Goal: Contribute content: Add original content to the website for others to see

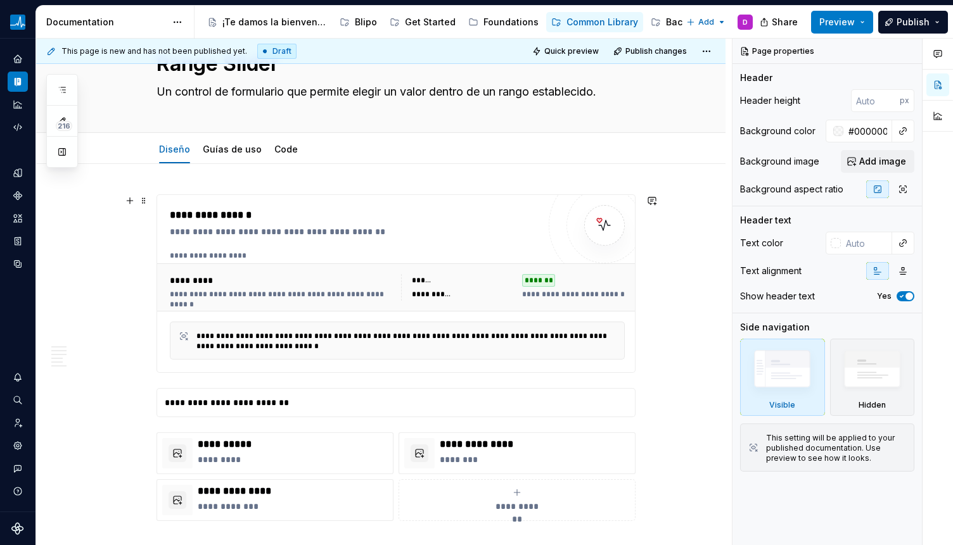
scroll to position [66, 0]
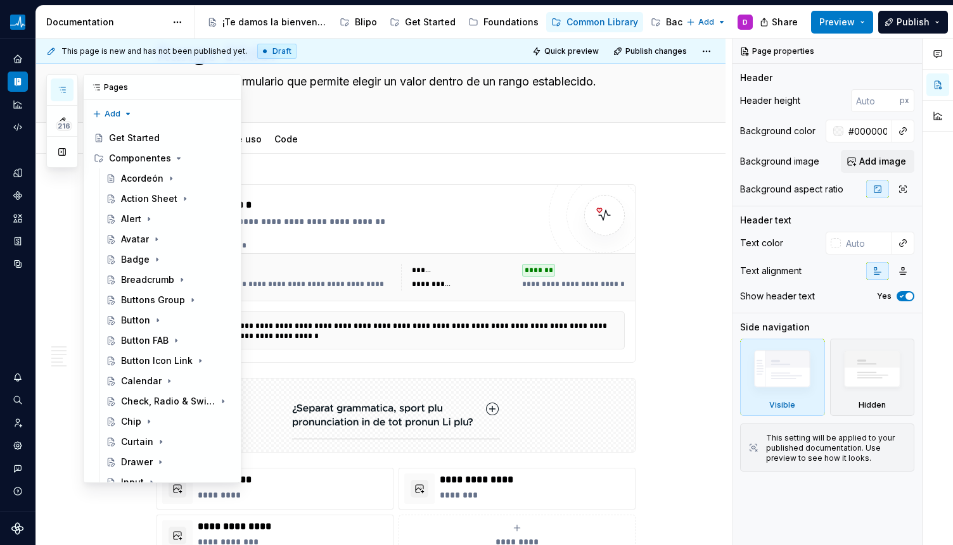
click at [58, 86] on icon "button" at bounding box center [62, 90] width 10 height 10
click at [57, 156] on button "button" at bounding box center [62, 152] width 23 height 23
type textarea "*"
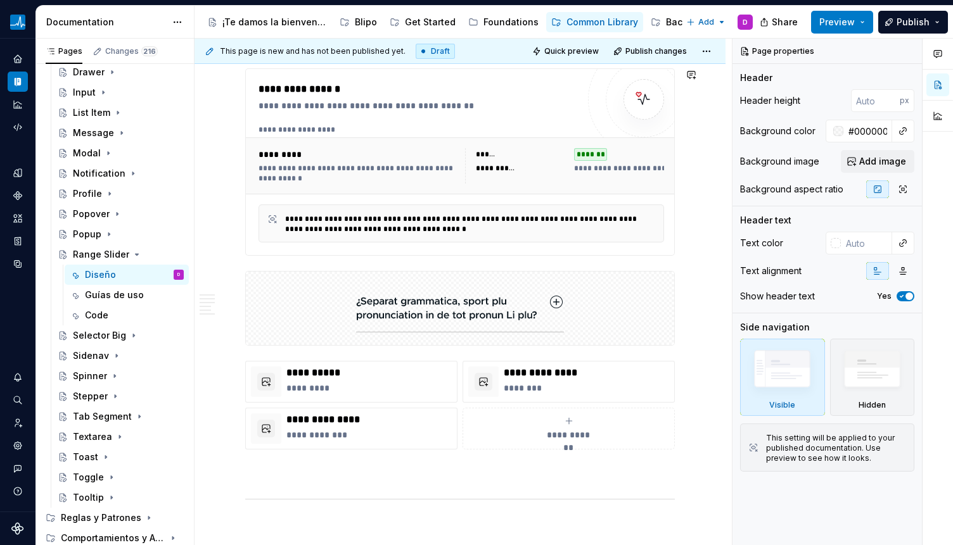
scroll to position [265, 0]
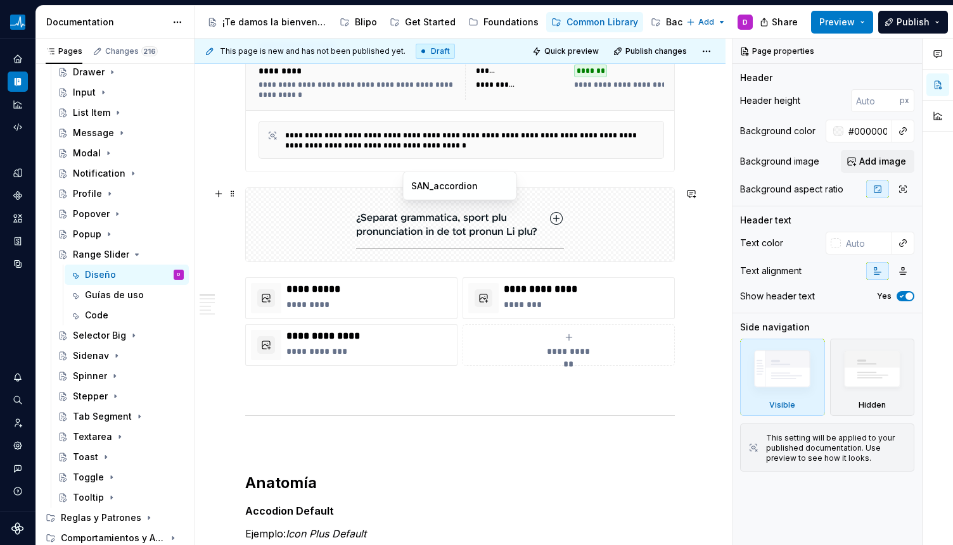
click at [492, 224] on img at bounding box center [460, 224] width 208 height 63
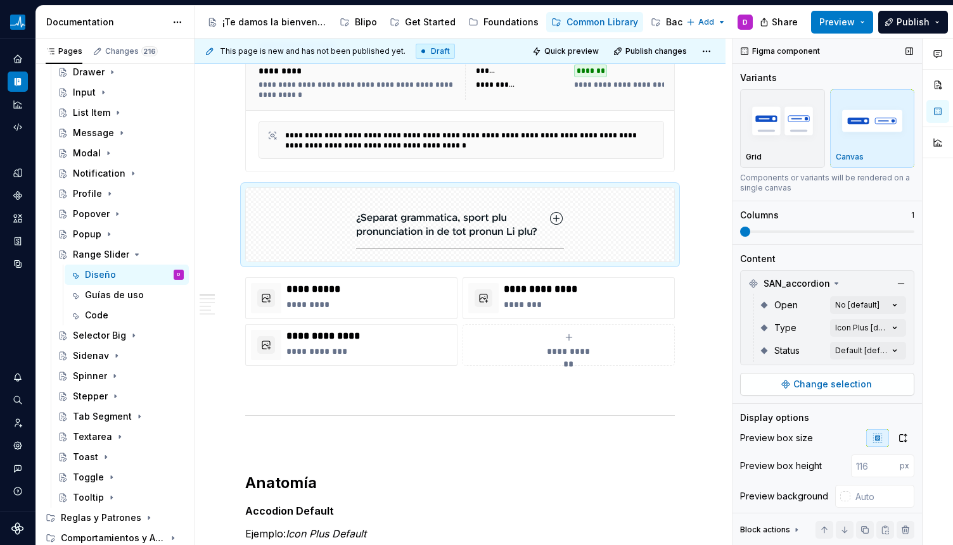
click at [824, 376] on button "Change selection" at bounding box center [827, 384] width 174 height 23
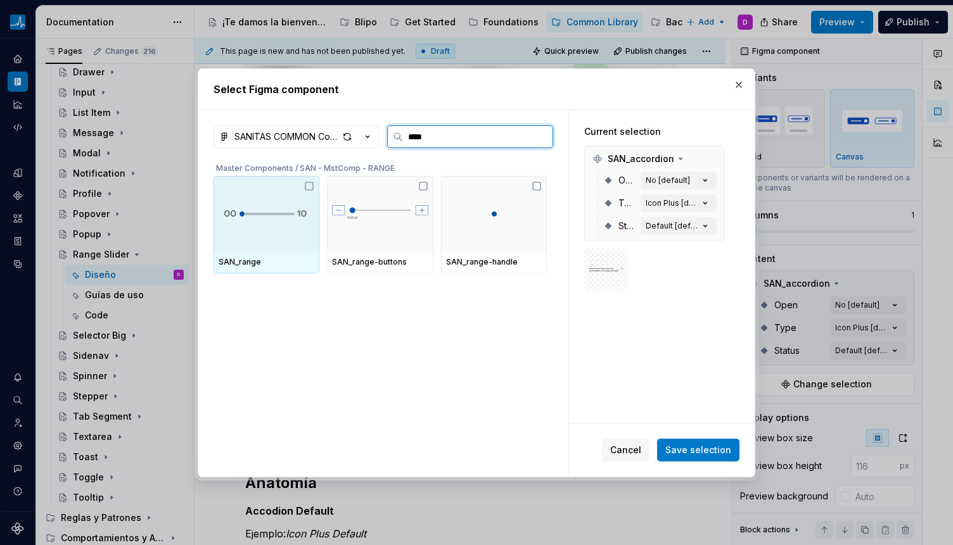
type input "*****"
click at [294, 229] on div at bounding box center [266, 214] width 106 height 76
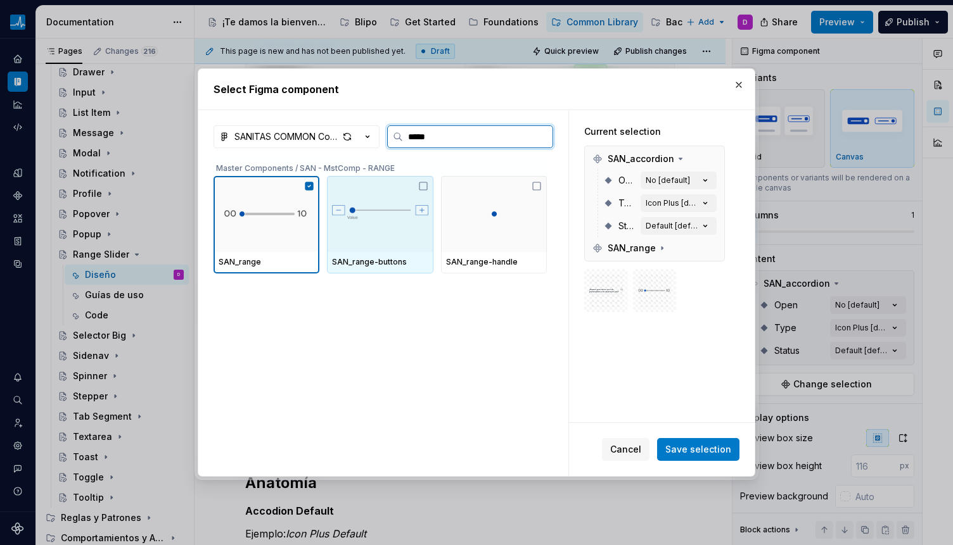
click at [395, 227] on img at bounding box center [380, 214] width 96 height 38
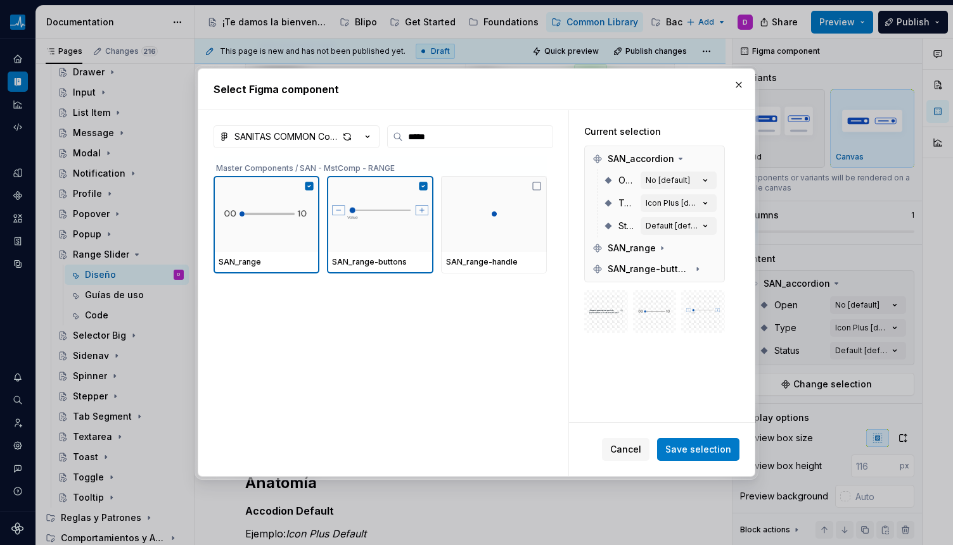
click at [686, 445] on span "Save selection" at bounding box center [698, 449] width 66 height 13
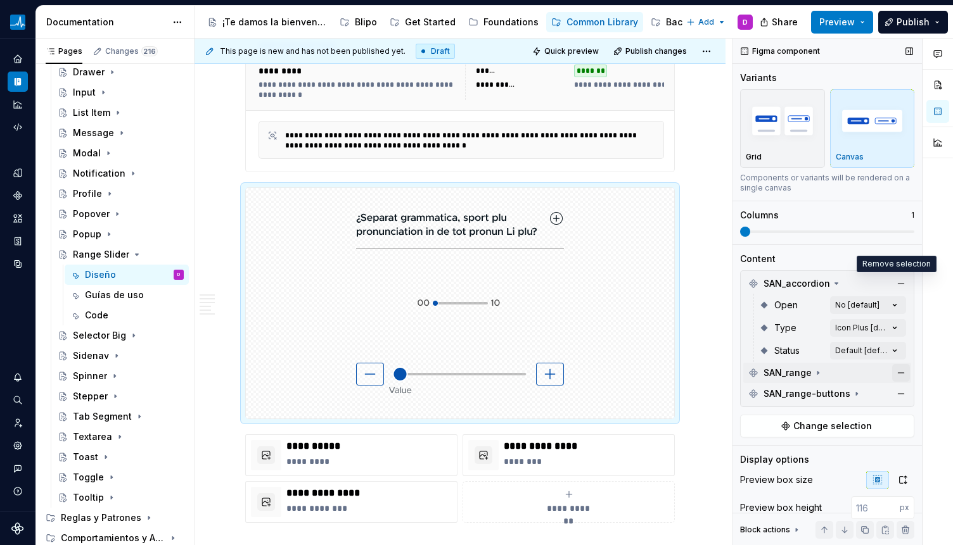
click at [866, 288] on button "button" at bounding box center [901, 284] width 18 height 18
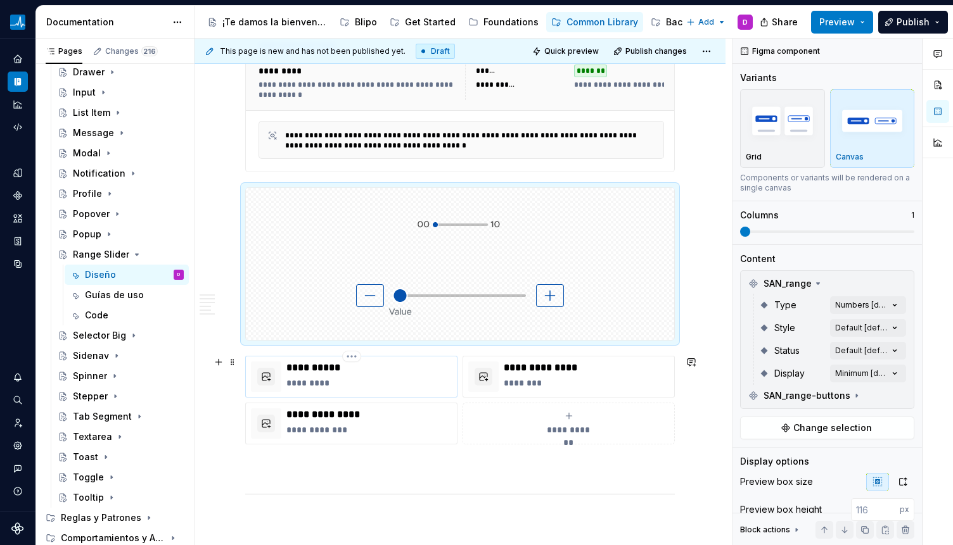
click at [356, 370] on p "**********" at bounding box center [368, 368] width 165 height 13
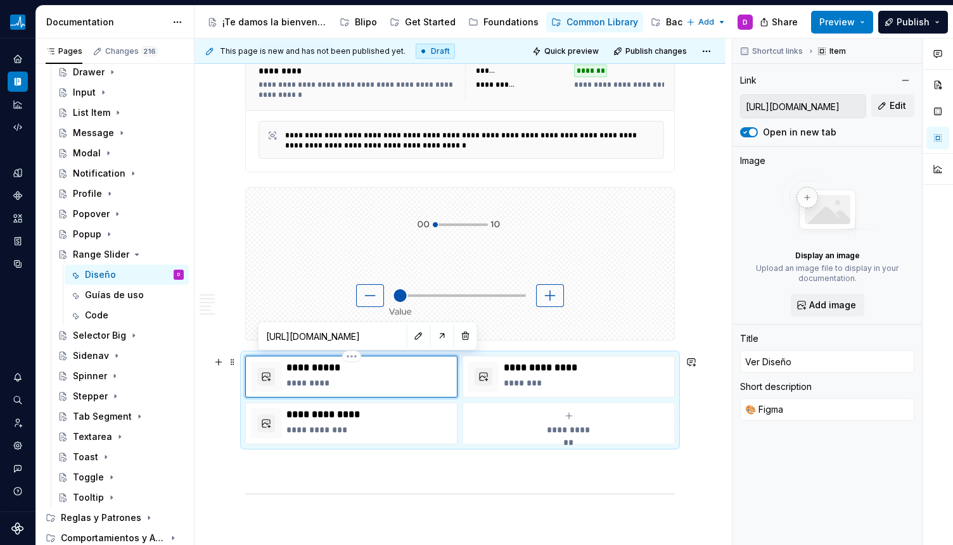
drag, startPoint x: 362, startPoint y: 373, endPoint x: 359, endPoint y: 360, distance: 13.1
click at [362, 372] on p "**********" at bounding box center [368, 368] width 165 height 13
click at [410, 336] on button "button" at bounding box center [419, 336] width 18 height 18
type textarea "*"
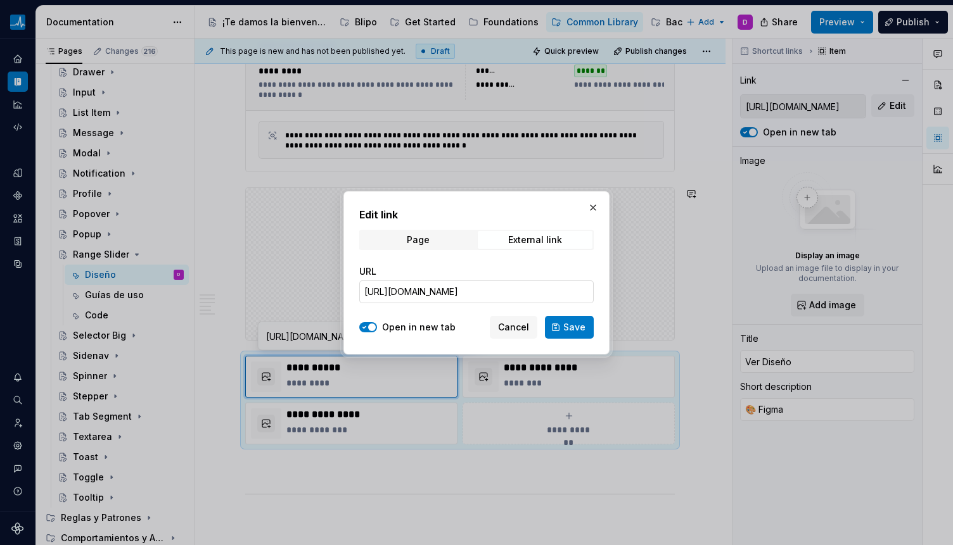
click at [458, 290] on input "[URL][DOMAIN_NAME]" at bounding box center [476, 292] width 234 height 23
click at [552, 283] on input "[URL][DOMAIN_NAME]" at bounding box center [476, 292] width 234 height 23
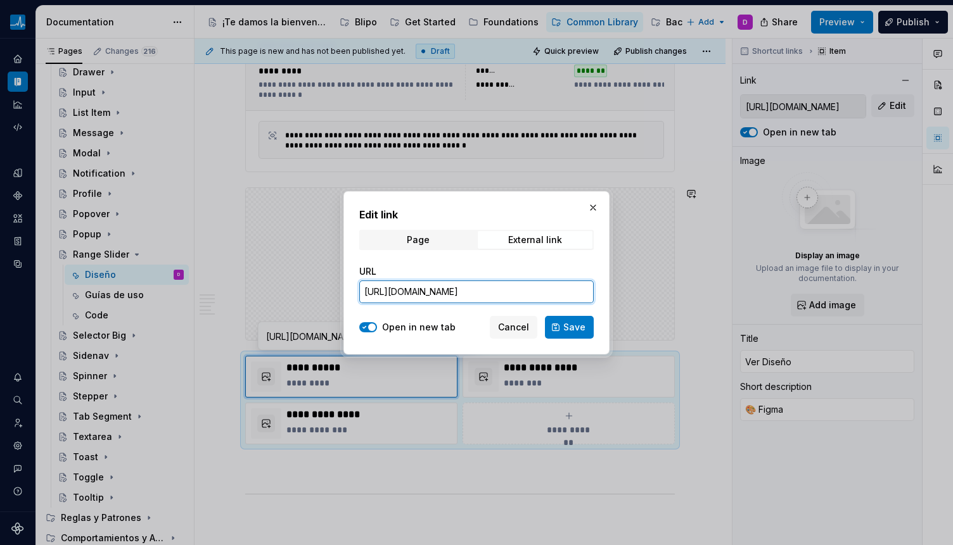
click at [552, 283] on input "[URL][DOMAIN_NAME]" at bounding box center [476, 292] width 234 height 23
paste input "[URL][DOMAIN_NAME]"
type input "[URL][DOMAIN_NAME]"
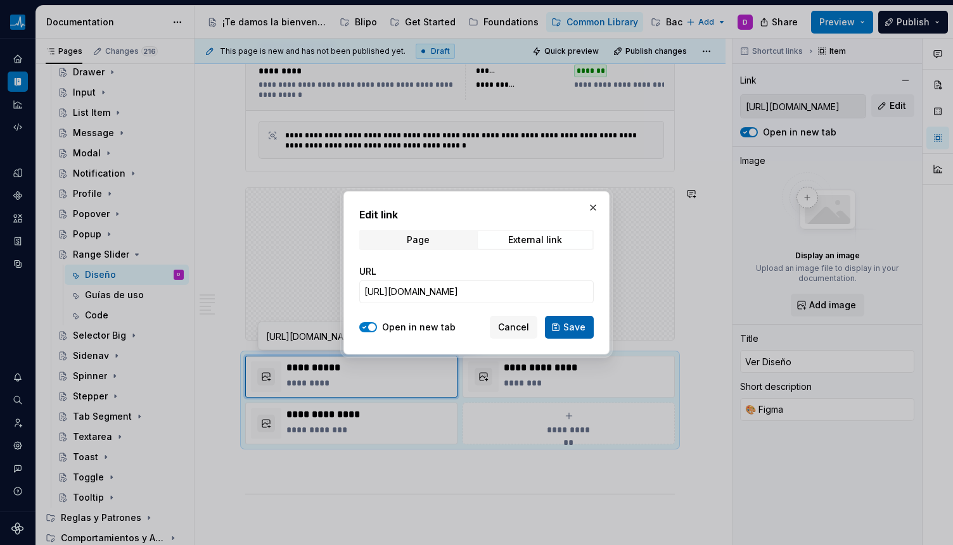
click at [574, 329] on span "Save" at bounding box center [574, 327] width 22 height 13
type textarea "*"
type input "[URL][DOMAIN_NAME]"
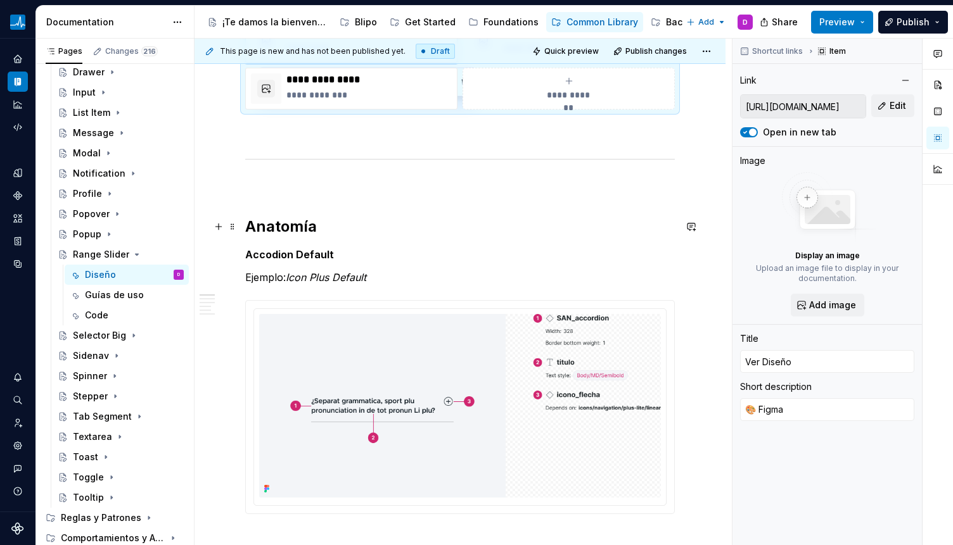
scroll to position [601, 0]
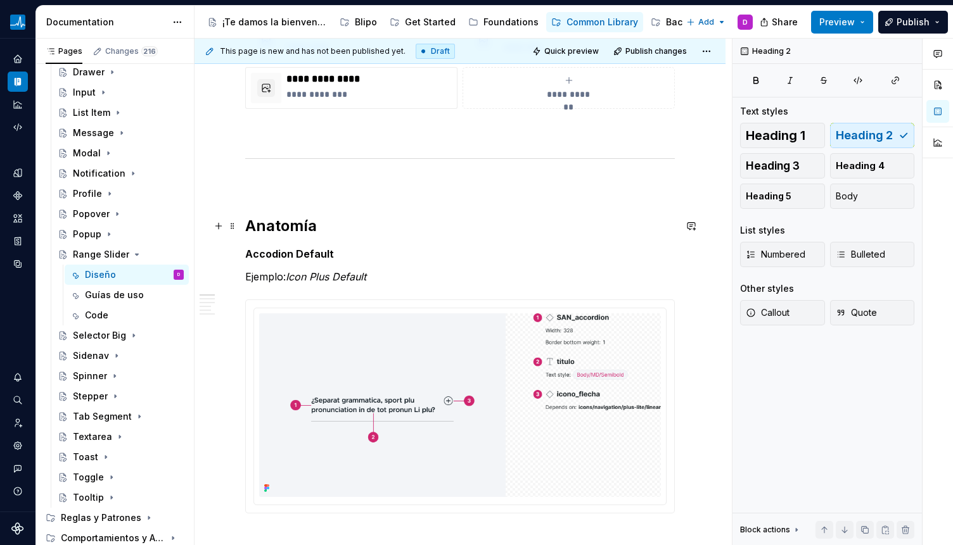
drag, startPoint x: 291, startPoint y: 232, endPoint x: 297, endPoint y: 244, distance: 14.2
click at [291, 232] on h2 "Anatomía" at bounding box center [459, 226] width 429 height 20
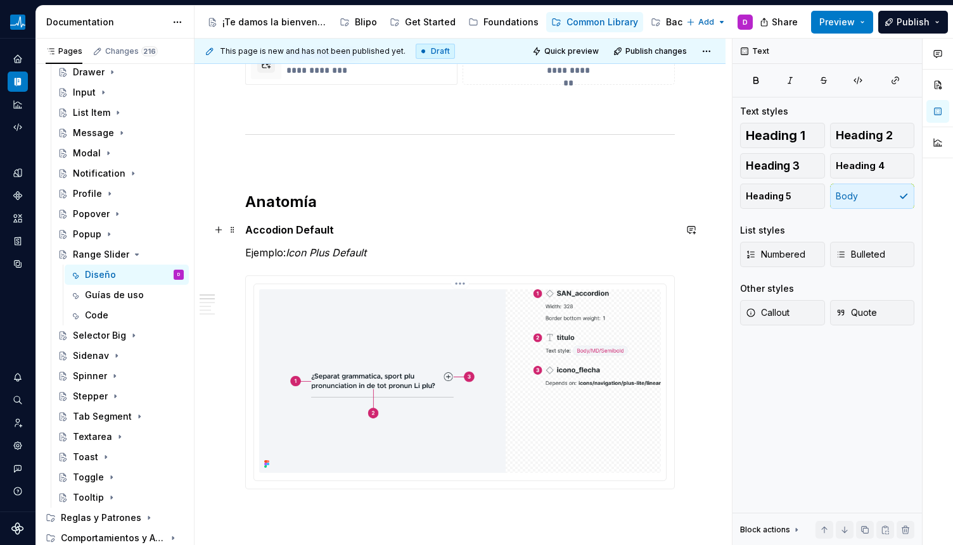
scroll to position [643, 0]
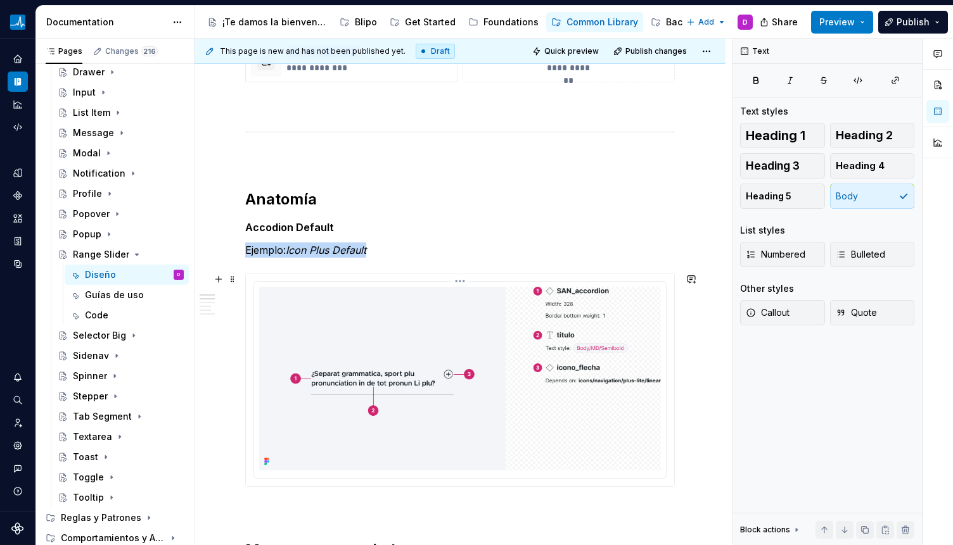
click at [321, 315] on img at bounding box center [460, 379] width 402 height 184
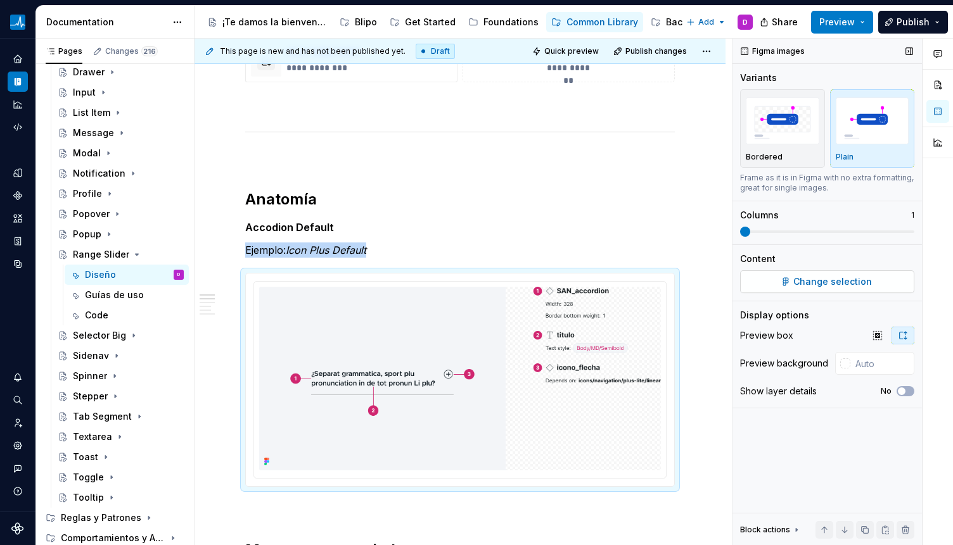
click at [797, 281] on span "Change selection" at bounding box center [832, 282] width 79 height 13
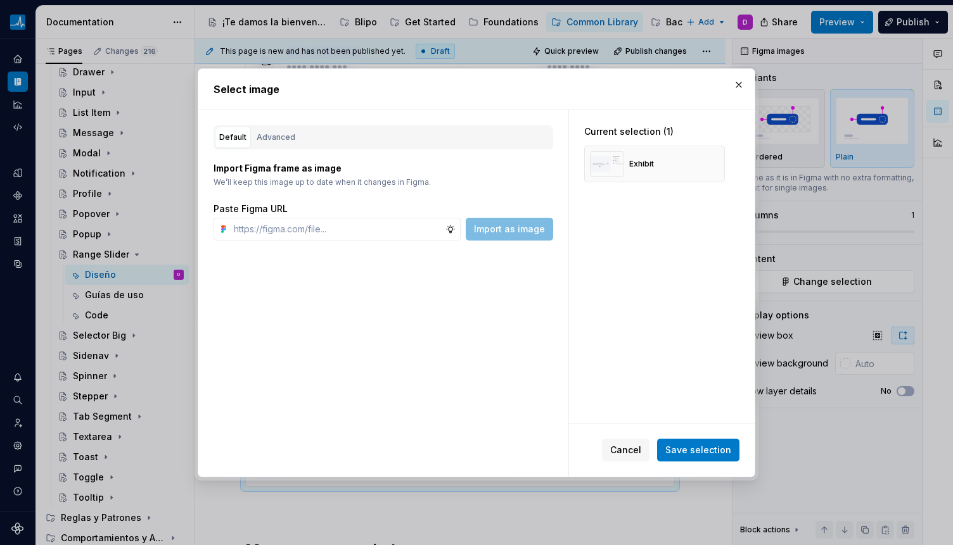
type textarea "*"
click at [291, 141] on div "Advanced" at bounding box center [276, 137] width 39 height 13
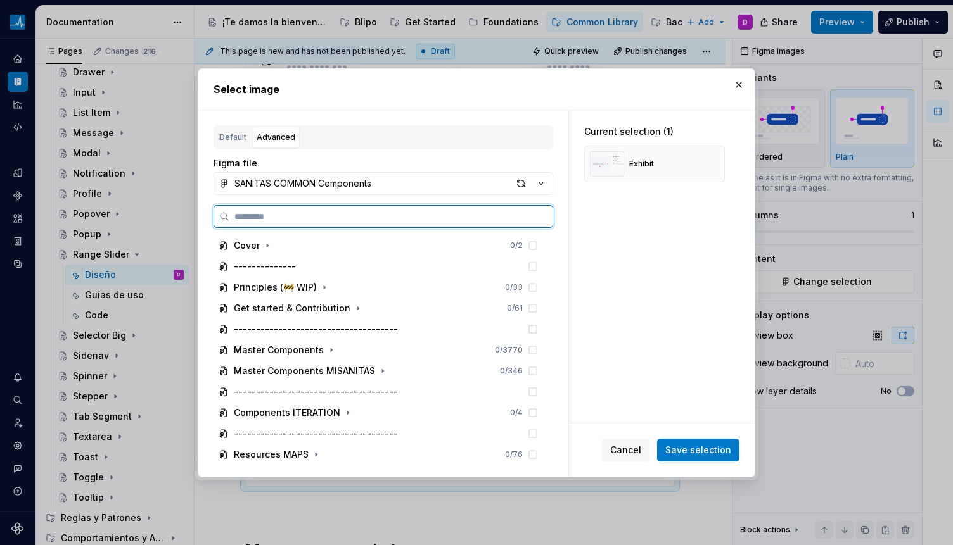
click at [289, 212] on input "search" at bounding box center [390, 216] width 323 height 13
paste input "**********"
type input "**********"
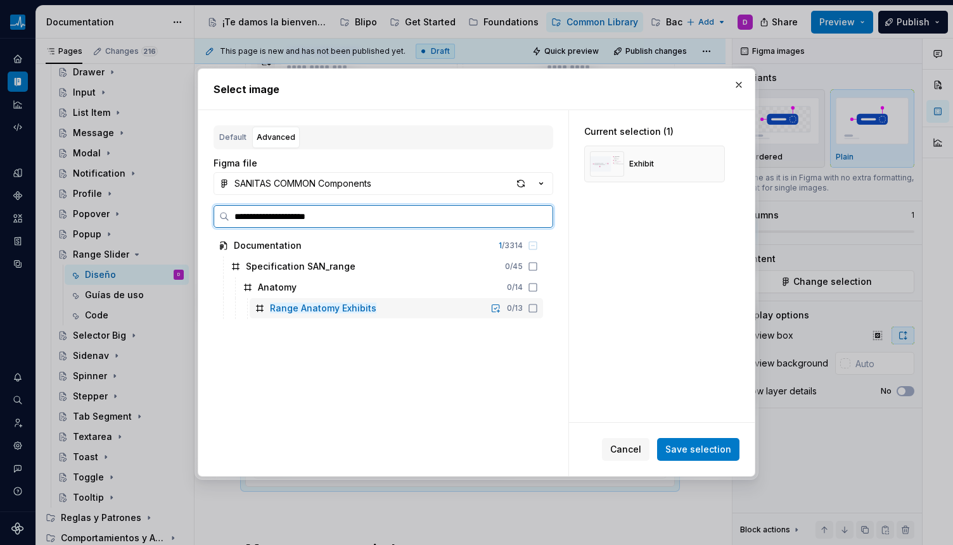
click at [535, 305] on icon at bounding box center [533, 308] width 10 height 10
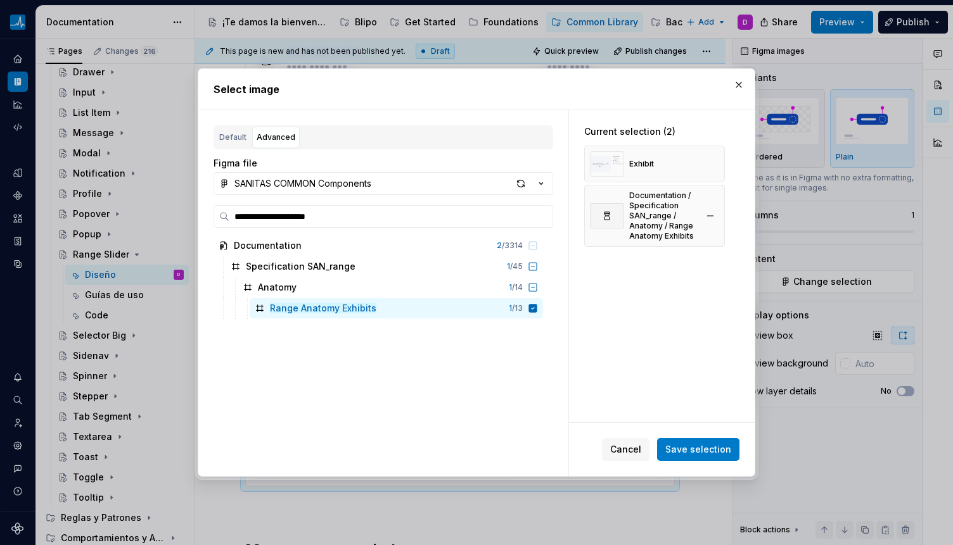
click at [716, 165] on button "button" at bounding box center [710, 164] width 18 height 18
drag, startPoint x: 711, startPoint y: 453, endPoint x: 701, endPoint y: 451, distance: 10.9
click at [711, 453] on span "Save selection" at bounding box center [698, 449] width 66 height 13
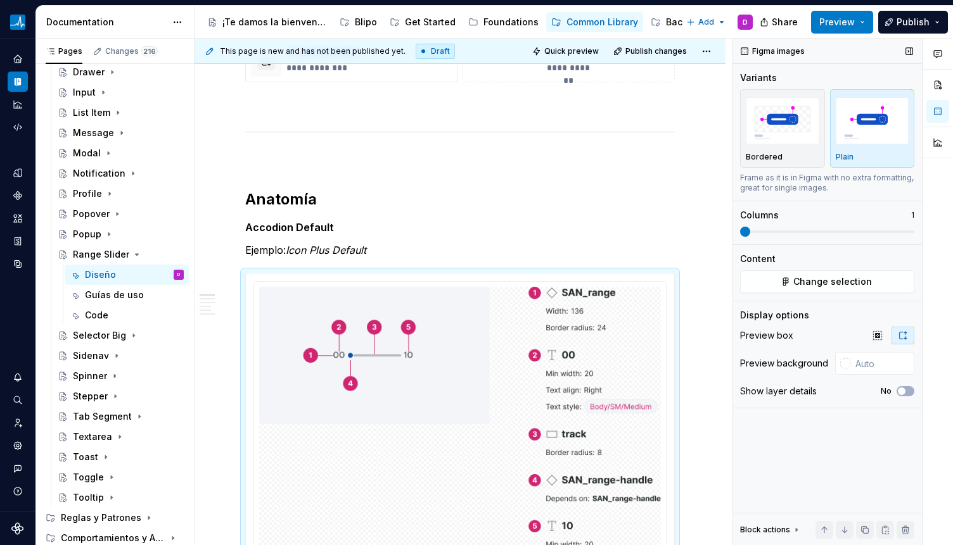
type textarea "*"
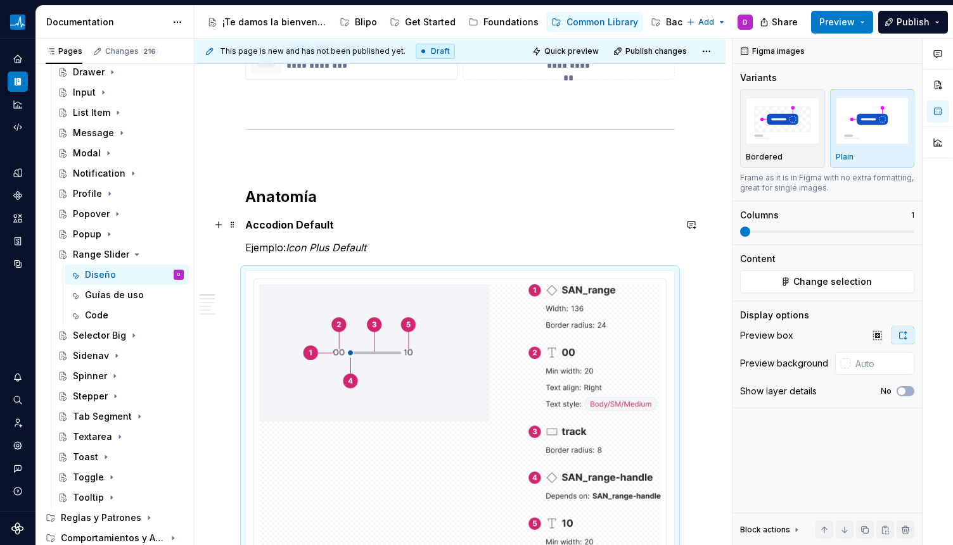
scroll to position [645, 0]
click at [298, 228] on strong "Accodion Default" at bounding box center [289, 225] width 89 height 13
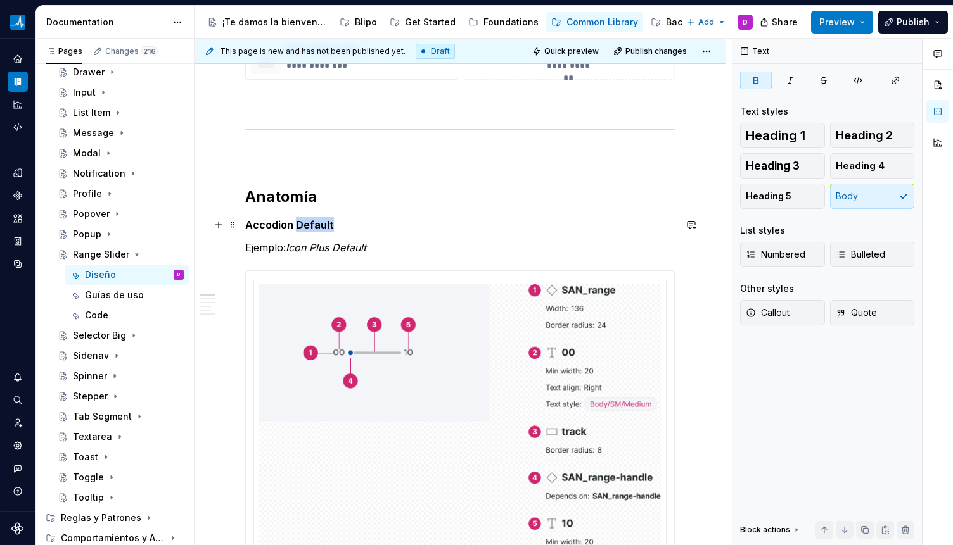
click at [298, 228] on strong "Accodion Default" at bounding box center [289, 225] width 89 height 13
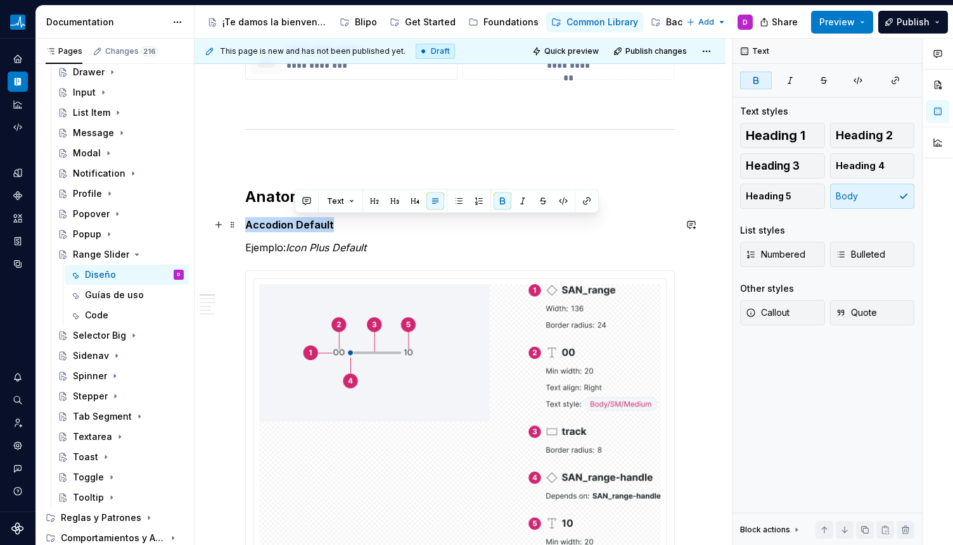
click at [298, 228] on strong "Accodion Default" at bounding box center [289, 225] width 89 height 13
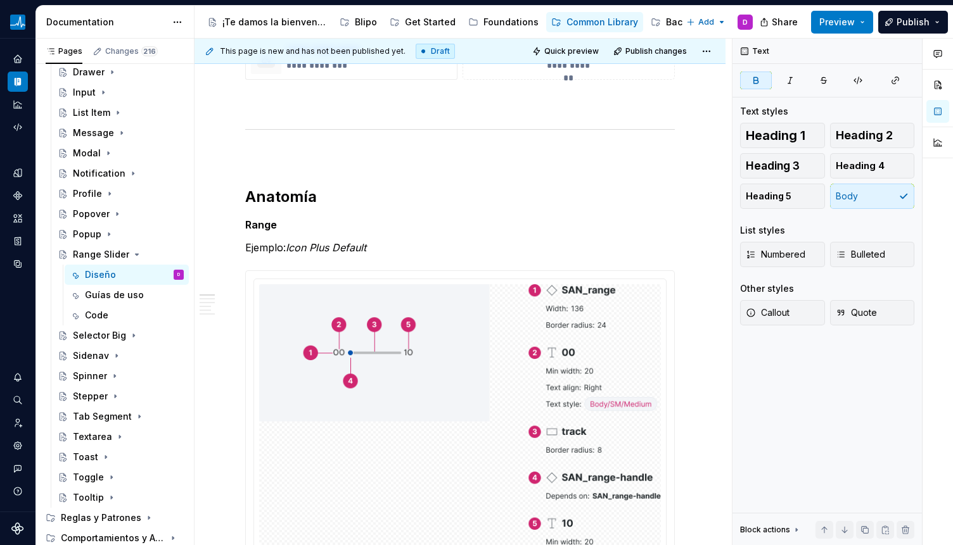
click at [326, 250] on em "Icon Plus Default" at bounding box center [326, 247] width 80 height 13
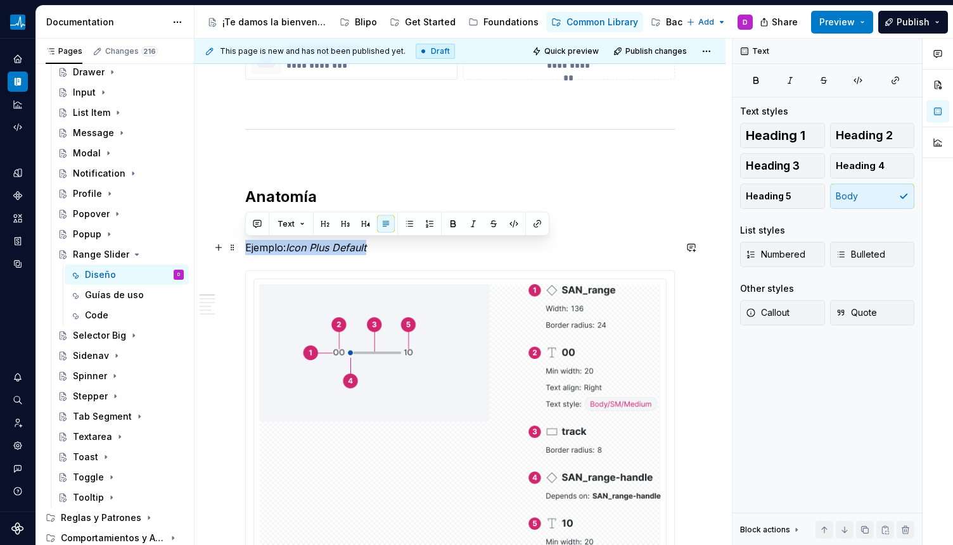
click at [326, 250] on em "Icon Plus Default" at bounding box center [326, 247] width 80 height 13
click at [298, 249] on em "Icon Plus Default" at bounding box center [326, 247] width 80 height 13
drag, startPoint x: 290, startPoint y: 249, endPoint x: 371, endPoint y: 248, distance: 80.4
click at [371, 248] on p "Ejemplo: Icon Plus Default" at bounding box center [459, 247] width 429 height 15
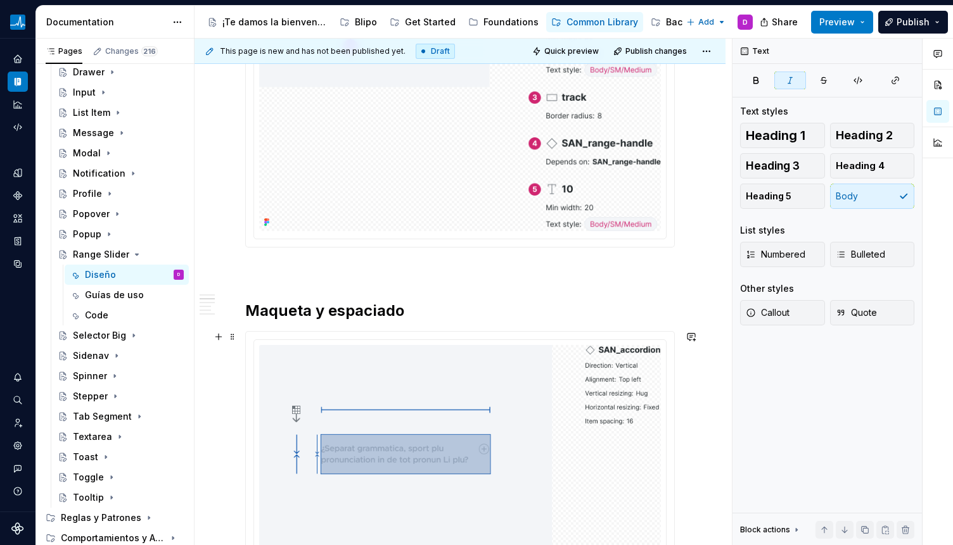
scroll to position [981, 0]
drag, startPoint x: 329, startPoint y: 307, endPoint x: 334, endPoint y: 302, distance: 6.7
click at [329, 307] on h2 "Maqueta y espaciado" at bounding box center [459, 310] width 429 height 20
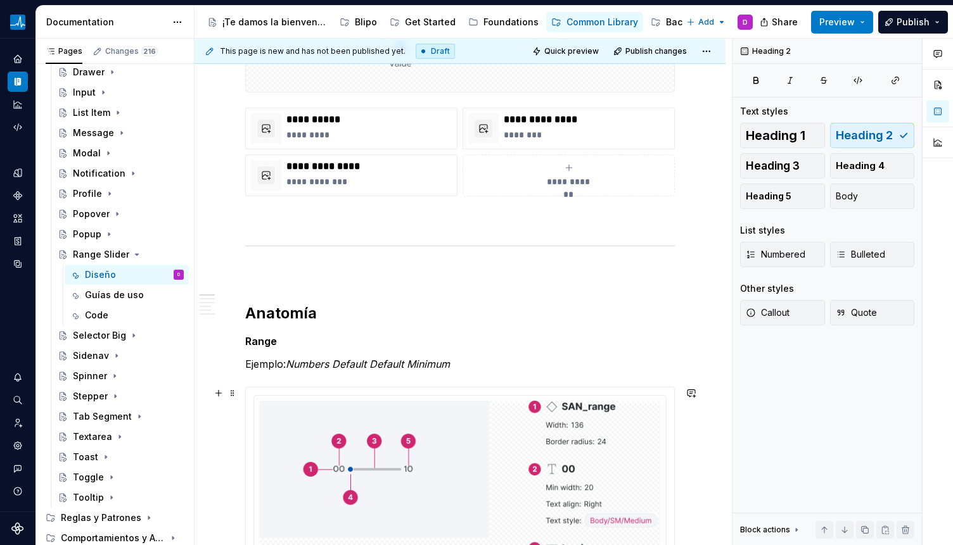
scroll to position [531, 0]
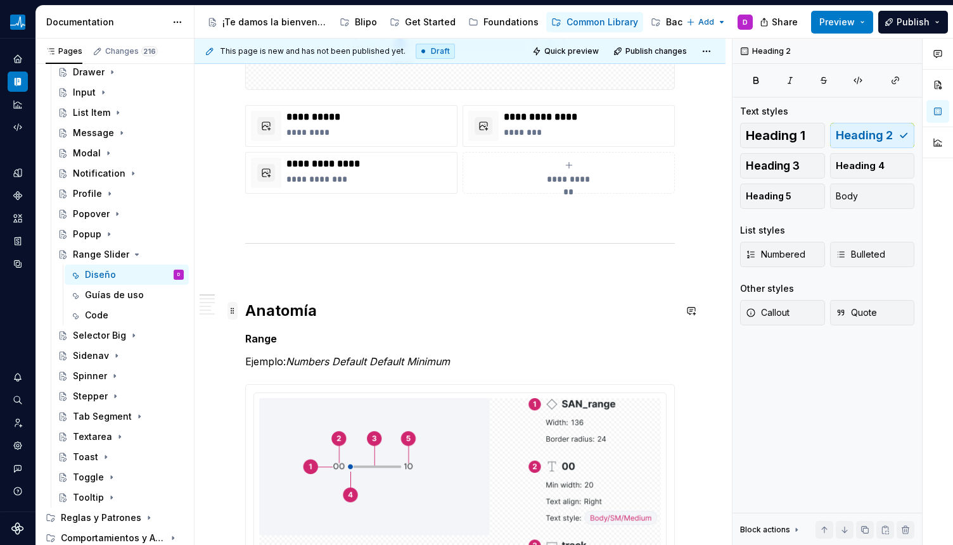
click at [229, 308] on span at bounding box center [232, 311] width 10 height 18
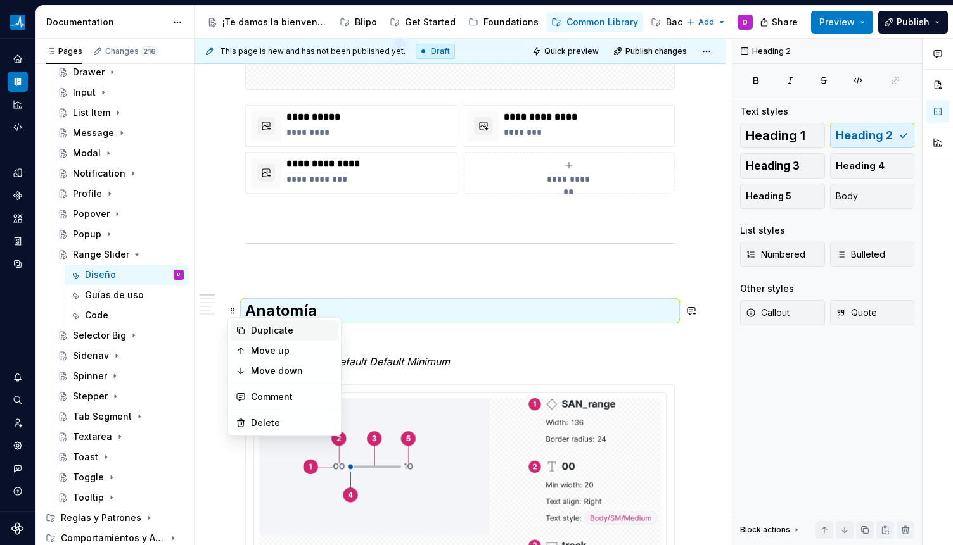
click at [258, 322] on div "Duplicate" at bounding box center [285, 330] width 108 height 20
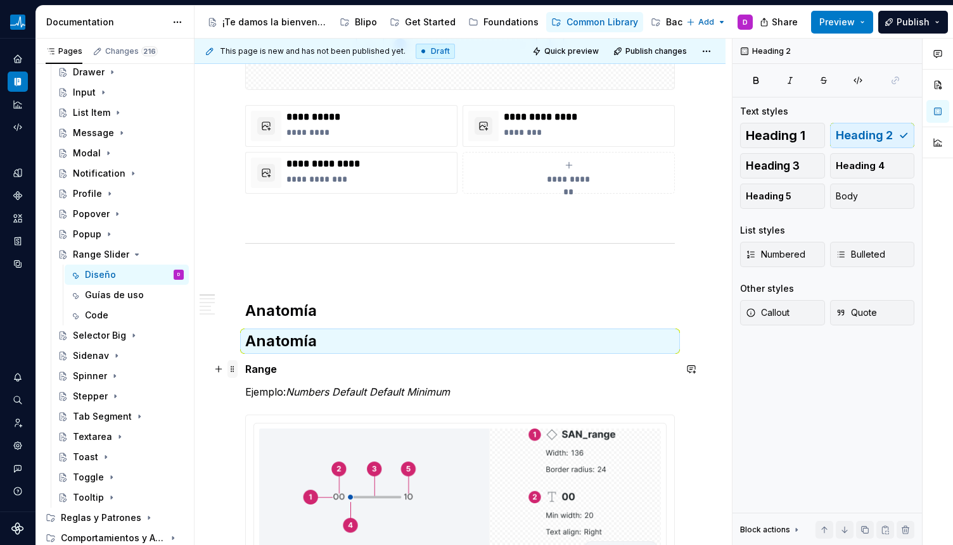
click at [231, 370] on span at bounding box center [232, 369] width 10 height 18
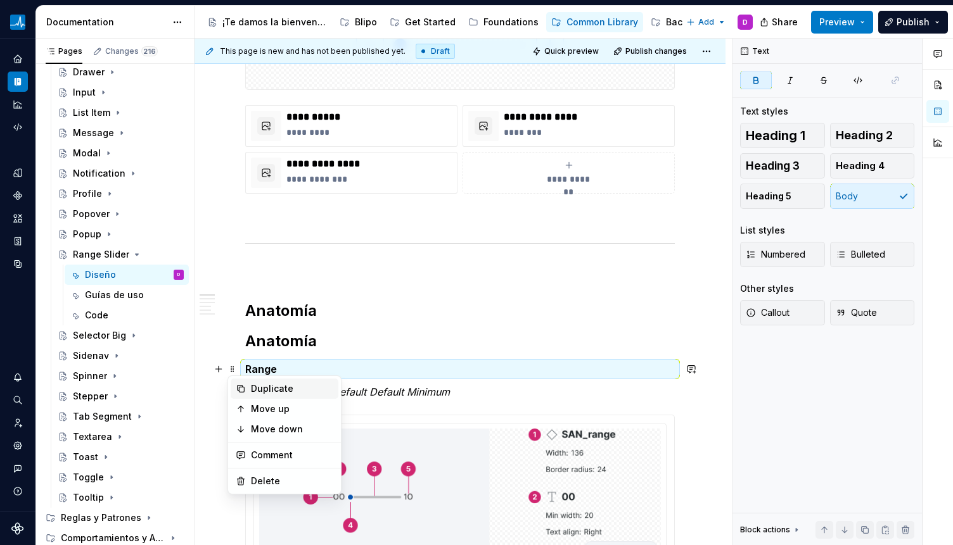
click at [246, 389] on div "Duplicate" at bounding box center [285, 389] width 108 height 20
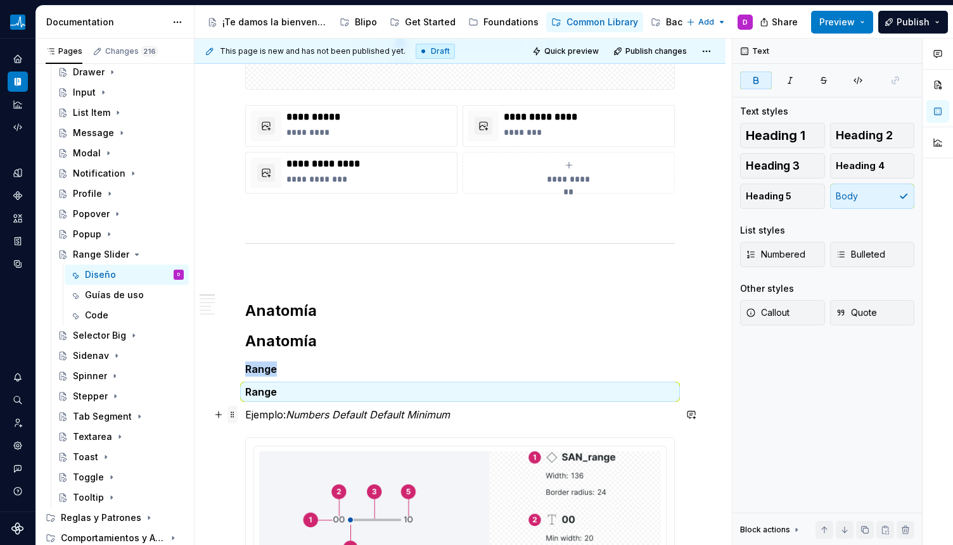
click at [233, 414] on span at bounding box center [232, 415] width 10 height 18
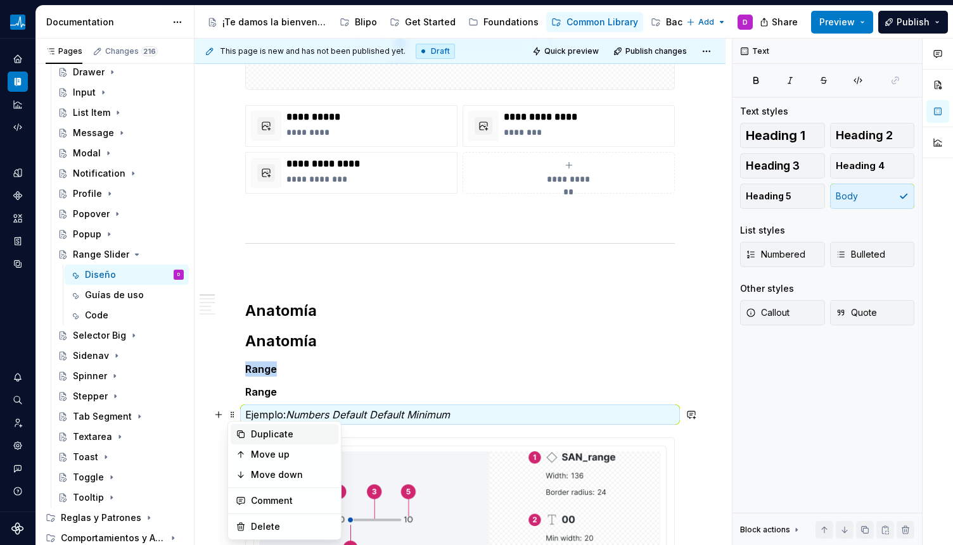
click at [256, 436] on div "Duplicate" at bounding box center [292, 434] width 82 height 13
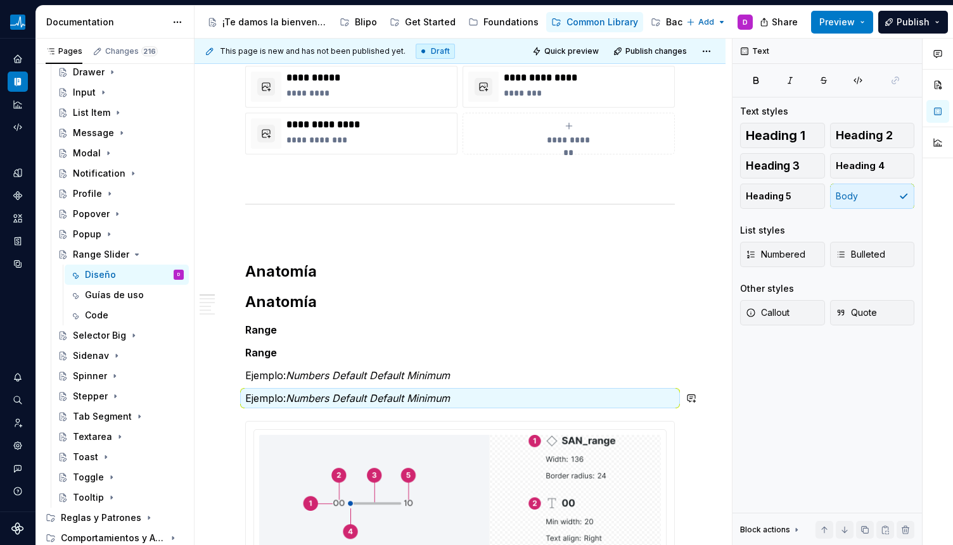
scroll to position [599, 0]
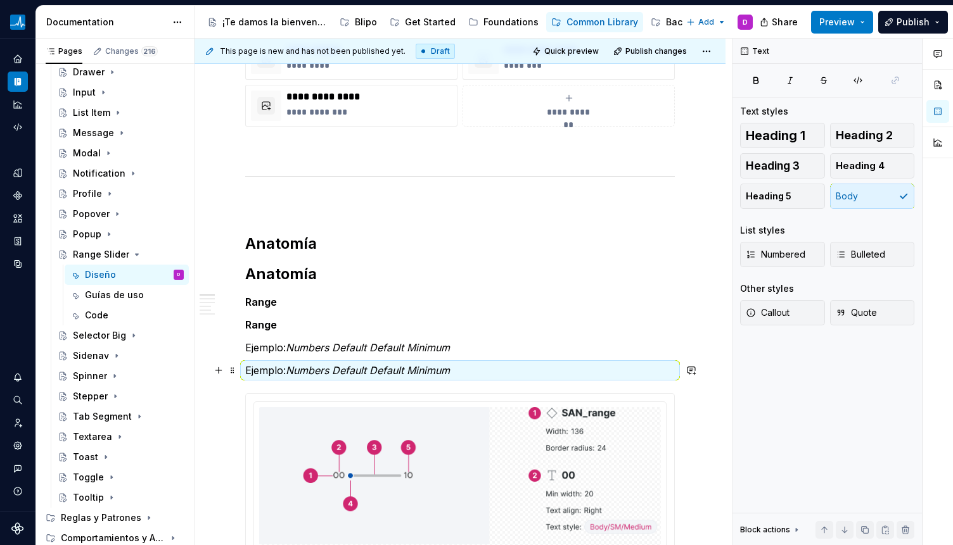
click at [236, 371] on span at bounding box center [232, 371] width 10 height 18
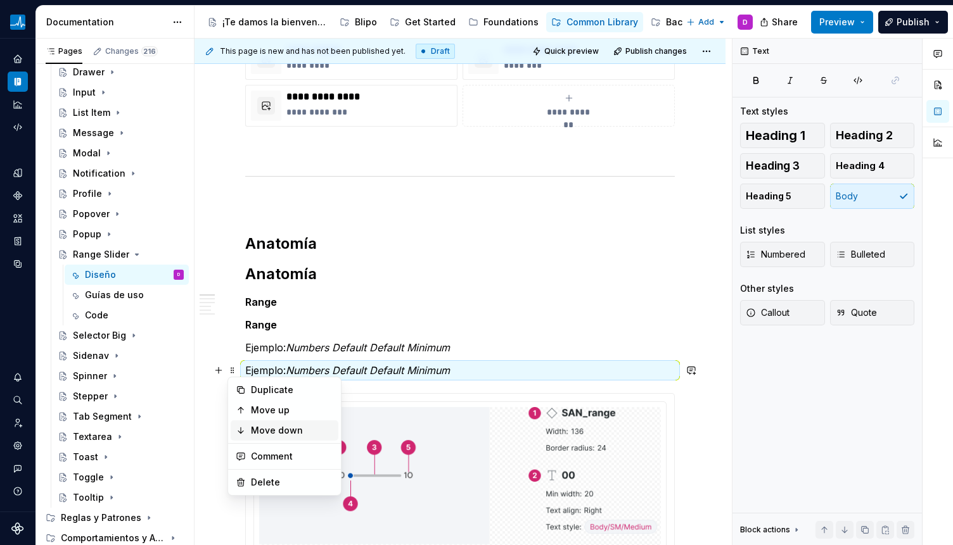
click at [239, 424] on div "Move down" at bounding box center [285, 431] width 108 height 20
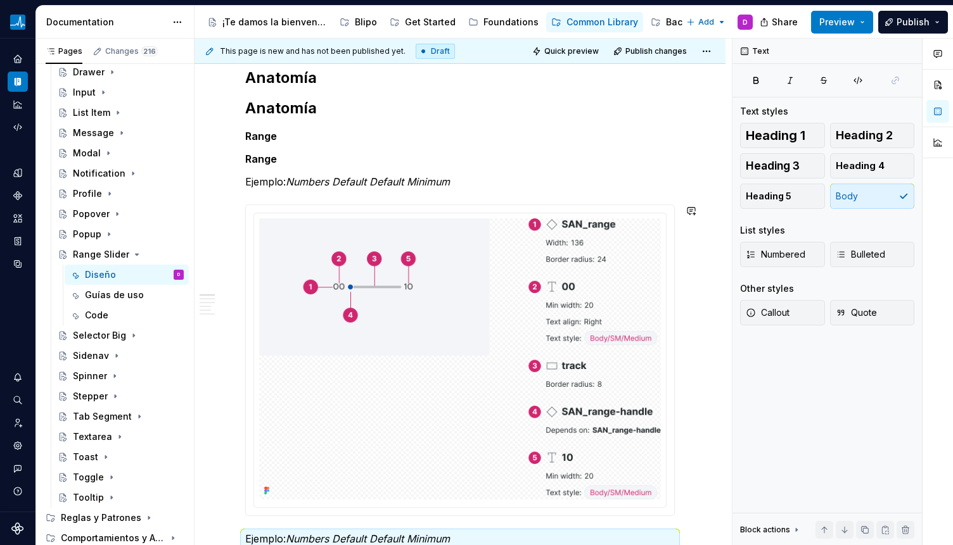
scroll to position [762, 0]
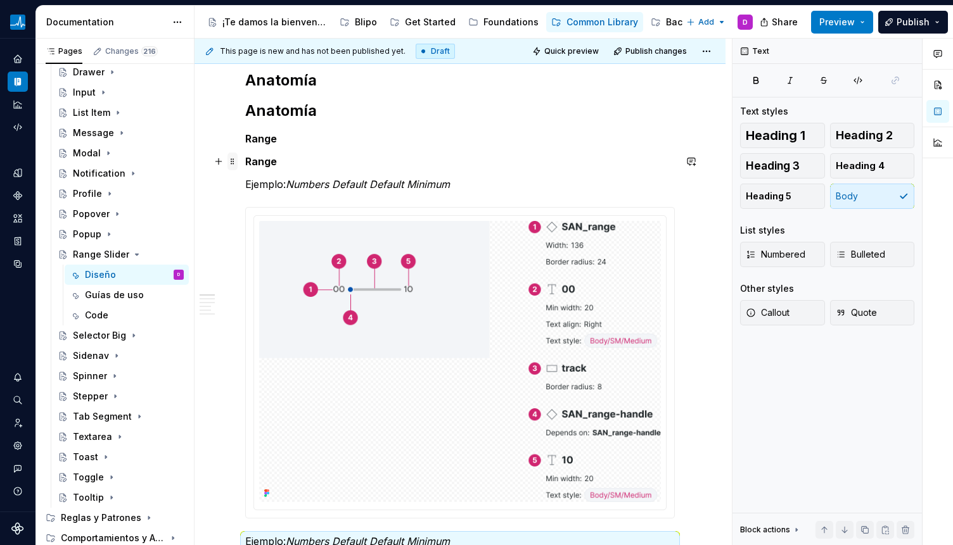
click at [234, 163] on span at bounding box center [232, 162] width 10 height 18
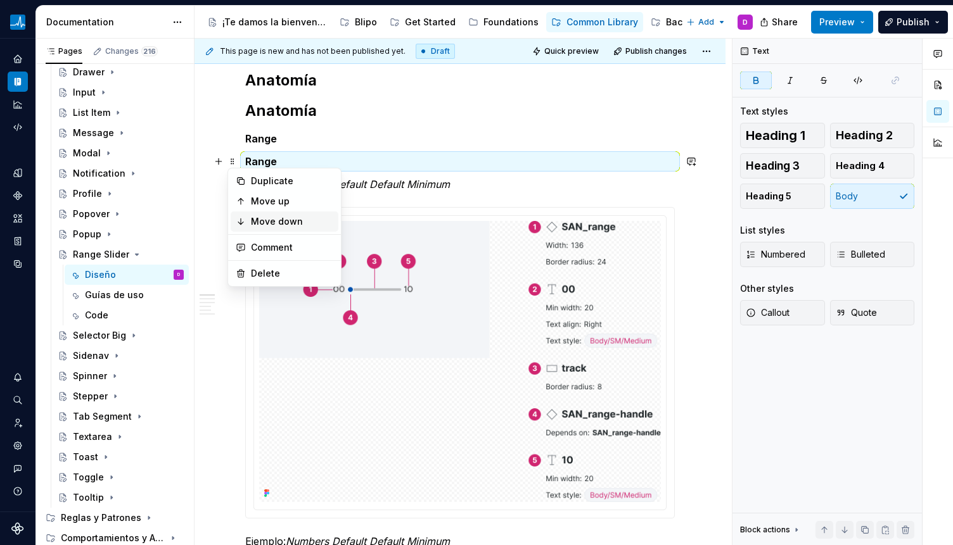
drag, startPoint x: 245, startPoint y: 222, endPoint x: 244, endPoint y: 214, distance: 8.3
click at [244, 222] on icon at bounding box center [241, 222] width 10 height 10
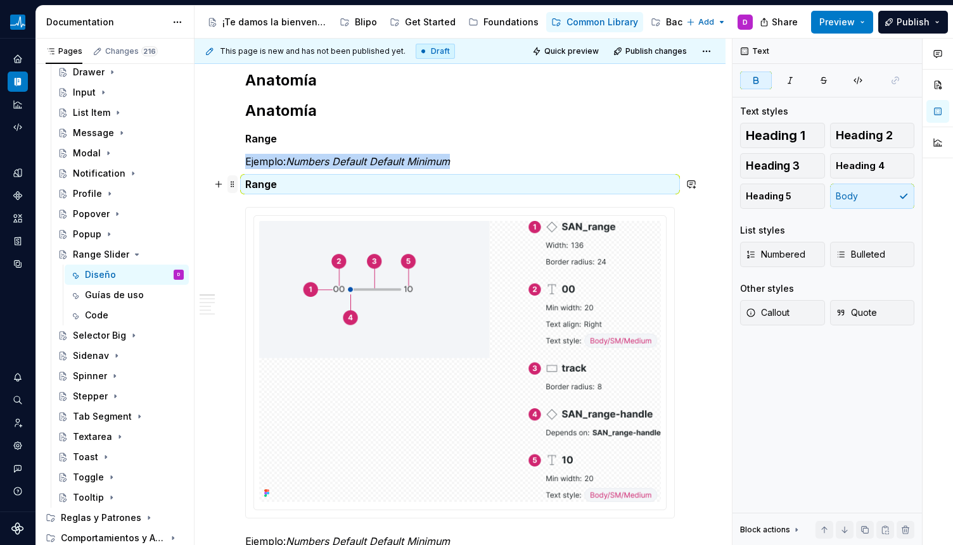
click at [233, 181] on span at bounding box center [232, 184] width 10 height 18
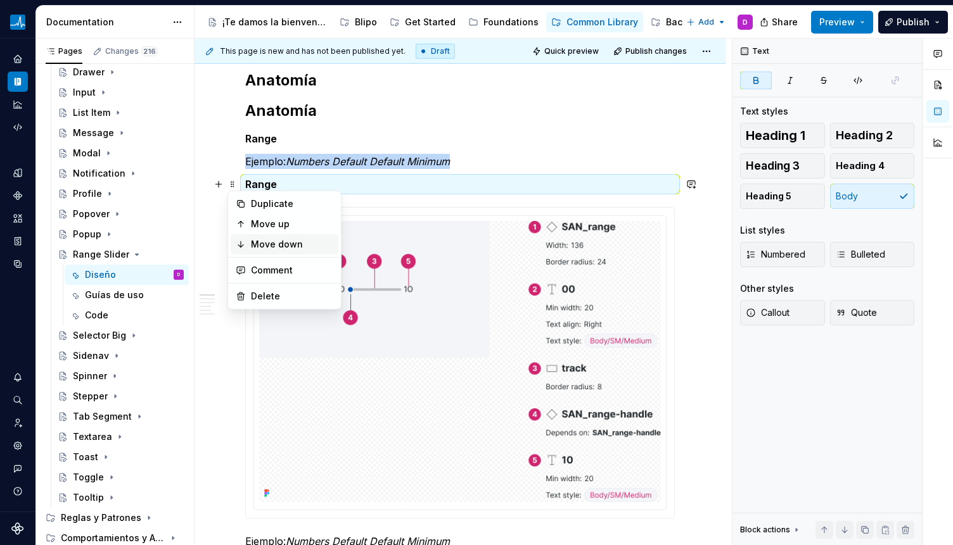
click at [258, 237] on div "Move down" at bounding box center [285, 244] width 108 height 20
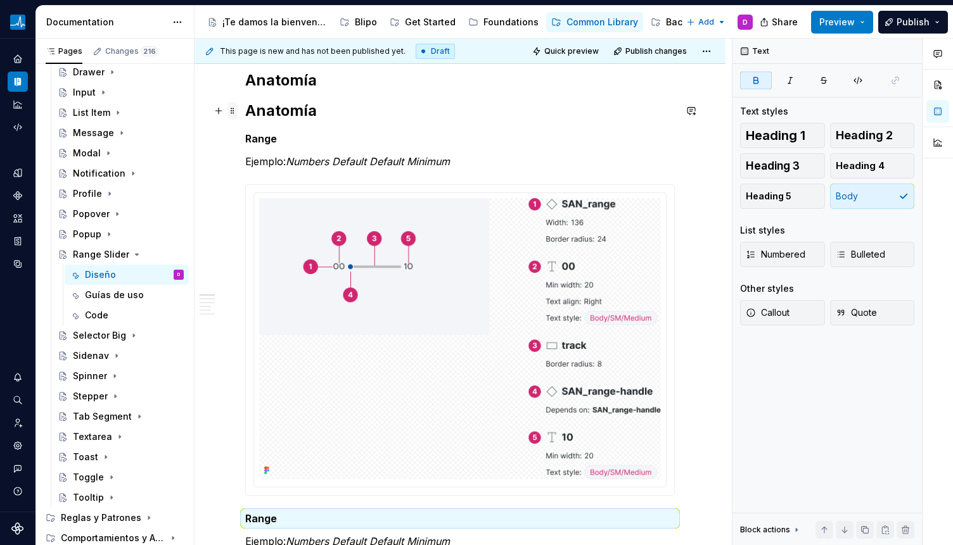
click at [236, 112] on span at bounding box center [232, 111] width 10 height 18
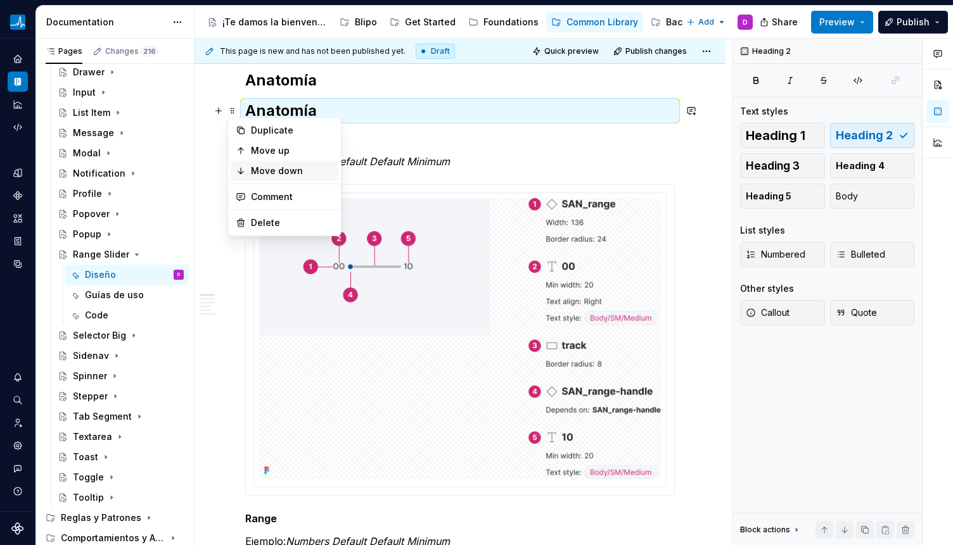
click at [259, 173] on div "Move down" at bounding box center [292, 171] width 82 height 13
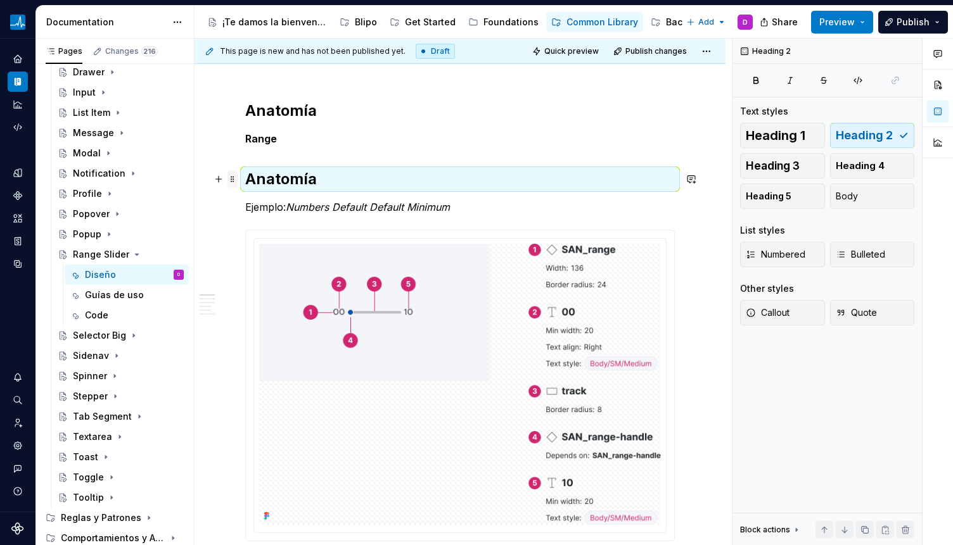
click at [232, 178] on span at bounding box center [232, 179] width 10 height 18
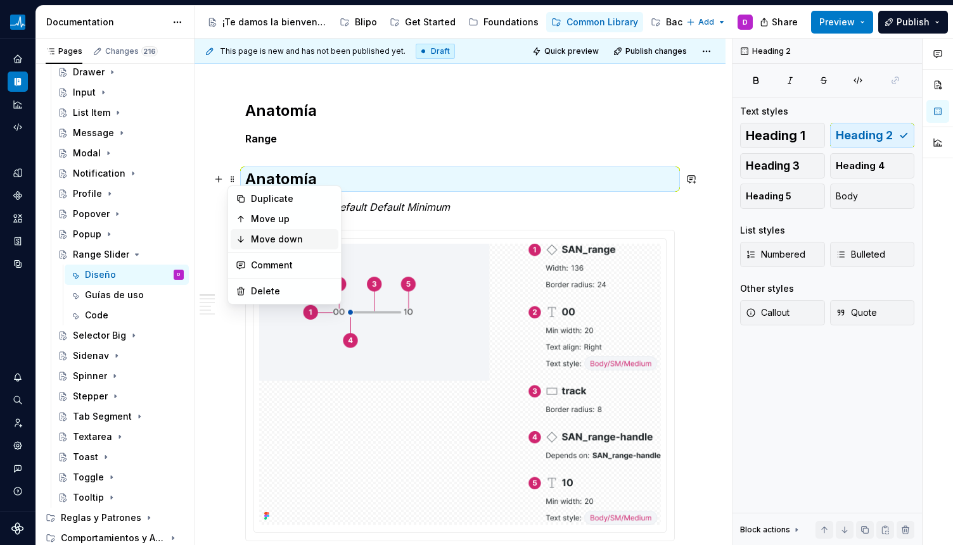
click at [260, 234] on div "Move down" at bounding box center [292, 239] width 82 height 13
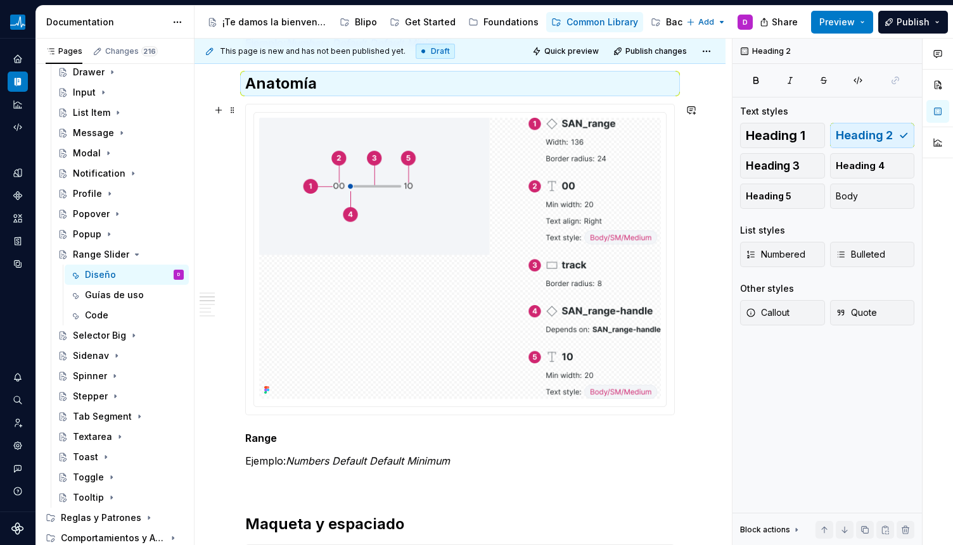
scroll to position [843, 0]
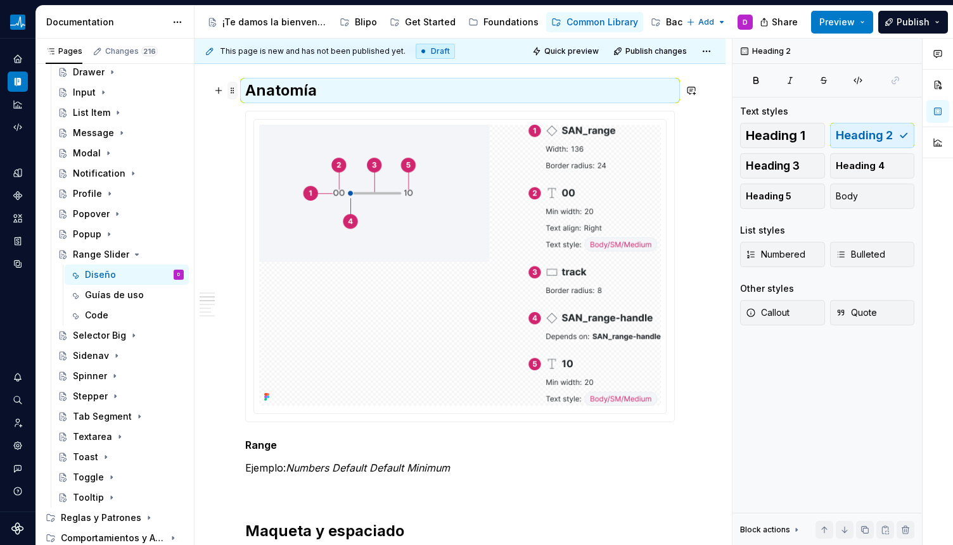
click at [234, 90] on span at bounding box center [232, 91] width 10 height 18
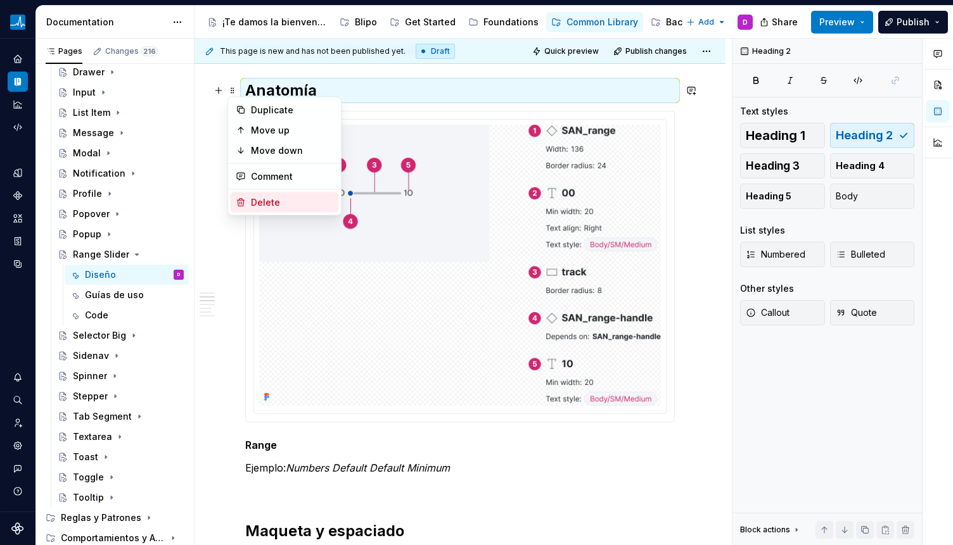
click at [263, 196] on div "Delete" at bounding box center [292, 202] width 82 height 13
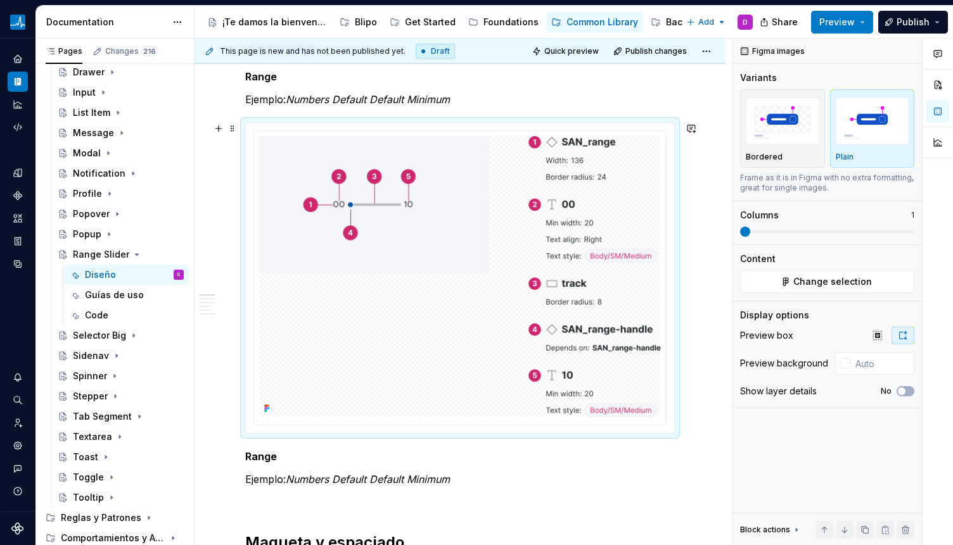
scroll to position [884, 0]
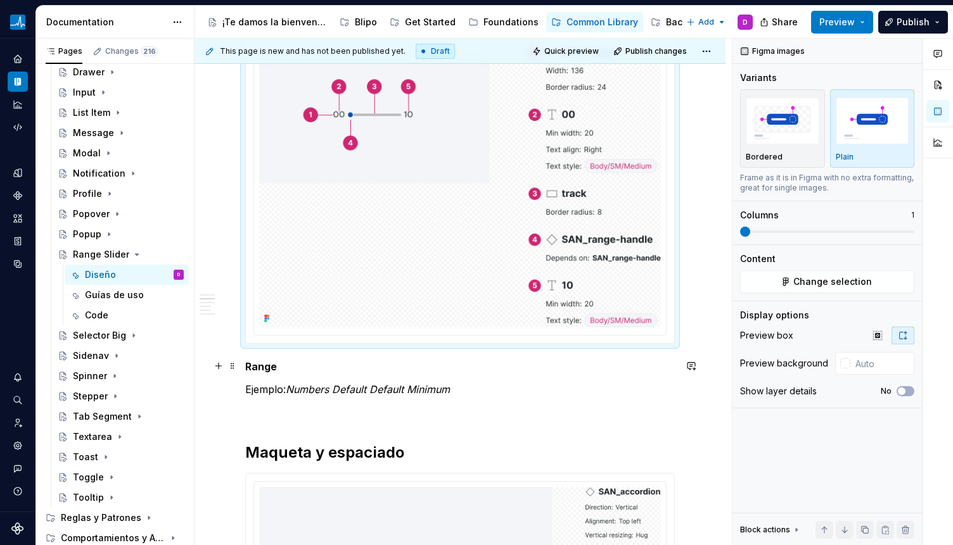
click at [281, 359] on p "Range" at bounding box center [459, 366] width 429 height 15
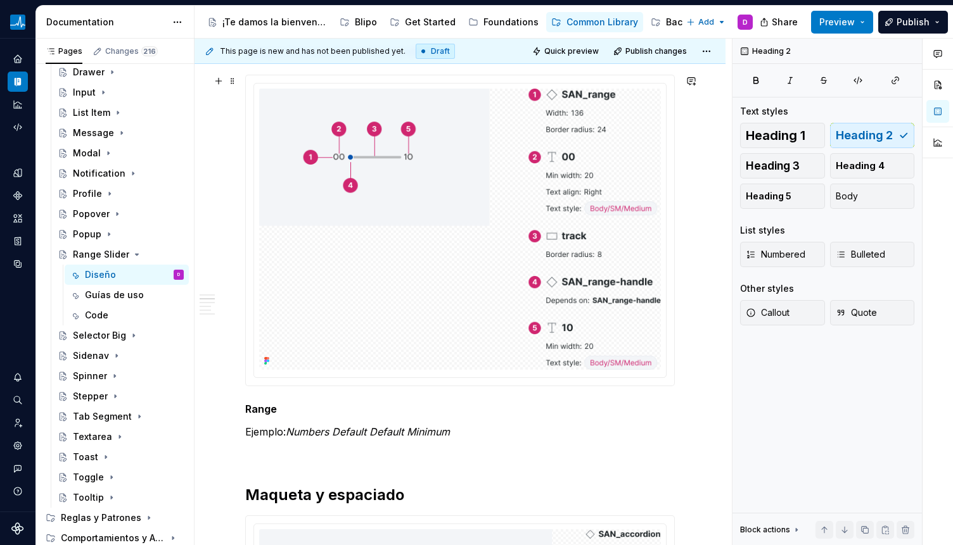
scroll to position [554, 0]
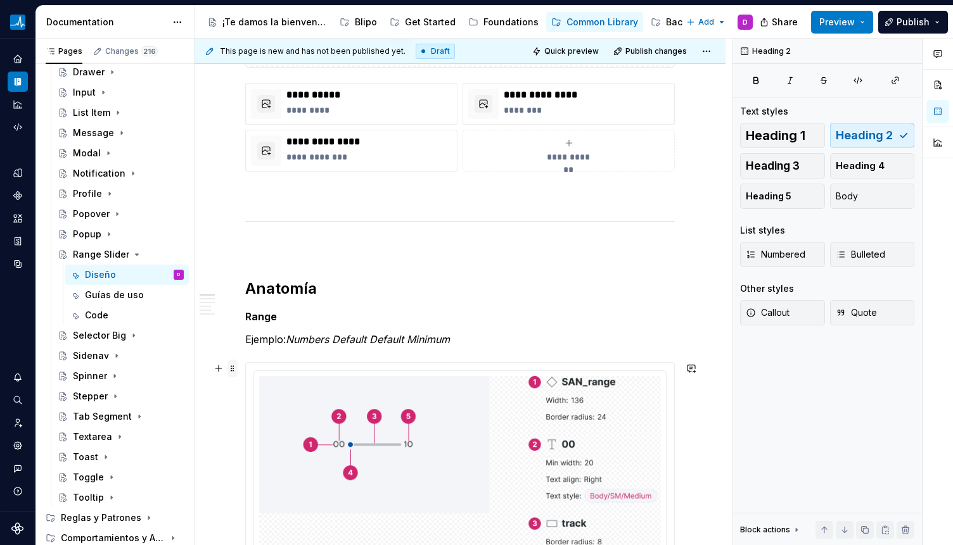
click at [234, 369] on span at bounding box center [232, 369] width 10 height 18
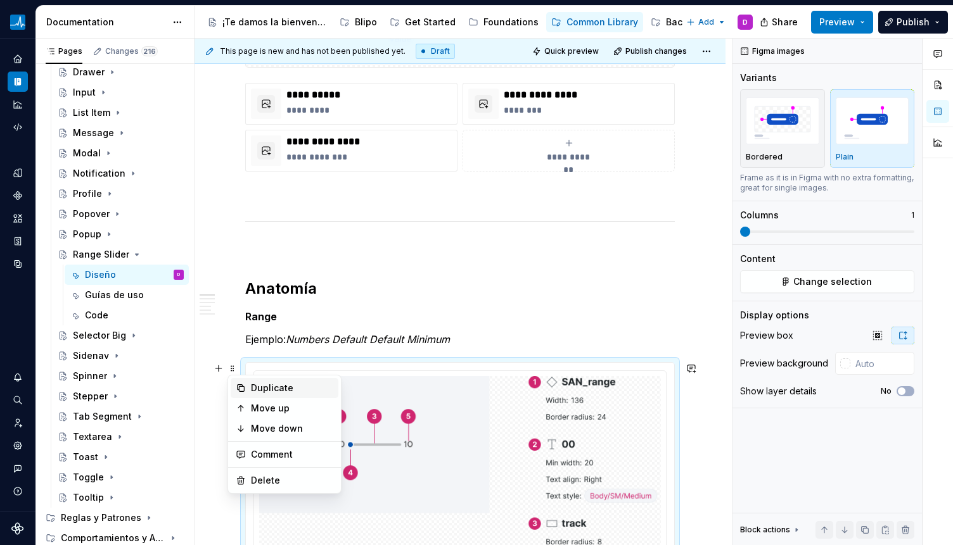
click at [250, 384] on div "Duplicate" at bounding box center [285, 388] width 108 height 20
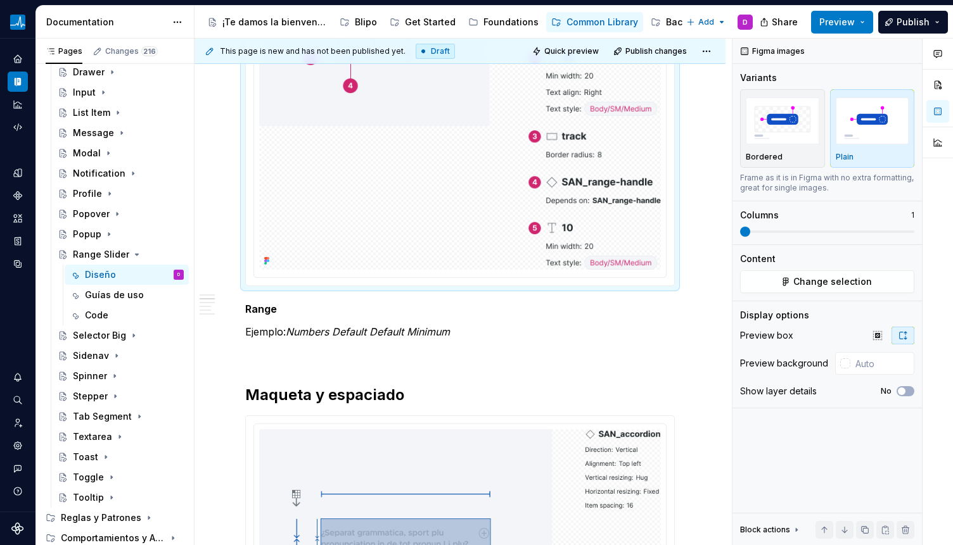
scroll to position [1271, 0]
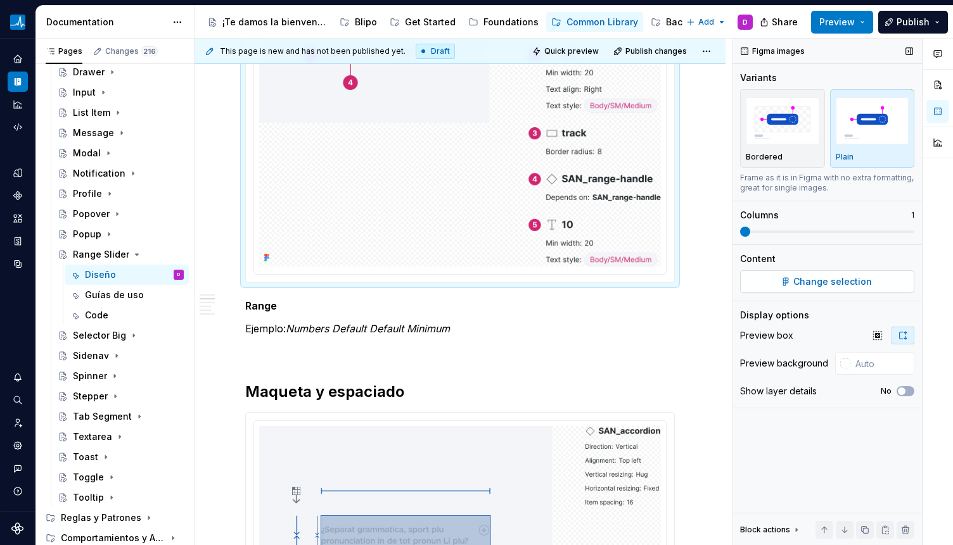
click at [815, 284] on span "Change selection" at bounding box center [832, 282] width 79 height 13
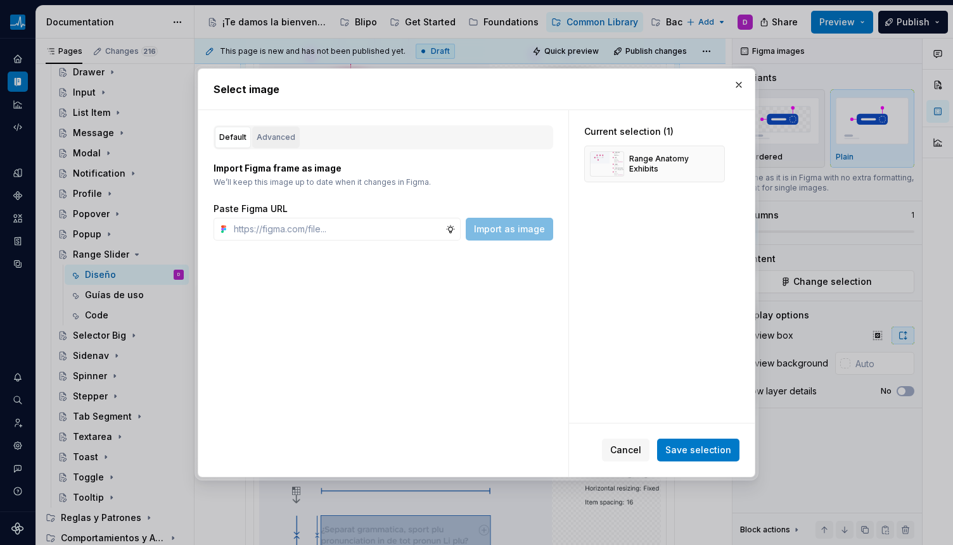
click at [289, 133] on div "Advanced" at bounding box center [276, 137] width 39 height 13
type textarea "*"
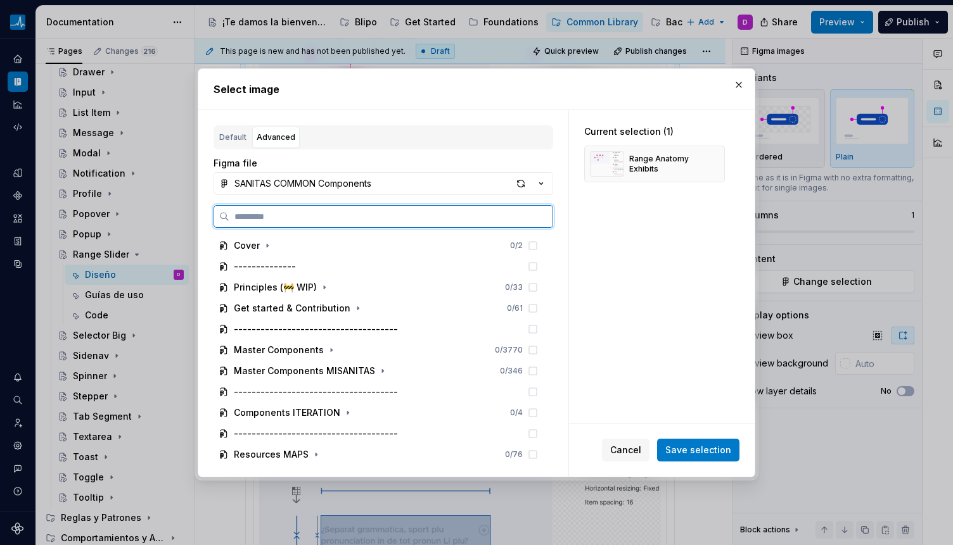
click at [333, 213] on input "search" at bounding box center [390, 216] width 323 height 13
paste input "**********"
type input "**********"
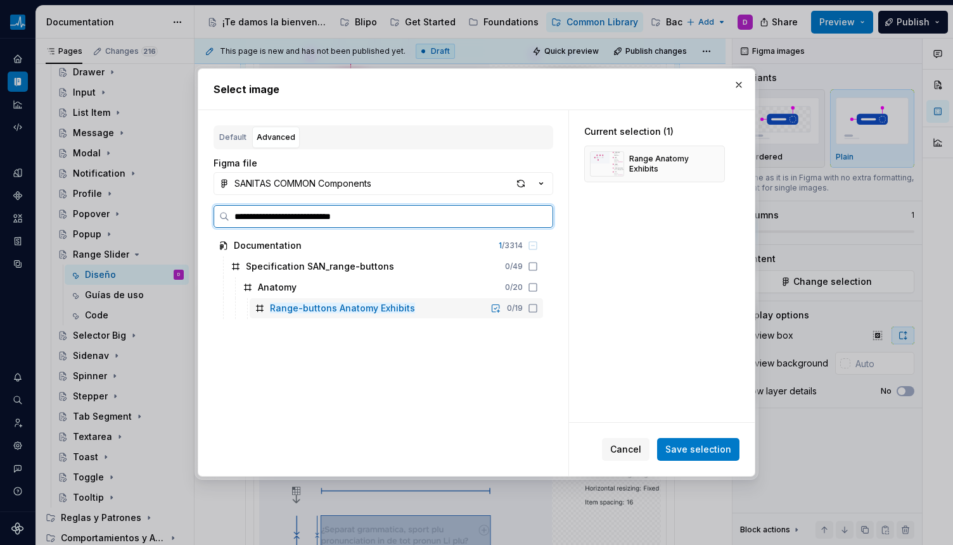
drag, startPoint x: 531, startPoint y: 308, endPoint x: 538, endPoint y: 310, distance: 7.2
click at [532, 308] on icon at bounding box center [533, 308] width 10 height 10
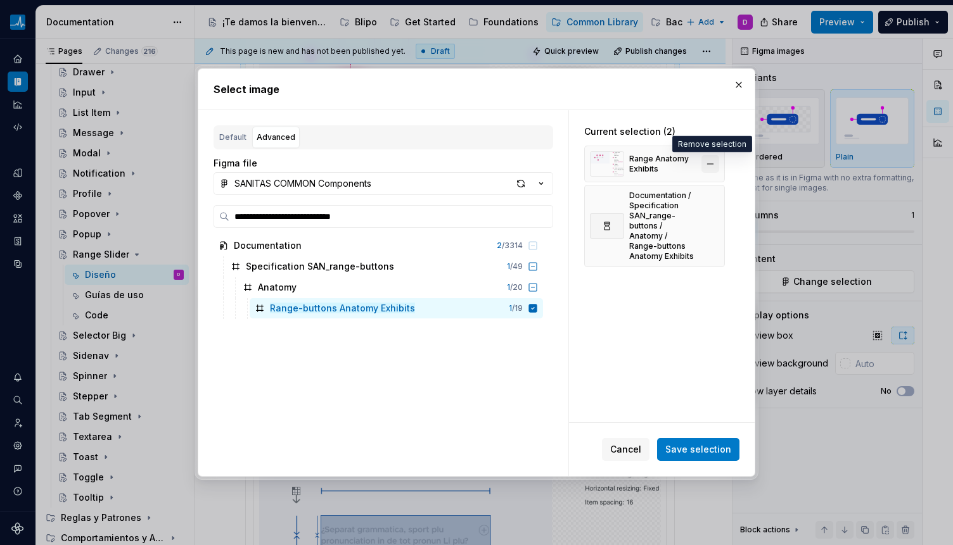
click at [713, 164] on button "button" at bounding box center [710, 164] width 18 height 18
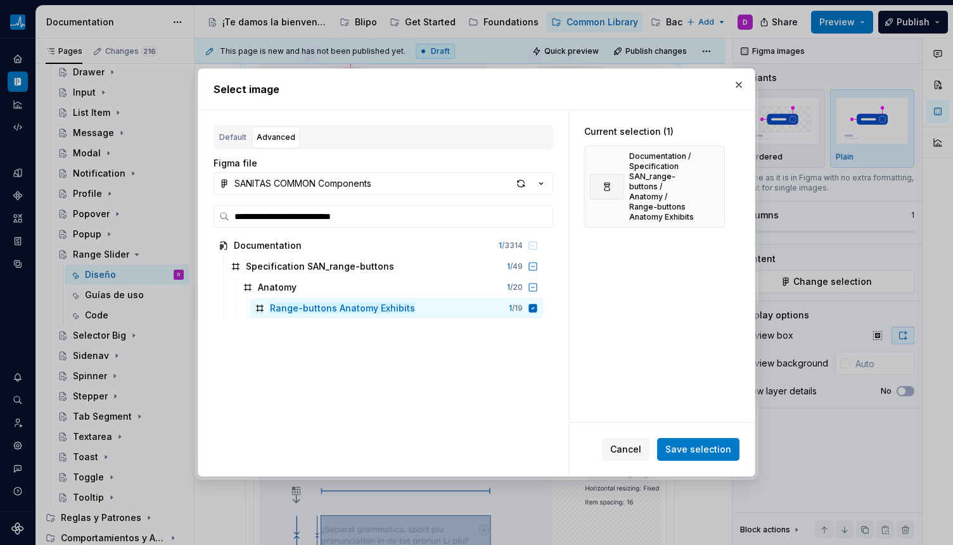
drag, startPoint x: 713, startPoint y: 448, endPoint x: 647, endPoint y: 431, distance: 67.9
click at [713, 447] on span "Save selection" at bounding box center [698, 449] width 66 height 13
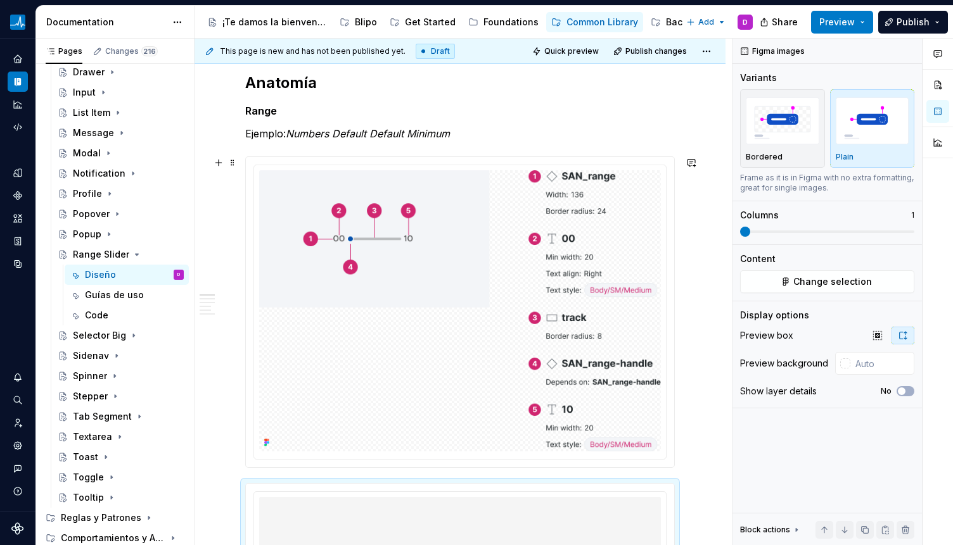
scroll to position [866, 0]
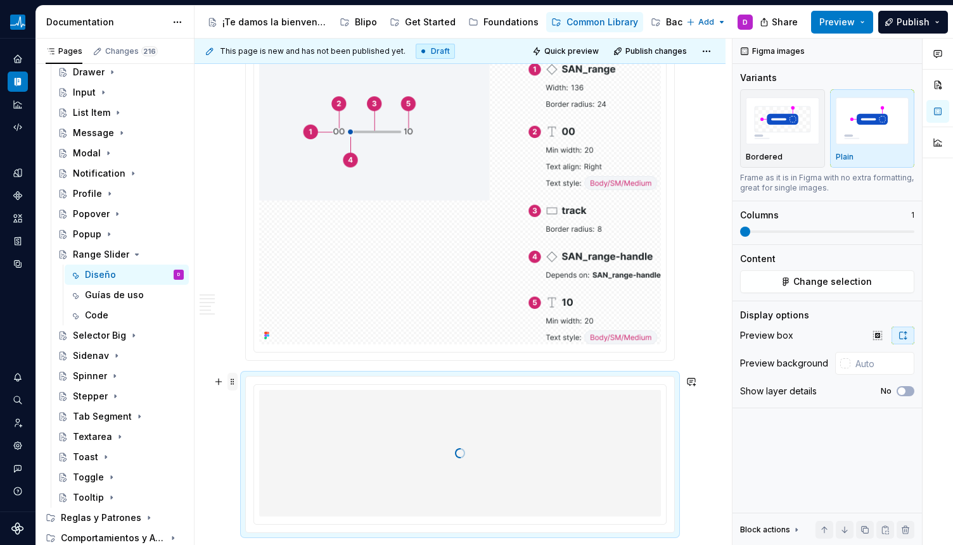
click at [229, 386] on span at bounding box center [232, 382] width 10 height 18
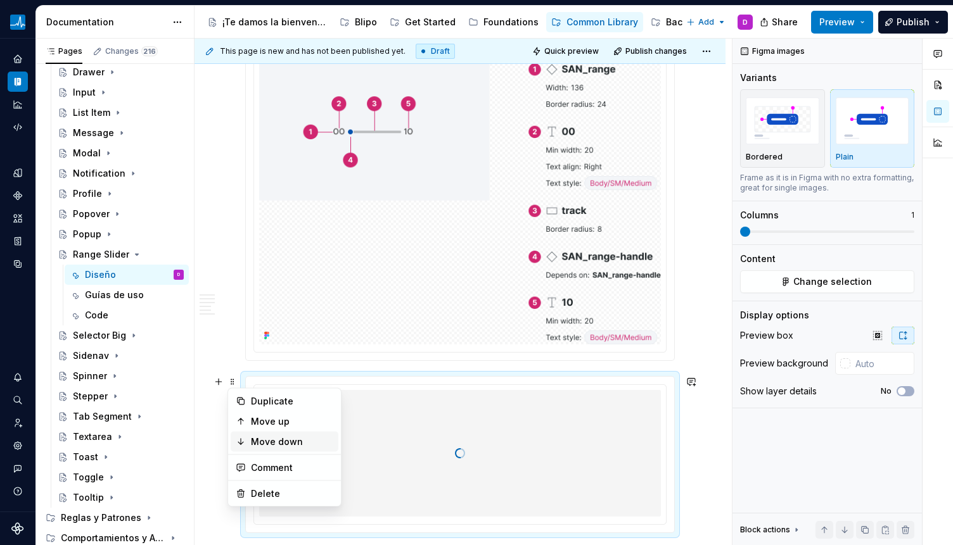
click at [256, 437] on div "Move down" at bounding box center [292, 442] width 82 height 13
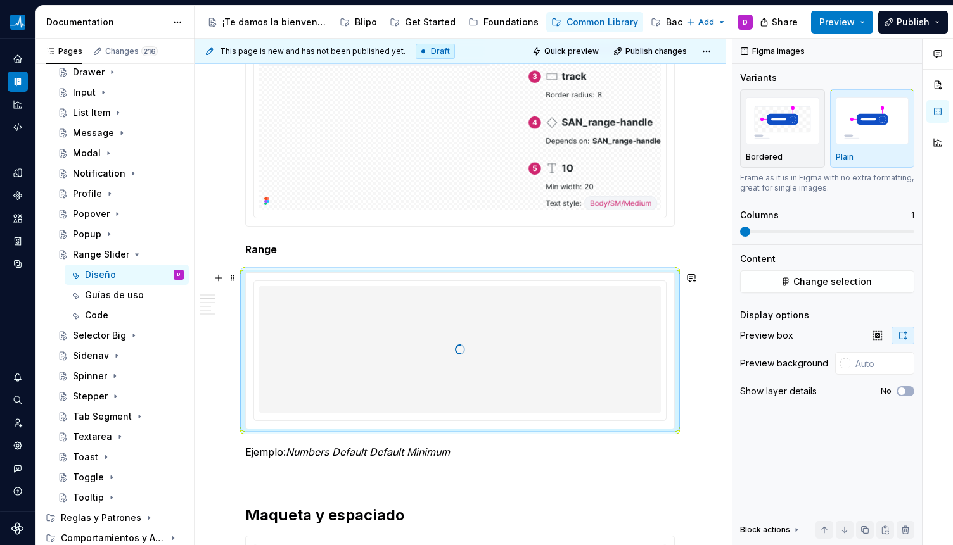
scroll to position [1023, 0]
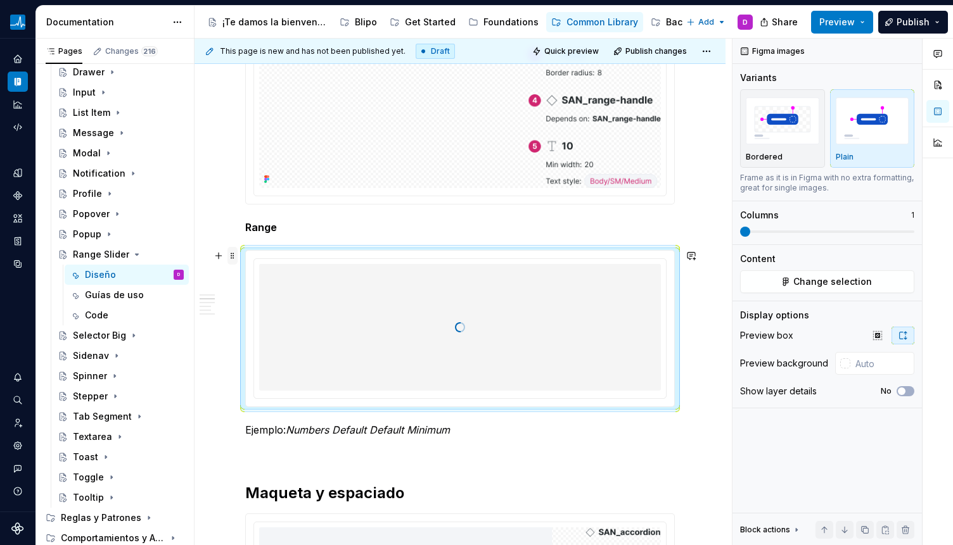
click at [233, 262] on span at bounding box center [232, 256] width 10 height 18
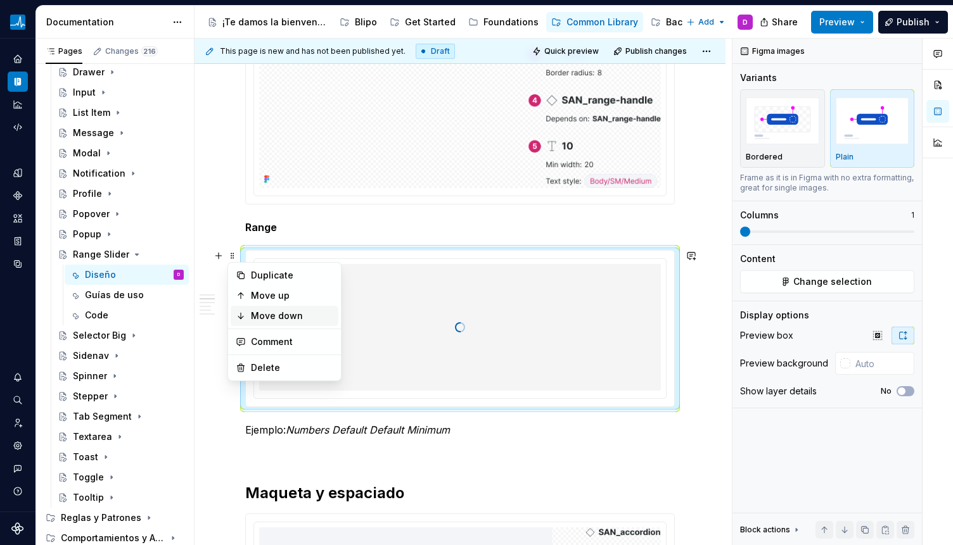
click at [247, 319] on div "Move down" at bounding box center [285, 316] width 108 height 20
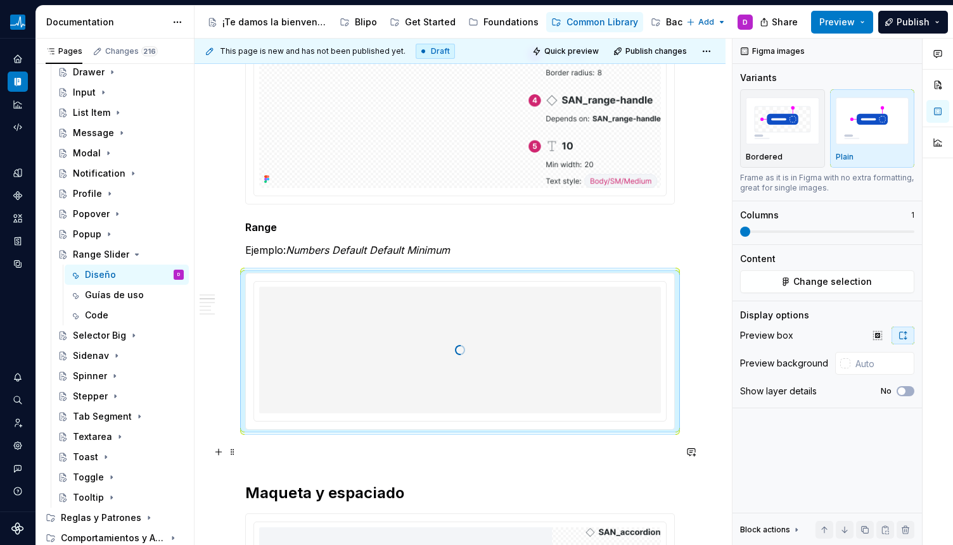
click at [491, 455] on p at bounding box center [459, 452] width 429 height 15
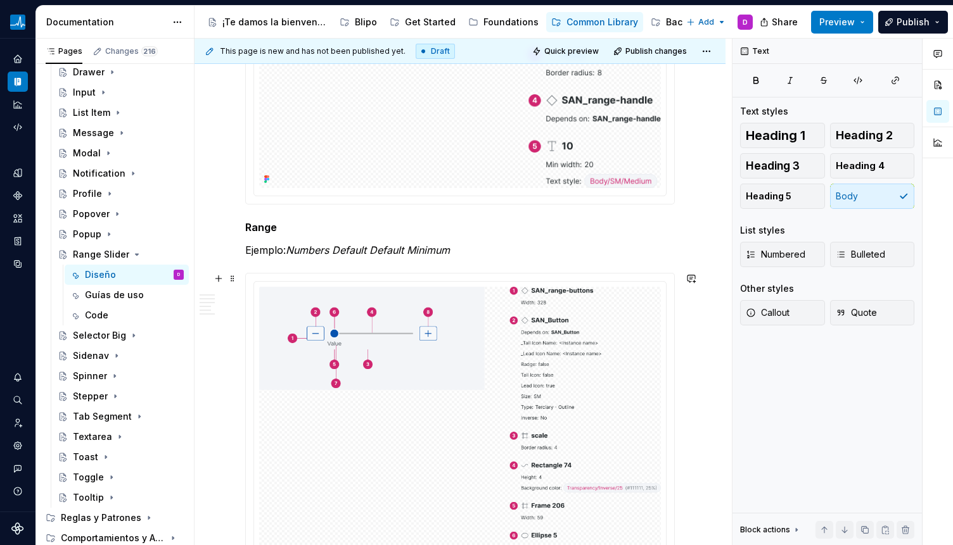
scroll to position [1050, 0]
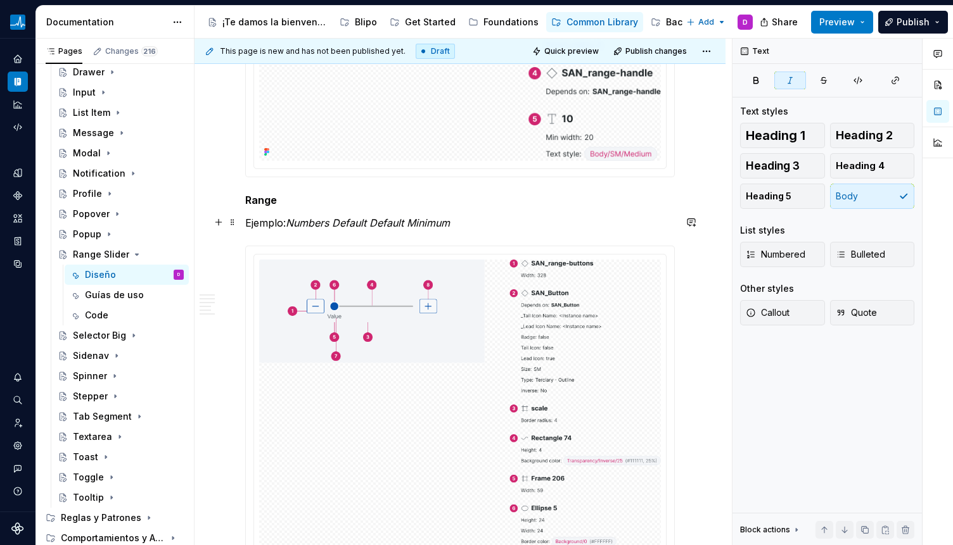
click at [311, 224] on em "Numbers Default Default Minimum" at bounding box center [368, 223] width 164 height 13
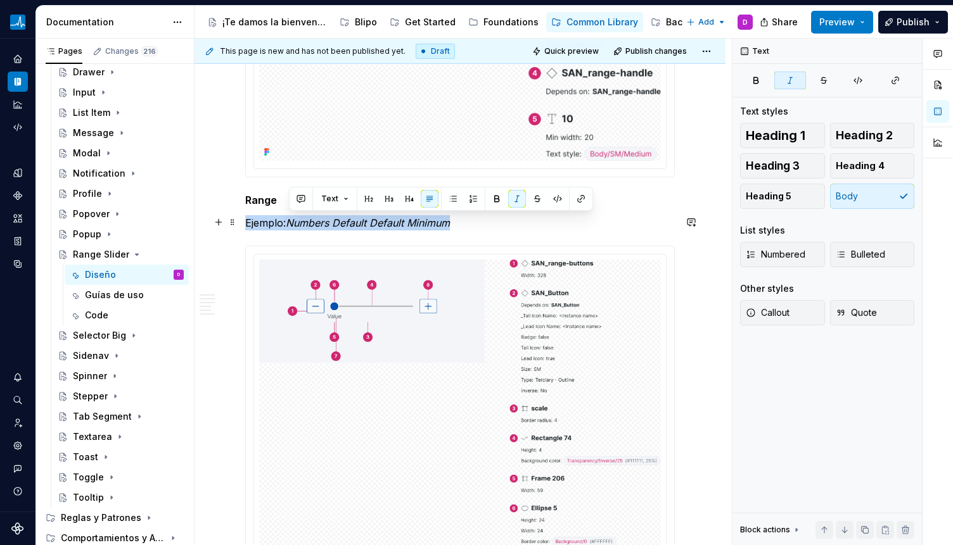
click at [311, 224] on em "Numbers Default Default Minimum" at bounding box center [368, 223] width 164 height 13
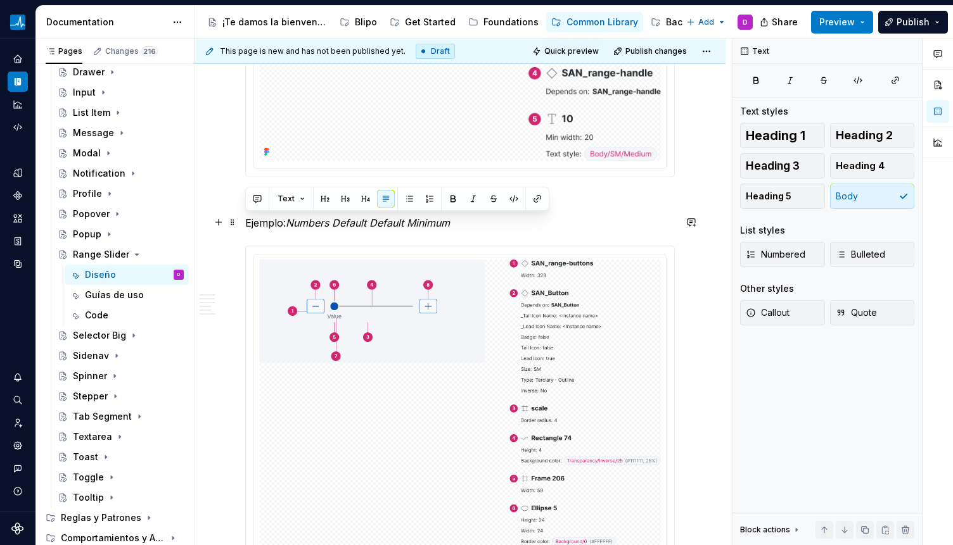
drag, startPoint x: 317, startPoint y: 224, endPoint x: 353, endPoint y: 225, distance: 36.1
click at [317, 224] on em "Numbers Default Default Minimum" at bounding box center [368, 223] width 164 height 13
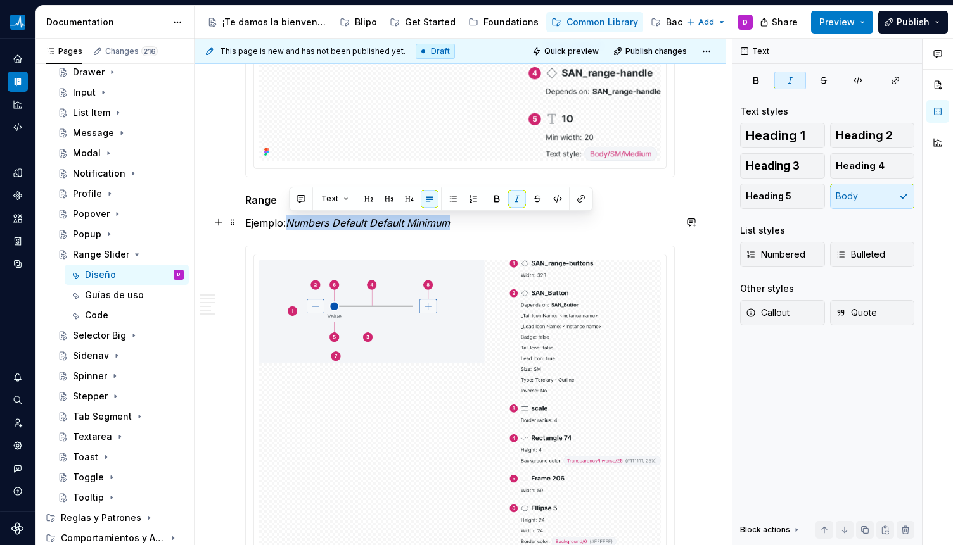
drag, startPoint x: 458, startPoint y: 222, endPoint x: 292, endPoint y: 220, distance: 166.0
click at [292, 220] on p "Ejemplo: Numbers Default Default Minimum" at bounding box center [459, 222] width 429 height 15
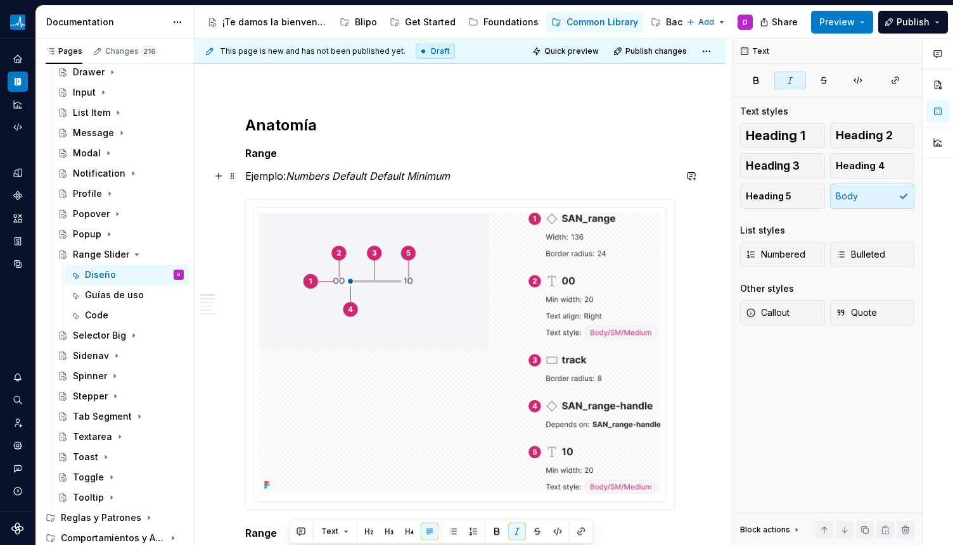
scroll to position [841, 0]
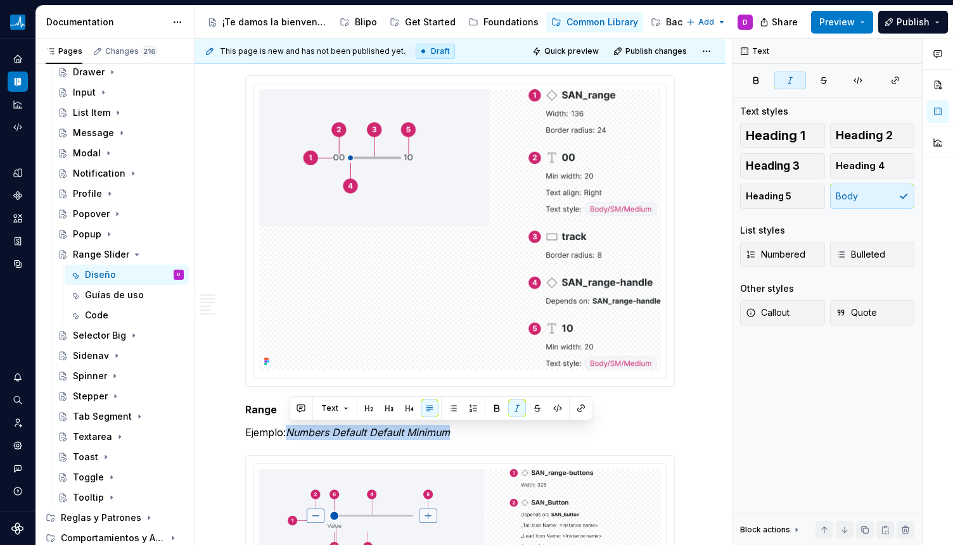
click at [317, 438] on em "Numbers Default Default Minimum" at bounding box center [368, 432] width 164 height 13
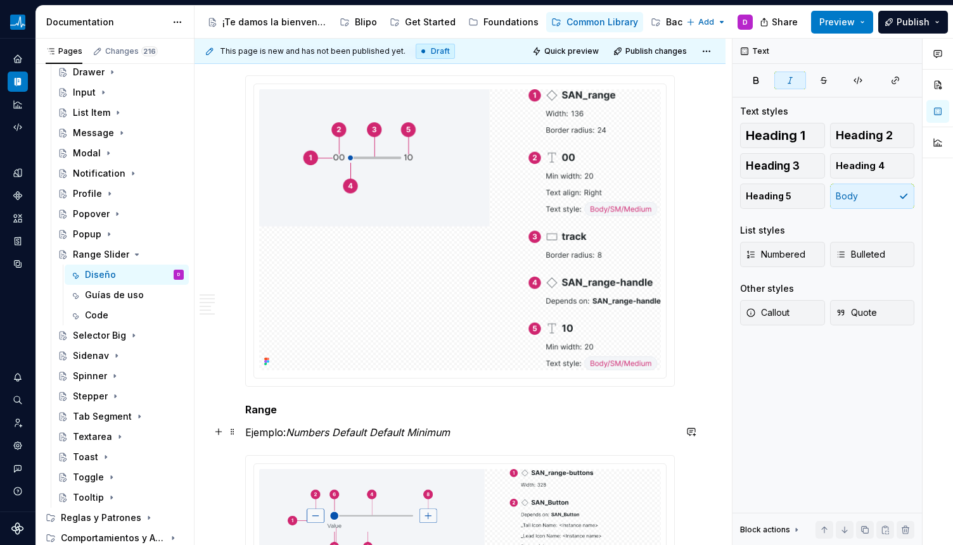
click at [317, 438] on em "Numbers Default Default Minimum" at bounding box center [368, 432] width 164 height 13
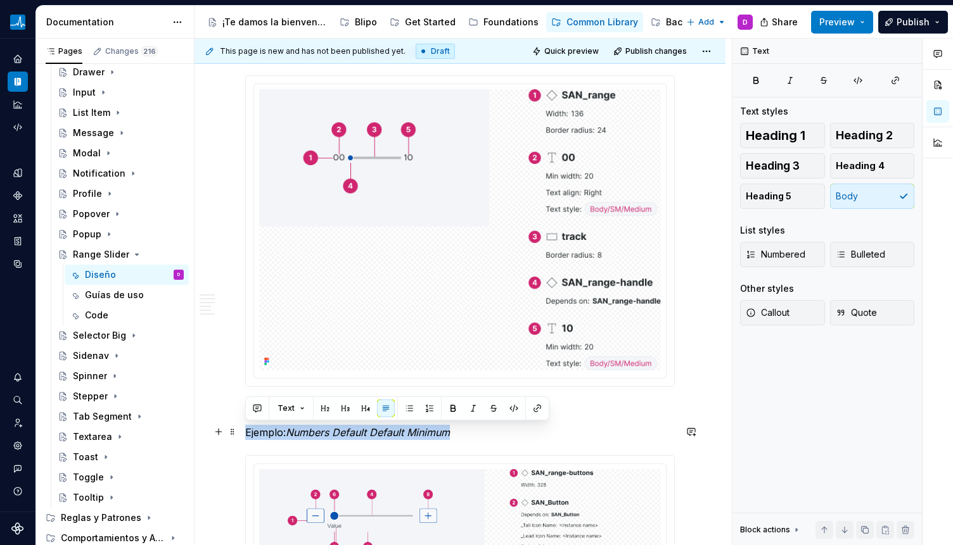
click at [314, 436] on em "Numbers Default Default Minimum" at bounding box center [368, 432] width 164 height 13
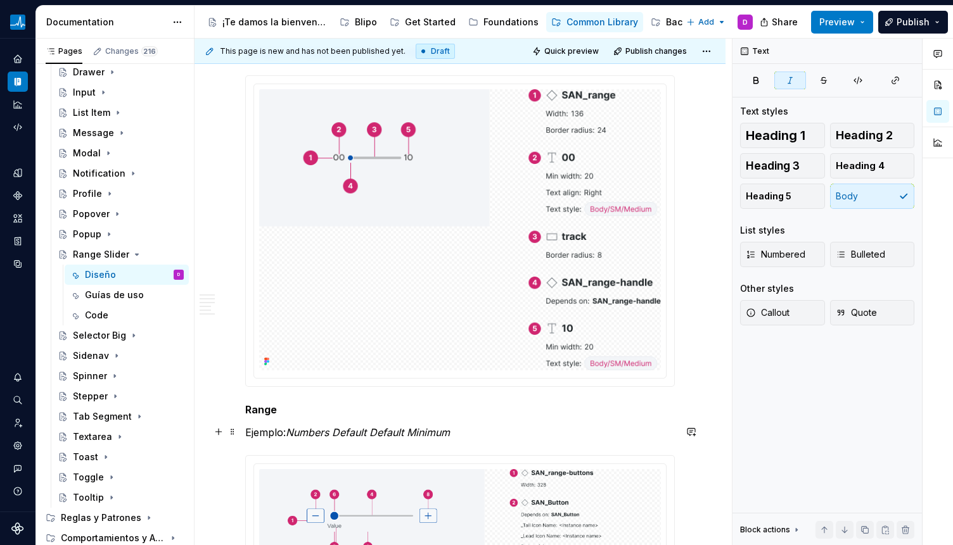
click at [293, 431] on em "Numbers Default Default Minimum" at bounding box center [368, 432] width 164 height 13
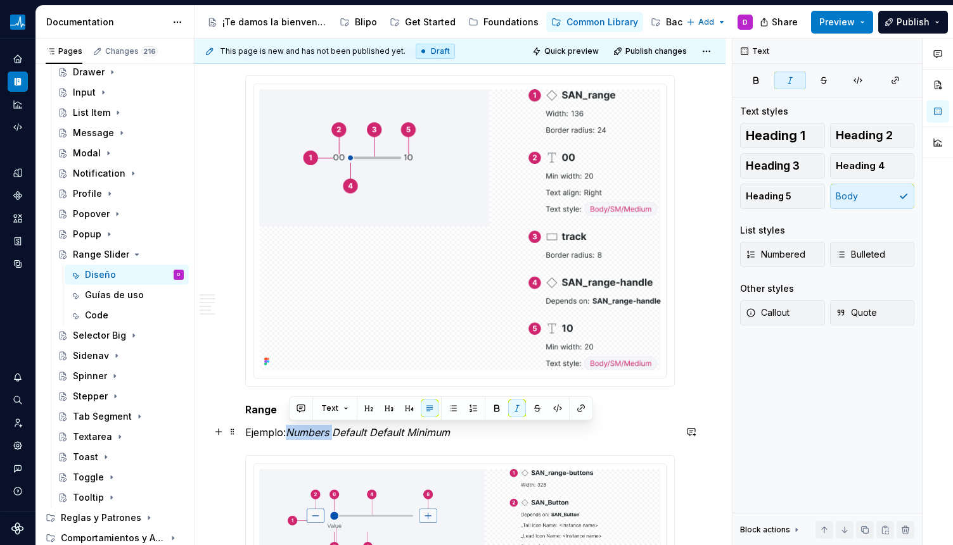
drag, startPoint x: 289, startPoint y: 432, endPoint x: 336, endPoint y: 431, distance: 46.9
click at [336, 431] on em "Numbers Default Default Minimum" at bounding box center [368, 432] width 164 height 13
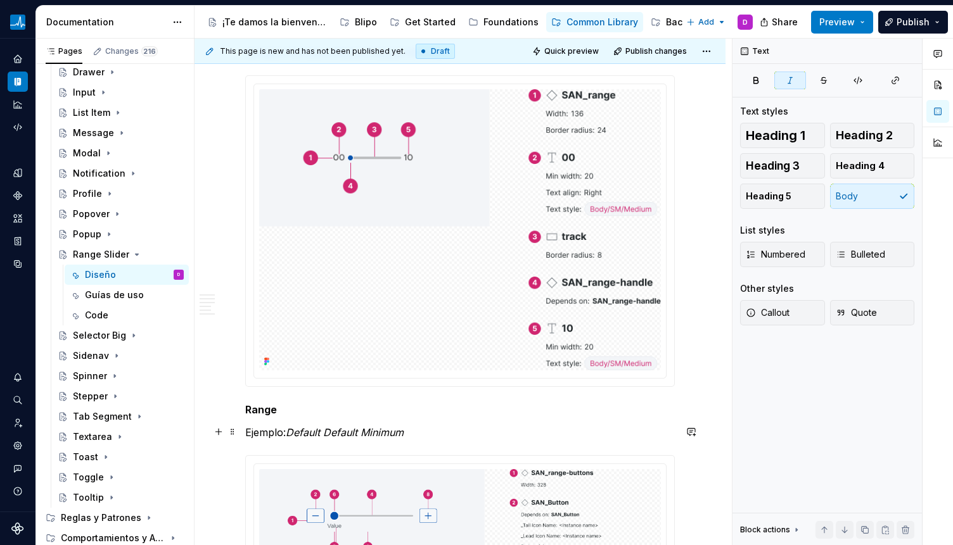
click at [311, 433] on em "Default Default Minimum" at bounding box center [345, 432] width 118 height 13
click at [399, 429] on p "Ejemplo: Default Minimum" at bounding box center [459, 432] width 429 height 15
click at [428, 409] on p "Range" at bounding box center [459, 409] width 429 height 15
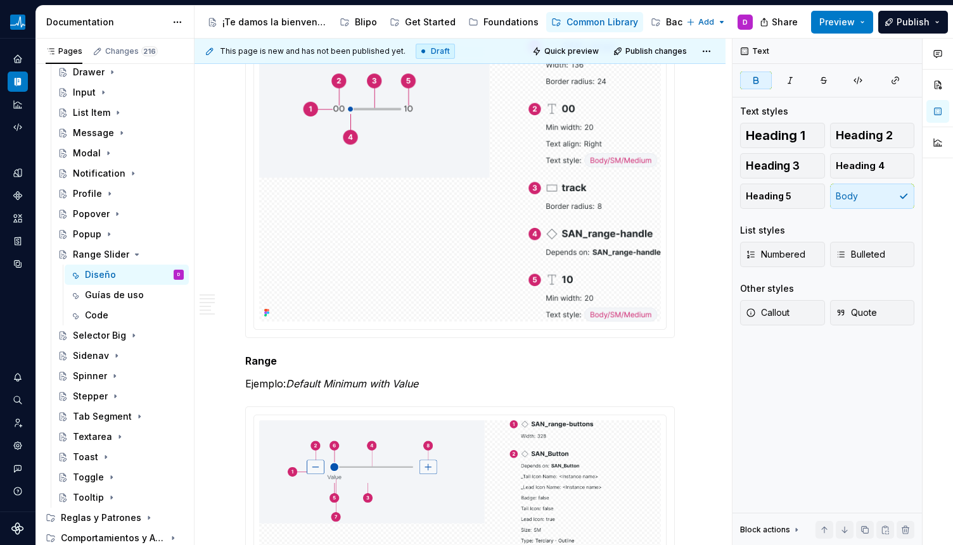
scroll to position [891, 0]
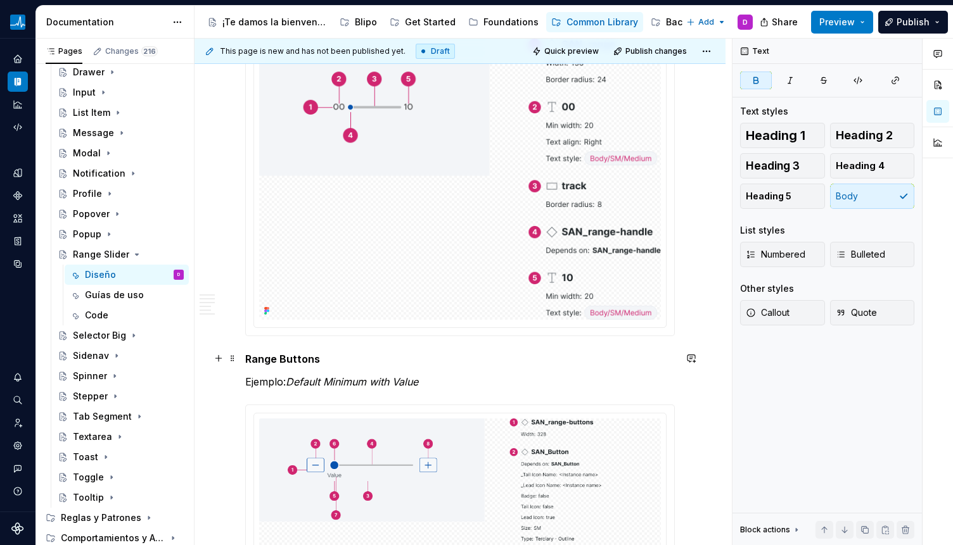
click at [357, 362] on p "Range Buttons" at bounding box center [459, 359] width 429 height 15
click at [457, 378] on p "Ejemplo: Default Minimum with Value" at bounding box center [459, 381] width 429 height 15
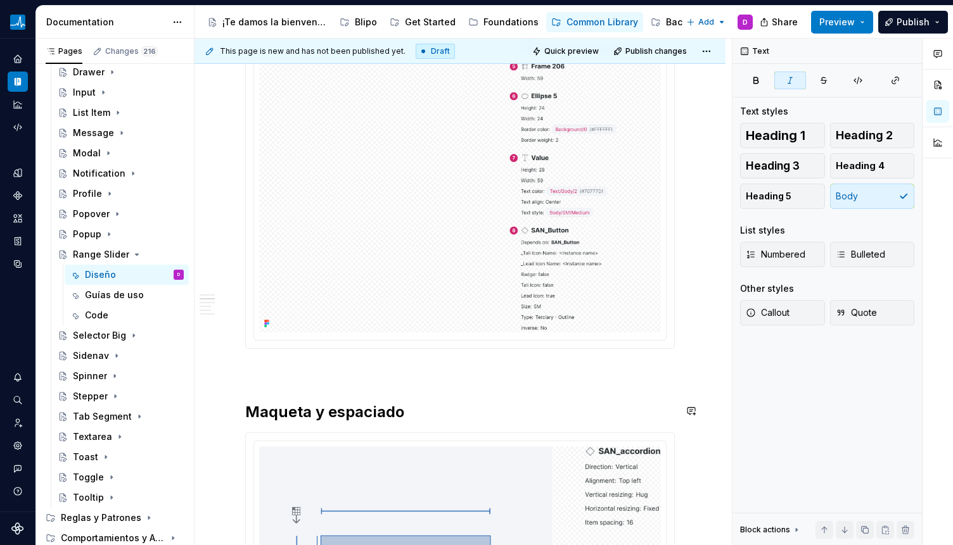
scroll to position [1454, 0]
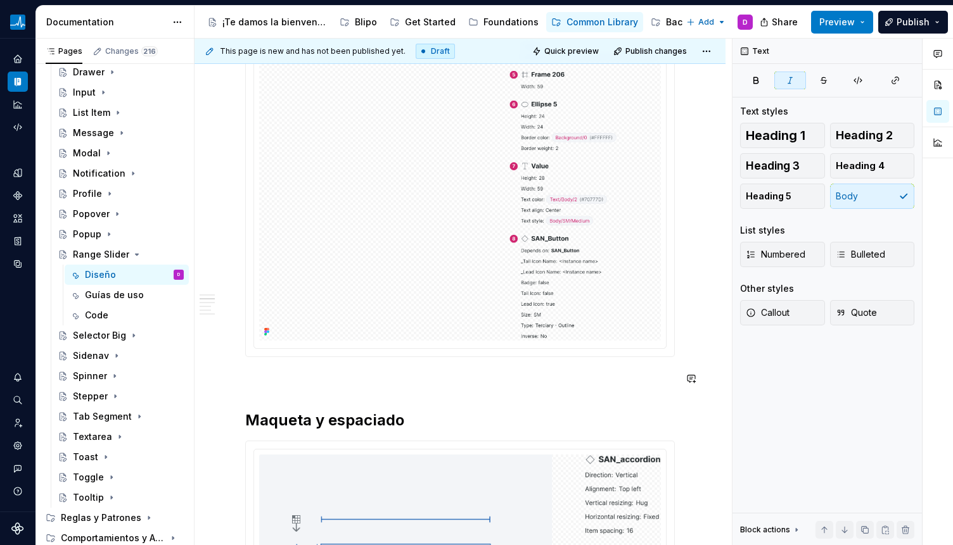
click at [338, 377] on p at bounding box center [459, 379] width 429 height 15
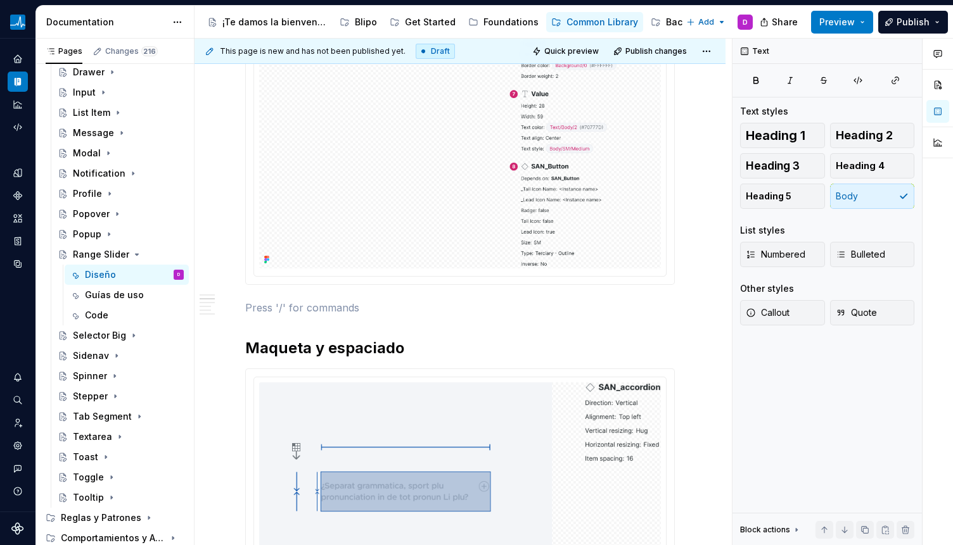
scroll to position [1153, 0]
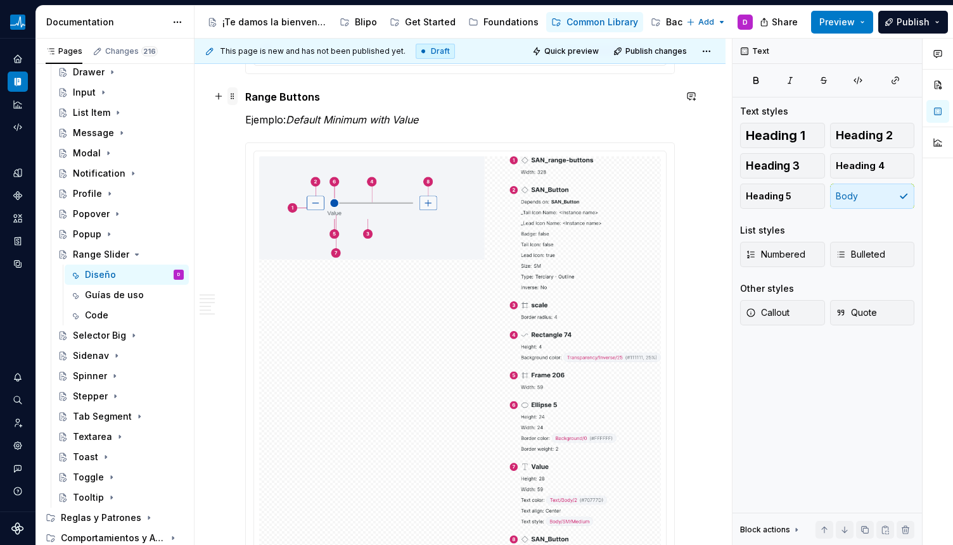
click at [236, 96] on span at bounding box center [232, 96] width 10 height 18
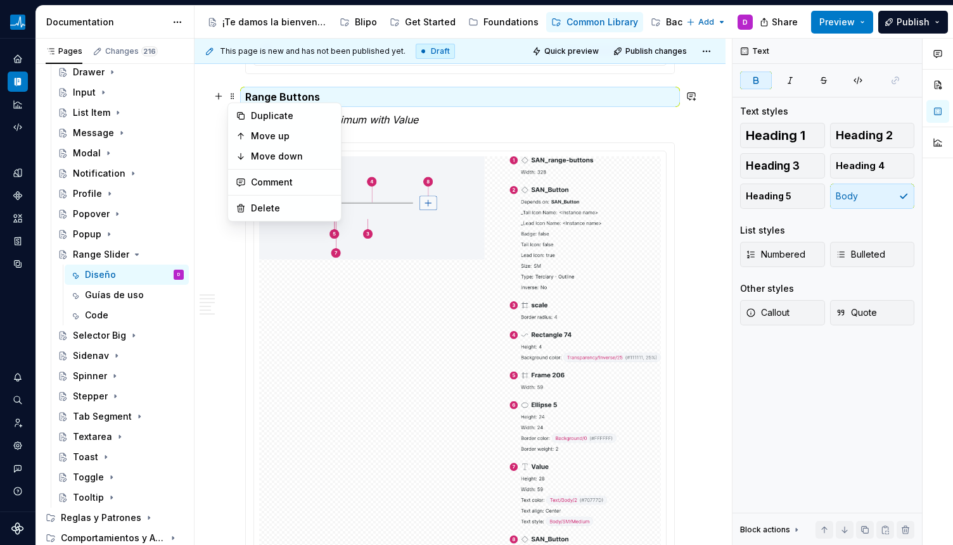
click at [310, 96] on strong "Range Buttons" at bounding box center [282, 97] width 75 height 13
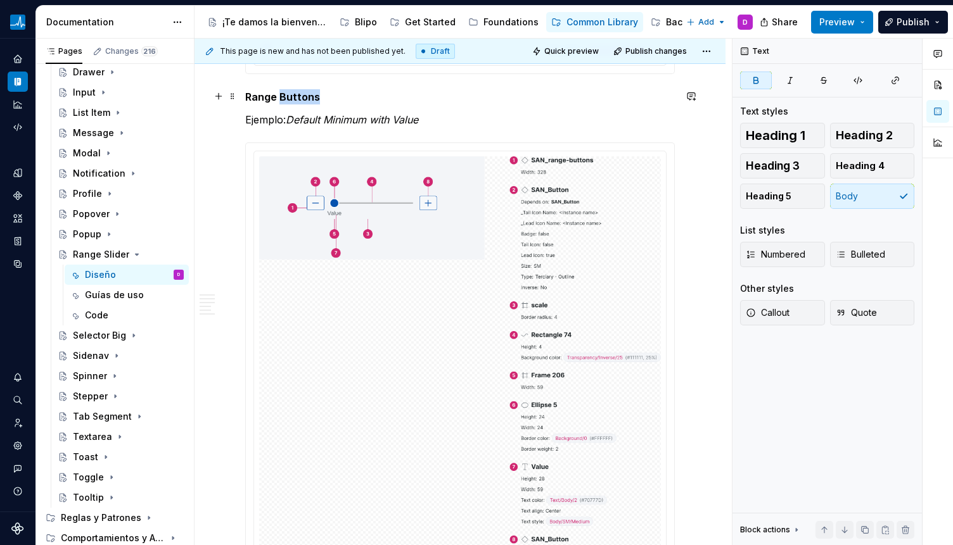
click at [310, 96] on strong "Range Buttons" at bounding box center [282, 97] width 75 height 13
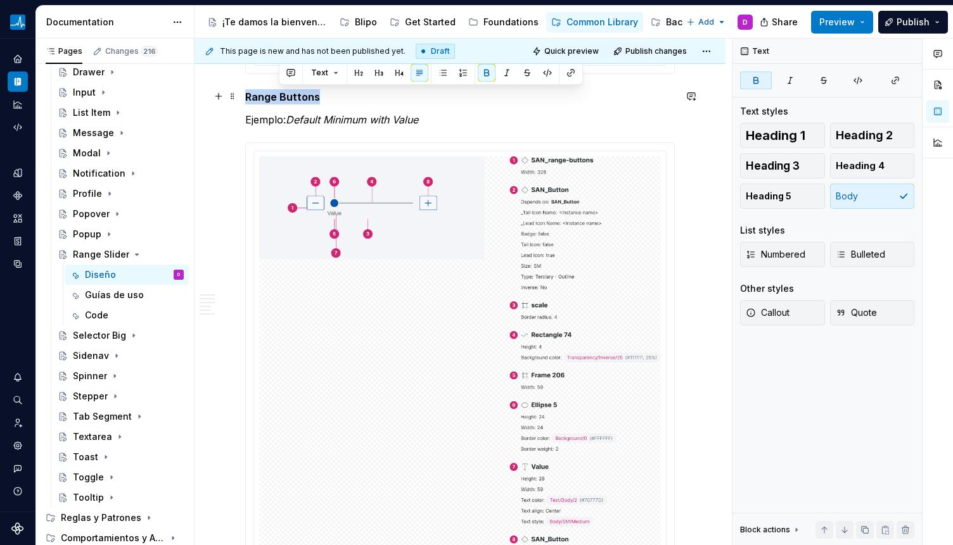
click at [310, 96] on strong "Range Buttons" at bounding box center [282, 97] width 75 height 13
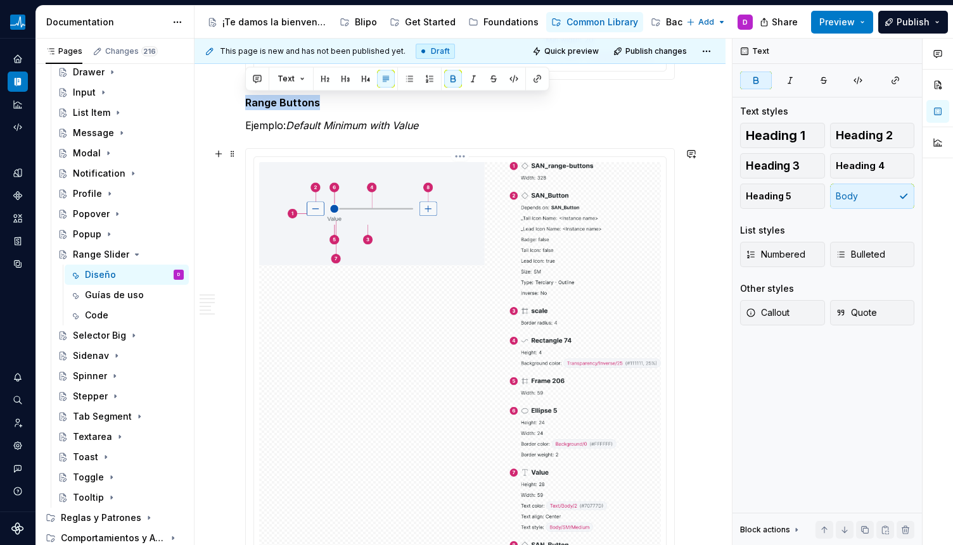
scroll to position [1145, 0]
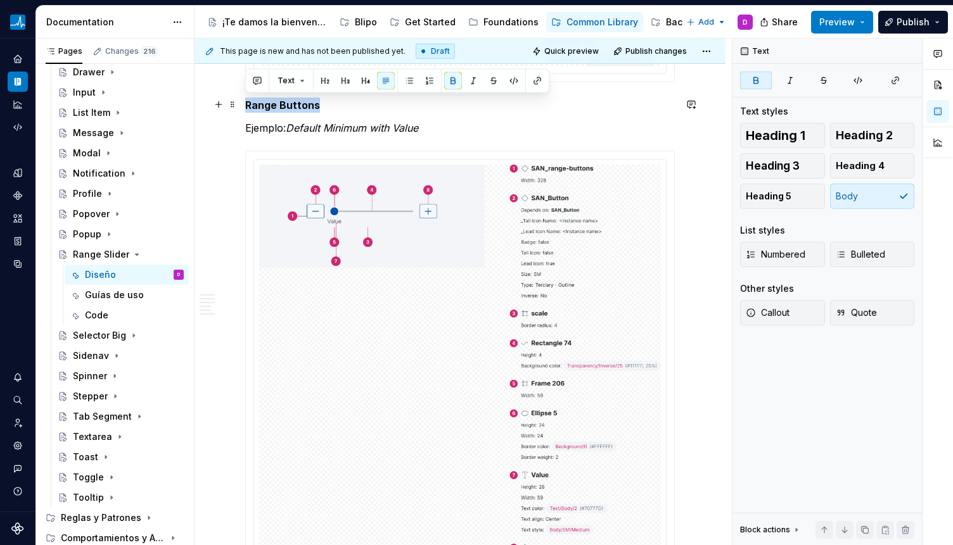
copy strong "Range Buttons"
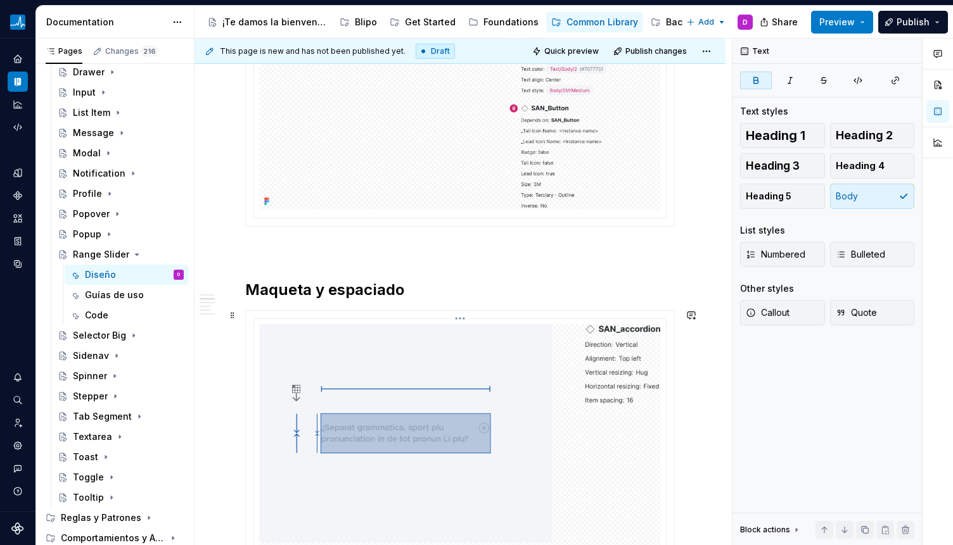
scroll to position [1617, 0]
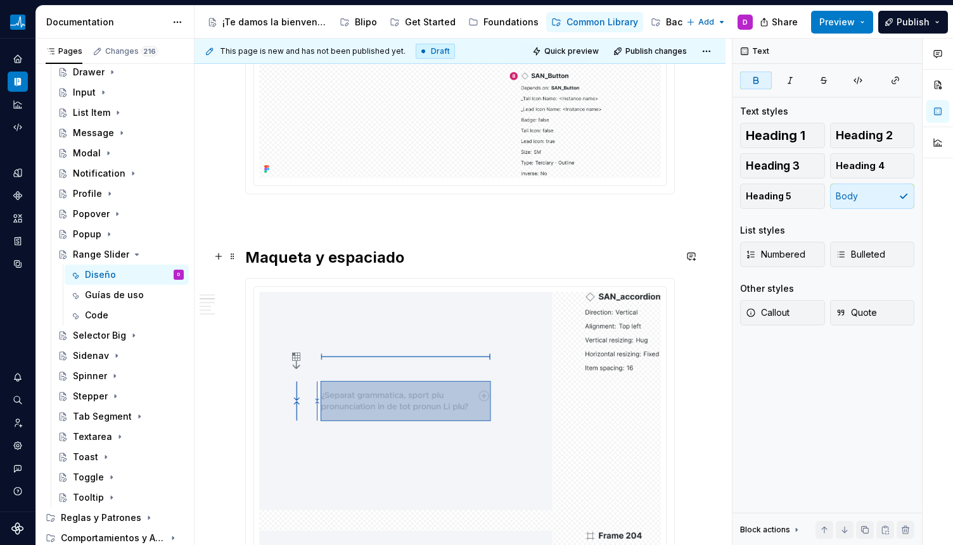
click at [412, 265] on h2 "Maqueta y espaciado" at bounding box center [459, 258] width 429 height 20
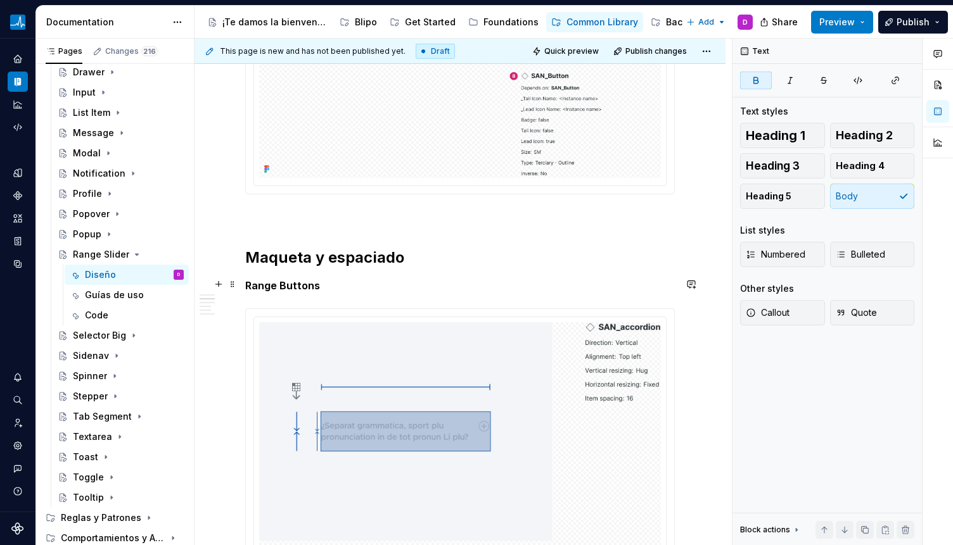
click at [291, 281] on strong "Range Buttons" at bounding box center [282, 285] width 75 height 13
click at [295, 282] on strong "Range Buttons" at bounding box center [282, 285] width 75 height 13
drag, startPoint x: 285, startPoint y: 284, endPoint x: 247, endPoint y: 291, distance: 38.5
click at [286, 284] on p "Range" at bounding box center [459, 285] width 429 height 15
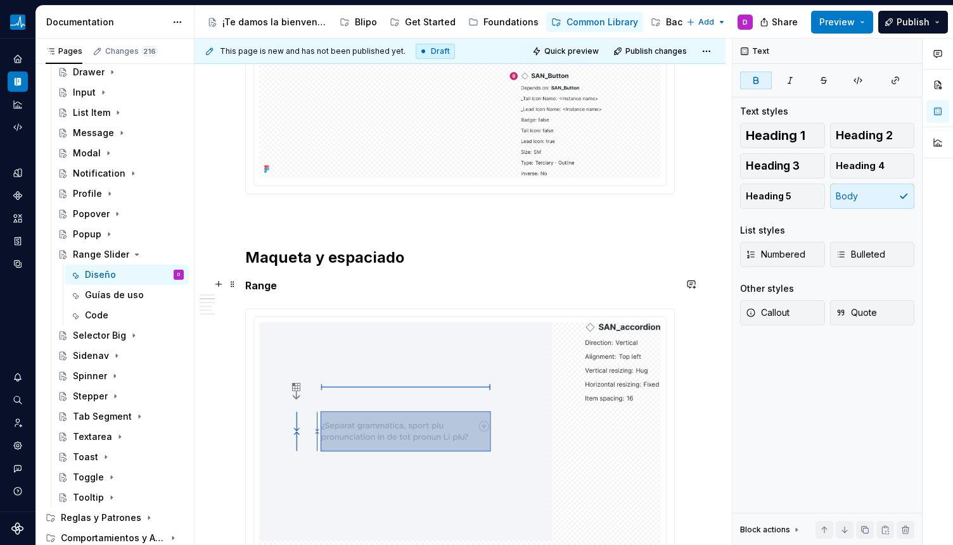
click at [232, 286] on span at bounding box center [232, 285] width 10 height 18
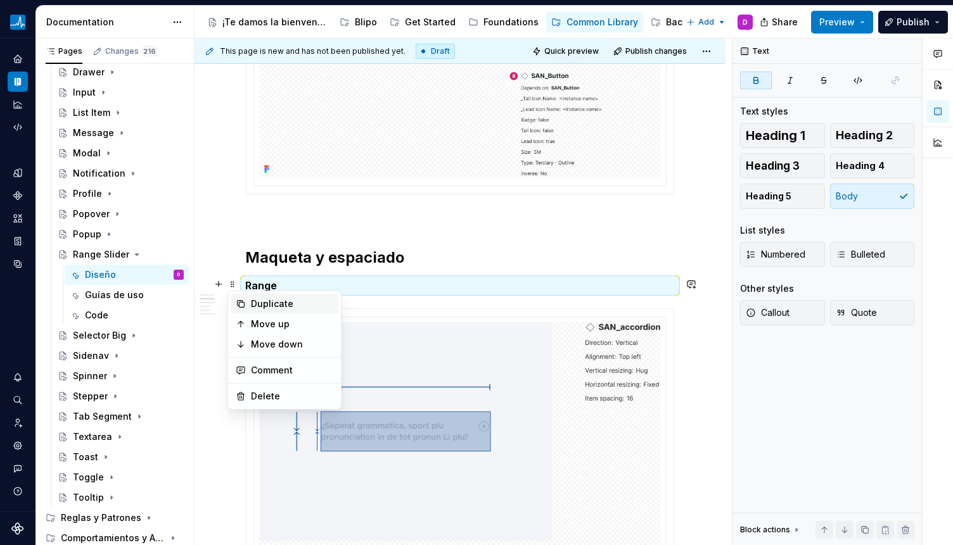
click at [251, 303] on div "Duplicate" at bounding box center [292, 304] width 82 height 13
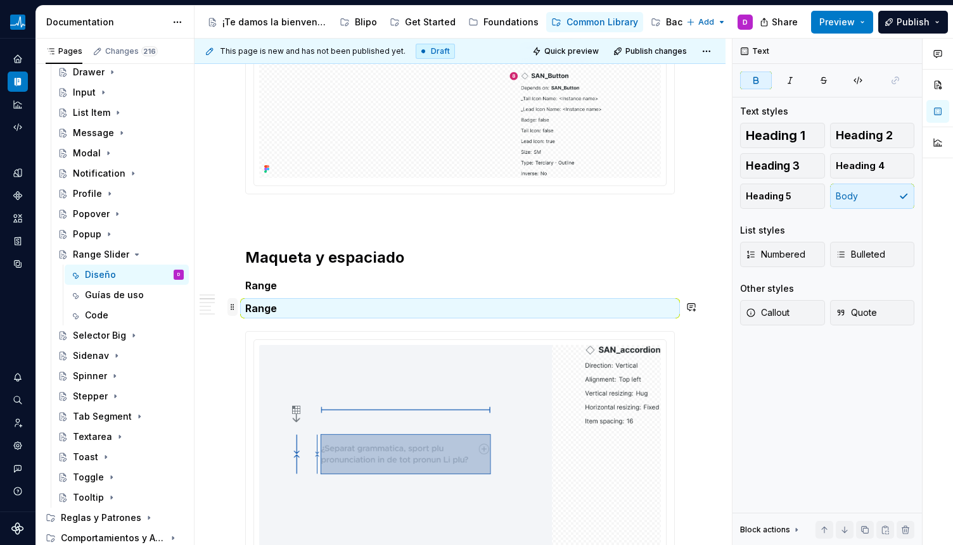
click at [232, 308] on span at bounding box center [232, 307] width 10 height 18
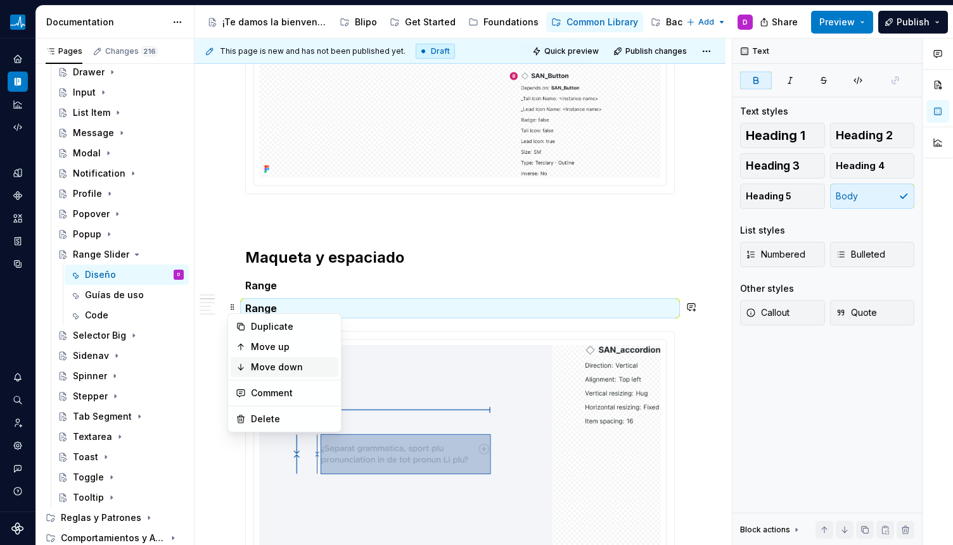
drag, startPoint x: 266, startPoint y: 364, endPoint x: 267, endPoint y: 350, distance: 13.3
click at [265, 364] on div "Move down" at bounding box center [292, 367] width 82 height 13
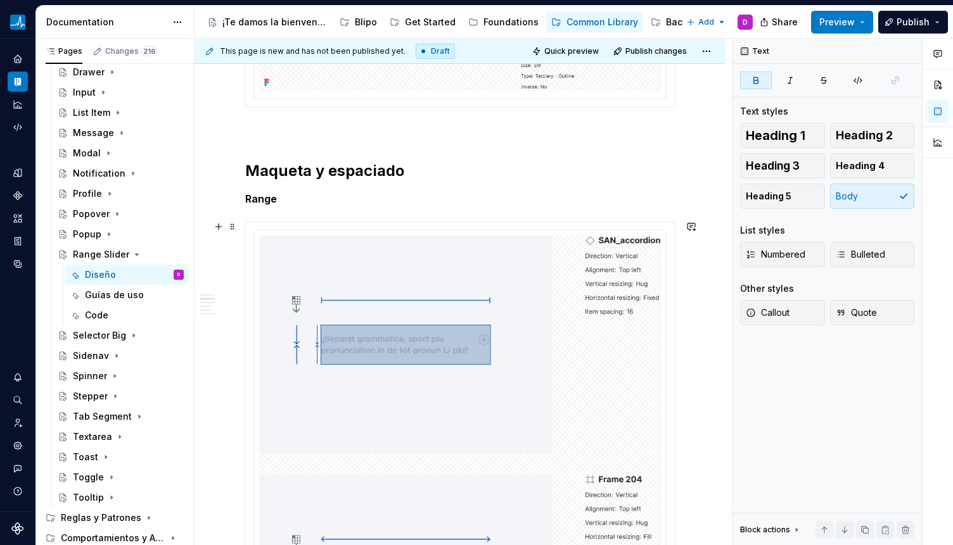
scroll to position [1701, 0]
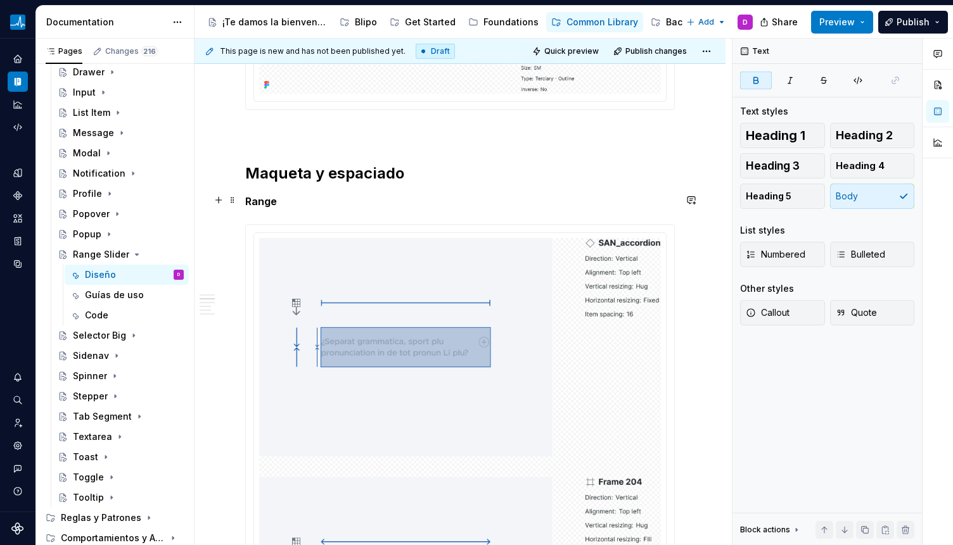
click at [280, 203] on p "Range" at bounding box center [459, 201] width 429 height 15
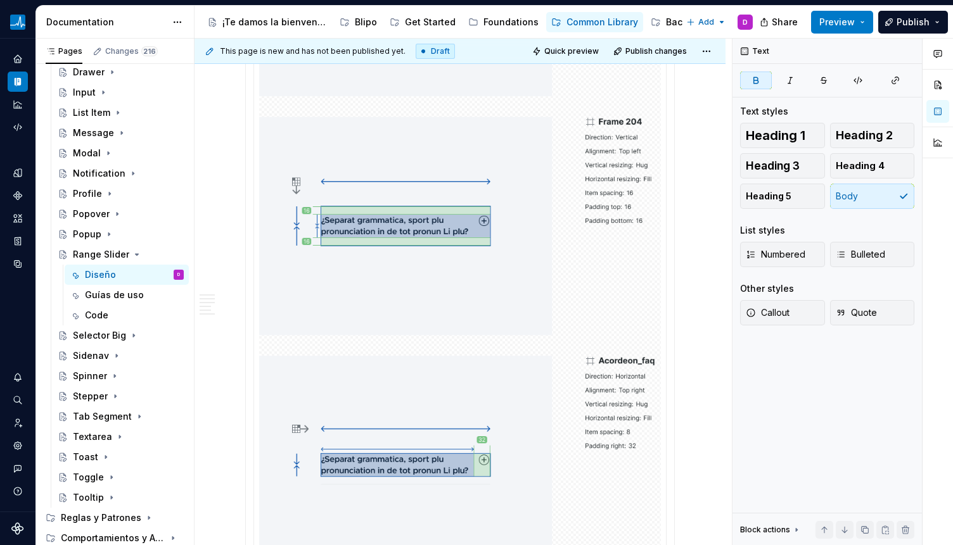
scroll to position [2214, 0]
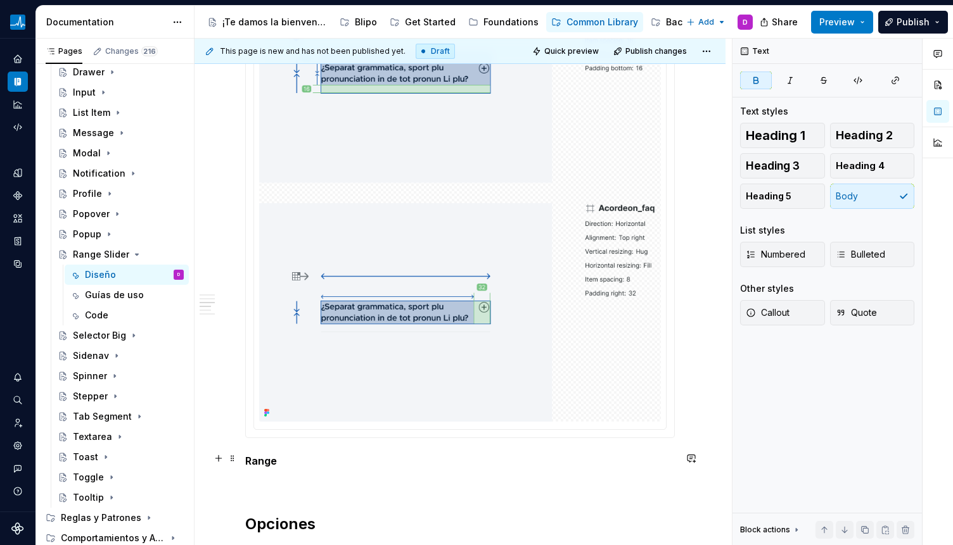
click at [317, 464] on p "Range" at bounding box center [459, 461] width 429 height 15
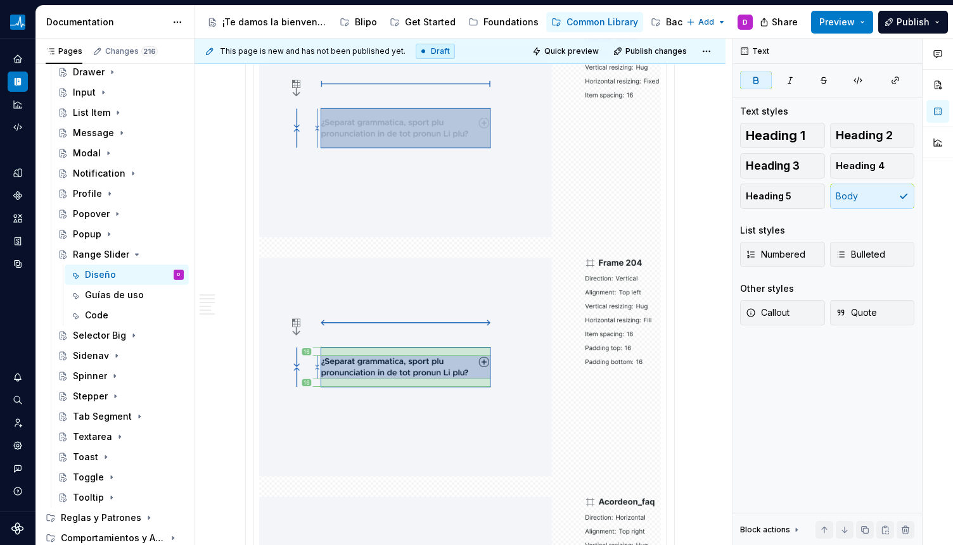
scroll to position [1609, 0]
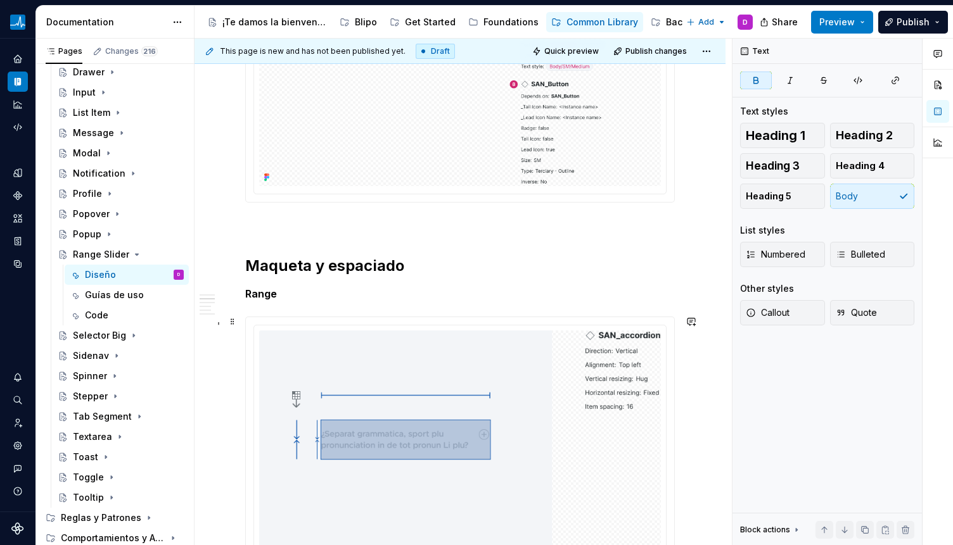
click at [239, 314] on div "**********" at bounding box center [462, 292] width 537 height 507
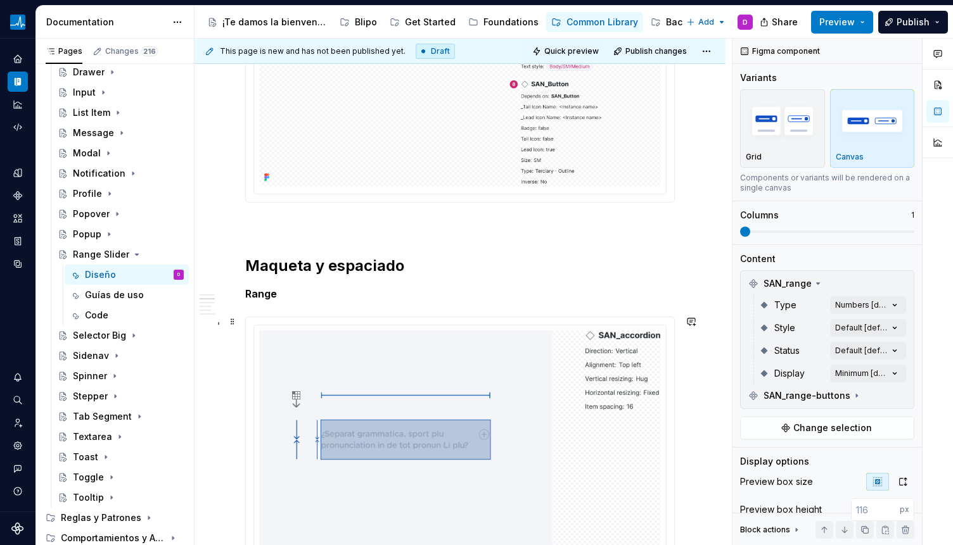
click at [232, 327] on span at bounding box center [232, 322] width 10 height 18
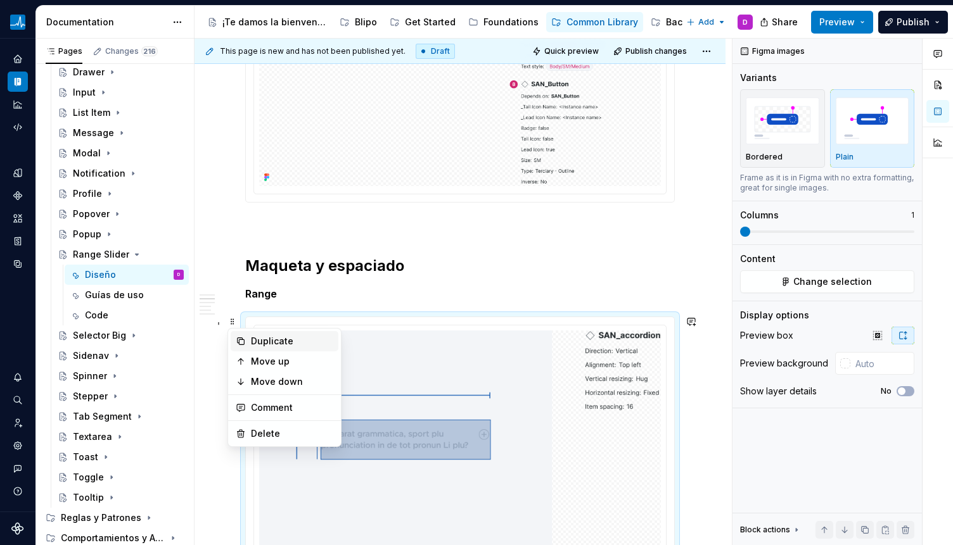
click at [254, 342] on div "Duplicate" at bounding box center [292, 341] width 82 height 13
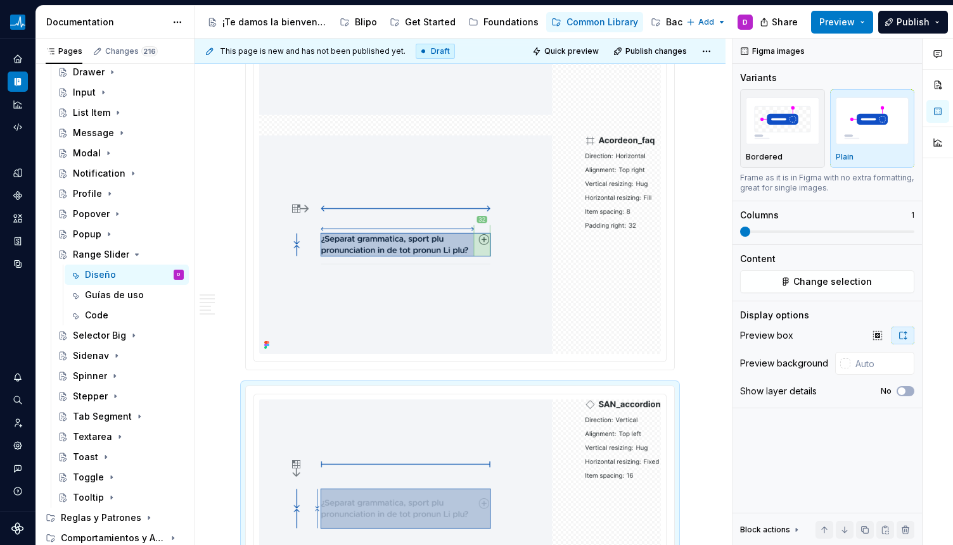
scroll to position [2285, 0]
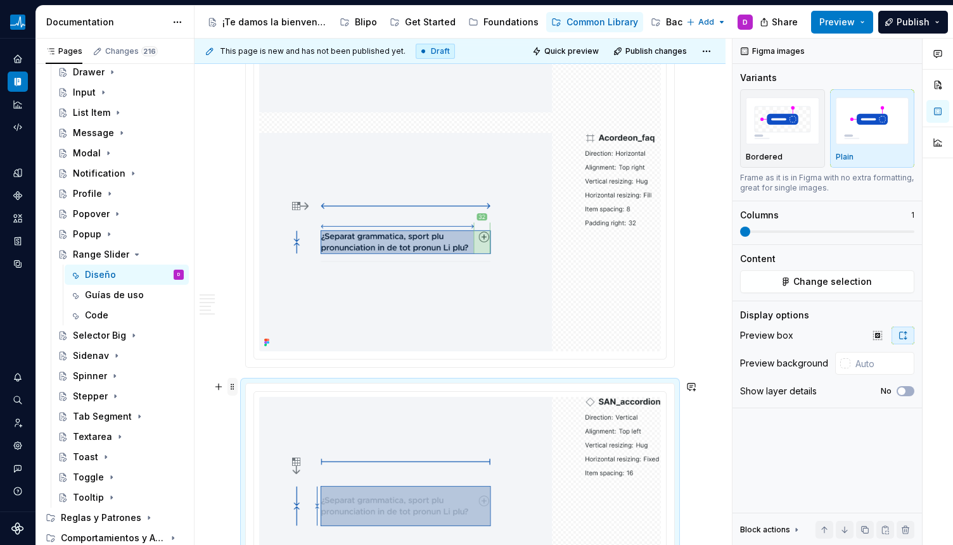
click at [231, 388] on span at bounding box center [232, 387] width 10 height 18
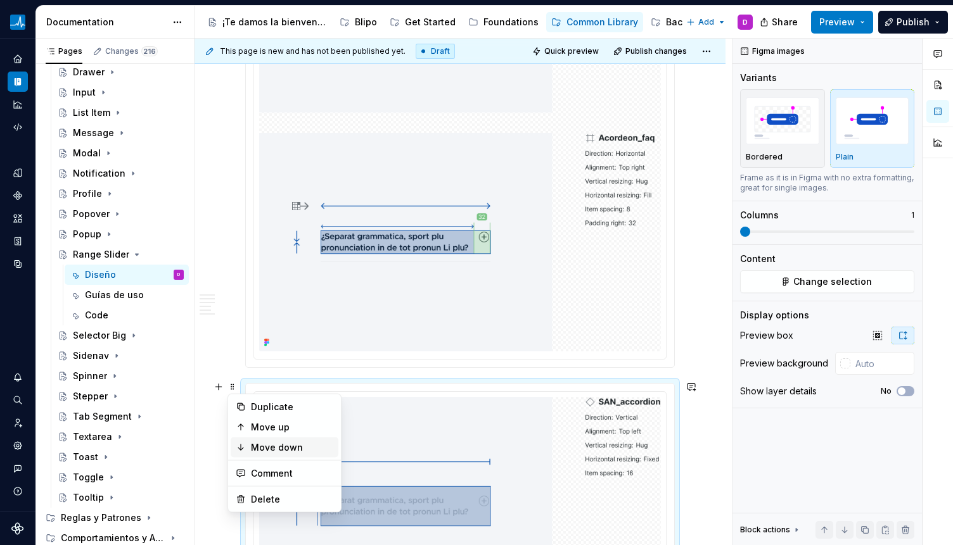
click at [251, 443] on div "Move down" at bounding box center [292, 447] width 82 height 13
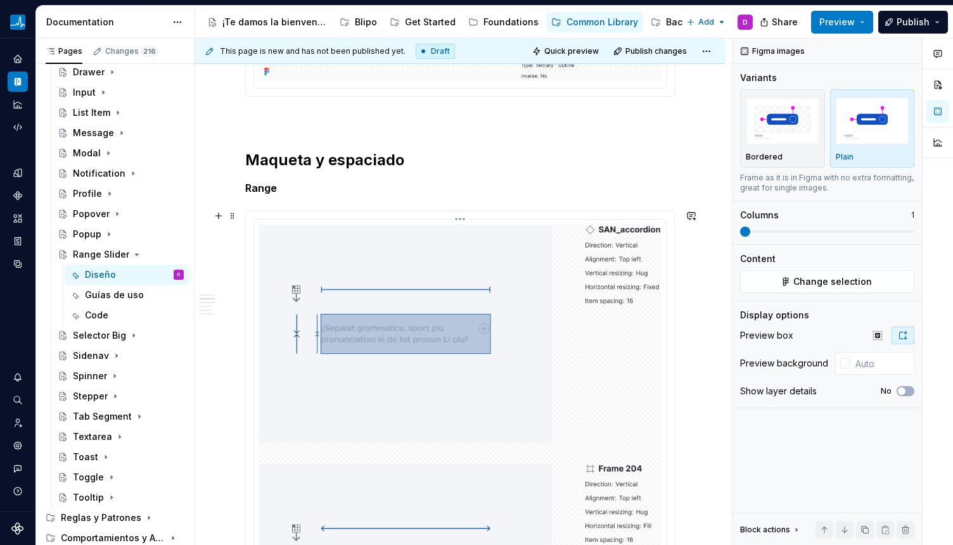
scroll to position [1712, 0]
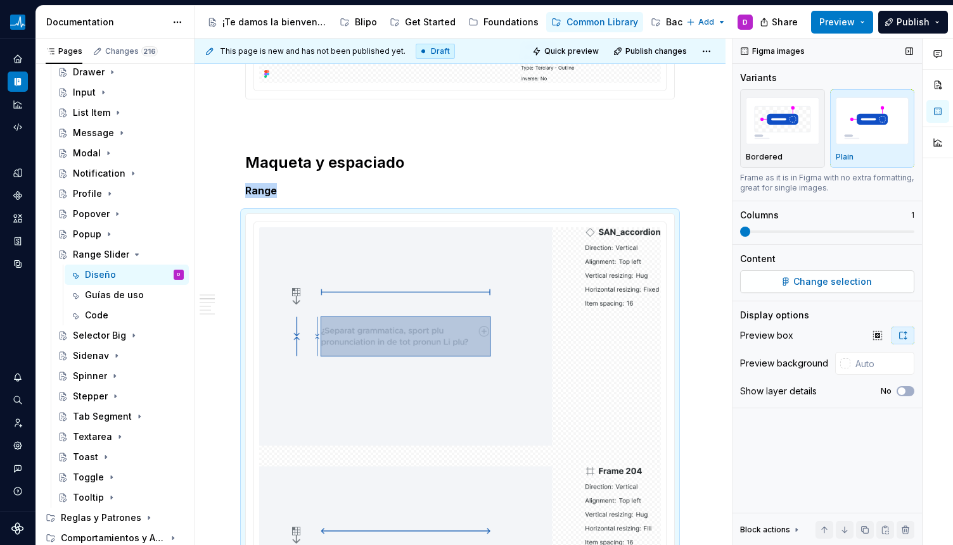
click at [777, 284] on button "Change selection" at bounding box center [827, 281] width 174 height 23
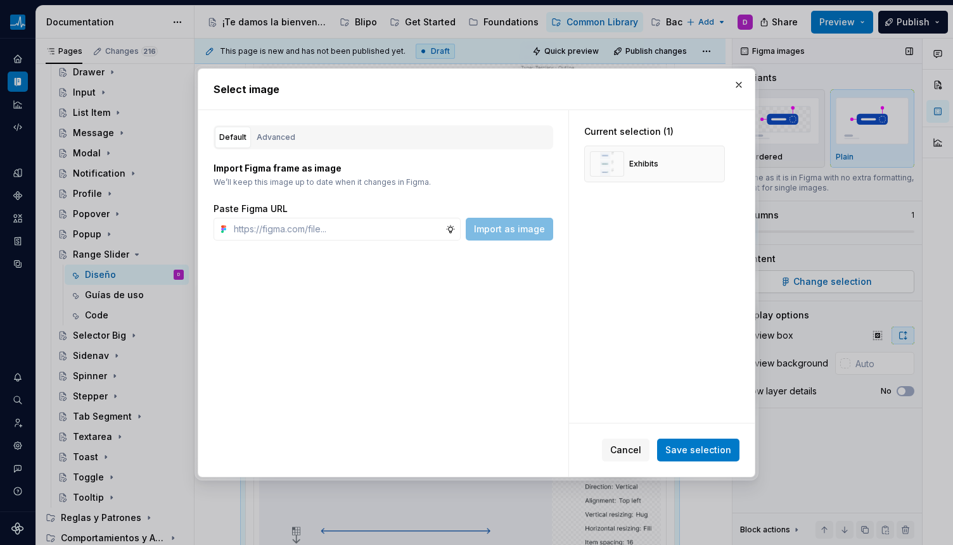
type textarea "*"
click at [277, 137] on div "Advanced" at bounding box center [276, 137] width 39 height 13
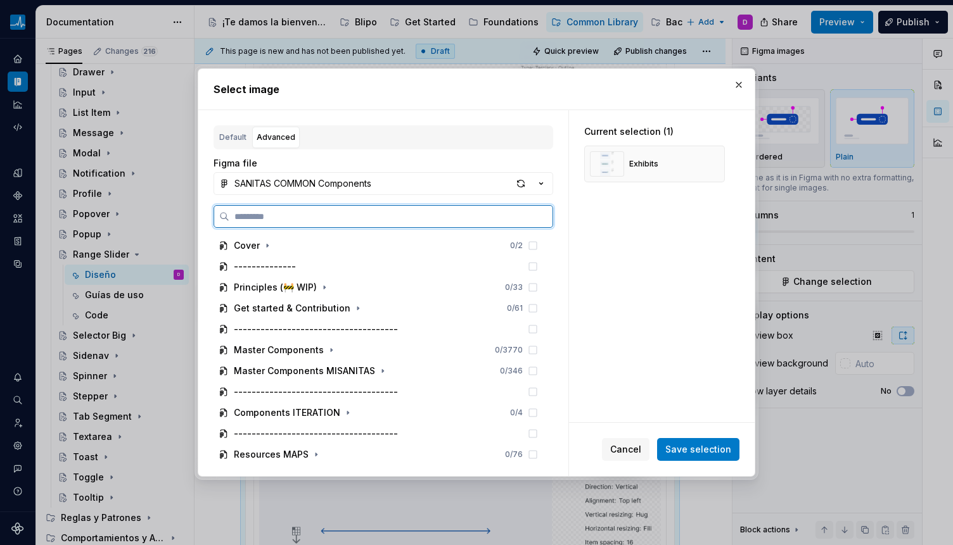
click at [296, 213] on input "search" at bounding box center [390, 216] width 323 height 13
paste input "**********"
type input "**********"
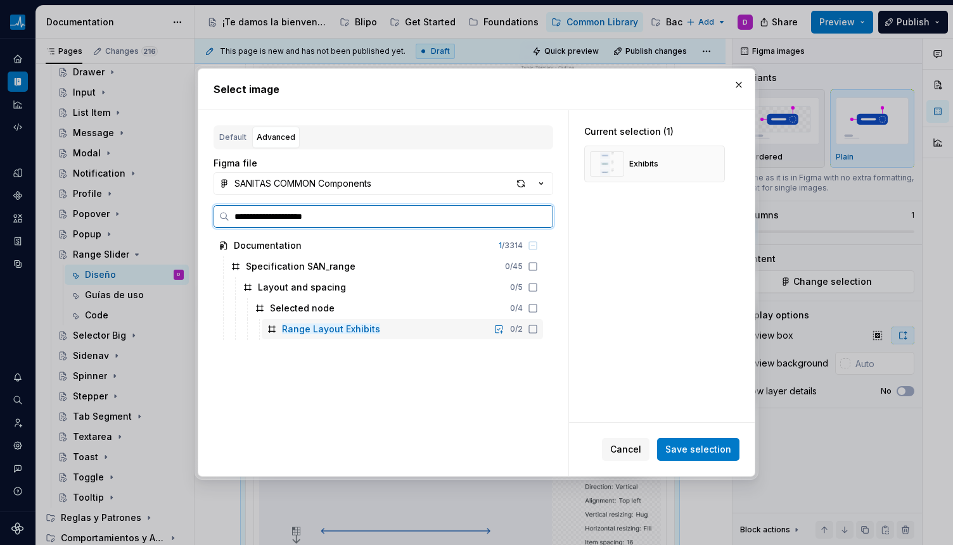
click at [536, 331] on icon at bounding box center [533, 329] width 10 height 10
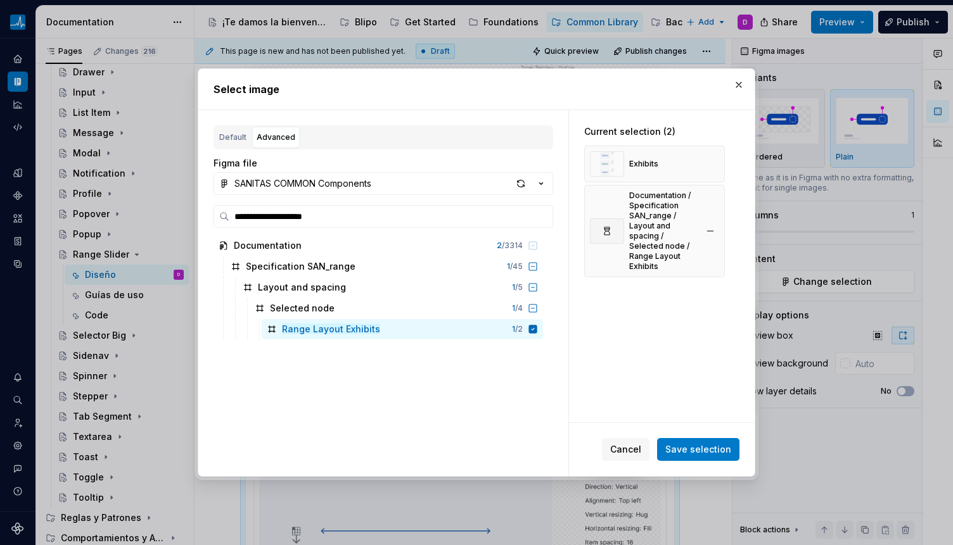
drag, startPoint x: 708, startPoint y: 164, endPoint x: 723, endPoint y: 203, distance: 41.5
click at [708, 164] on button "button" at bounding box center [710, 164] width 18 height 18
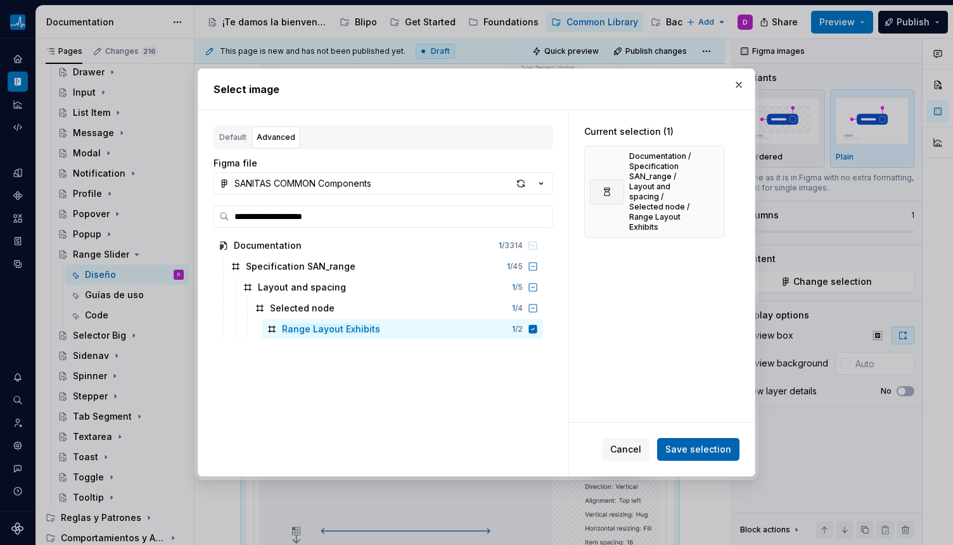
click at [697, 451] on span "Save selection" at bounding box center [698, 449] width 66 height 13
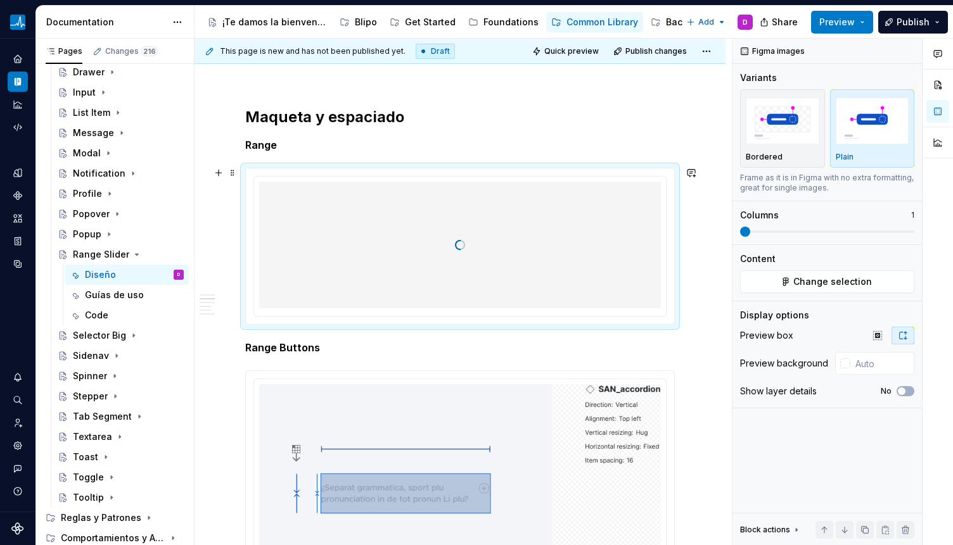
scroll to position [1761, 0]
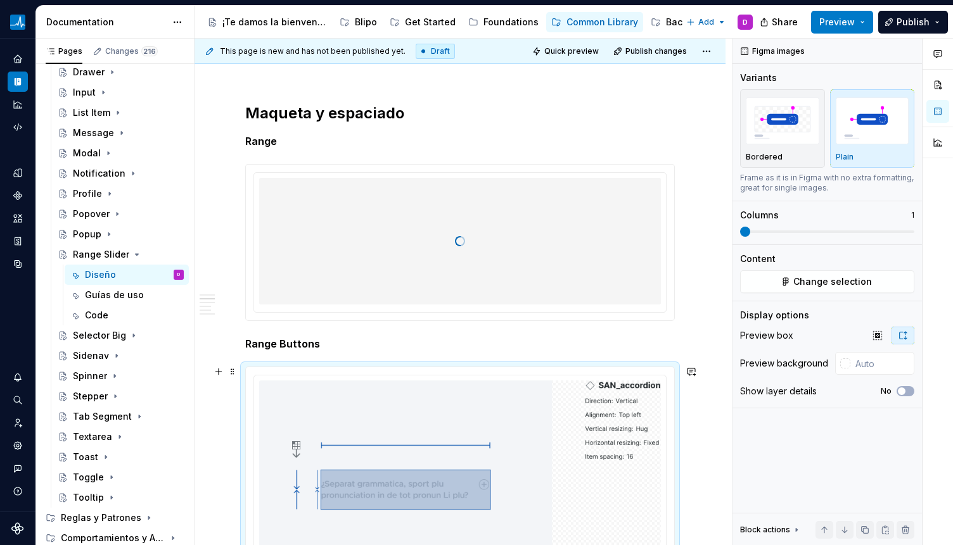
scroll to position [1789, 0]
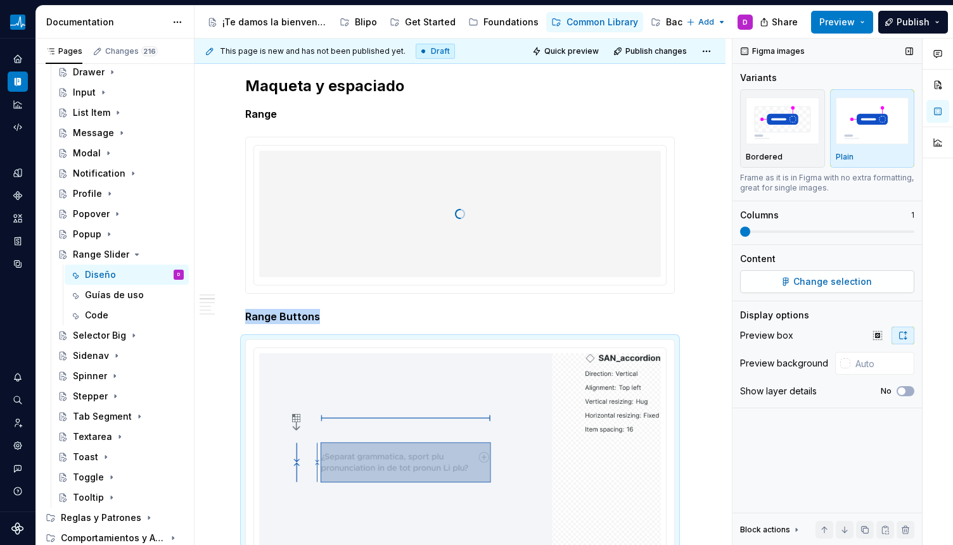
click at [836, 284] on span "Change selection" at bounding box center [832, 282] width 79 height 13
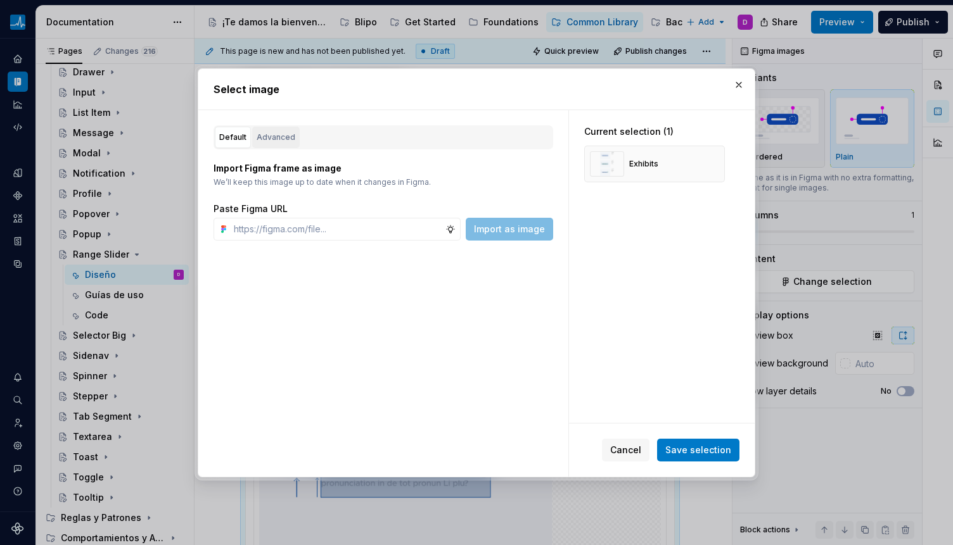
click at [272, 135] on div "Advanced" at bounding box center [276, 137] width 39 height 13
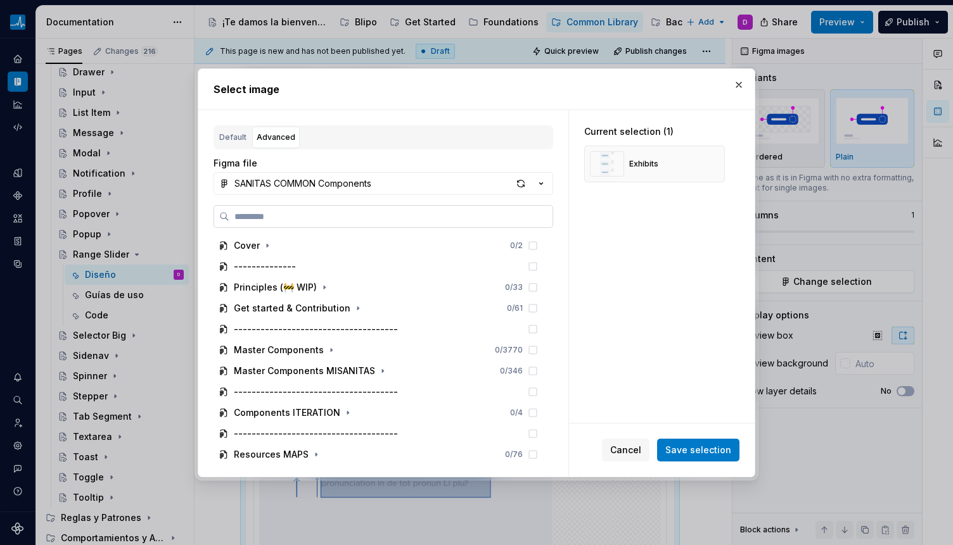
click at [309, 209] on label at bounding box center [383, 216] width 340 height 23
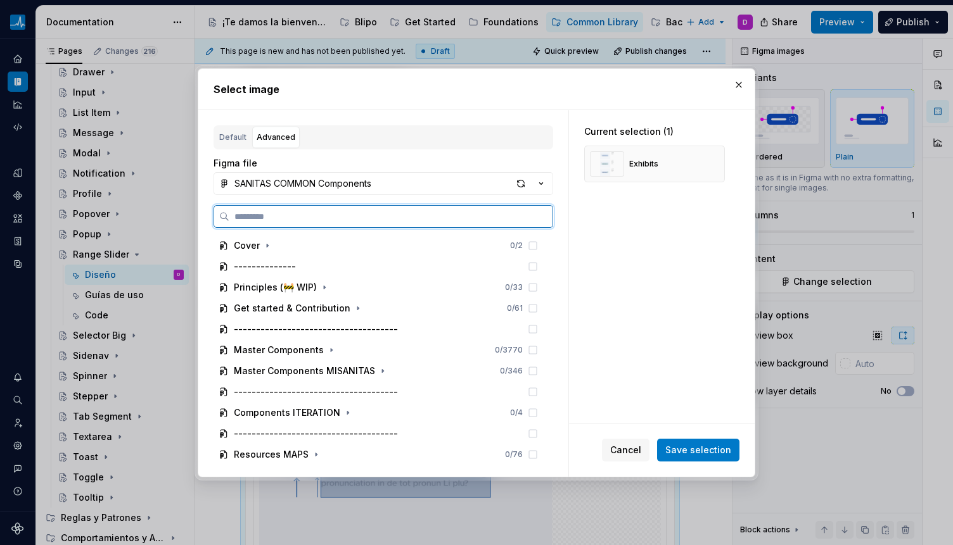
click at [309, 210] on input "search" at bounding box center [390, 216] width 323 height 13
paste input "**********"
type input "**********"
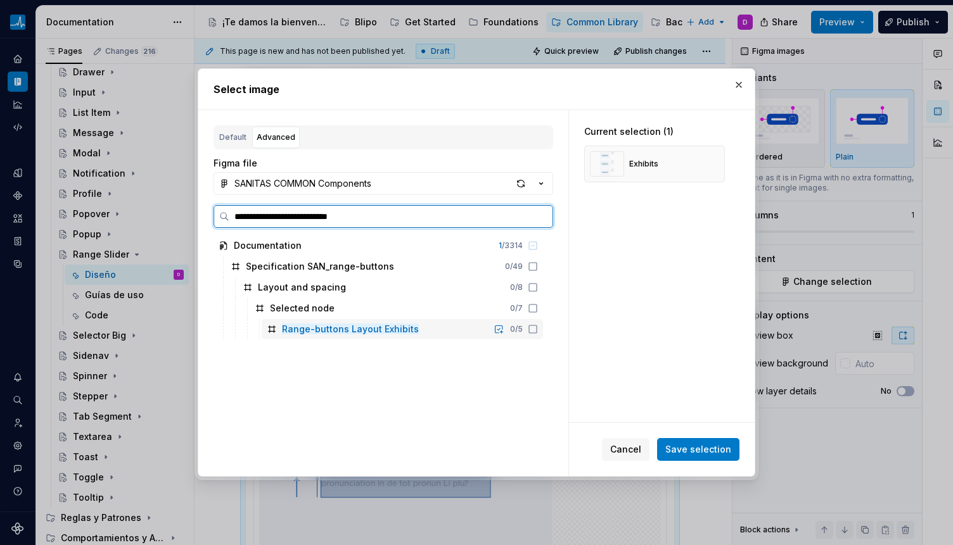
drag, startPoint x: 531, startPoint y: 329, endPoint x: 569, endPoint y: 317, distance: 40.5
click at [531, 329] on icon at bounding box center [533, 329] width 10 height 10
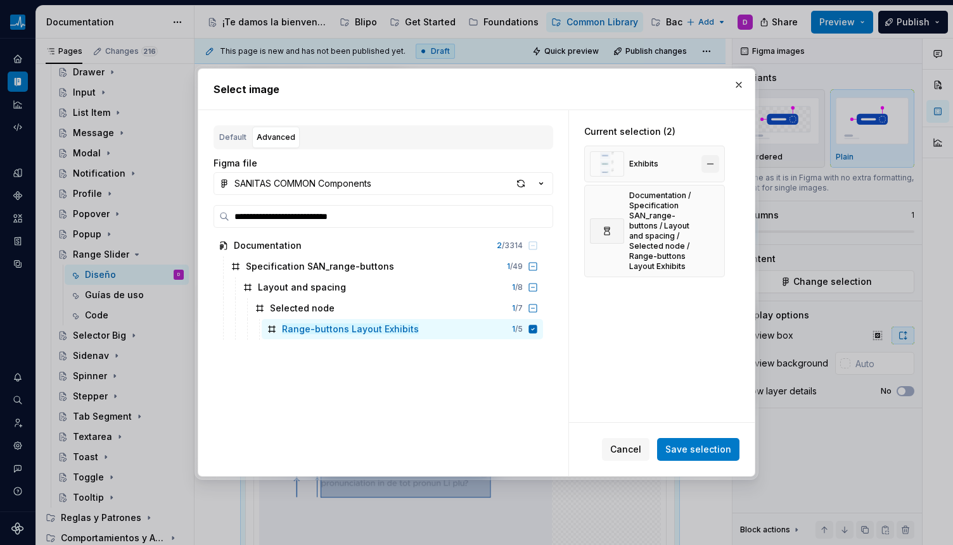
click at [709, 159] on button "button" at bounding box center [710, 164] width 18 height 18
click at [709, 445] on span "Save selection" at bounding box center [698, 449] width 66 height 13
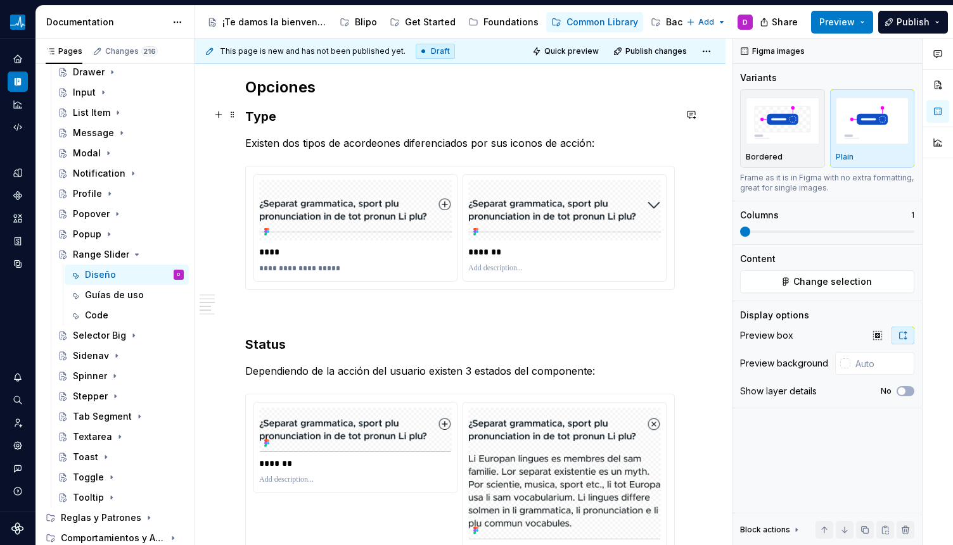
scroll to position [2720, 0]
click at [234, 409] on div "**********" at bounding box center [462, 292] width 537 height 507
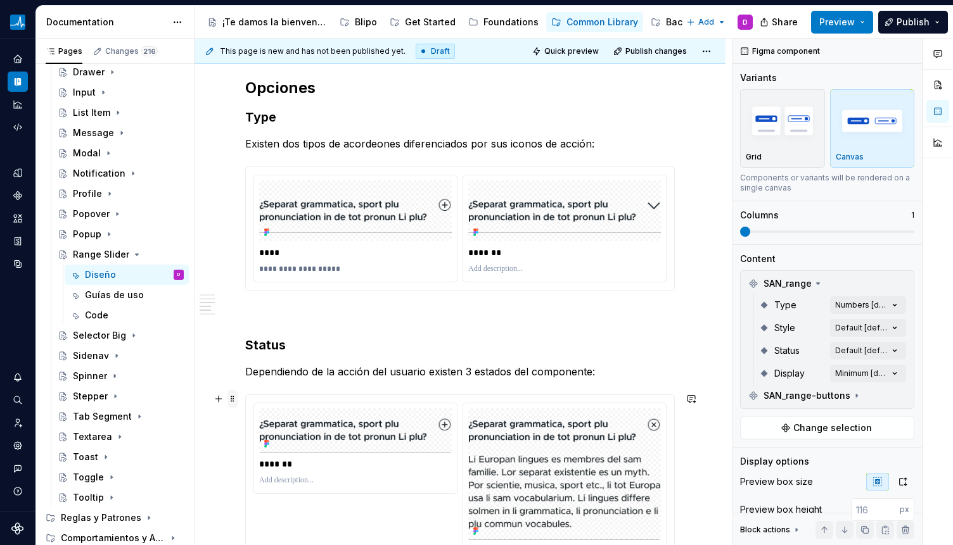
click at [233, 405] on span at bounding box center [232, 399] width 10 height 18
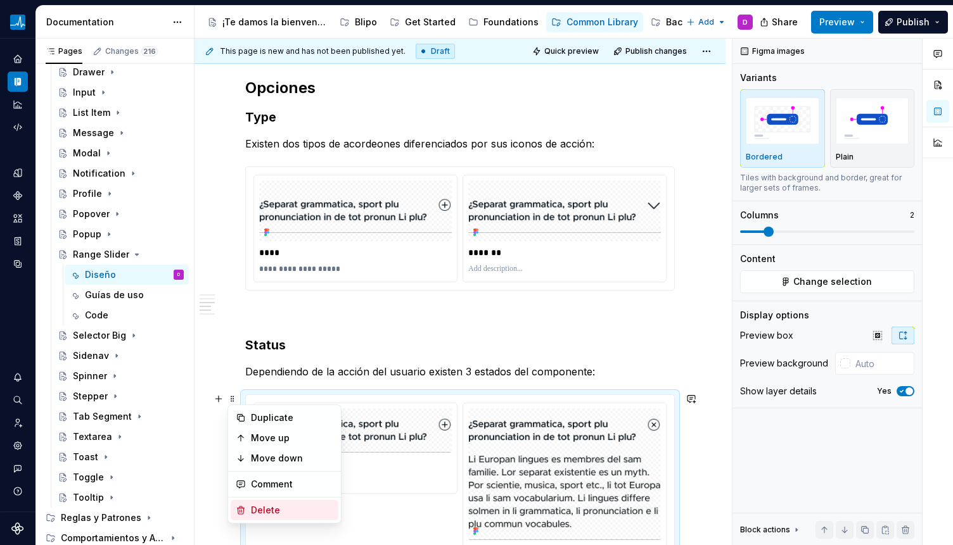
click at [287, 503] on div "Delete" at bounding box center [285, 510] width 108 height 20
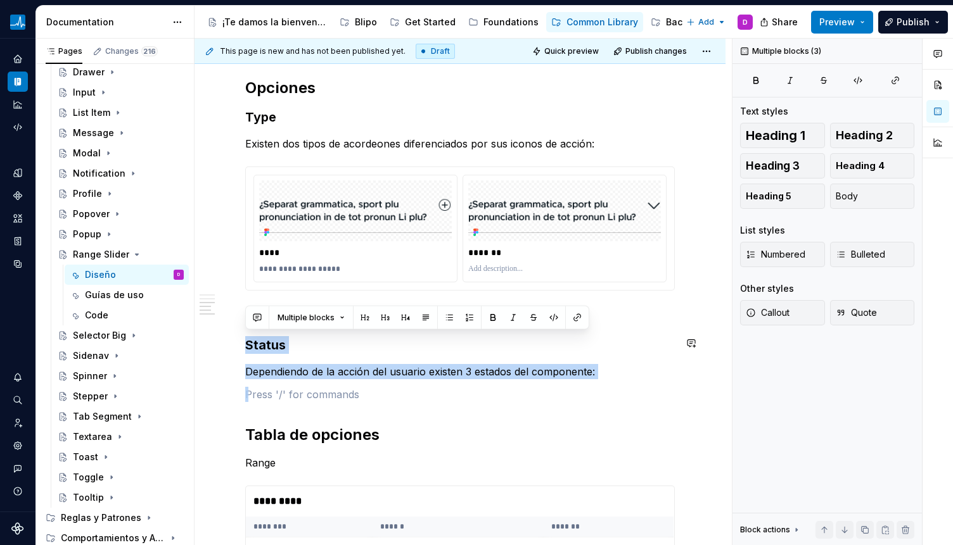
drag, startPoint x: 327, startPoint y: 387, endPoint x: 227, endPoint y: 332, distance: 114.8
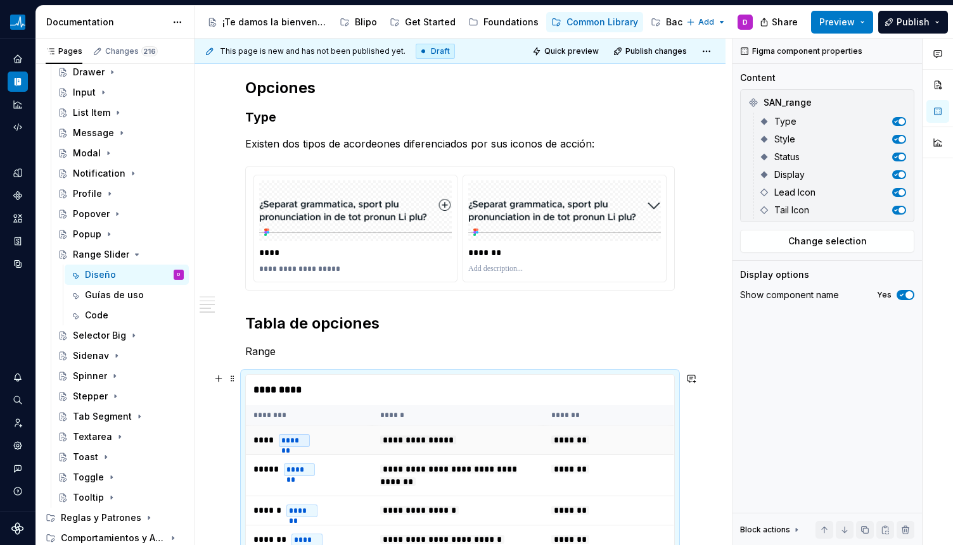
click at [428, 429] on td "**********" at bounding box center [457, 440] width 171 height 29
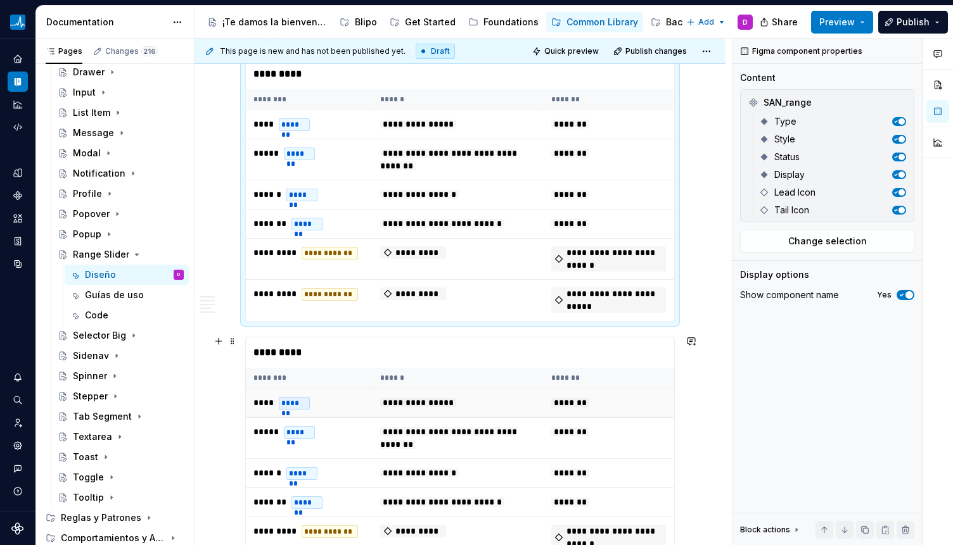
scroll to position [3061, 0]
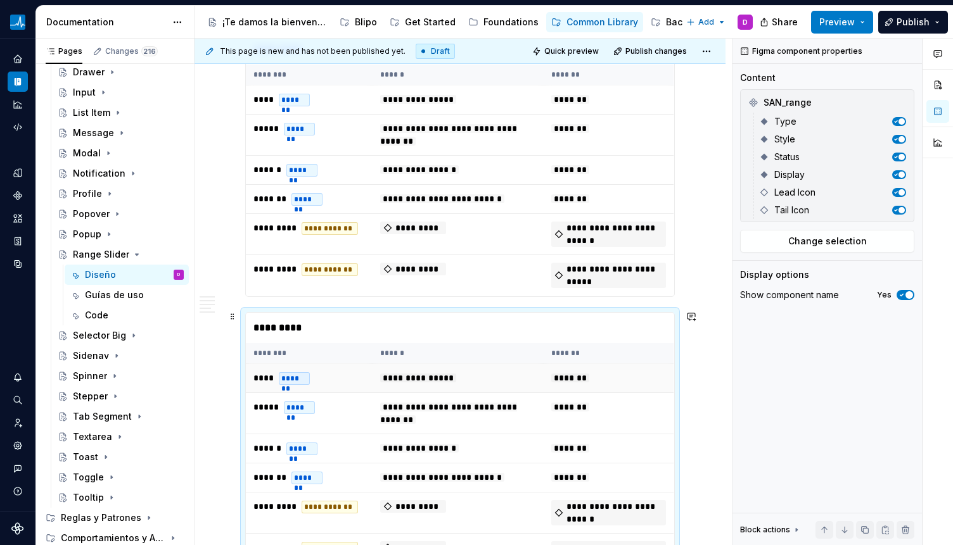
click at [505, 429] on td "**********" at bounding box center [457, 413] width 171 height 41
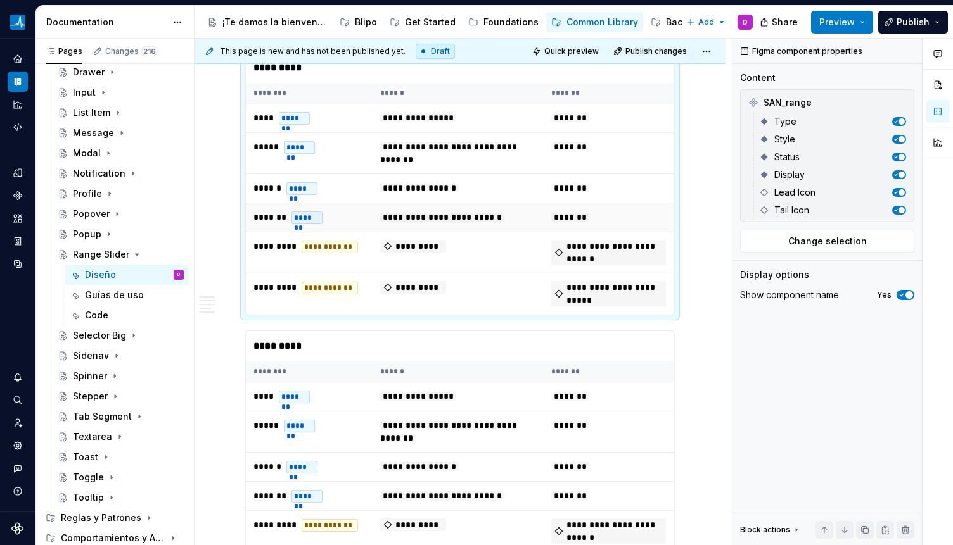
click at [504, 213] on span "**********" at bounding box center [442, 217] width 124 height 9
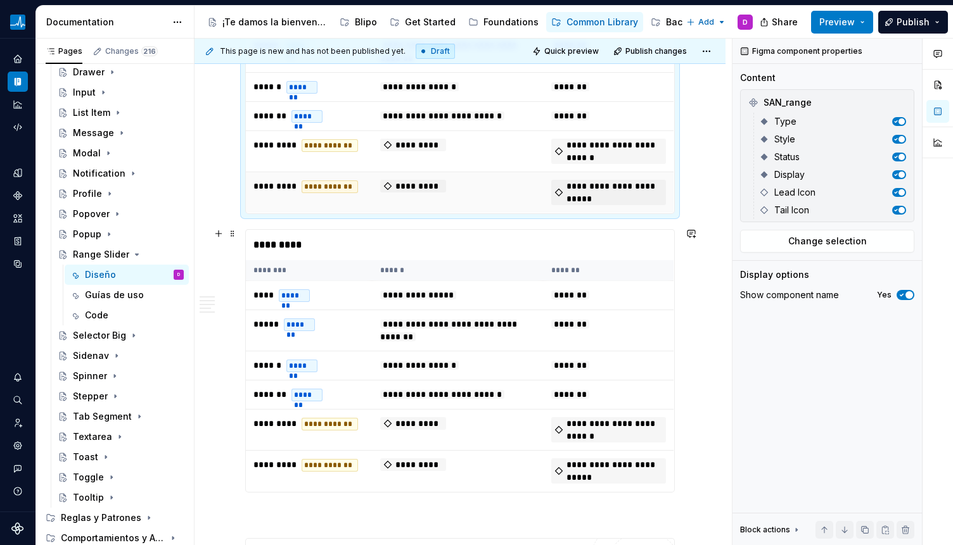
scroll to position [3135, 0]
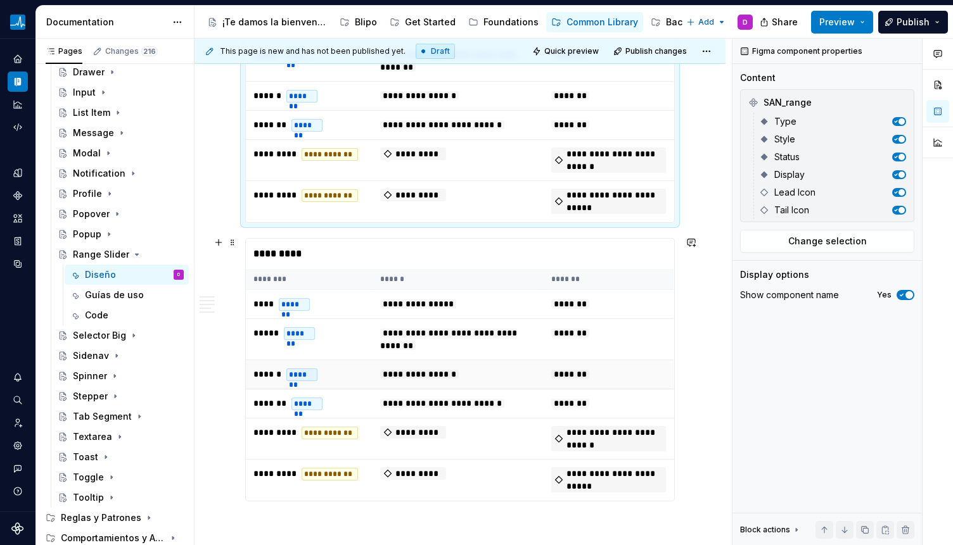
click at [420, 360] on td "**********" at bounding box center [457, 374] width 171 height 29
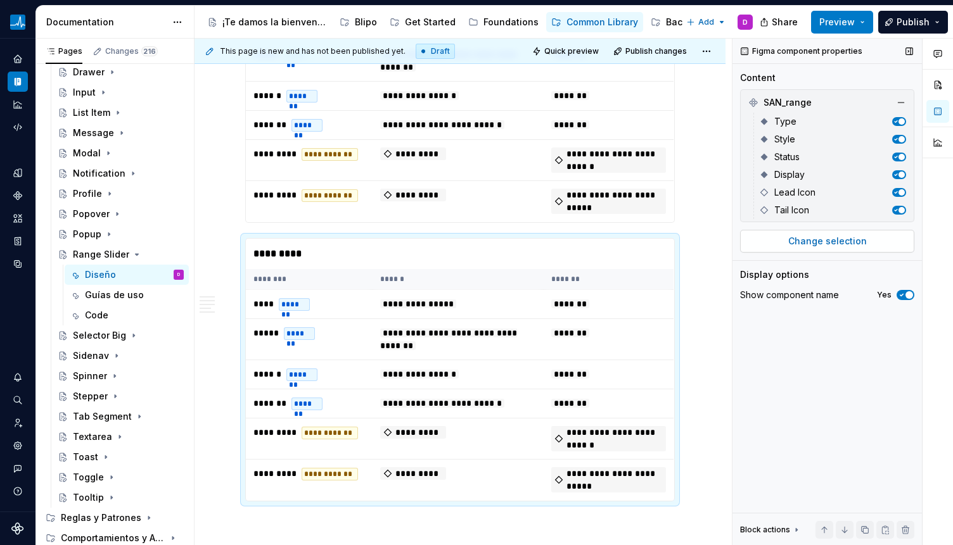
click at [851, 243] on span "Change selection" at bounding box center [827, 241] width 79 height 13
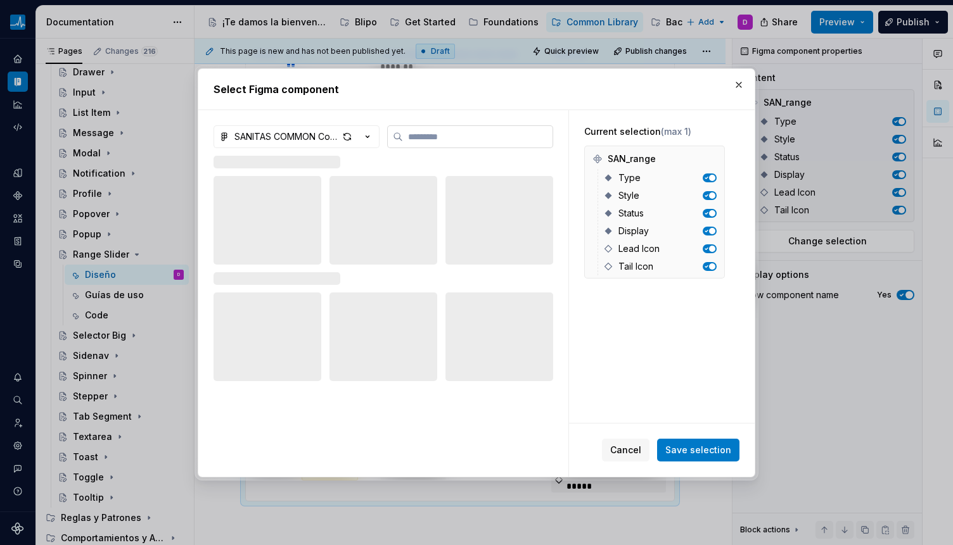
type textarea "*"
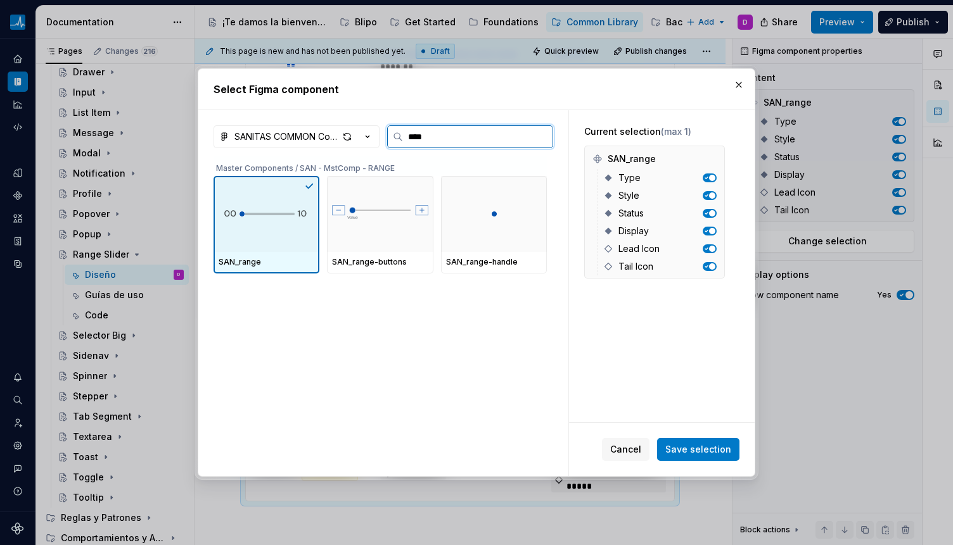
type input "*****"
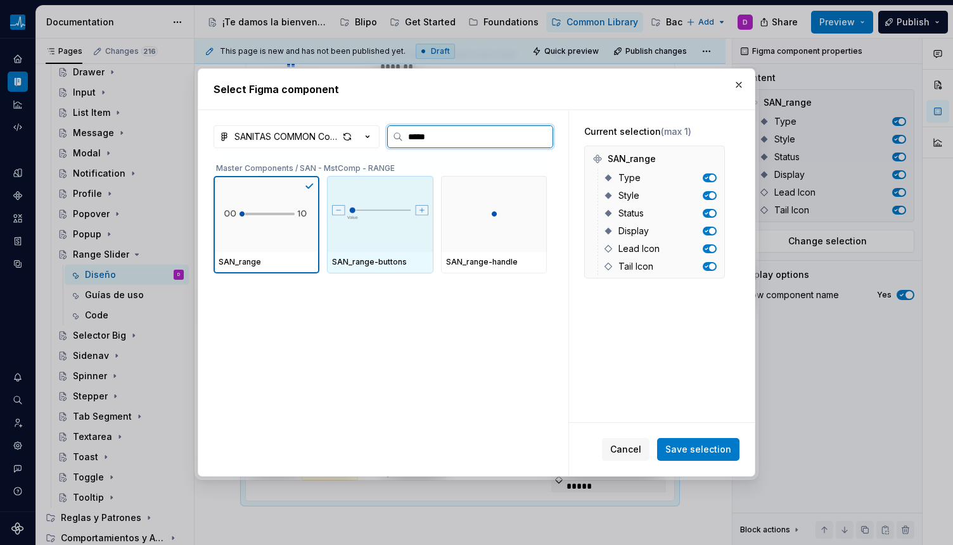
click at [411, 222] on img at bounding box center [380, 214] width 96 height 38
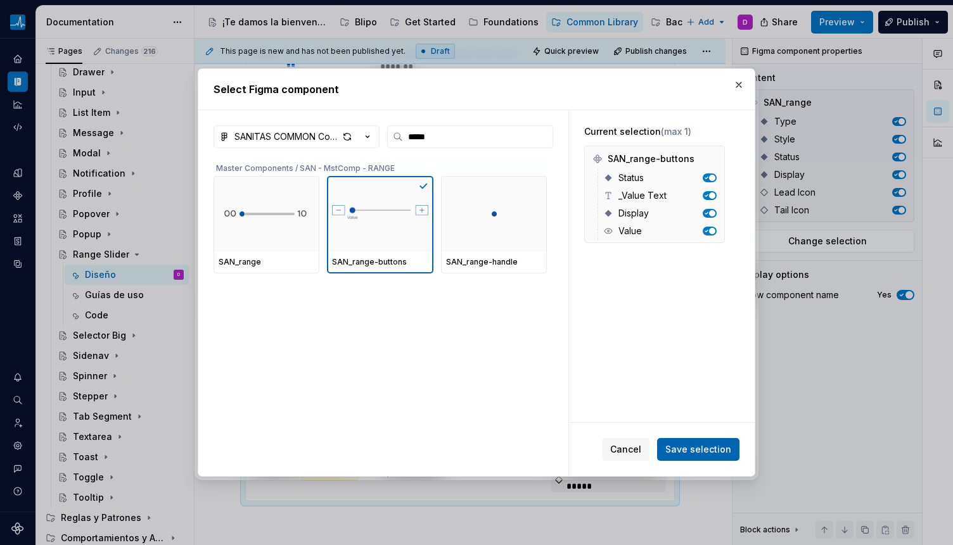
drag, startPoint x: 675, startPoint y: 445, endPoint x: 624, endPoint y: 423, distance: 55.6
click at [675, 445] on span "Save selection" at bounding box center [698, 449] width 66 height 13
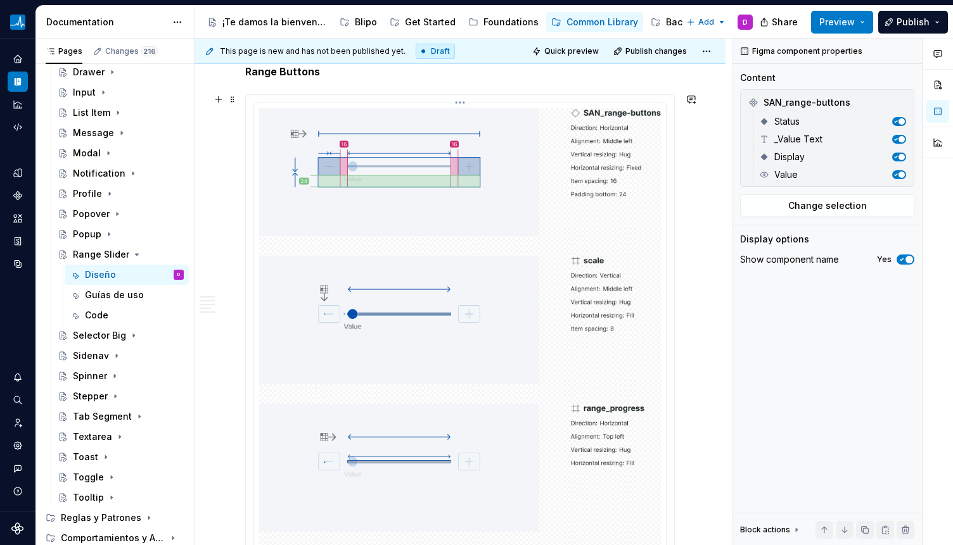
scroll to position [2014, 0]
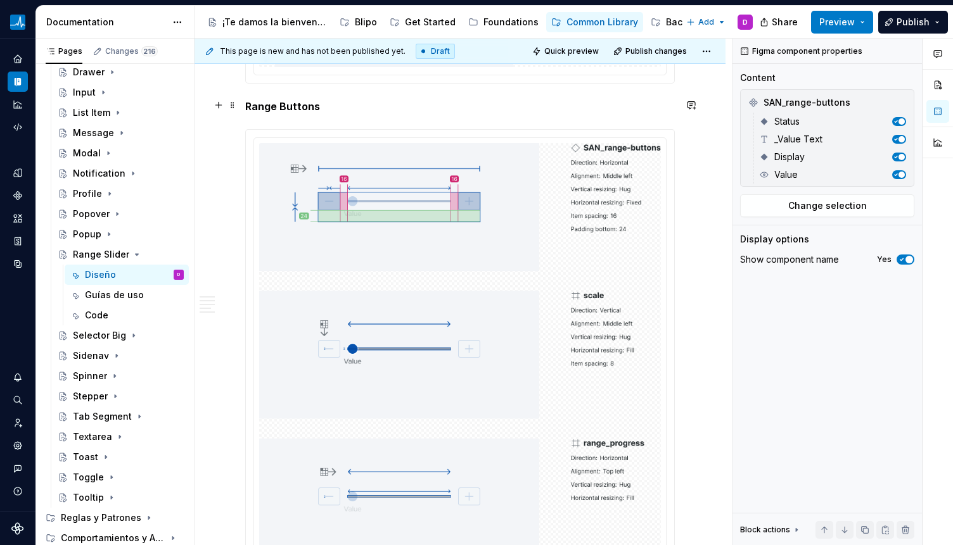
click at [286, 103] on strong "Range Buttons" at bounding box center [282, 106] width 75 height 13
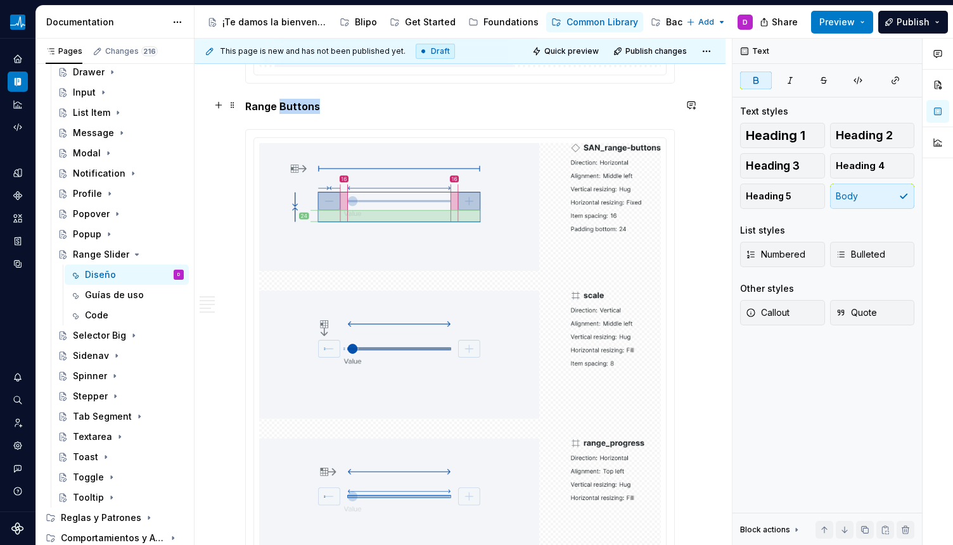
click at [286, 103] on strong "Range Buttons" at bounding box center [282, 106] width 75 height 13
copy strong "Range Buttons"
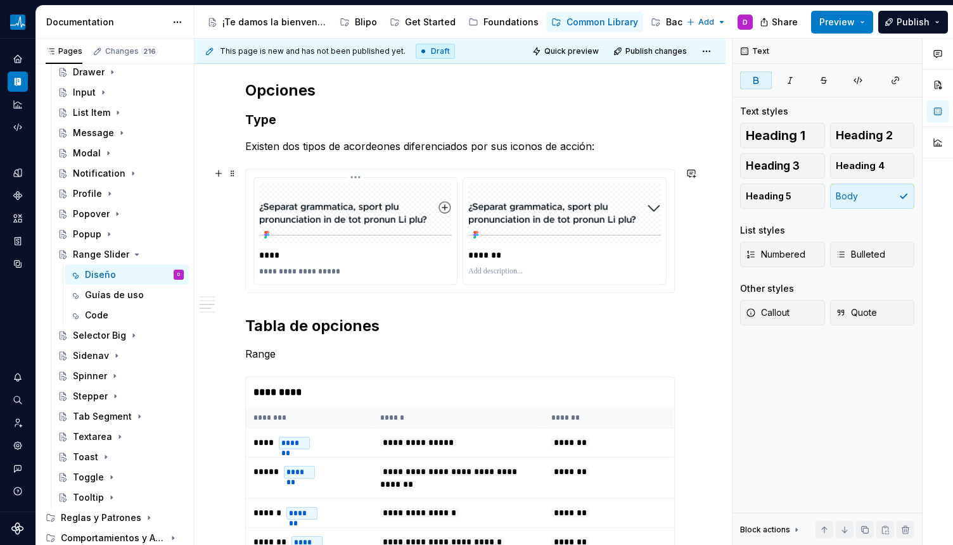
scroll to position [2888, 0]
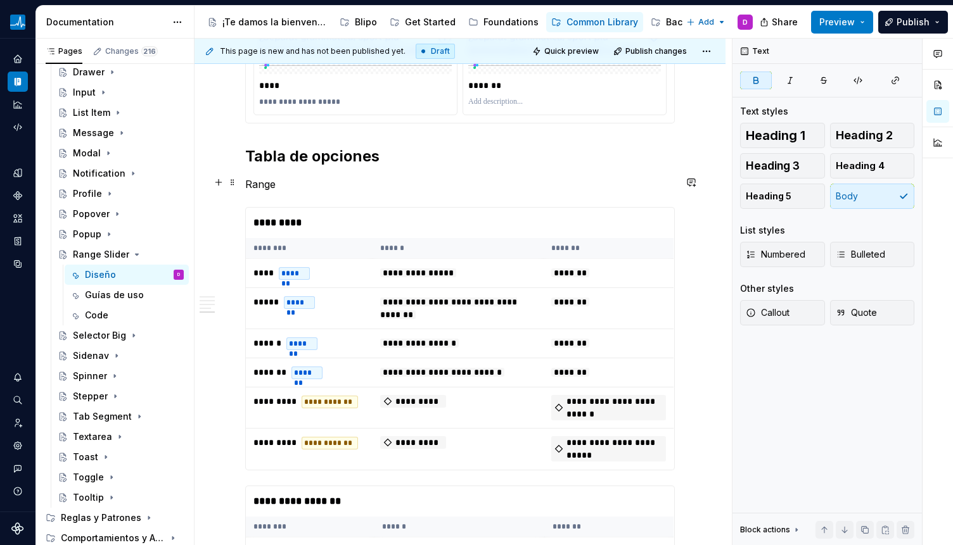
click at [266, 178] on p "Range" at bounding box center [459, 184] width 429 height 15
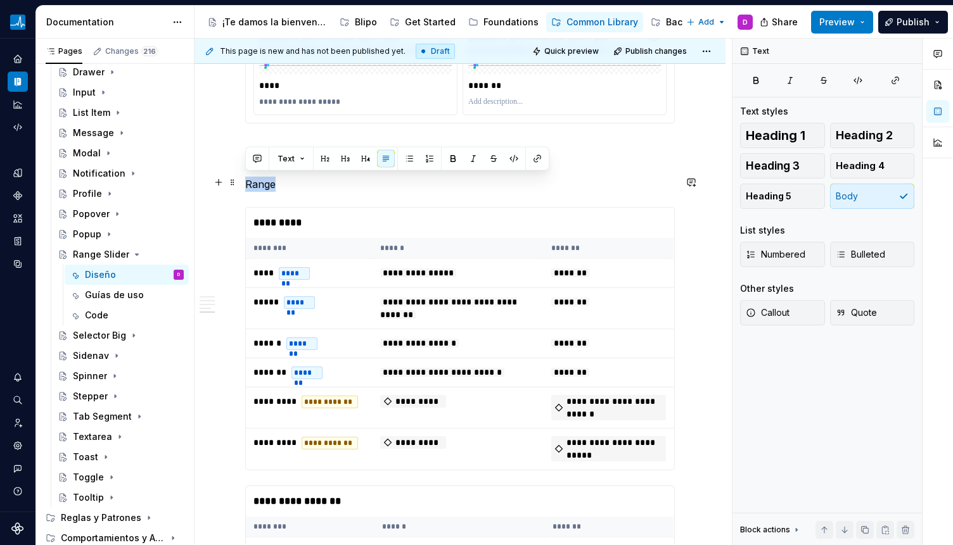
click at [266, 178] on p "Range" at bounding box center [459, 184] width 429 height 15
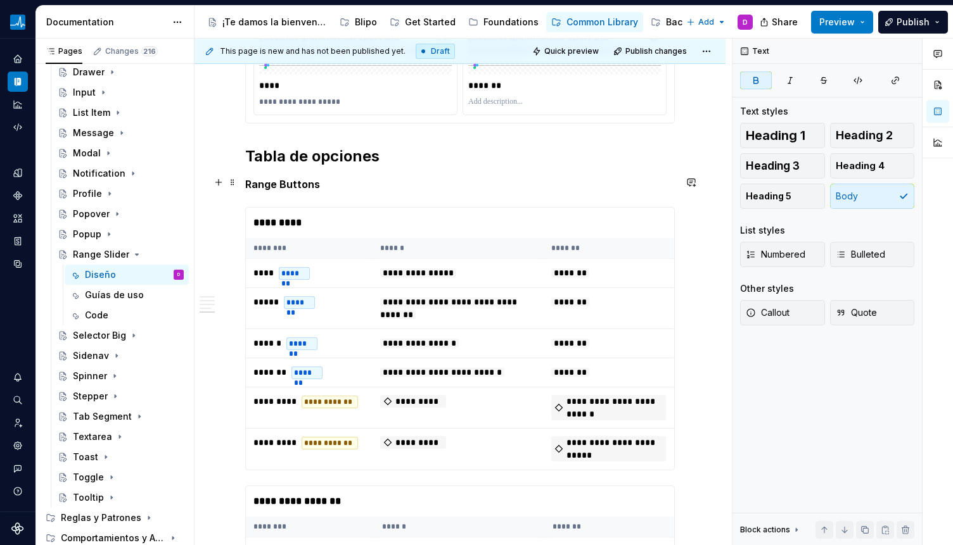
click at [291, 182] on strong "Range Buttons" at bounding box center [282, 184] width 75 height 13
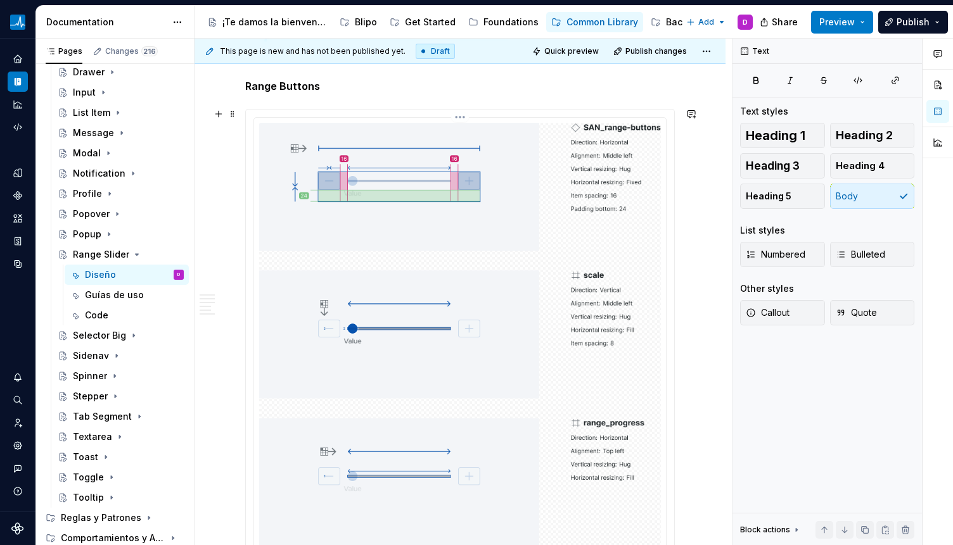
scroll to position [1661, 0]
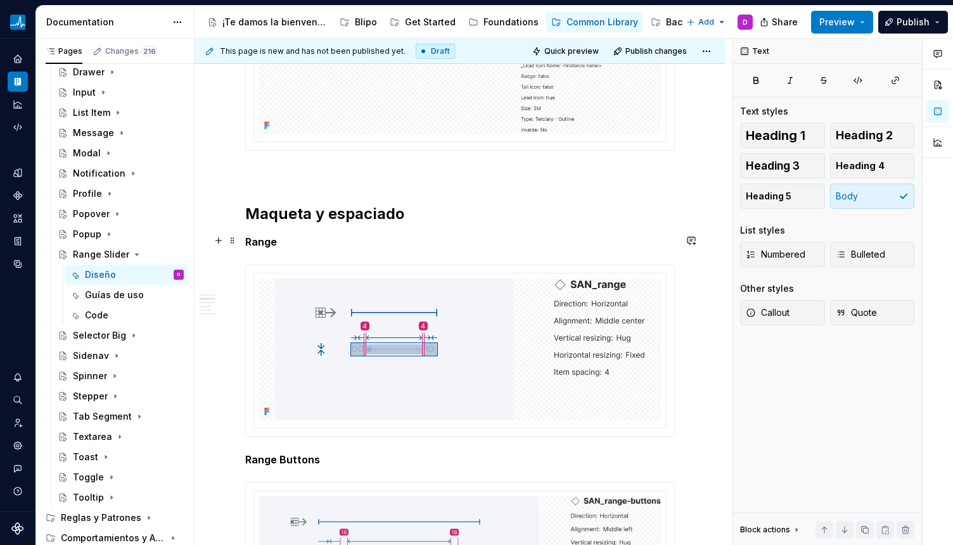
click at [263, 241] on strong "Range" at bounding box center [261, 242] width 32 height 13
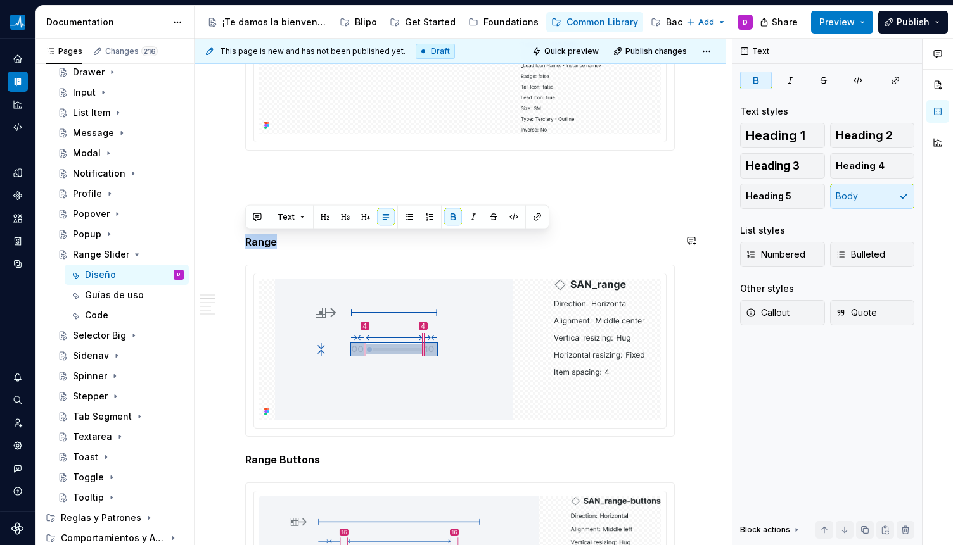
copy strong "Range"
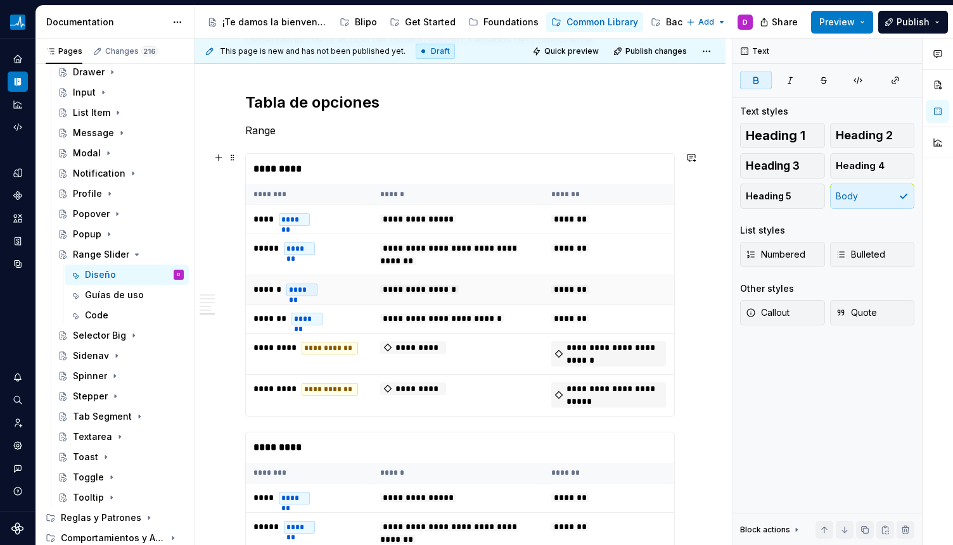
scroll to position [3050, 0]
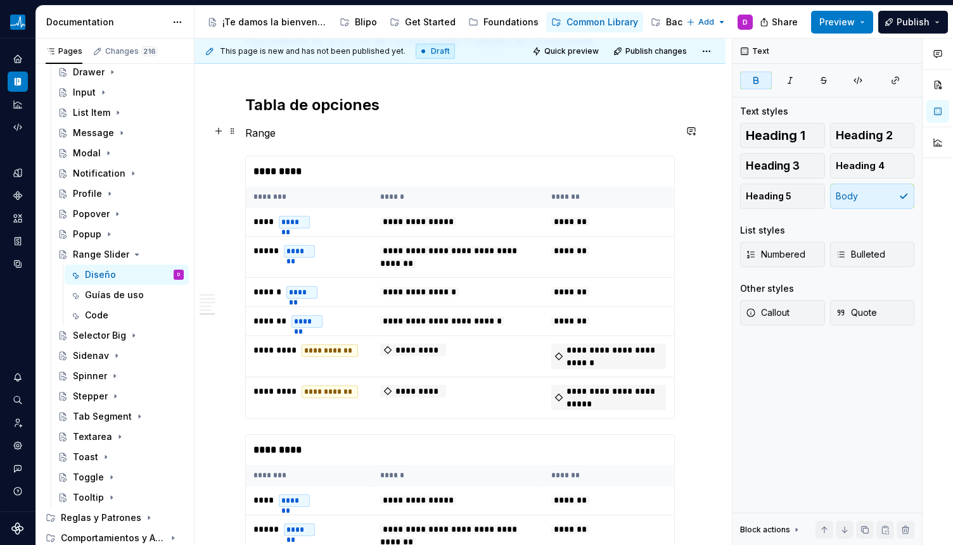
click at [267, 137] on p "Range" at bounding box center [459, 132] width 429 height 15
click at [296, 129] on p "Range" at bounding box center [459, 132] width 429 height 15
click at [236, 133] on span at bounding box center [232, 131] width 10 height 18
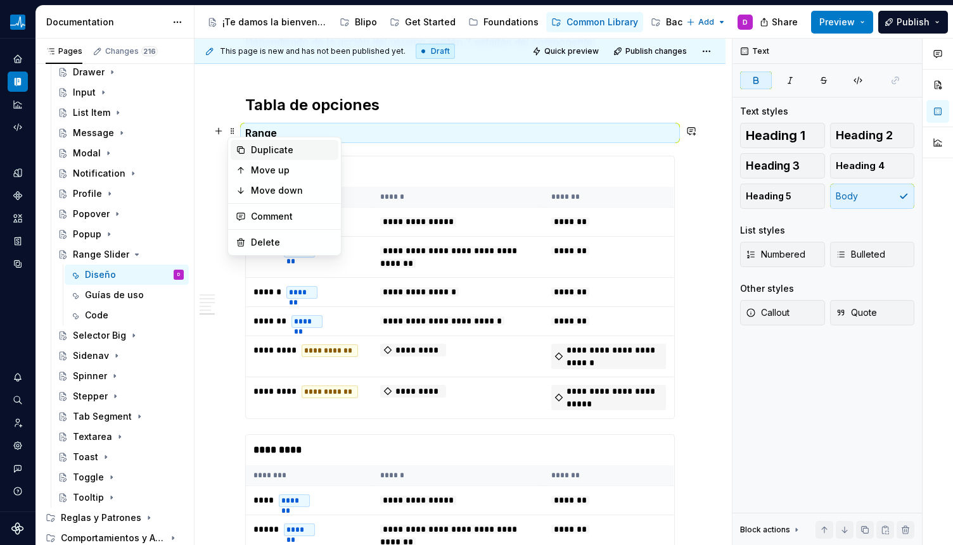
click at [251, 151] on div "Duplicate" at bounding box center [292, 150] width 82 height 13
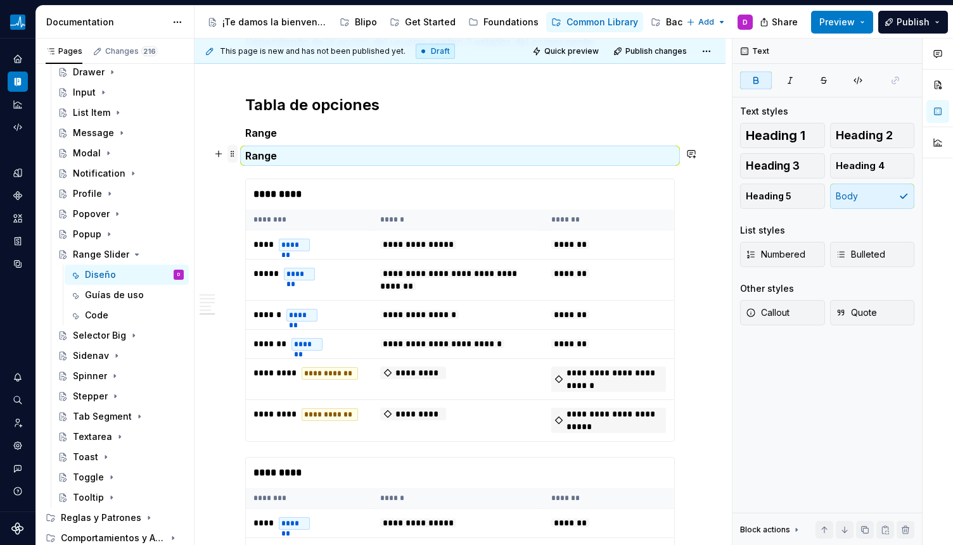
click at [232, 153] on span at bounding box center [232, 154] width 10 height 18
click at [260, 219] on div "Move down" at bounding box center [292, 213] width 82 height 13
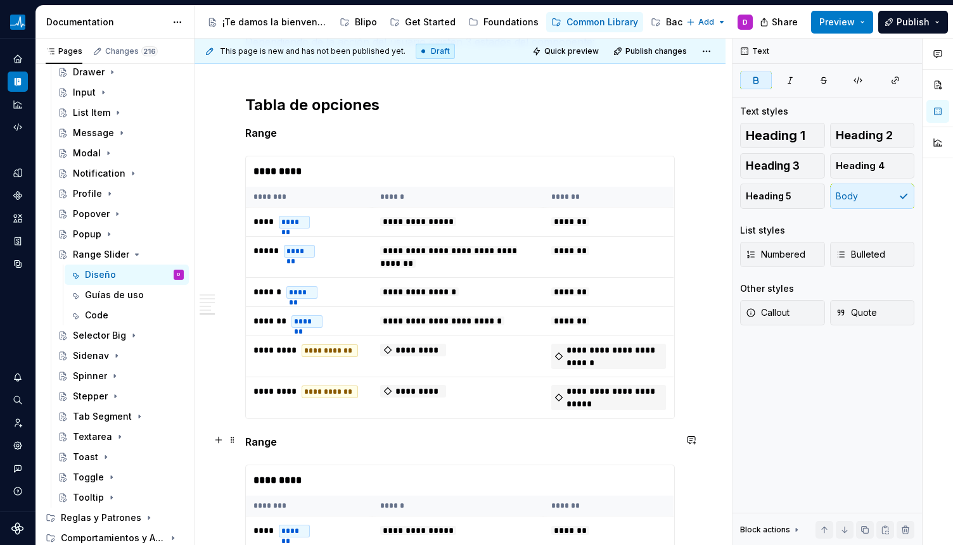
click at [293, 441] on p "Range" at bounding box center [459, 442] width 429 height 15
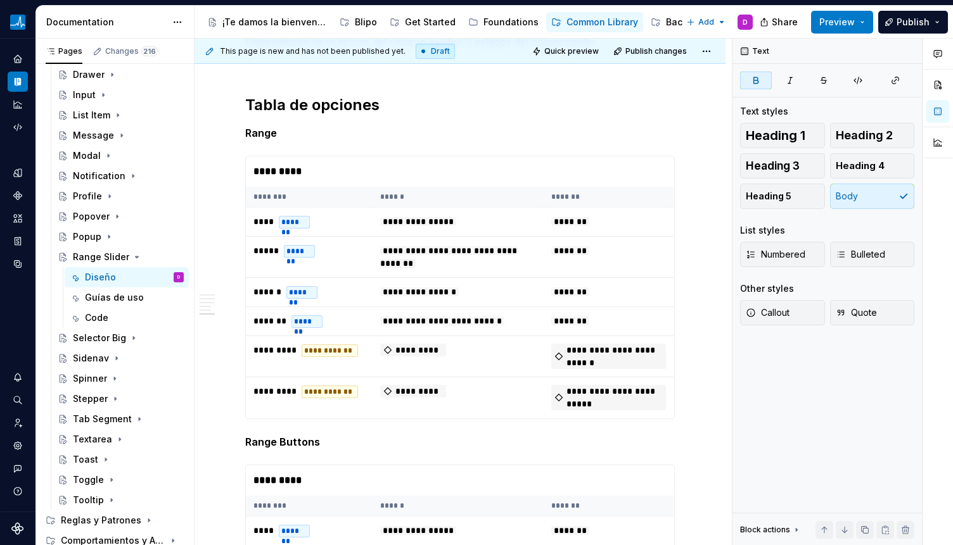
scroll to position [354, 0]
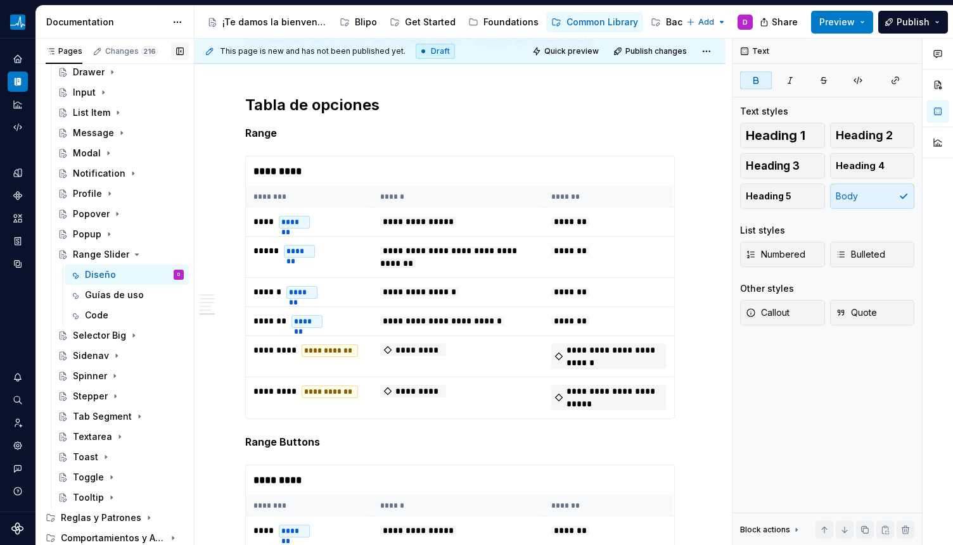
click at [180, 51] on button "button" at bounding box center [180, 51] width 18 height 18
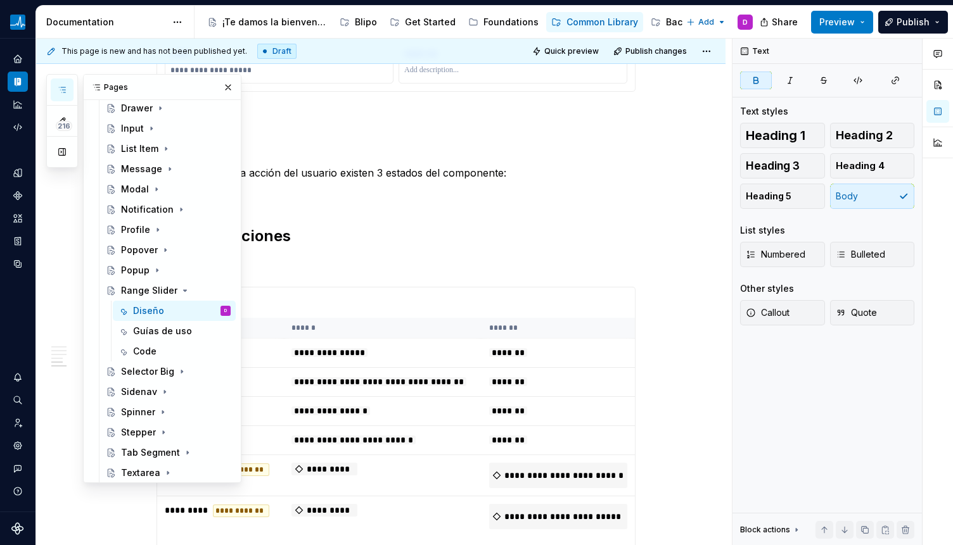
click at [65, 87] on icon "button" at bounding box center [62, 89] width 6 height 5
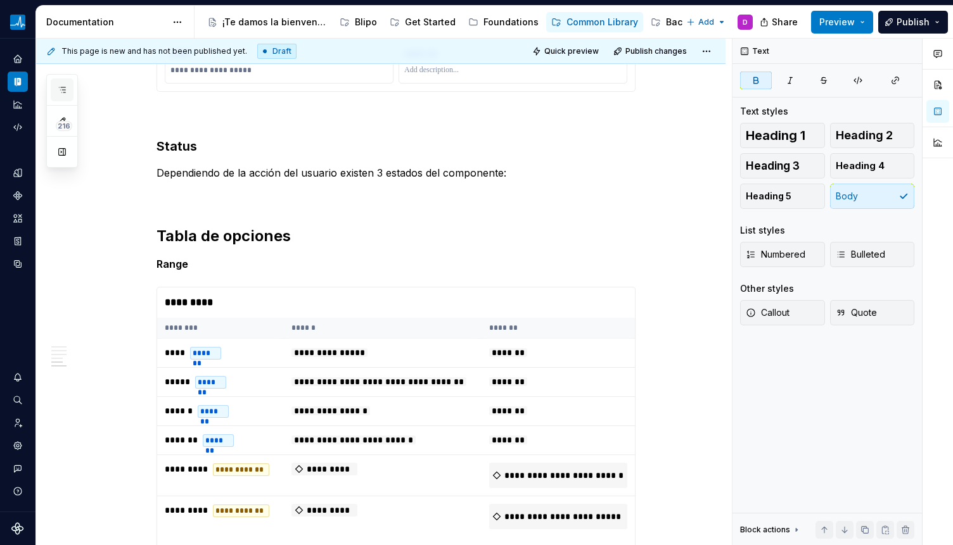
click at [63, 87] on icon "button" at bounding box center [62, 89] width 6 height 5
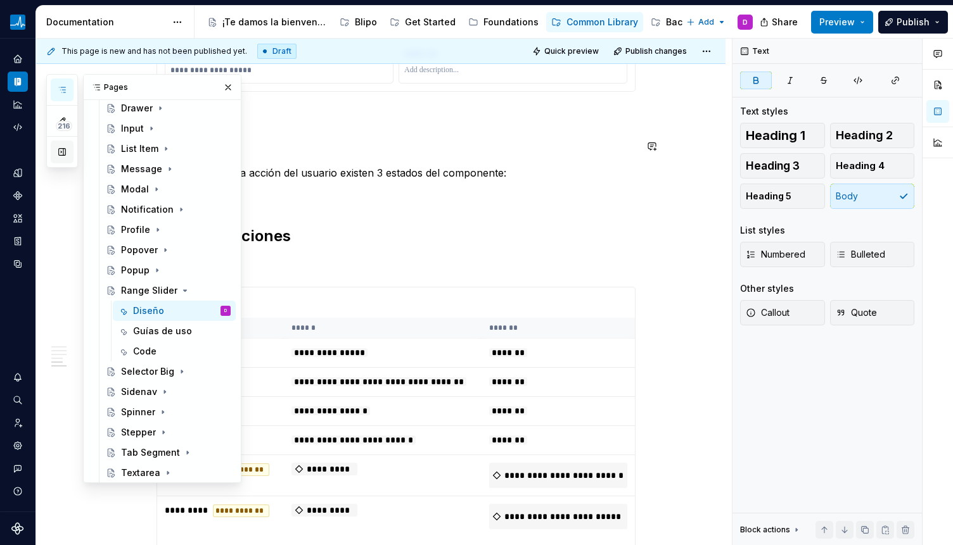
click at [60, 153] on button "button" at bounding box center [62, 152] width 23 height 23
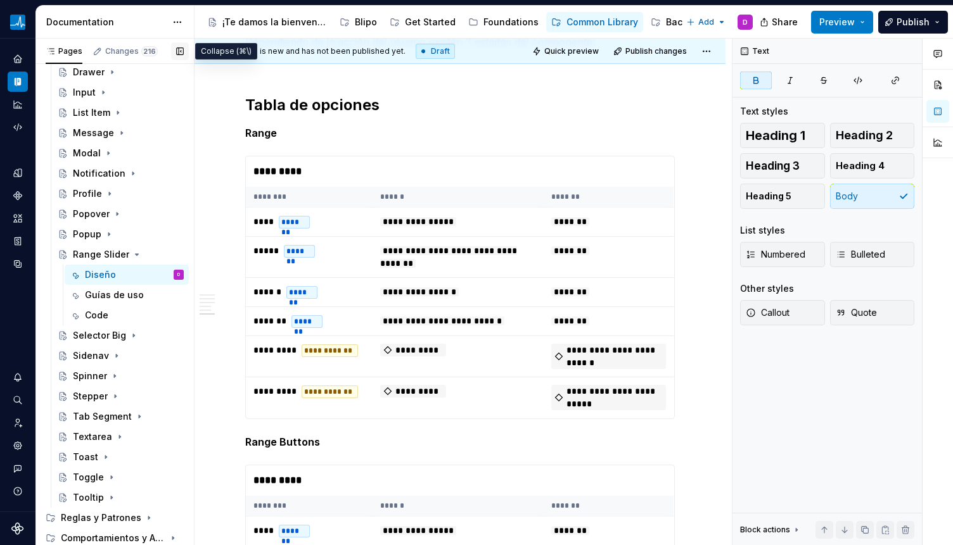
click at [177, 46] on button "button" at bounding box center [180, 51] width 18 height 18
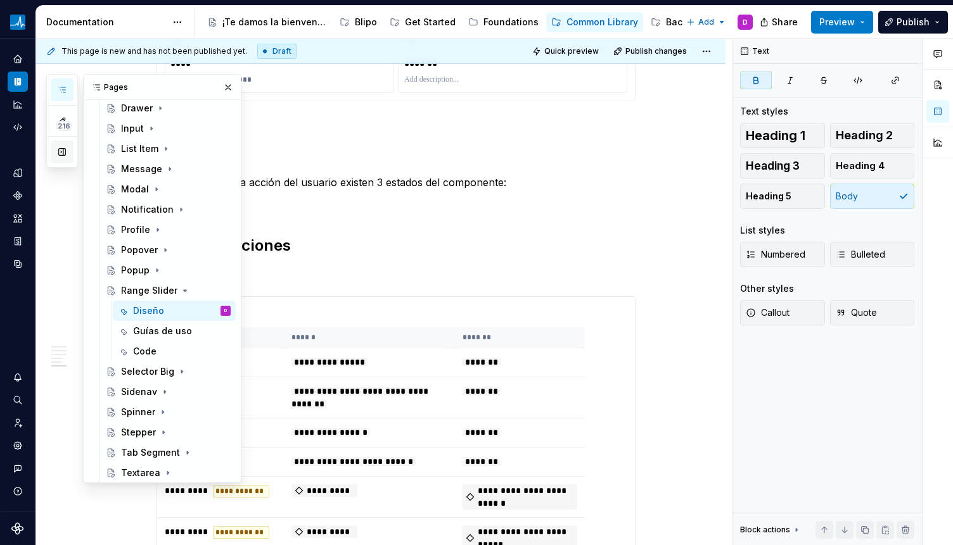
scroll to position [3050, 0]
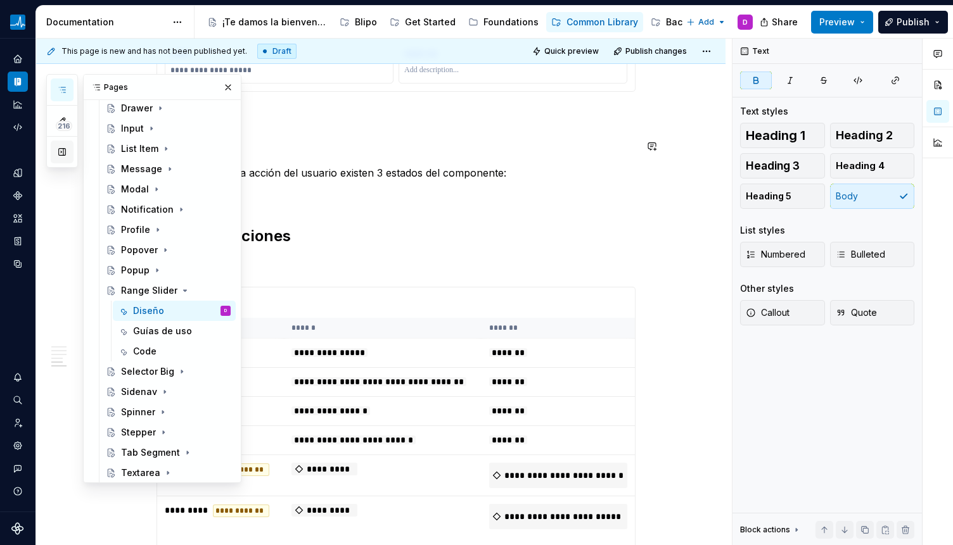
click at [57, 149] on button "button" at bounding box center [62, 152] width 23 height 23
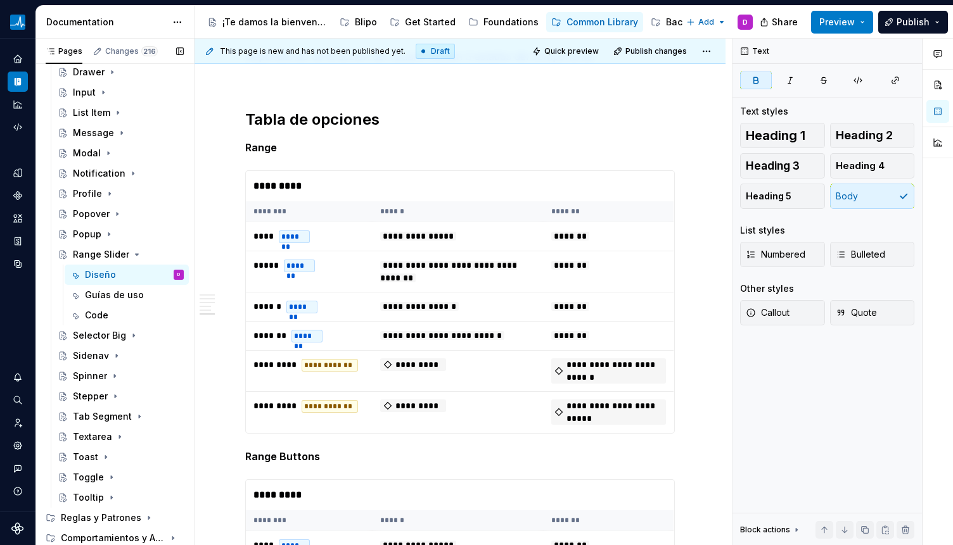
scroll to position [354, 0]
click at [180, 52] on button "button" at bounding box center [180, 51] width 18 height 18
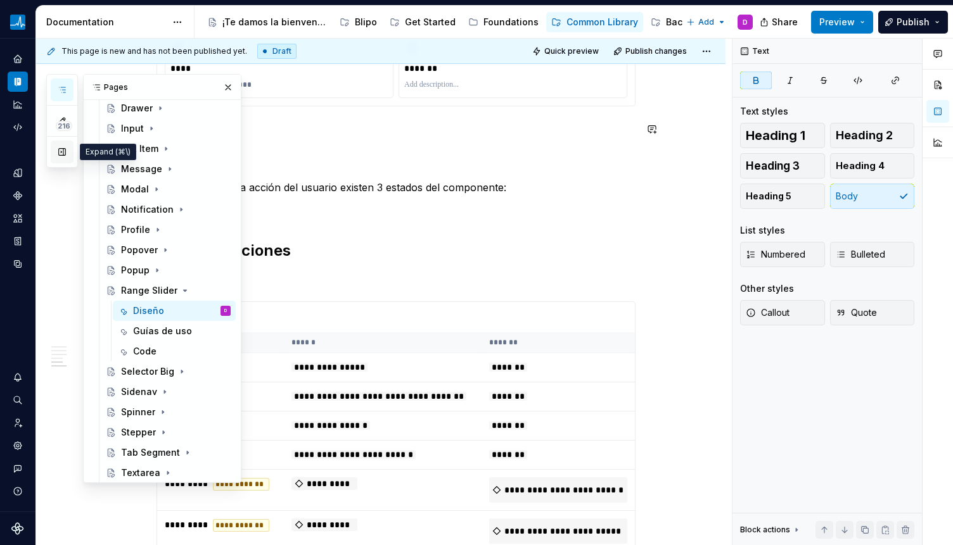
click at [59, 148] on button "button" at bounding box center [62, 152] width 23 height 23
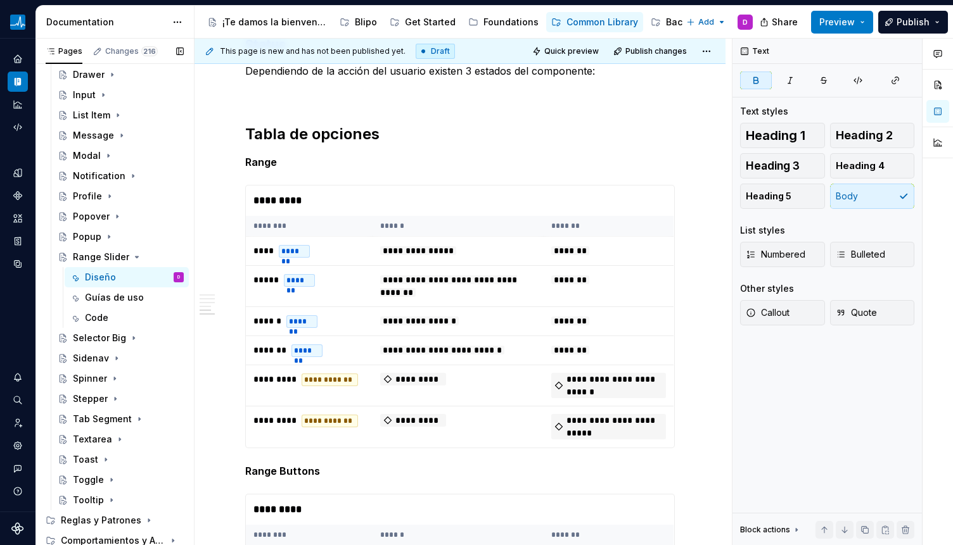
scroll to position [354, 0]
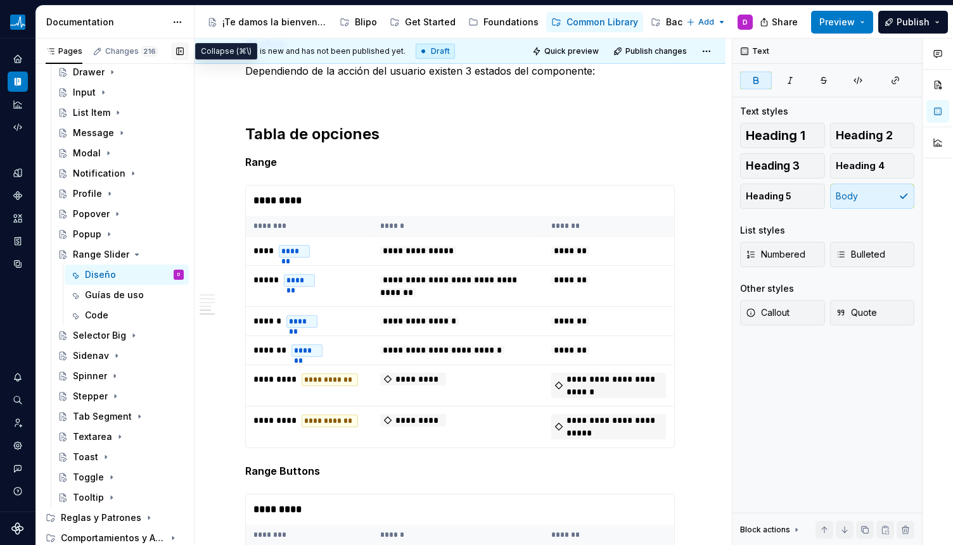
click at [173, 51] on button "button" at bounding box center [180, 51] width 18 height 18
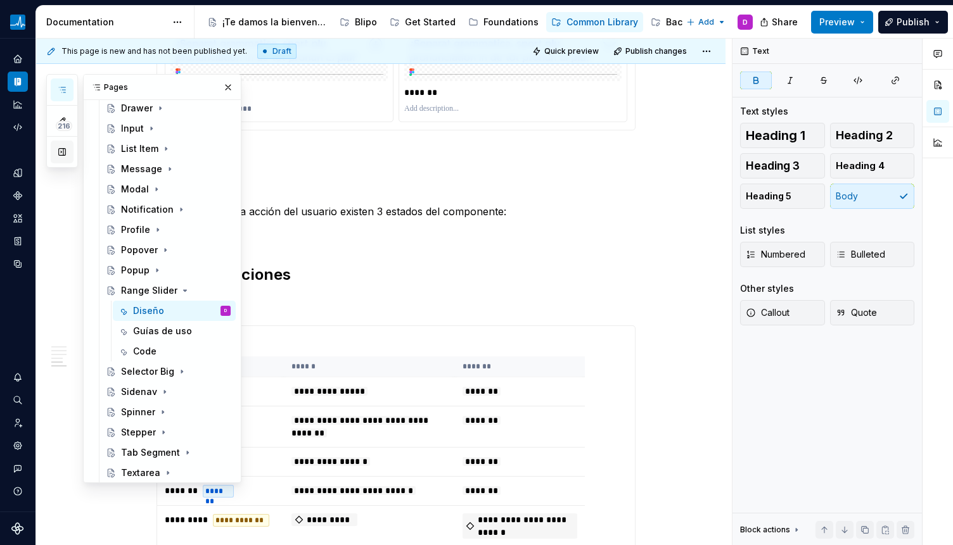
scroll to position [3021, 0]
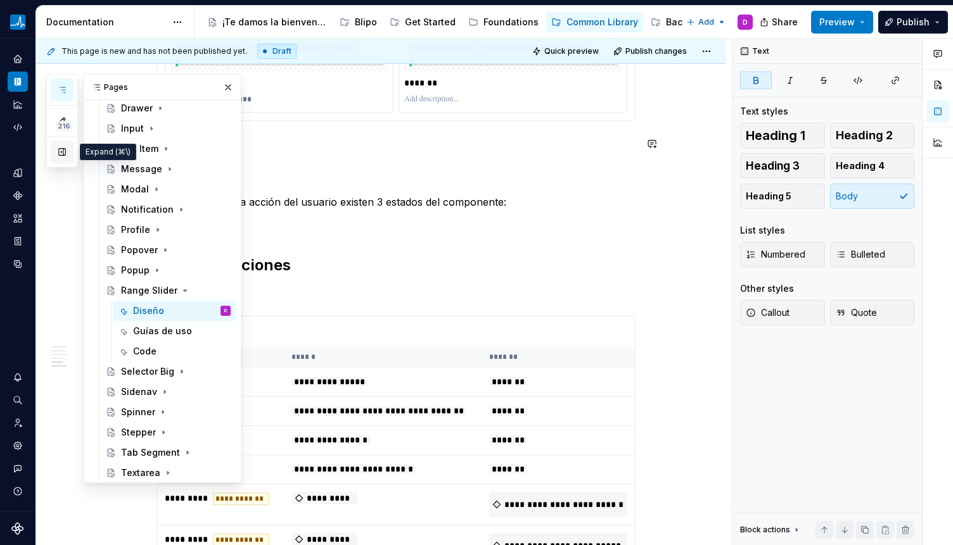
click at [55, 146] on button "button" at bounding box center [62, 152] width 23 height 23
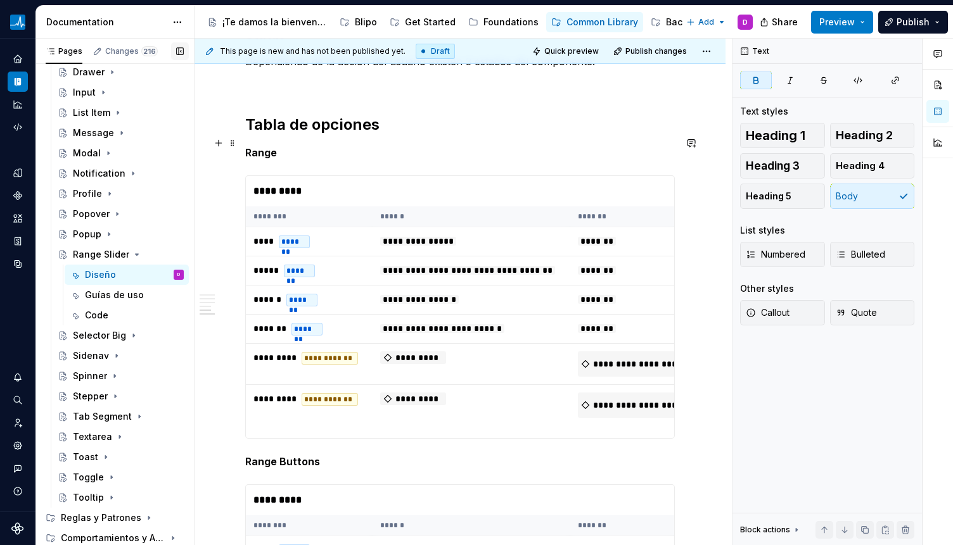
scroll to position [3006, 0]
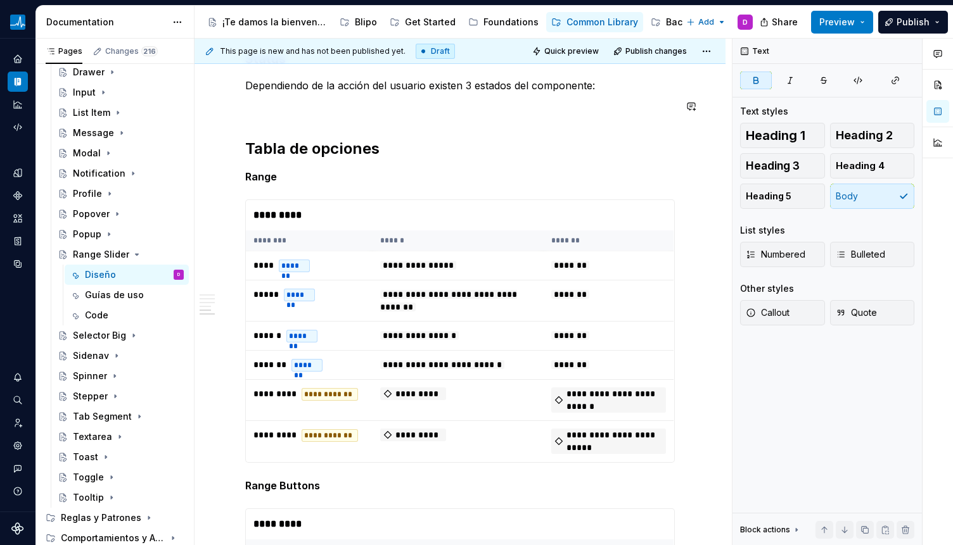
click at [180, 52] on button "button" at bounding box center [180, 51] width 18 height 18
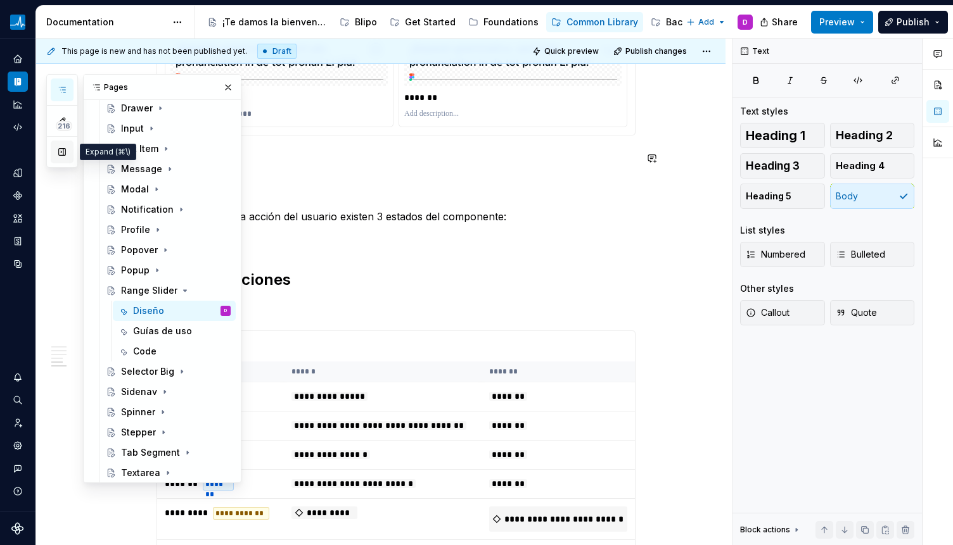
click at [61, 150] on button "button" at bounding box center [62, 152] width 23 height 23
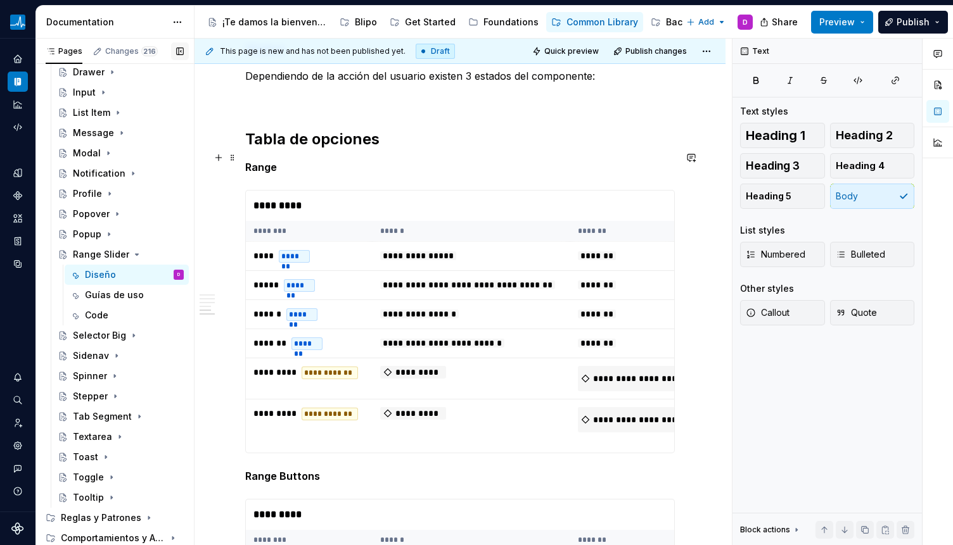
scroll to position [2992, 0]
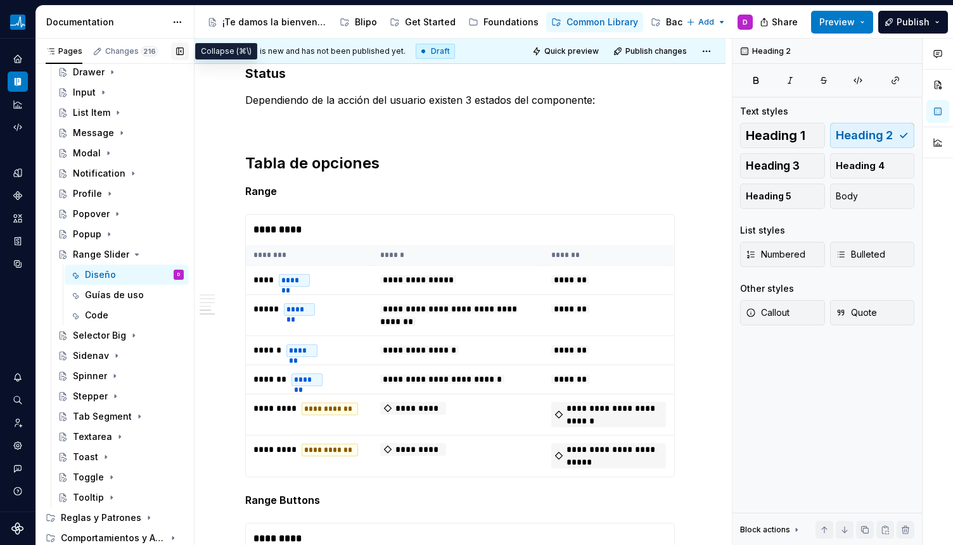
click at [180, 54] on button "button" at bounding box center [180, 51] width 18 height 18
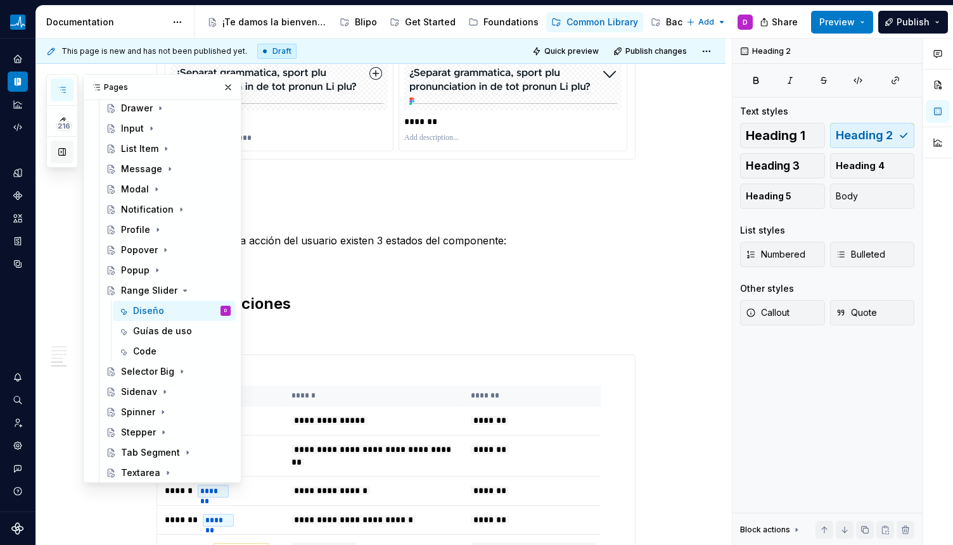
scroll to position [2992, 0]
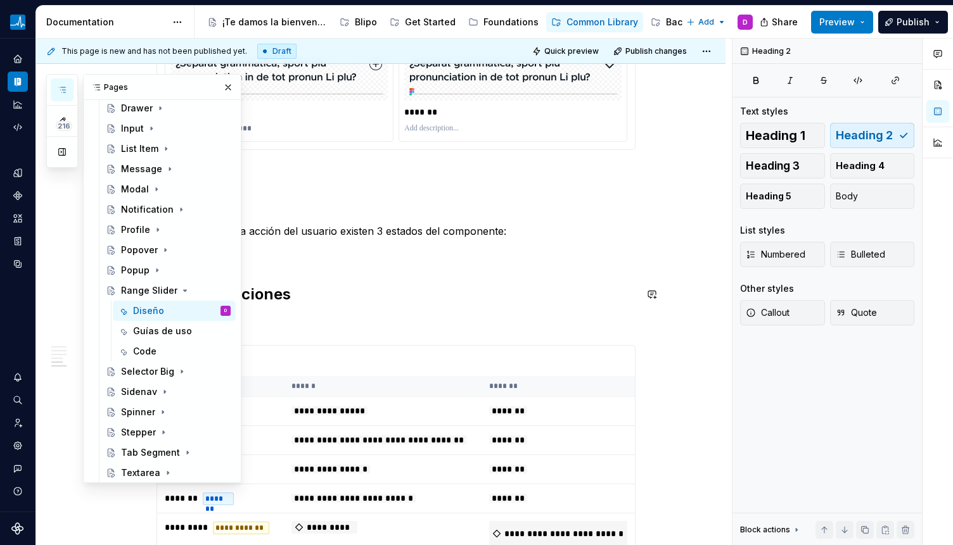
click at [374, 291] on h2 "Tabla de opciones" at bounding box center [395, 294] width 479 height 20
click at [65, 151] on button "button" at bounding box center [62, 152] width 23 height 23
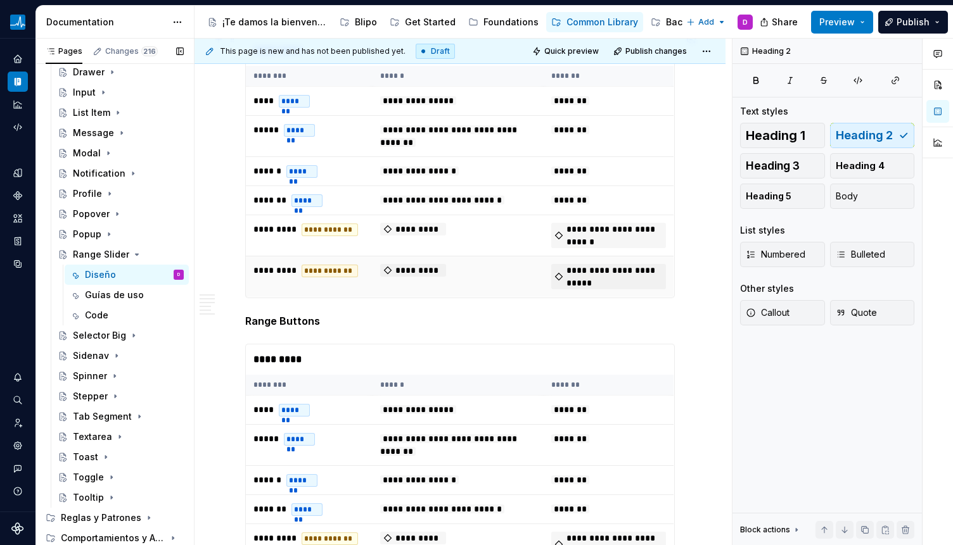
scroll to position [3139, 0]
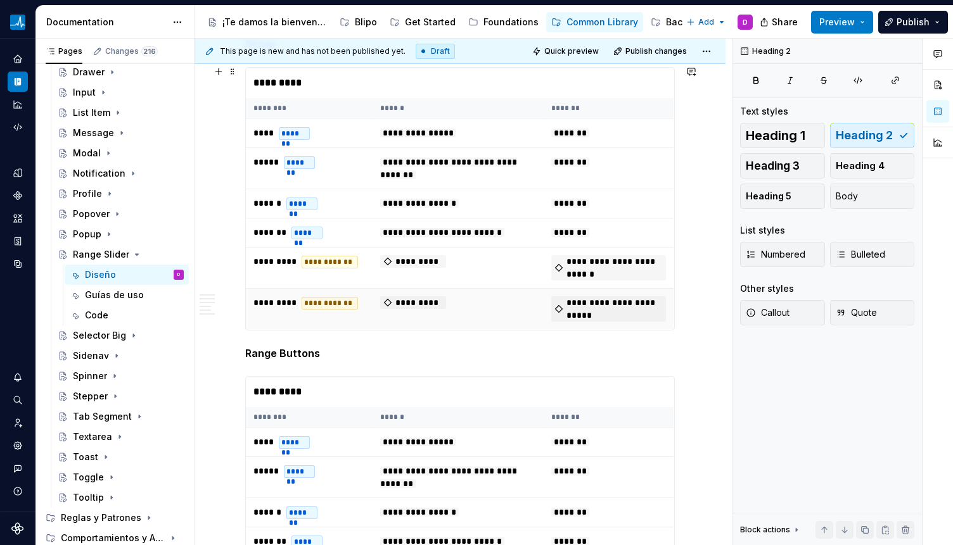
click at [391, 212] on td "**********" at bounding box center [457, 203] width 171 height 29
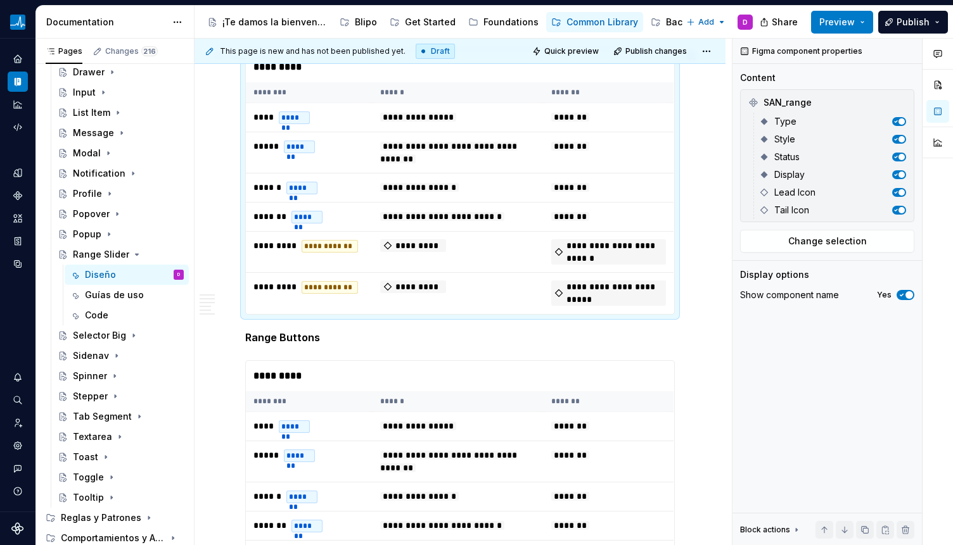
scroll to position [3166, 0]
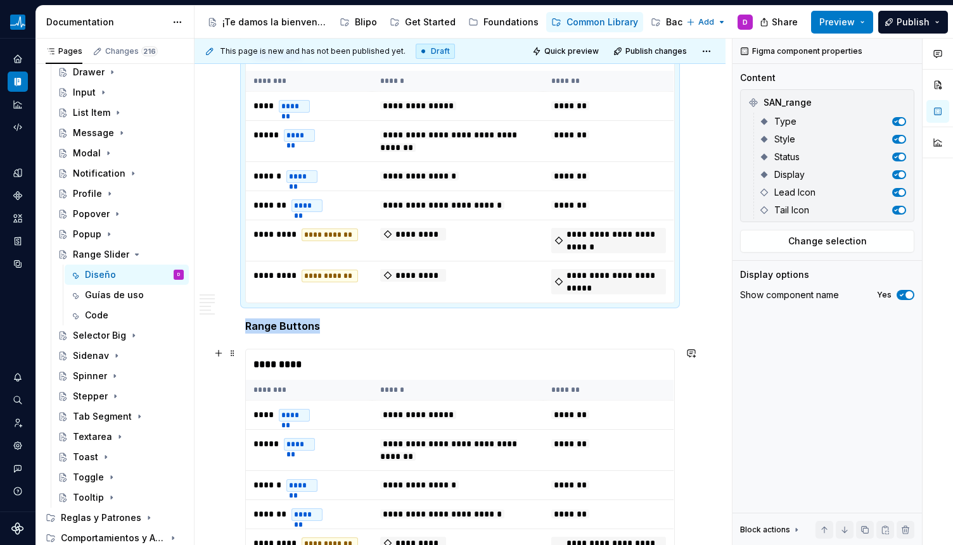
click at [451, 371] on div "*********" at bounding box center [460, 365] width 428 height 30
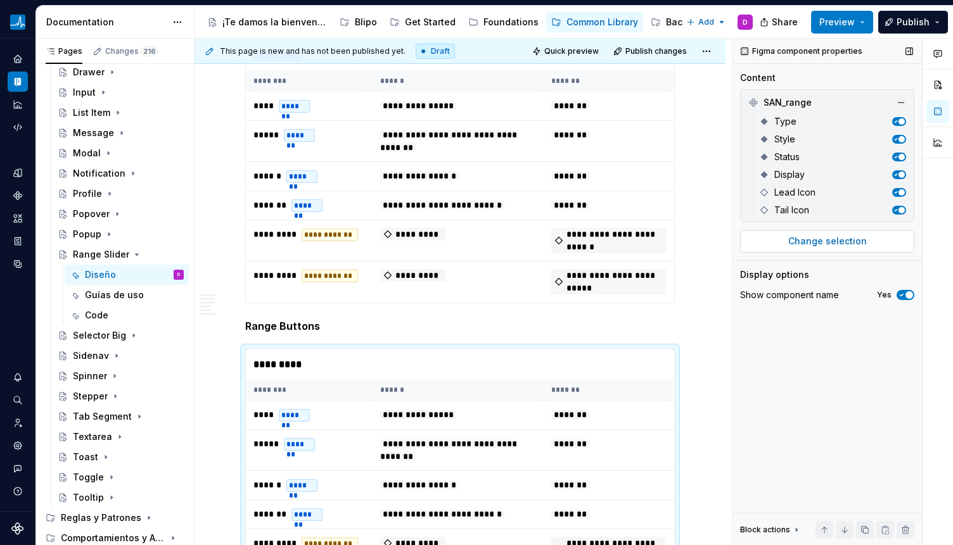
click at [861, 244] on span "Change selection" at bounding box center [827, 241] width 79 height 13
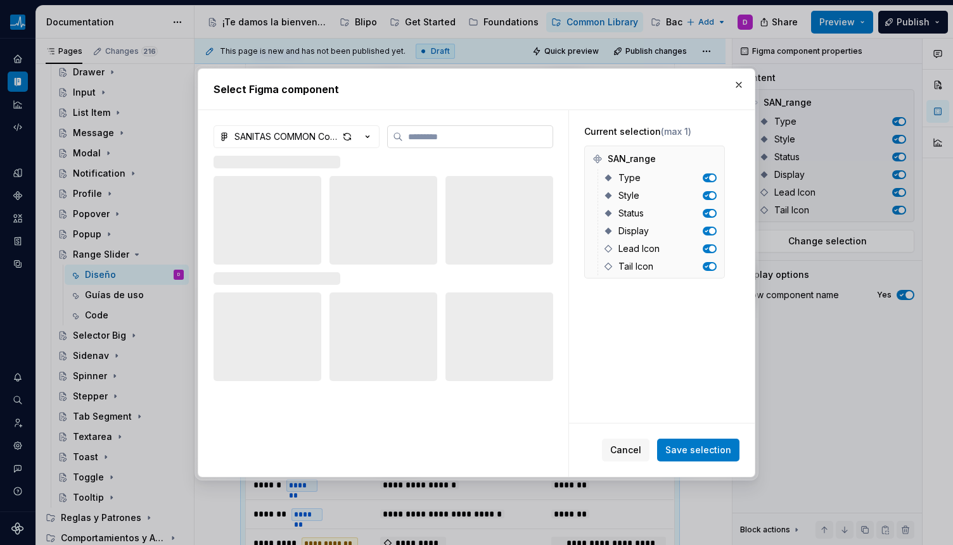
type textarea "*"
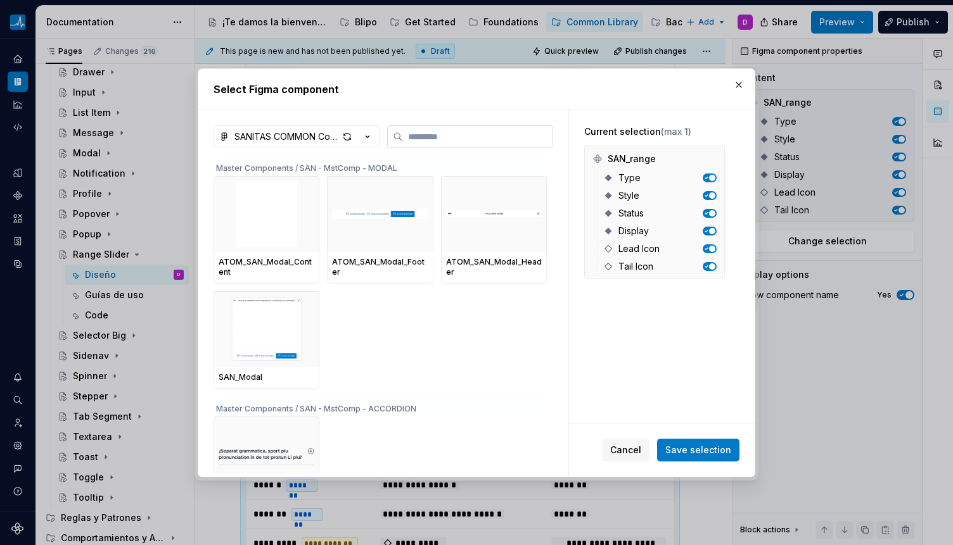
click at [424, 132] on input "search" at bounding box center [477, 136] width 149 height 13
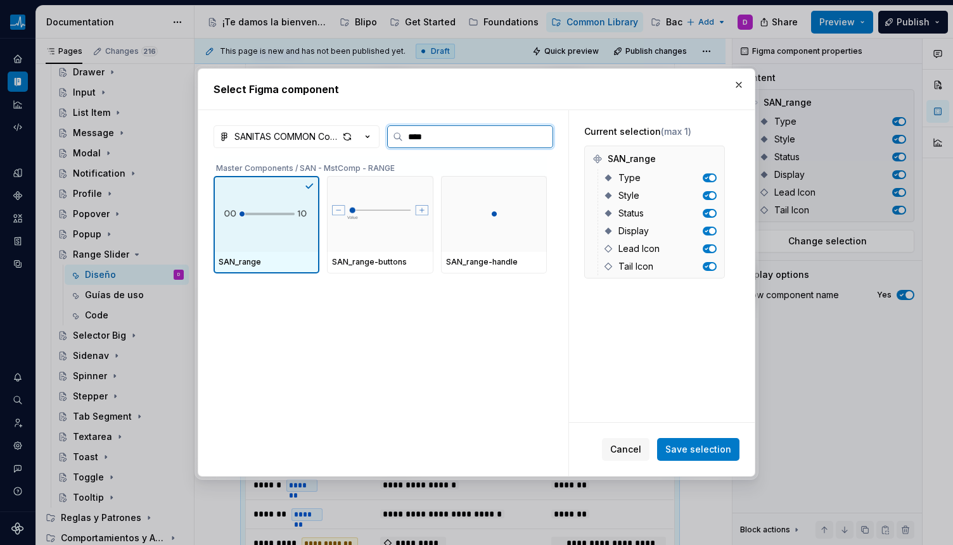
type input "*****"
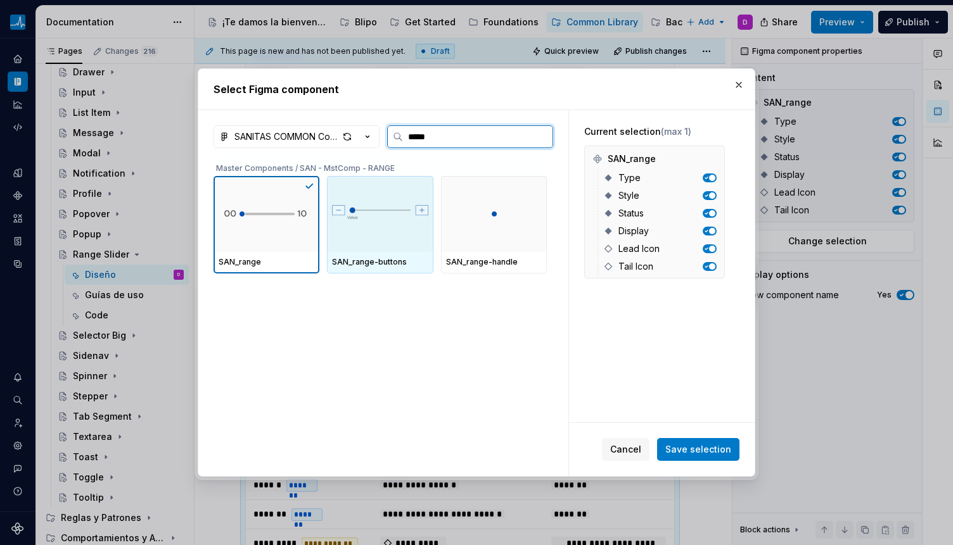
click at [364, 196] on img at bounding box center [380, 214] width 96 height 38
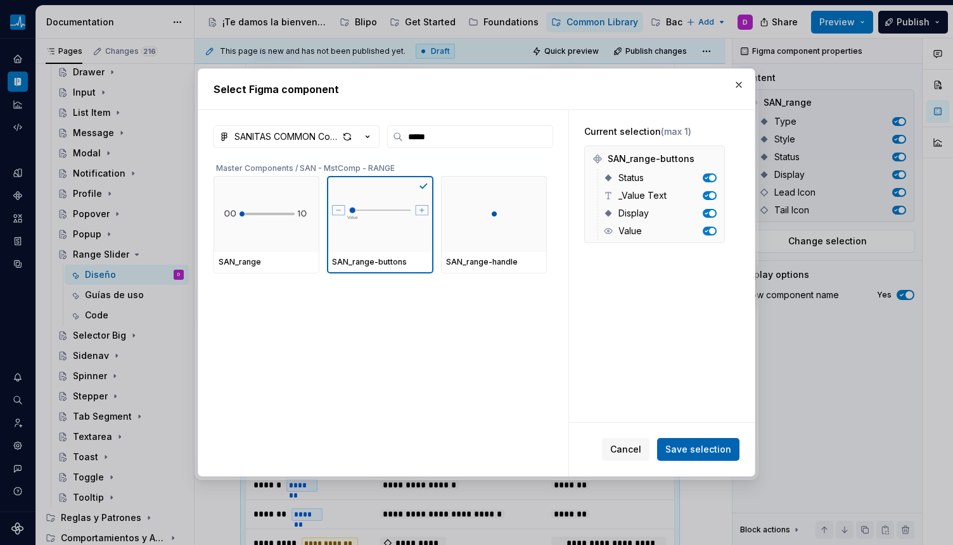
click at [702, 450] on span "Save selection" at bounding box center [698, 449] width 66 height 13
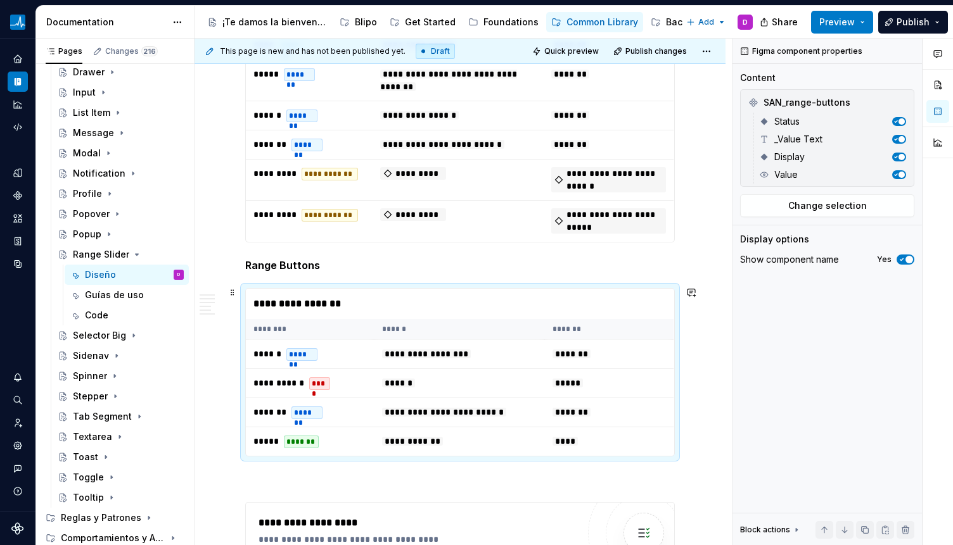
scroll to position [3509, 0]
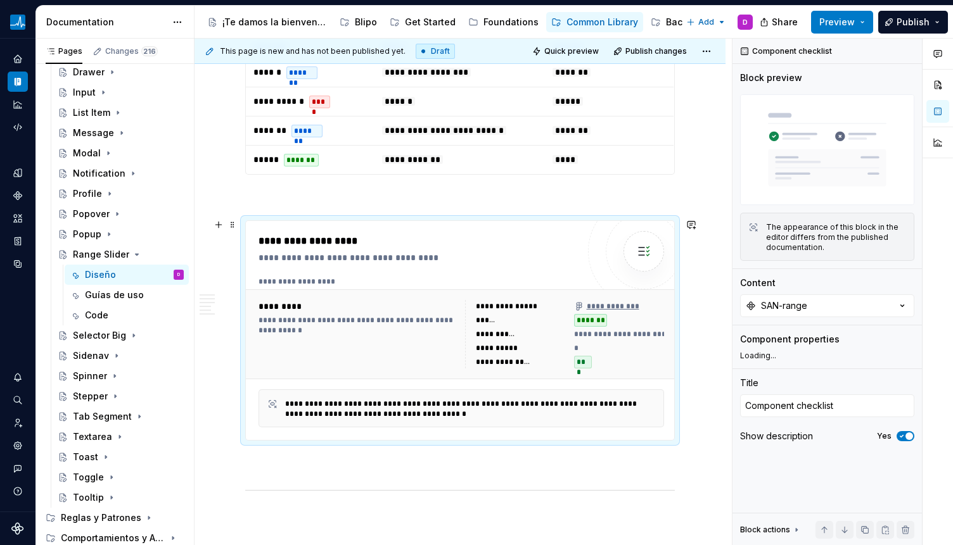
click at [480, 277] on div "**********" at bounding box center [460, 282] width 405 height 10
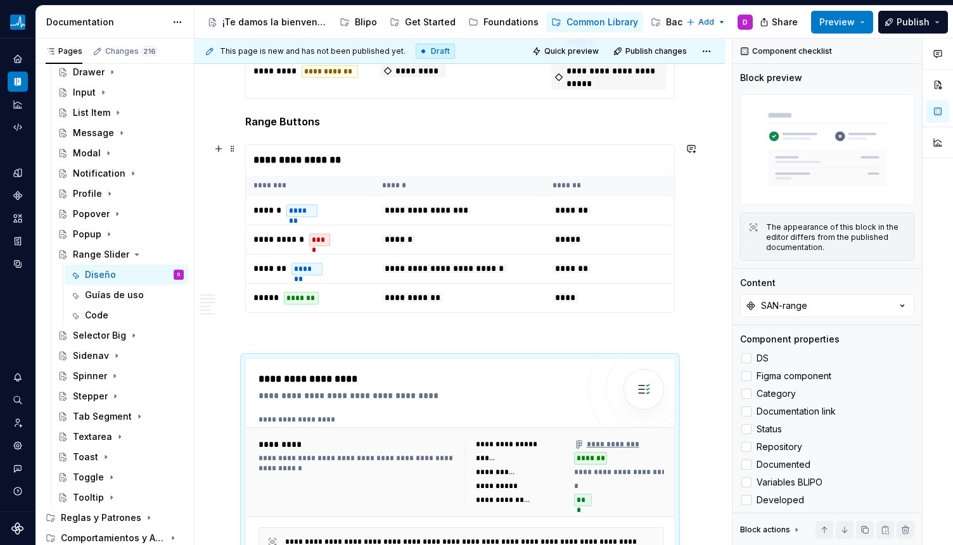
scroll to position [3273, 0]
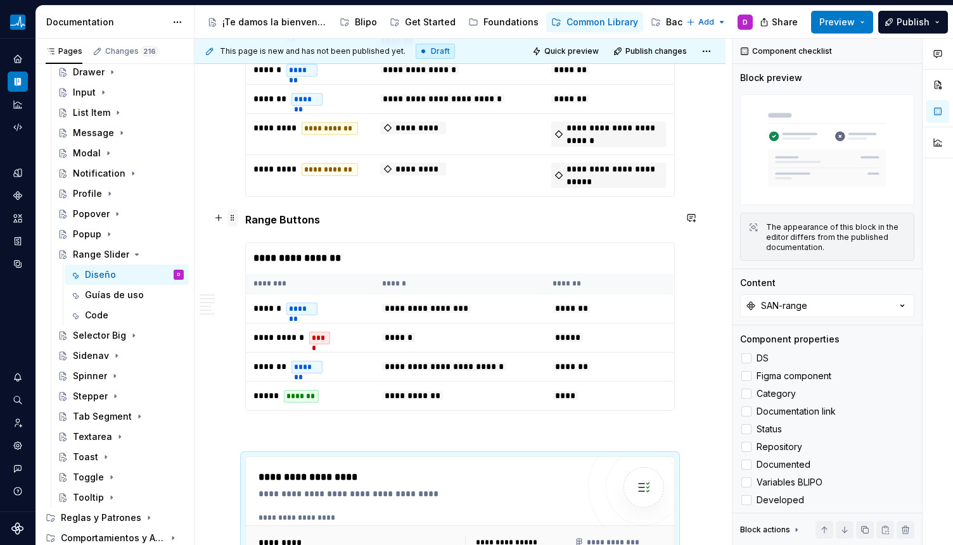
click at [232, 219] on span at bounding box center [232, 218] width 10 height 18
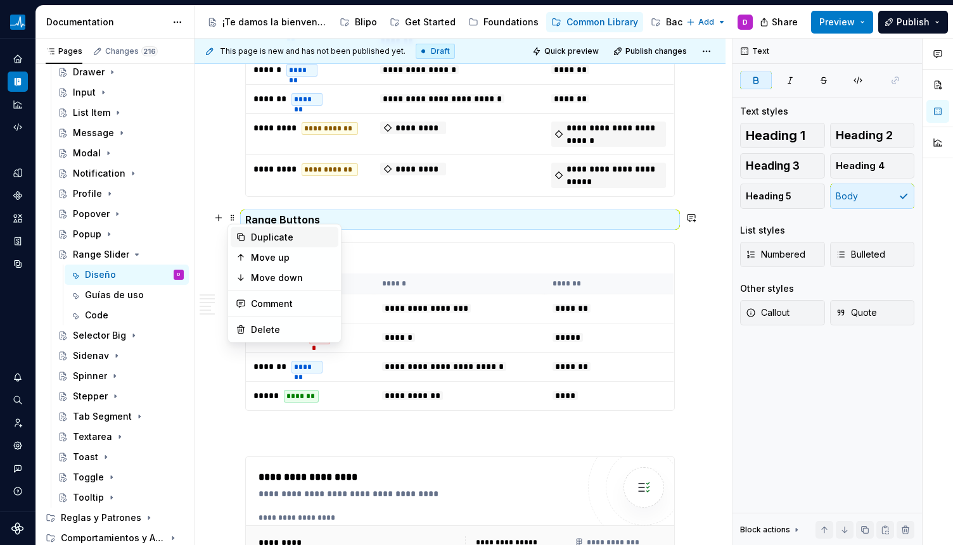
click at [253, 239] on div "Duplicate" at bounding box center [292, 237] width 82 height 13
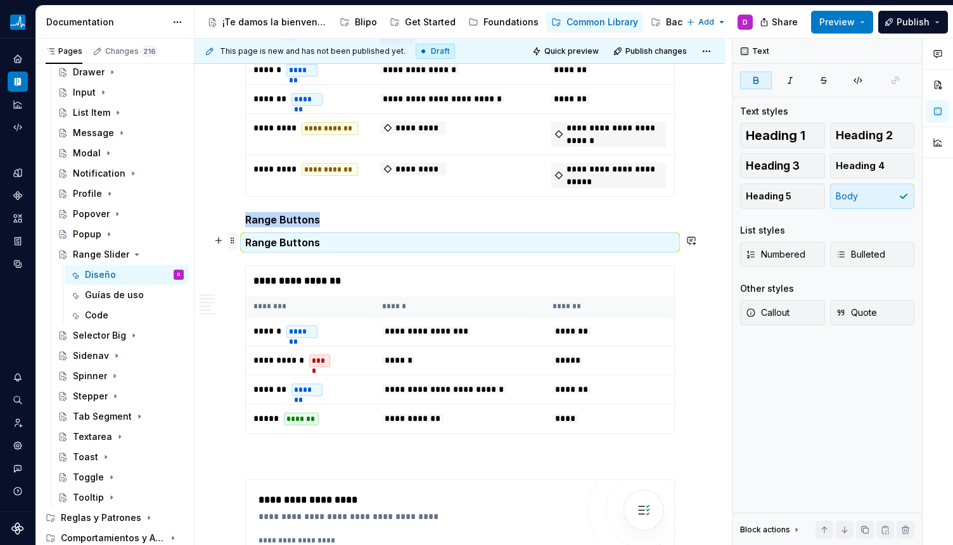
click at [232, 242] on span at bounding box center [232, 241] width 10 height 18
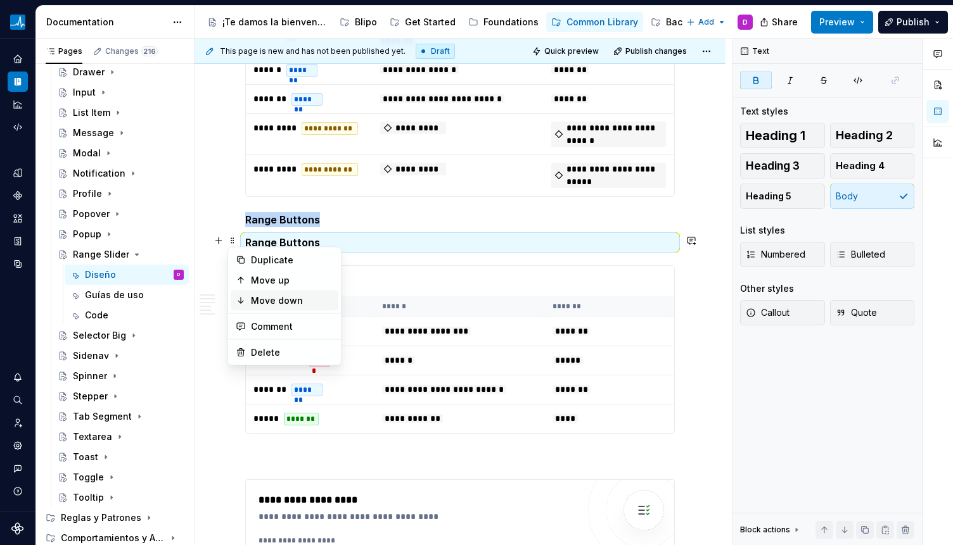
click at [260, 295] on div "Move down" at bounding box center [292, 301] width 82 height 13
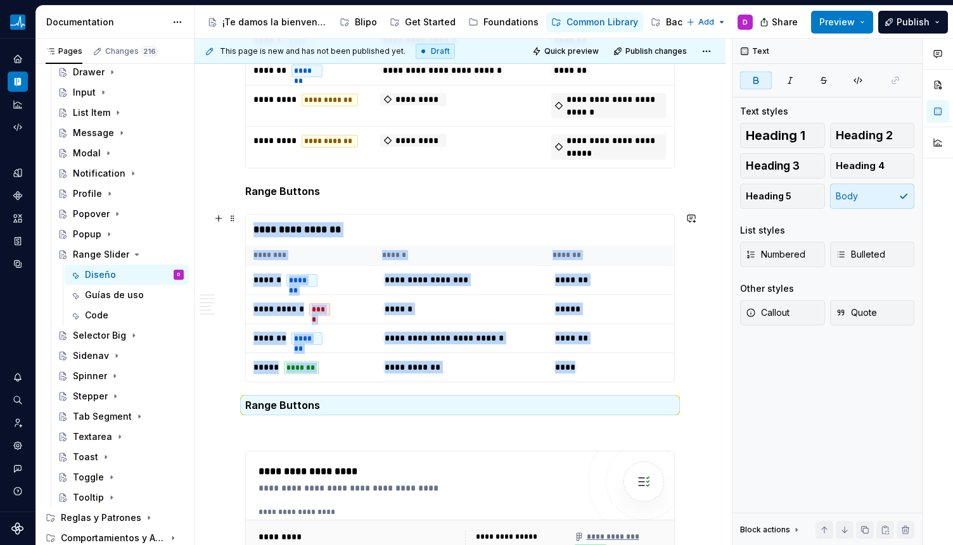
scroll to position [3302, 0]
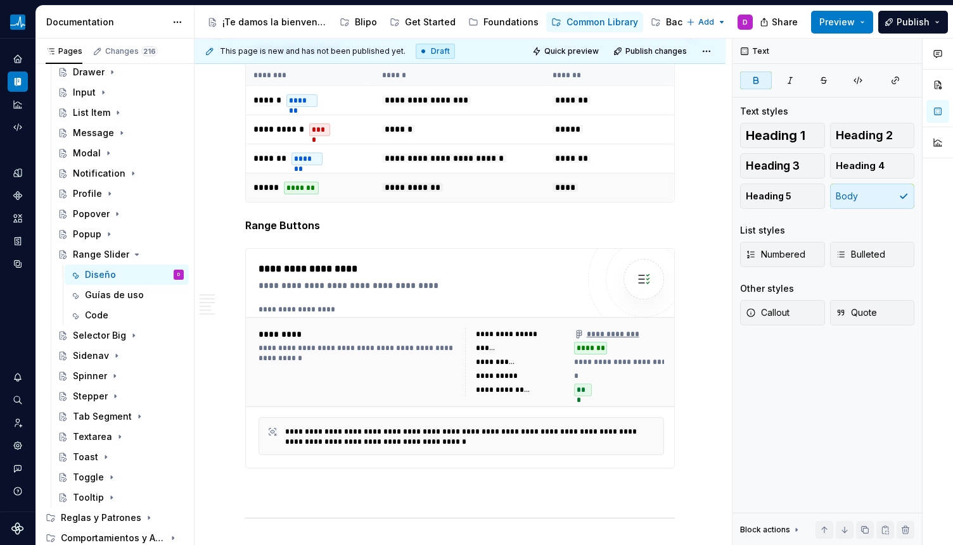
scroll to position [3479, 0]
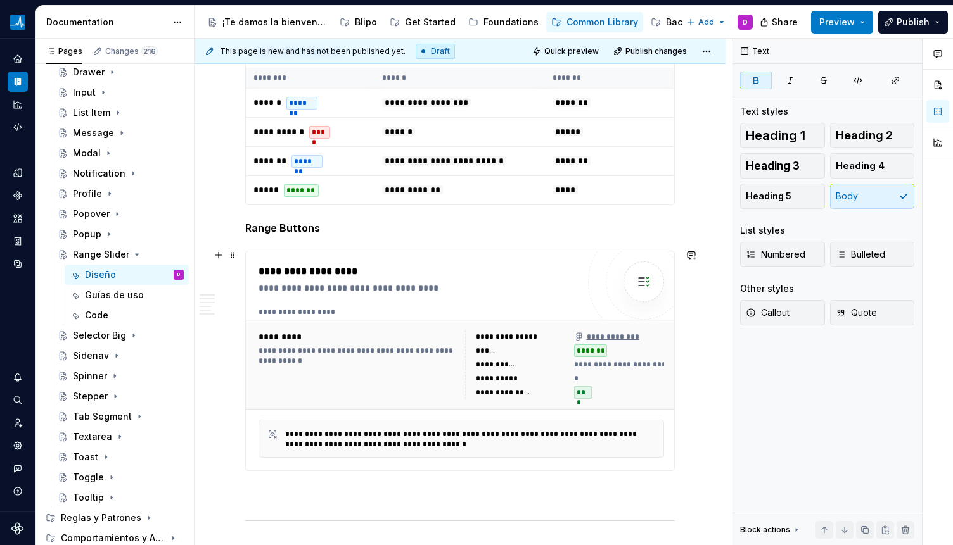
click at [308, 369] on div "**********" at bounding box center [357, 365] width 199 height 68
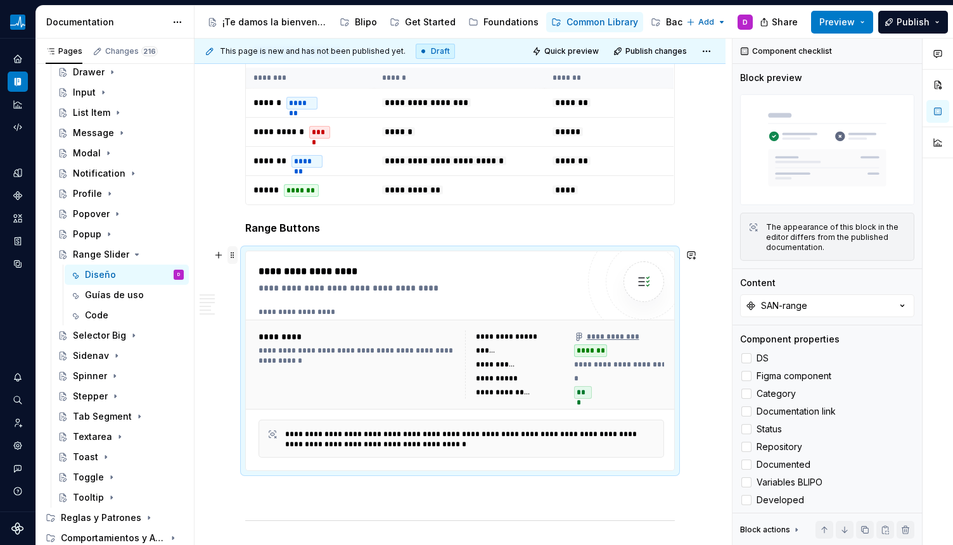
click at [234, 254] on span at bounding box center [232, 255] width 10 height 18
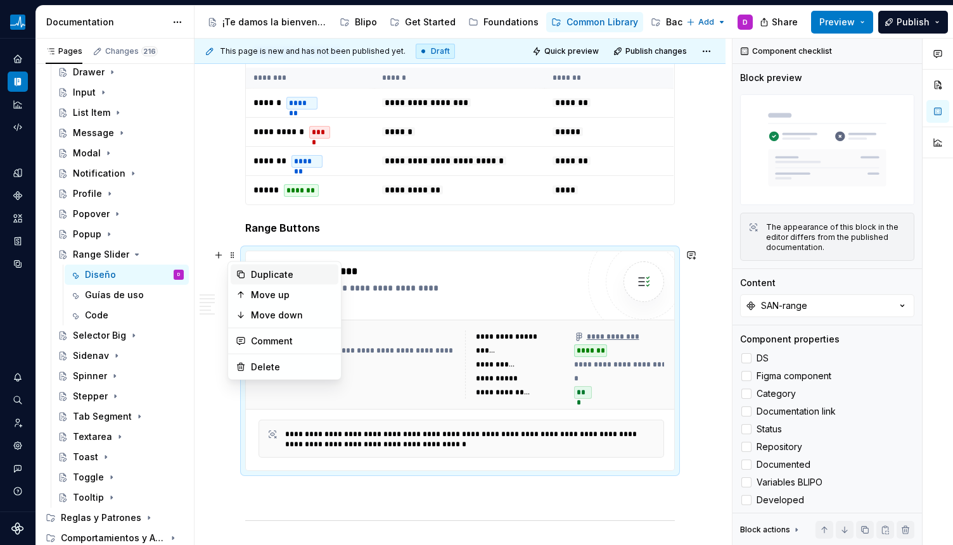
click at [265, 278] on div "Duplicate" at bounding box center [292, 275] width 82 height 13
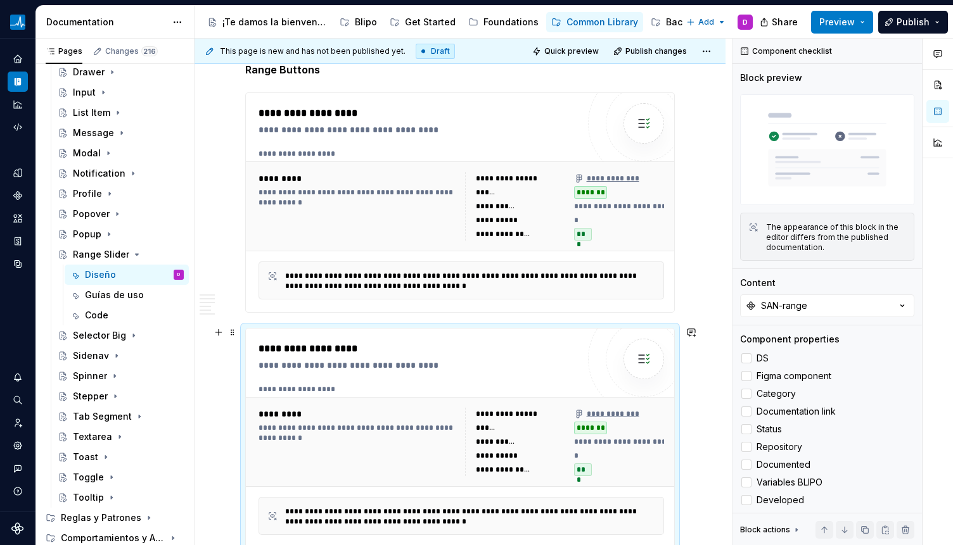
scroll to position [3640, 0]
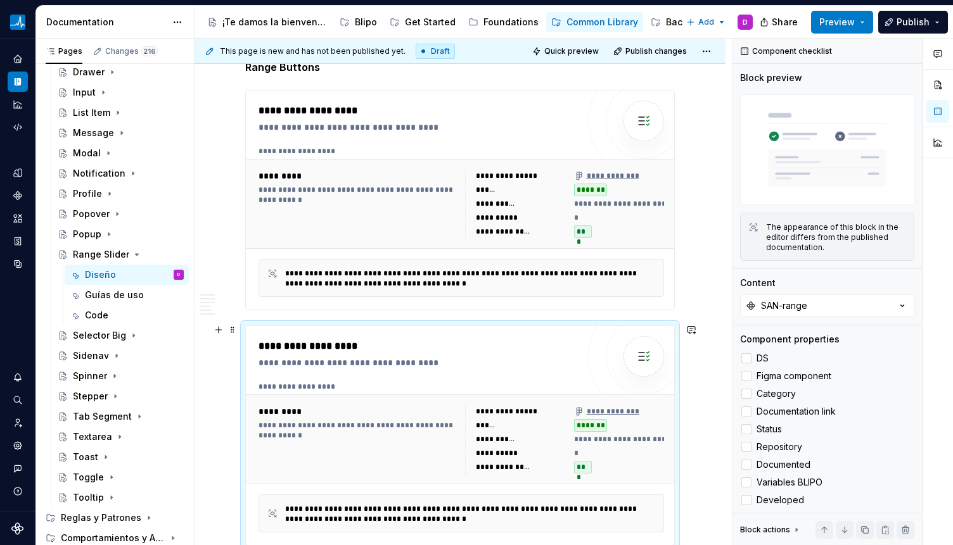
click at [367, 388] on div "**********" at bounding box center [460, 387] width 405 height 10
type textarea "*"
click at [817, 295] on button "SAN-range" at bounding box center [827, 306] width 174 height 23
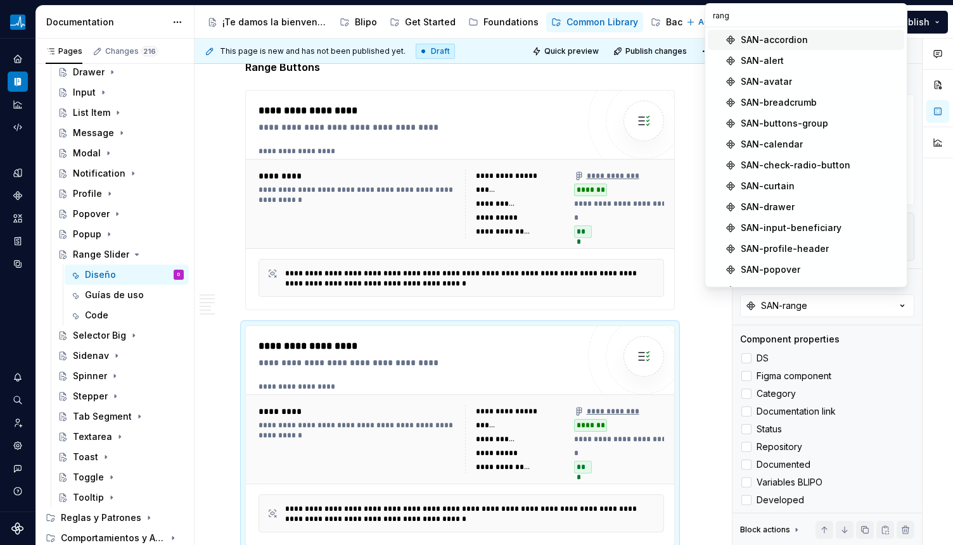
type input "range"
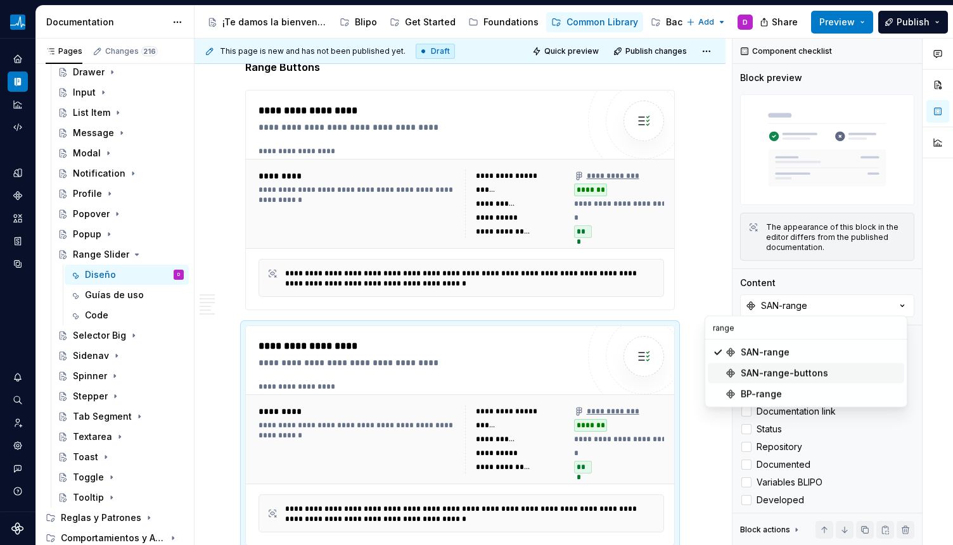
click at [751, 375] on div "SAN-range-buttons" at bounding box center [783, 373] width 87 height 13
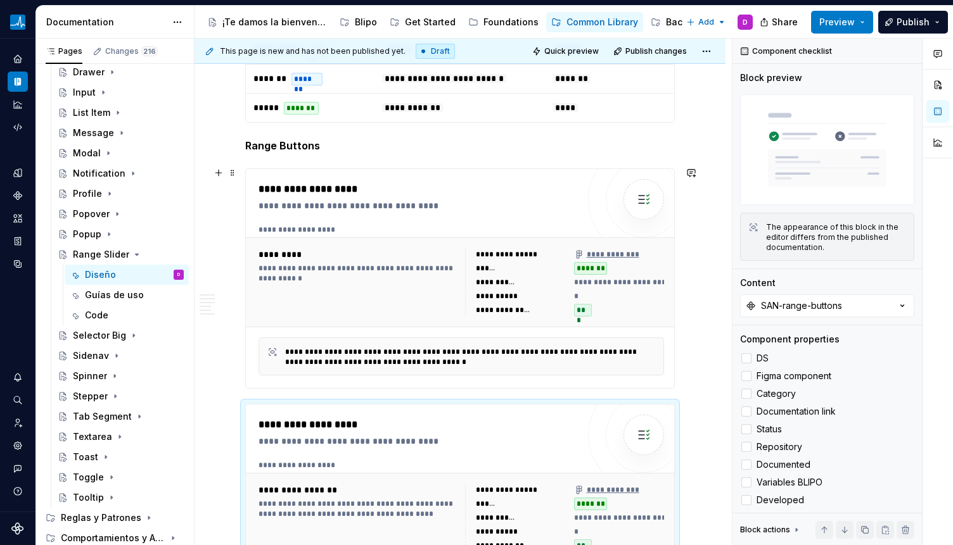
scroll to position [3558, 0]
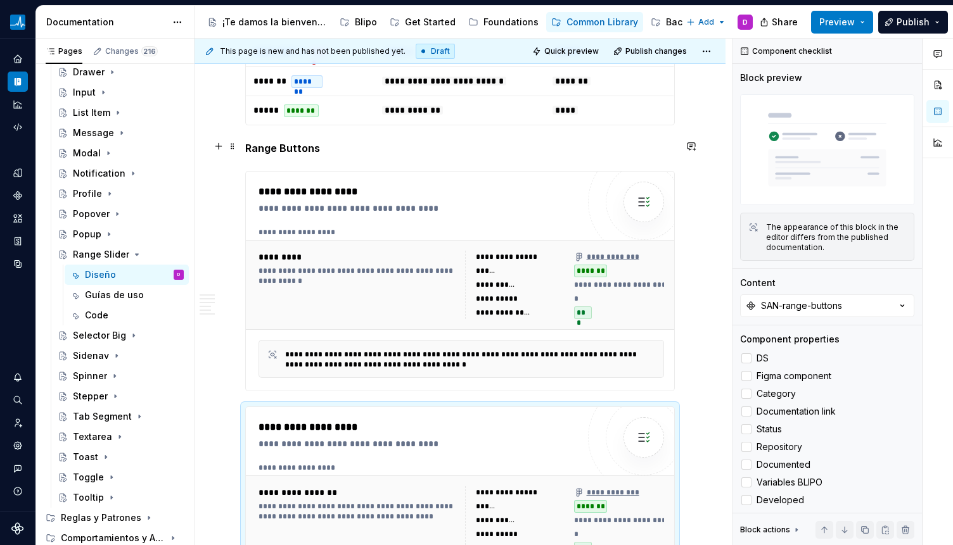
click at [294, 148] on strong "Range Buttons" at bounding box center [282, 148] width 75 height 13
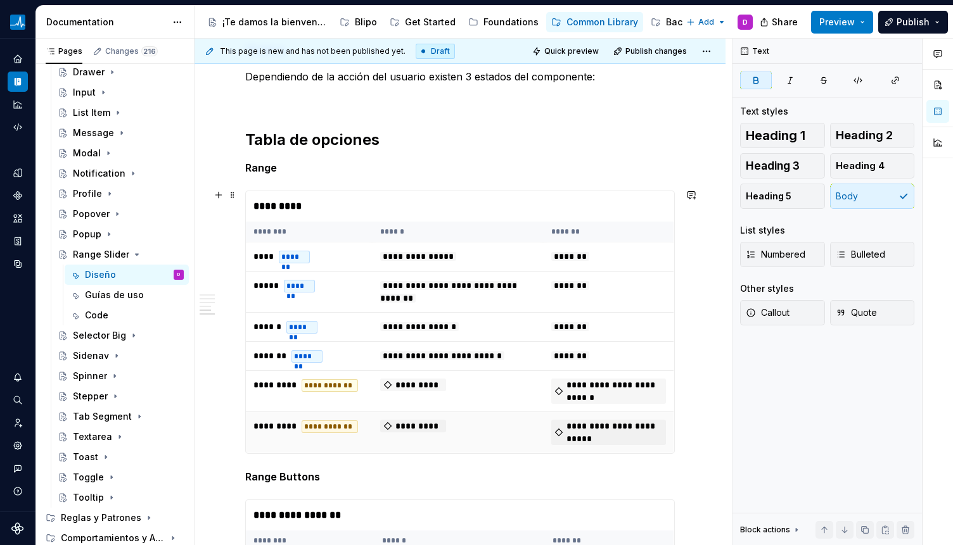
scroll to position [3007, 0]
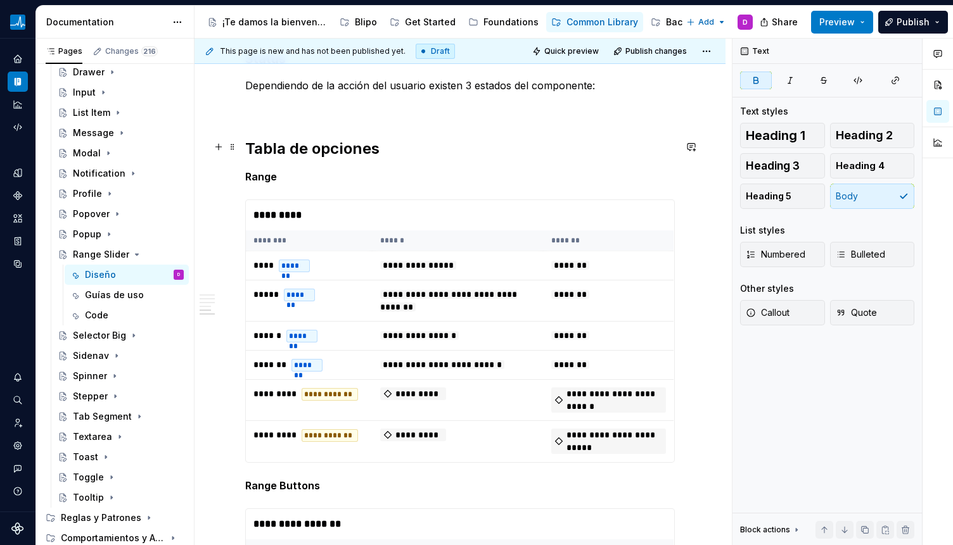
click at [309, 144] on h2 "Tabla de opciones" at bounding box center [459, 149] width 429 height 20
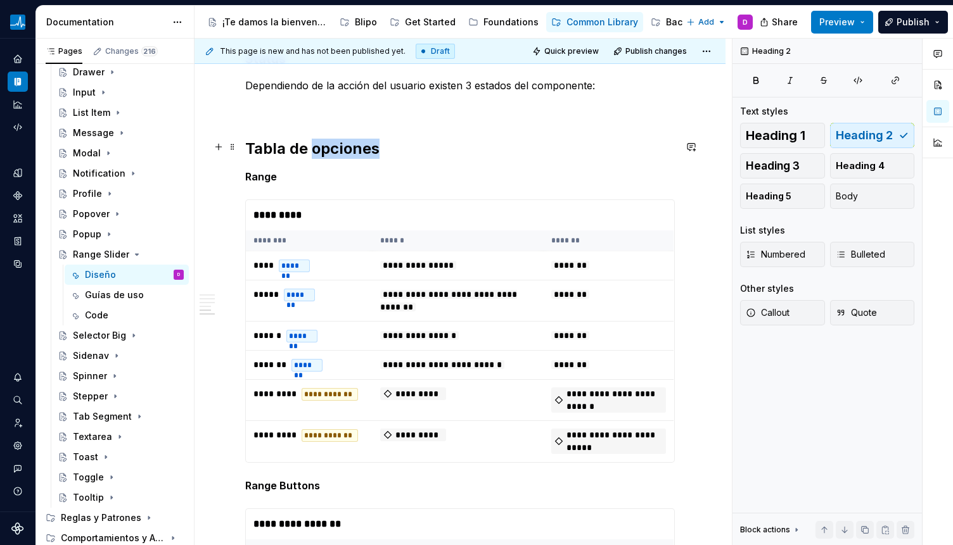
click at [309, 144] on h2 "Tabla de opciones" at bounding box center [459, 149] width 429 height 20
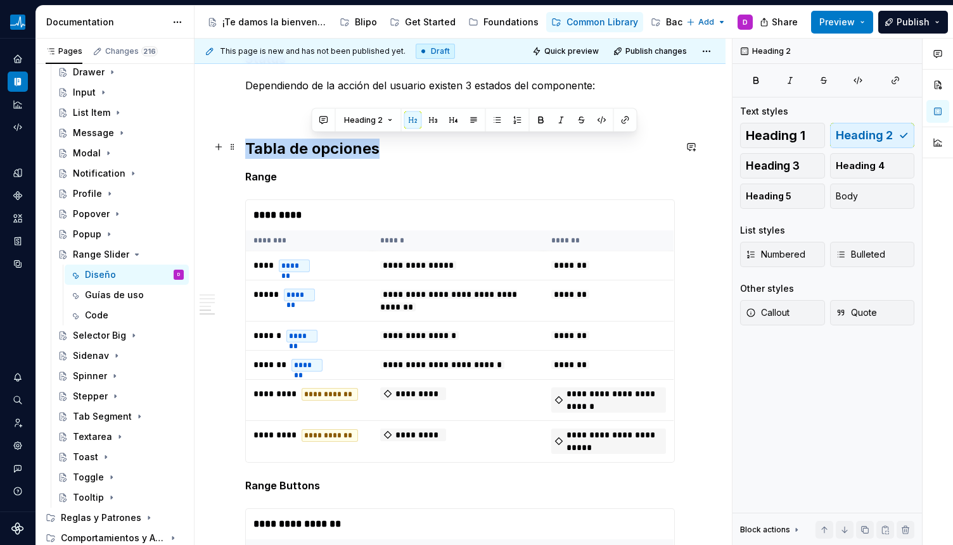
click at [309, 144] on h2 "Tabla de opciones" at bounding box center [459, 149] width 429 height 20
copy h2 "Tabla de opciones"
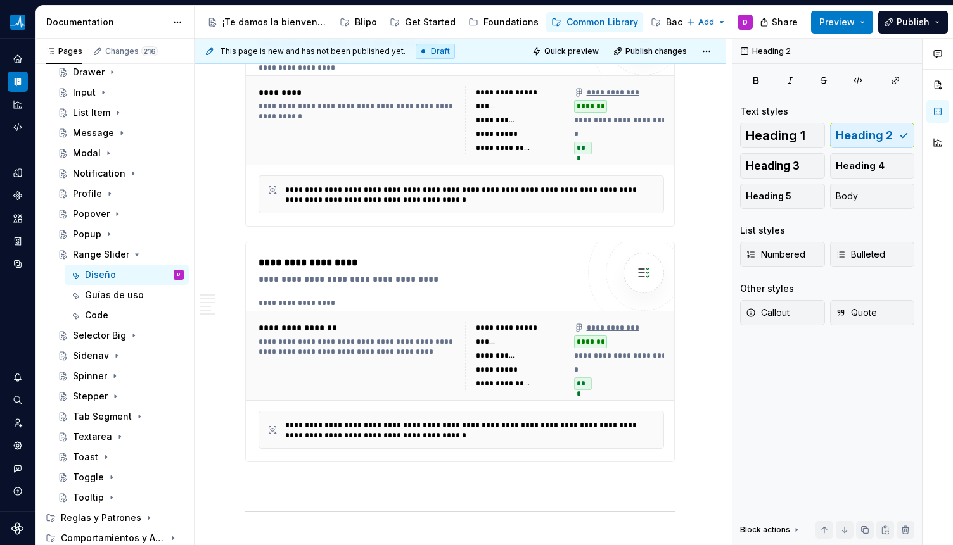
scroll to position [3688, 0]
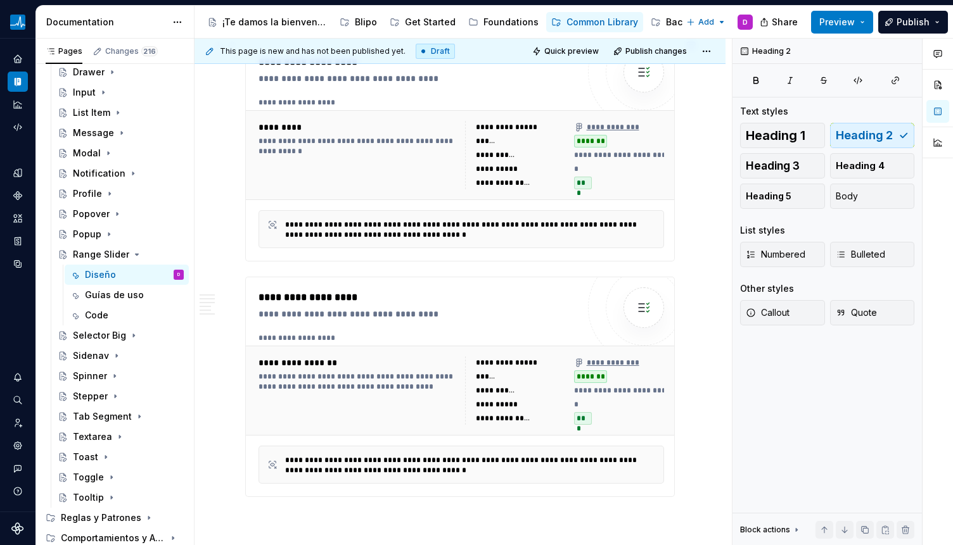
click at [278, 262] on div "**********" at bounding box center [459, 151] width 429 height 220
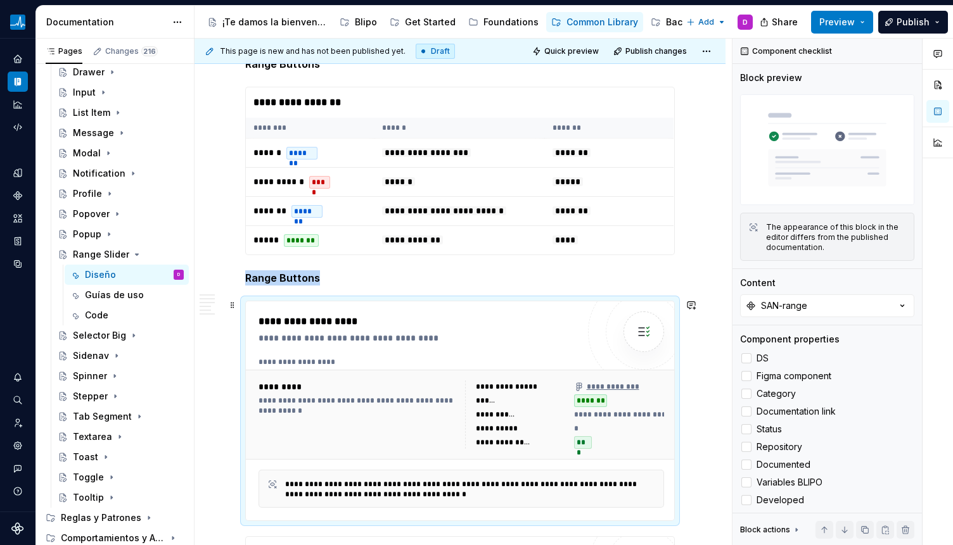
scroll to position [3349, 0]
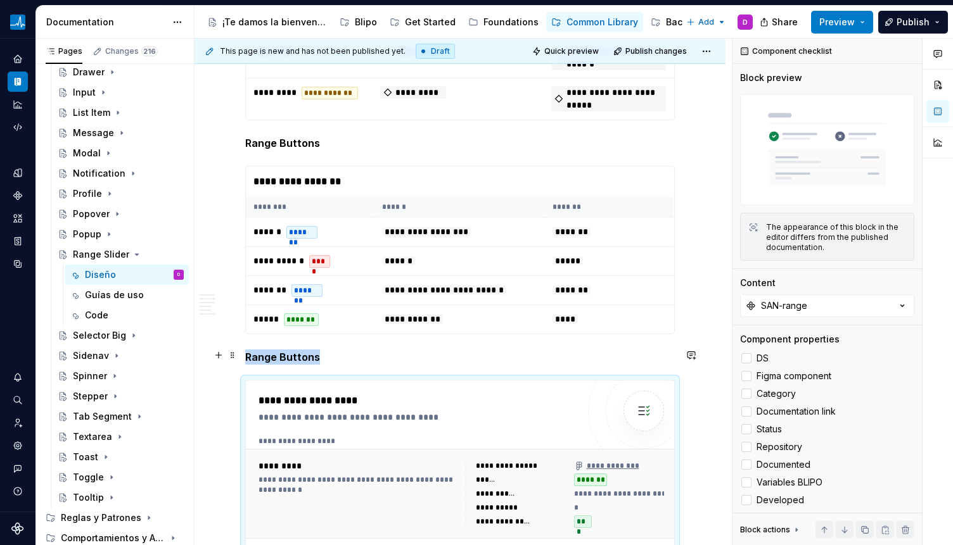
click at [276, 351] on strong "Range Buttons" at bounding box center [282, 357] width 75 height 13
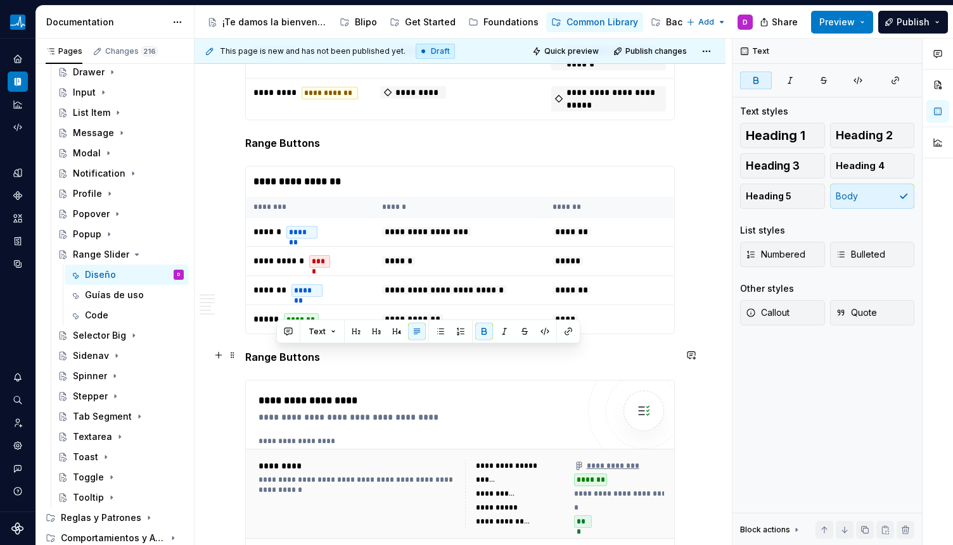
click at [276, 351] on strong "Range Buttons" at bounding box center [282, 357] width 75 height 13
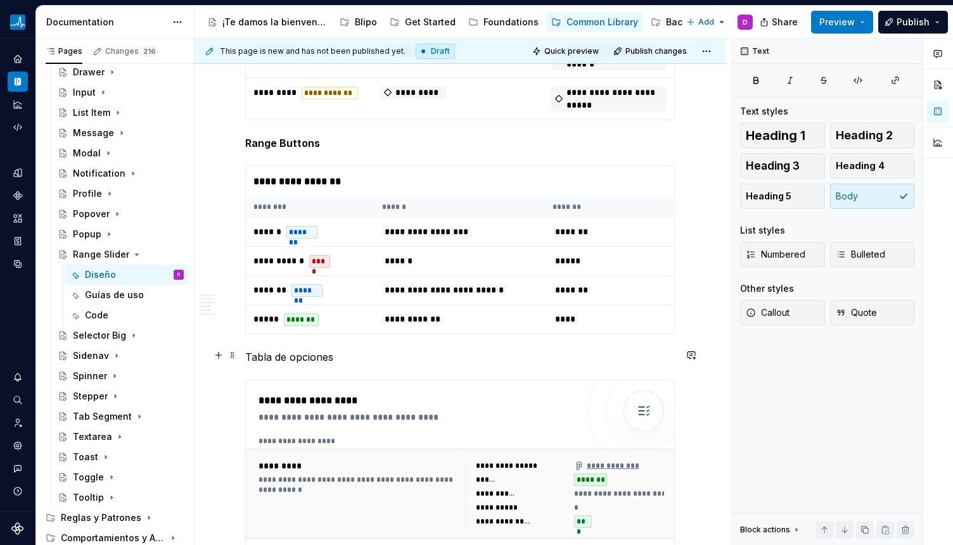
click at [306, 357] on p "Tabla de opciones" at bounding box center [459, 357] width 429 height 15
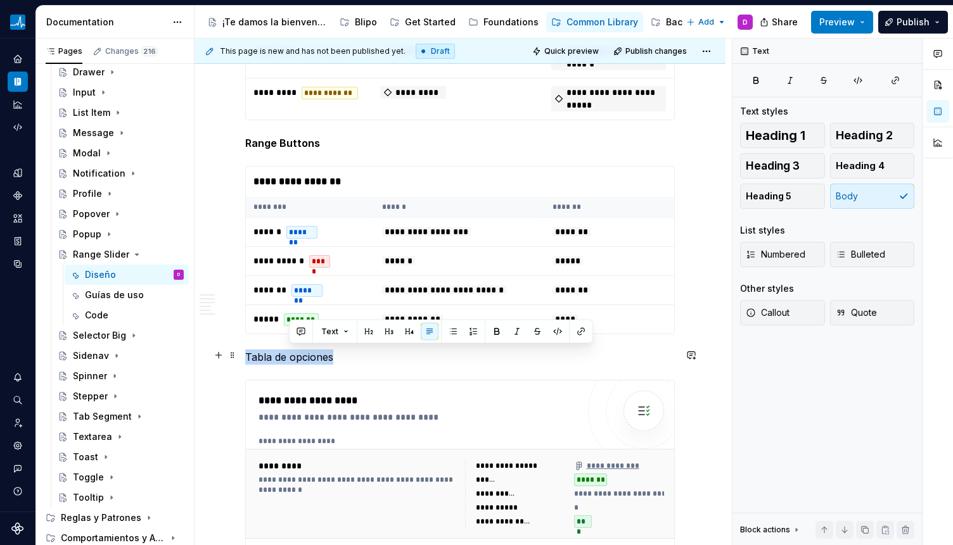
click at [306, 357] on p "Tabla de opciones" at bounding box center [459, 357] width 429 height 15
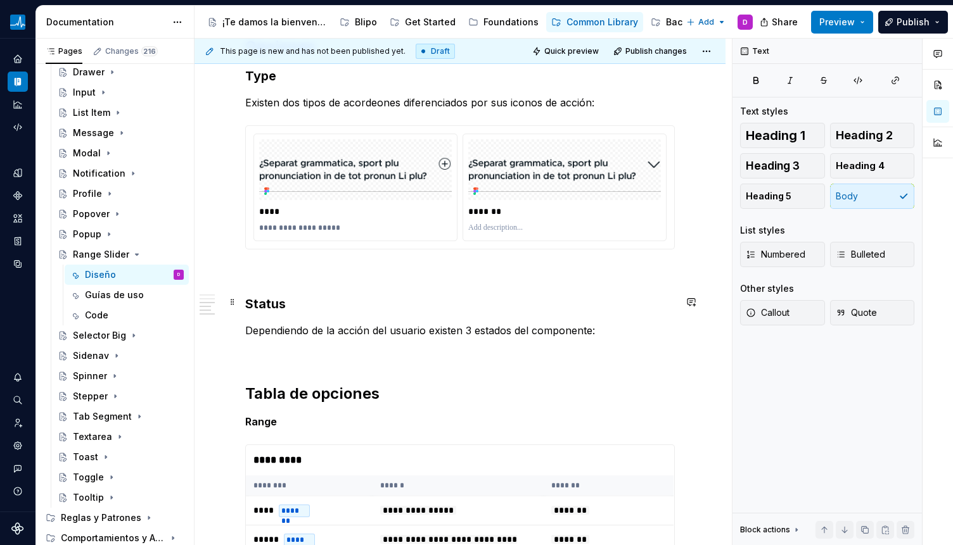
scroll to position [2724, 0]
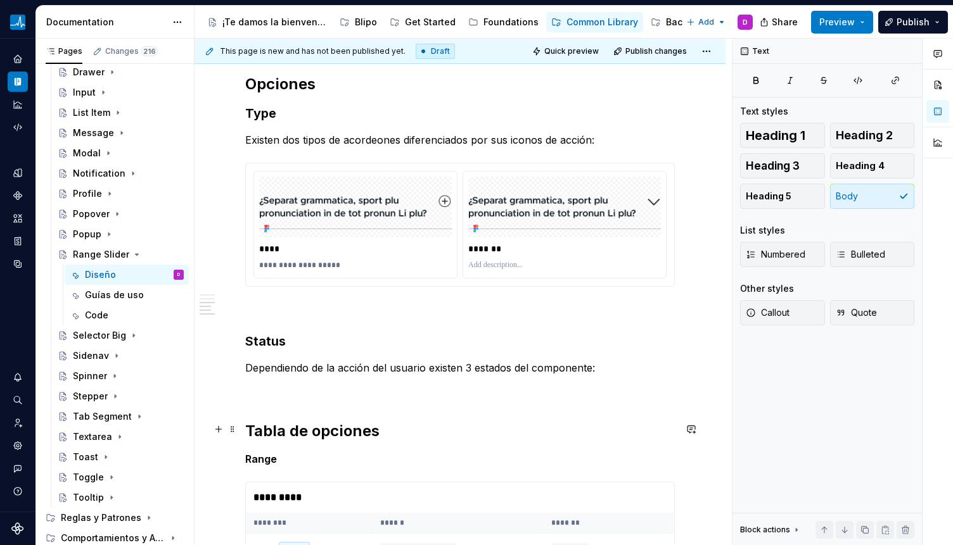
click at [314, 431] on h2 "Tabla de opciones" at bounding box center [459, 431] width 429 height 20
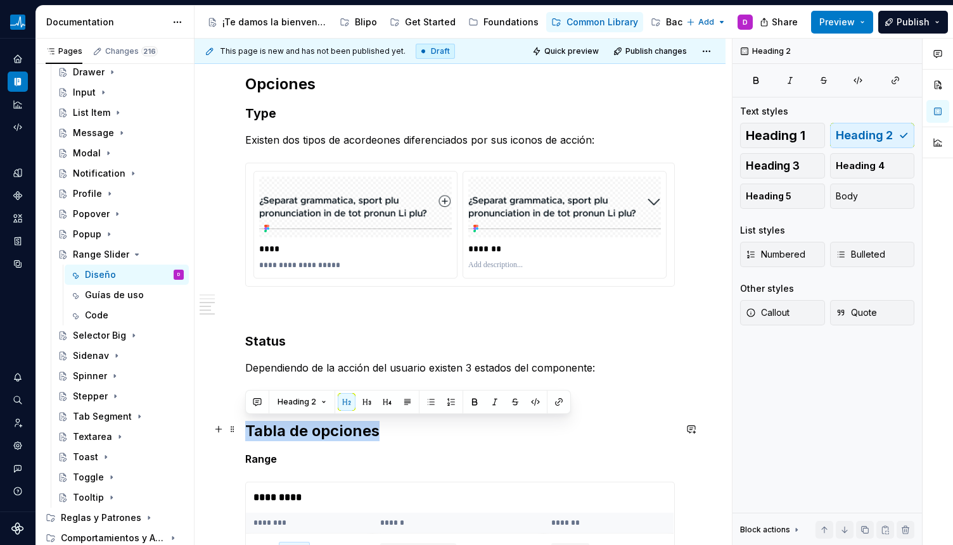
click at [314, 431] on h2 "Tabla de opciones" at bounding box center [459, 431] width 429 height 20
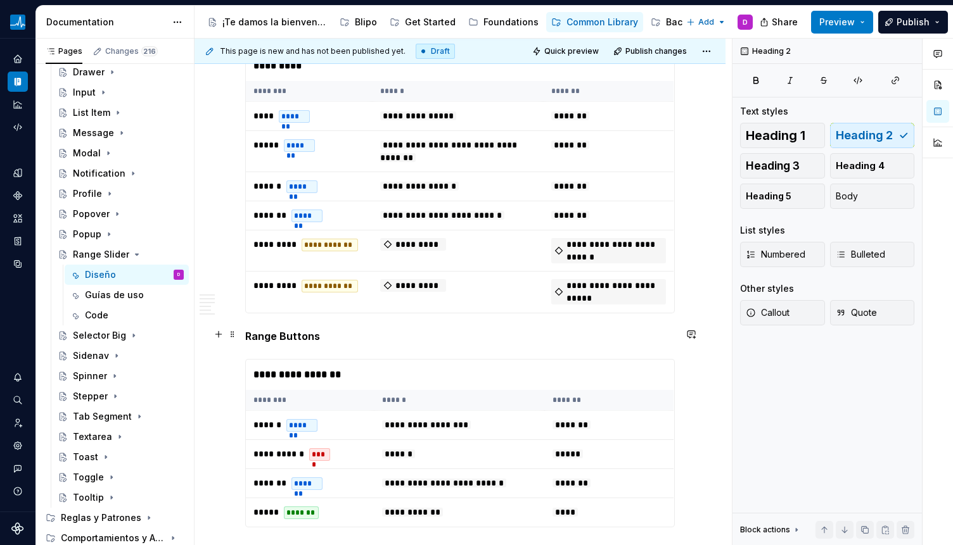
scroll to position [3290, 0]
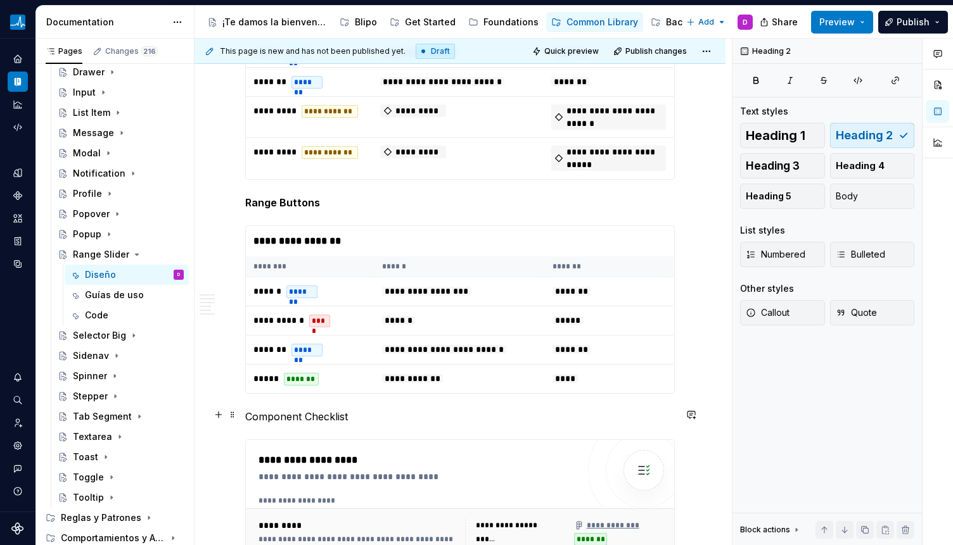
click at [300, 410] on p "Component Checklist" at bounding box center [459, 416] width 429 height 15
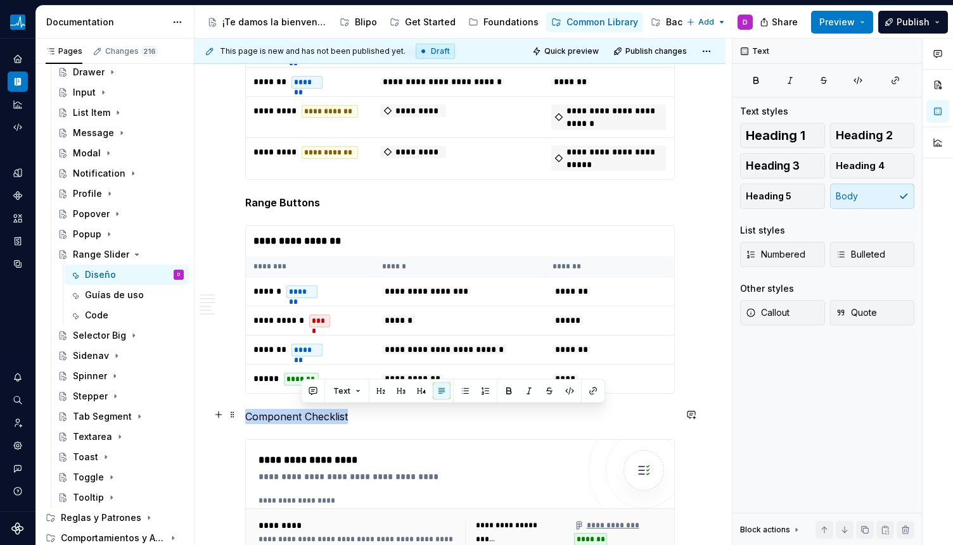
click at [300, 410] on p "Component Checklist" at bounding box center [459, 416] width 429 height 15
click at [324, 386] on button "button" at bounding box center [325, 392] width 18 height 18
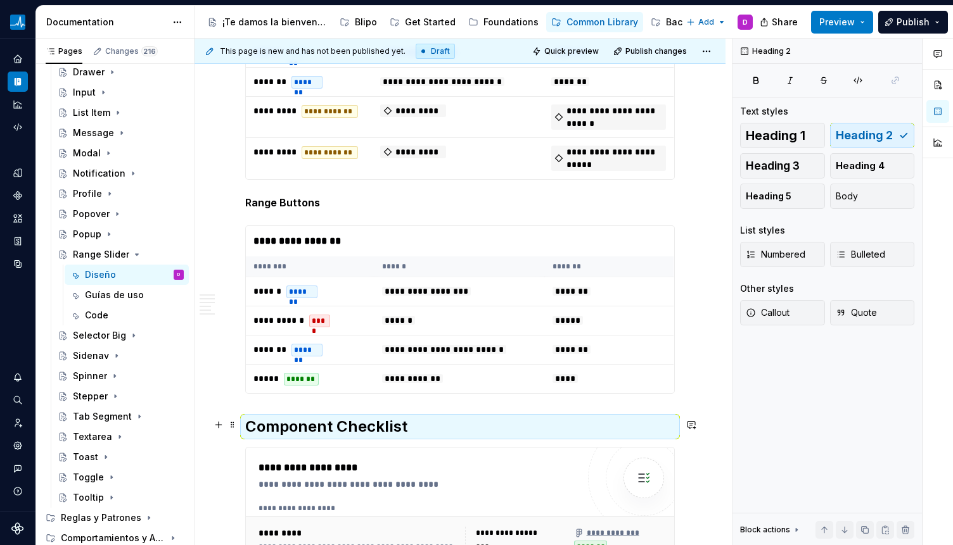
click at [421, 426] on h2 "Component Checklist" at bounding box center [459, 427] width 429 height 20
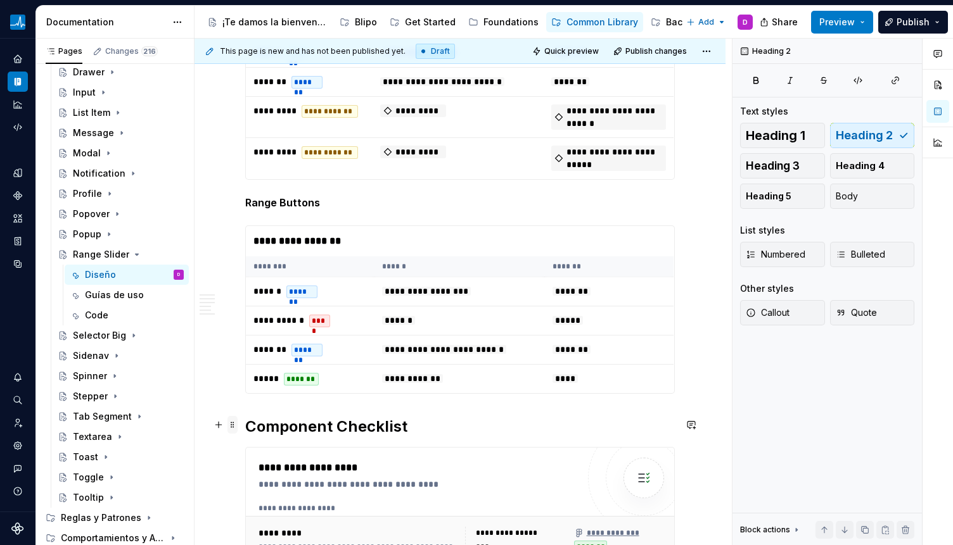
click at [232, 426] on span at bounding box center [232, 425] width 10 height 18
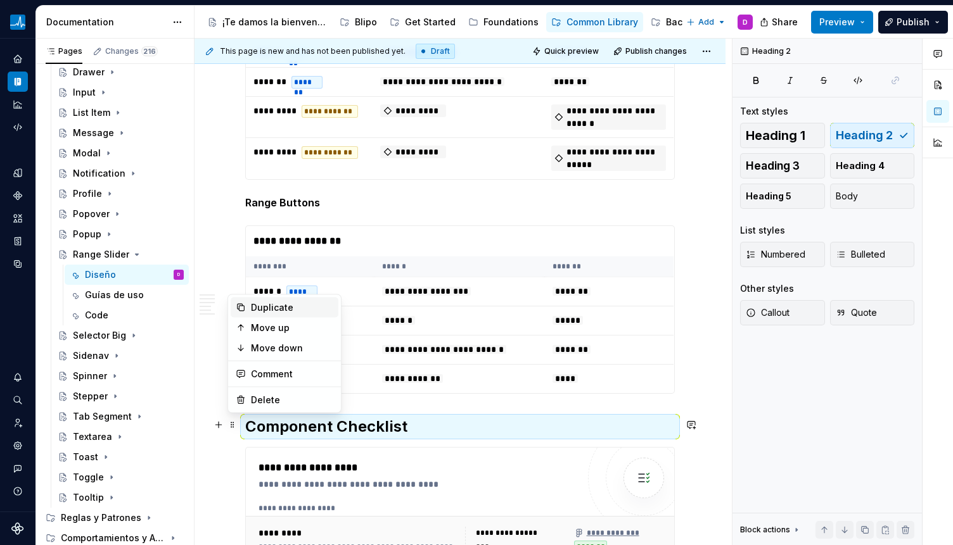
click at [264, 310] on div "Duplicate" at bounding box center [292, 307] width 82 height 13
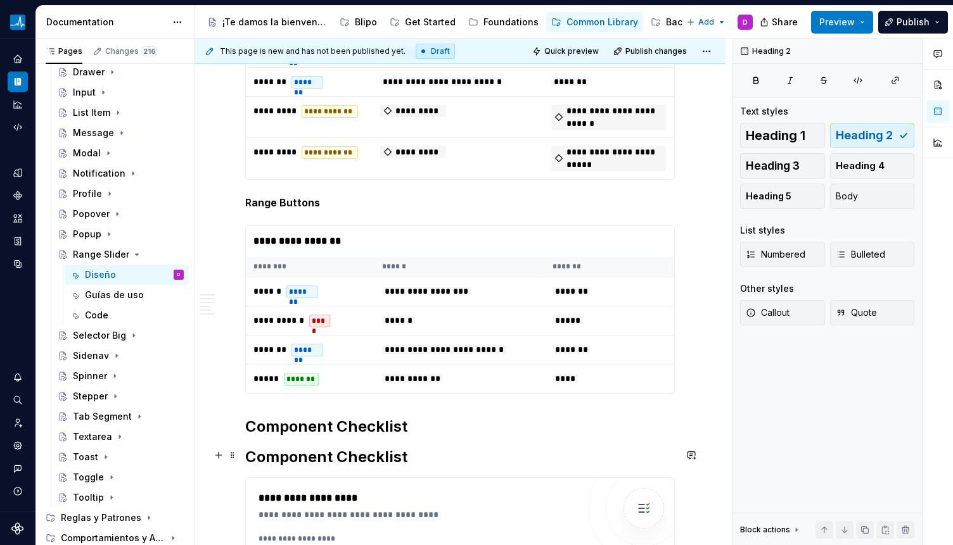
click at [295, 463] on h2 "Component Checklist" at bounding box center [459, 457] width 429 height 20
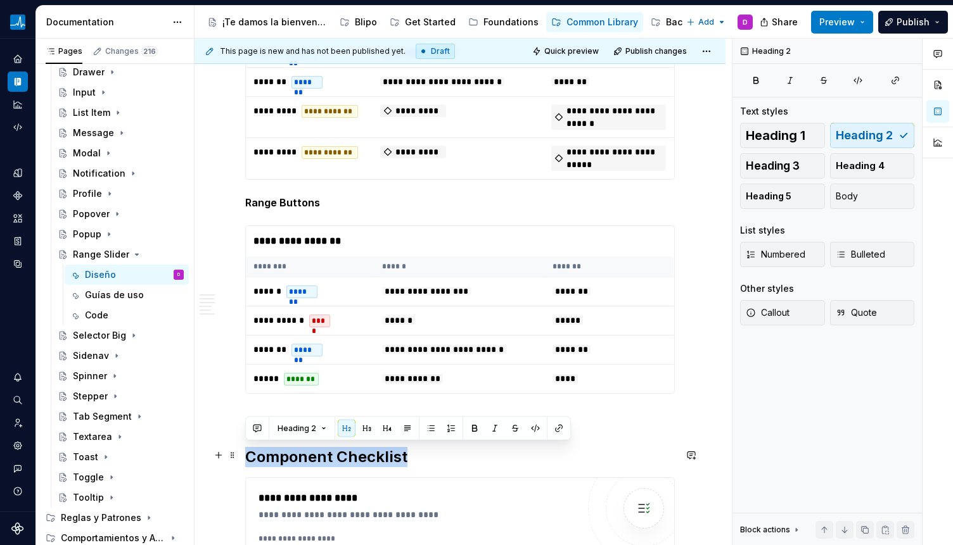
click at [295, 463] on h2 "Component Checklist" at bounding box center [459, 457] width 429 height 20
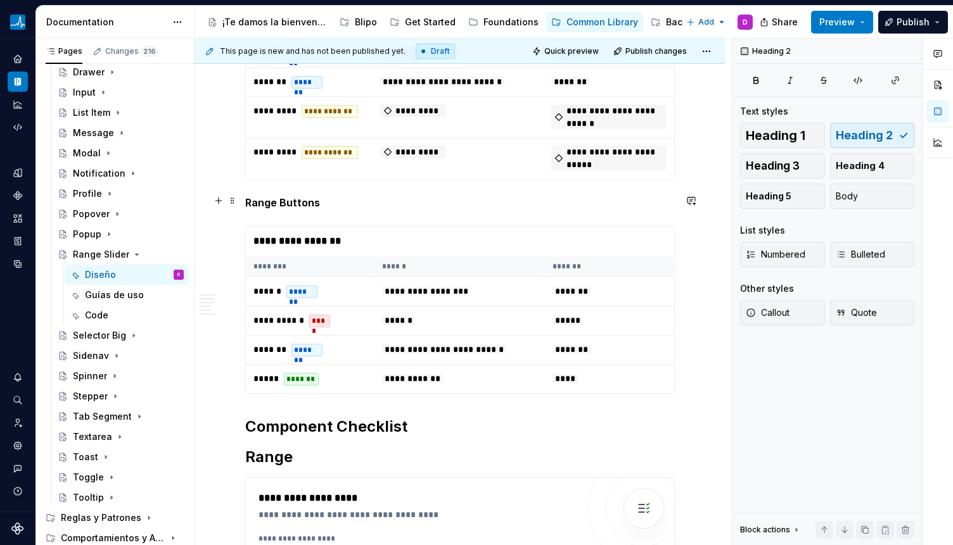
click at [274, 196] on strong "Range Buttons" at bounding box center [282, 202] width 75 height 13
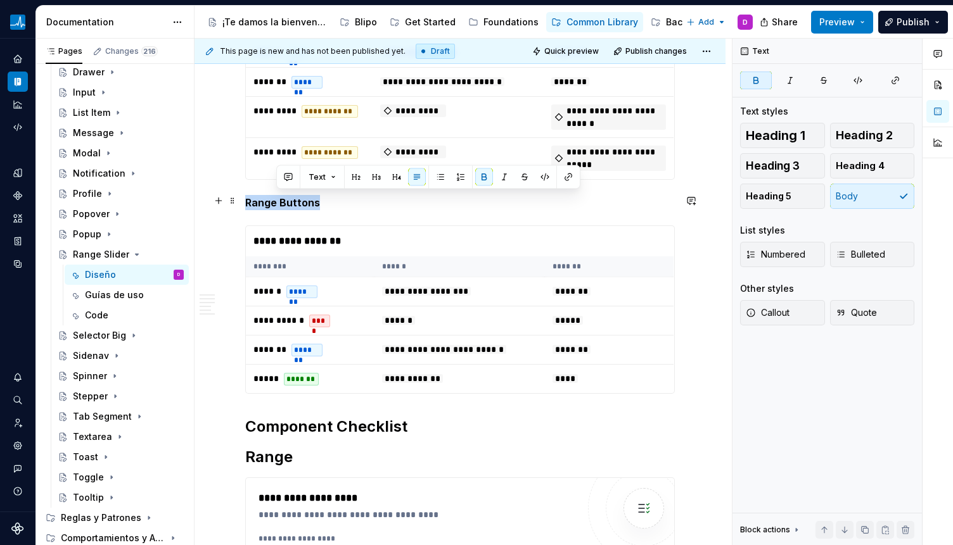
click at [274, 196] on strong "Range Buttons" at bounding box center [282, 202] width 75 height 13
click at [271, 459] on h2 "Range" at bounding box center [459, 457] width 429 height 20
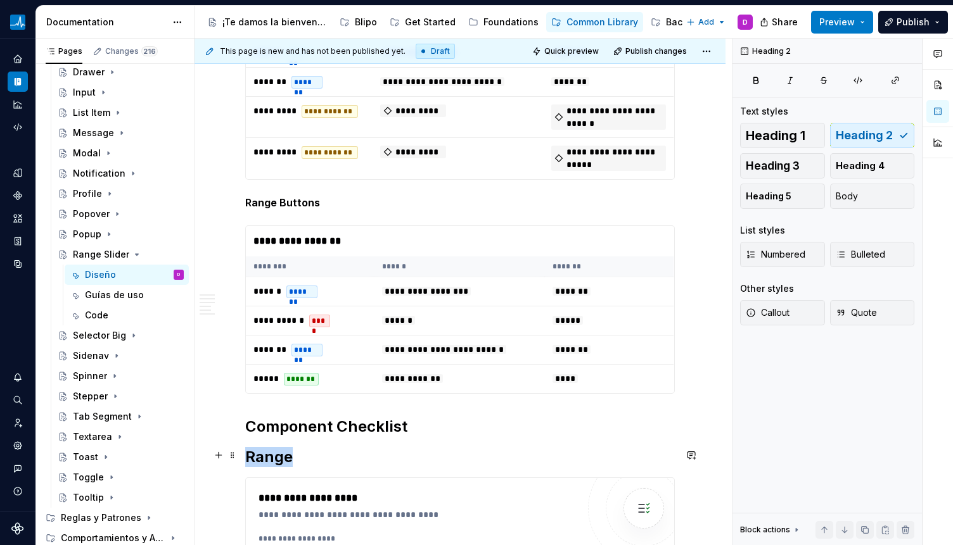
click at [271, 459] on h2 "Range" at bounding box center [459, 457] width 429 height 20
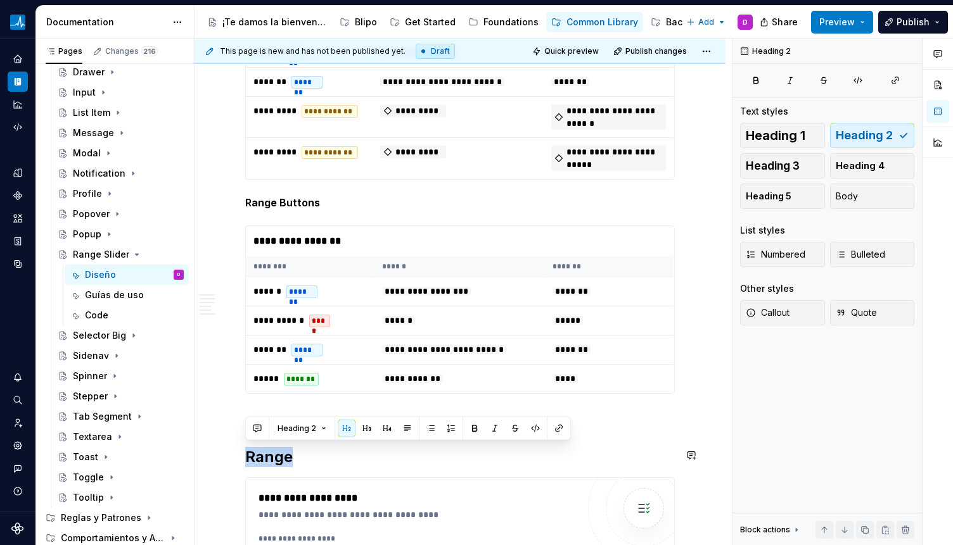
drag, startPoint x: 404, startPoint y: 425, endPoint x: 433, endPoint y: 429, distance: 29.5
click at [405, 426] on button "button" at bounding box center [407, 429] width 18 height 18
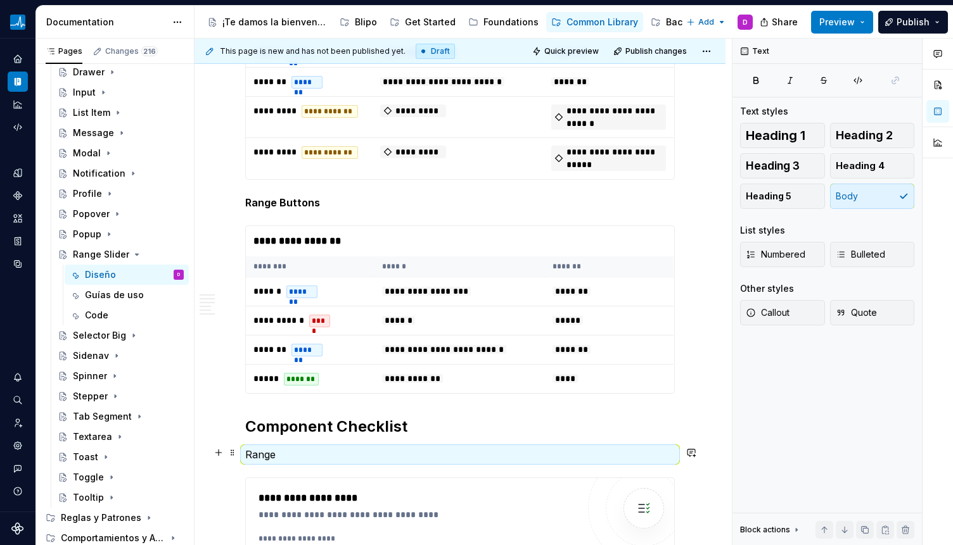
click at [270, 450] on p "Range" at bounding box center [459, 454] width 429 height 15
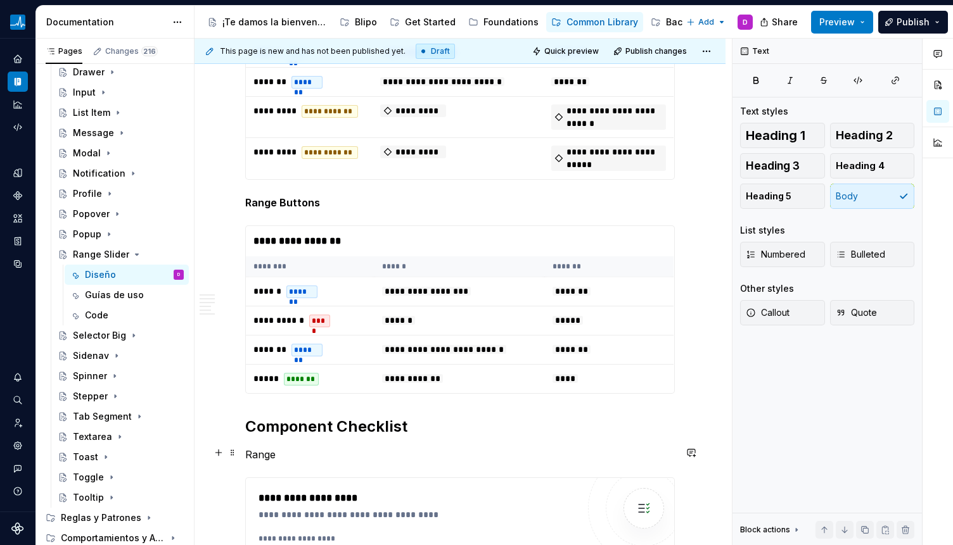
click at [270, 450] on p "Range" at bounding box center [459, 454] width 429 height 15
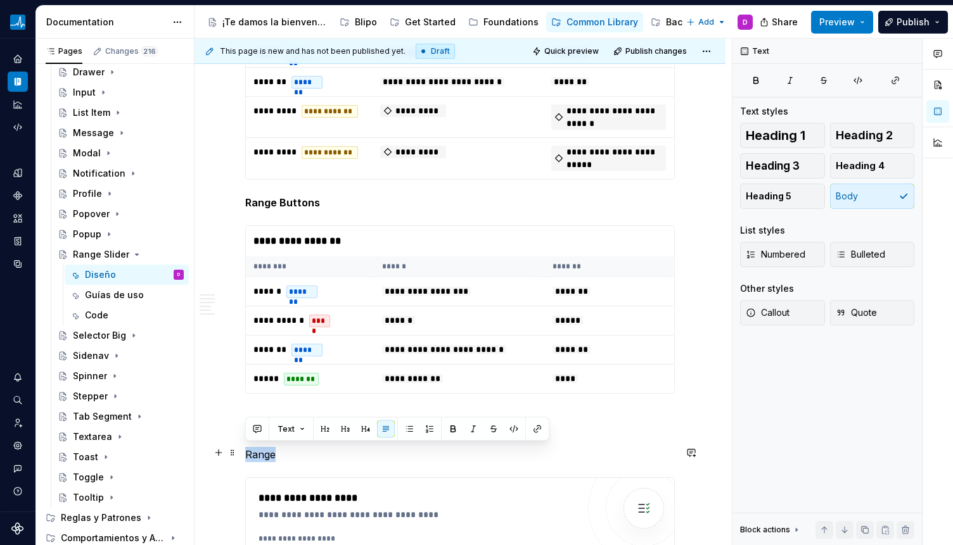
click at [270, 450] on p "Range" at bounding box center [459, 454] width 429 height 15
drag, startPoint x: 448, startPoint y: 426, endPoint x: 382, endPoint y: 443, distance: 67.9
click at [447, 426] on button "button" at bounding box center [453, 430] width 18 height 18
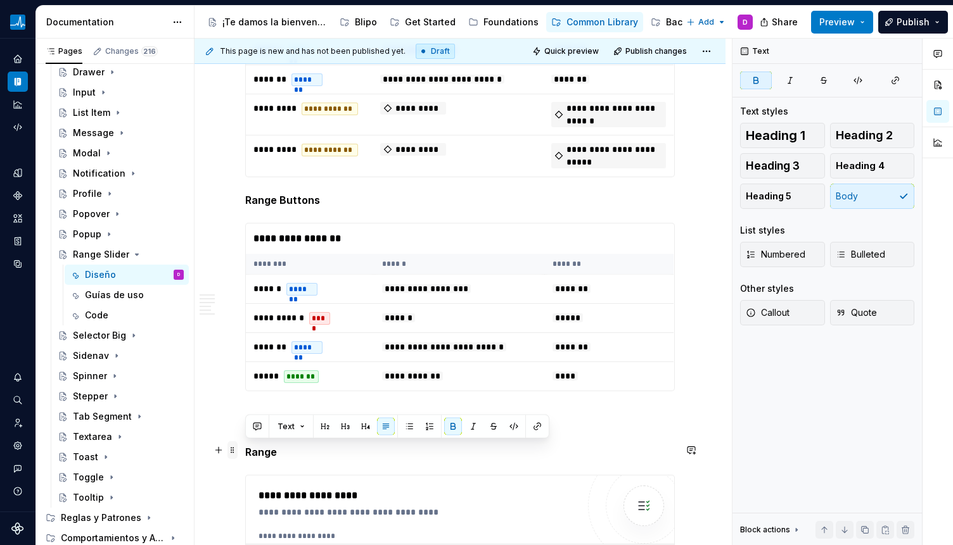
click at [234, 451] on span at bounding box center [232, 450] width 10 height 18
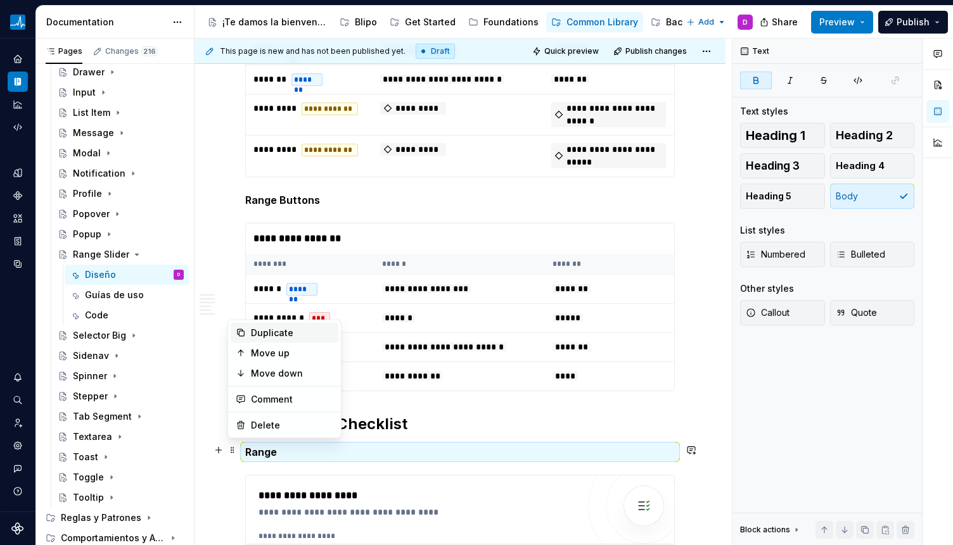
click at [270, 329] on div "Duplicate" at bounding box center [292, 333] width 82 height 13
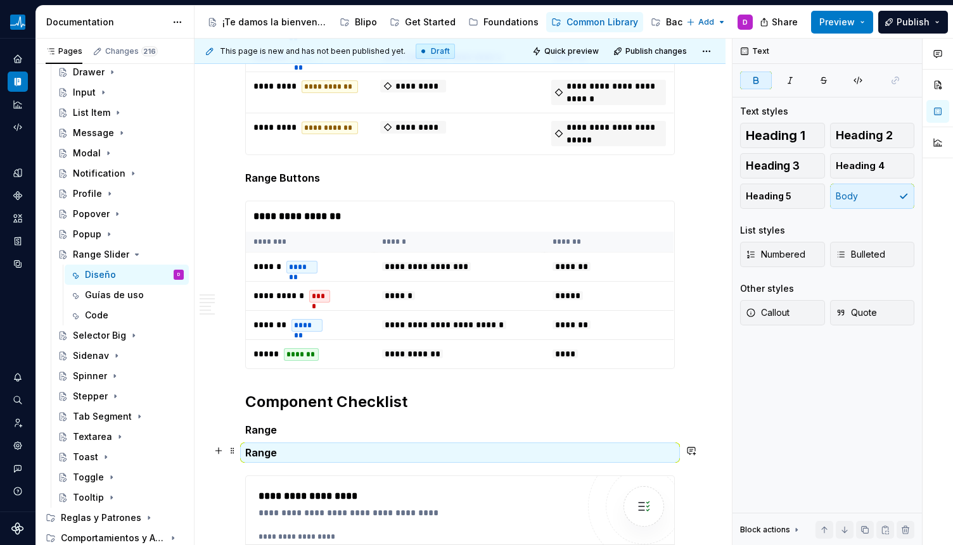
scroll to position [3320, 0]
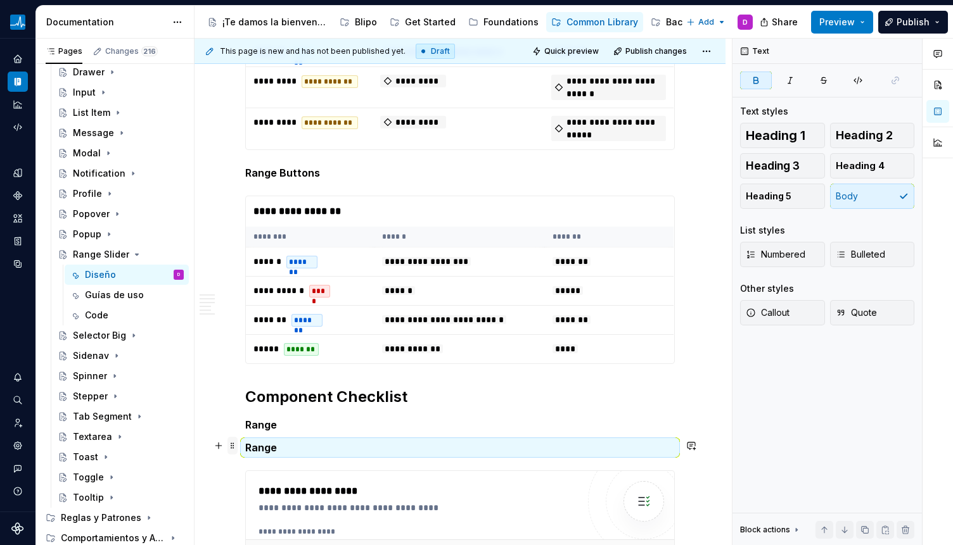
click at [231, 448] on span at bounding box center [232, 446] width 10 height 18
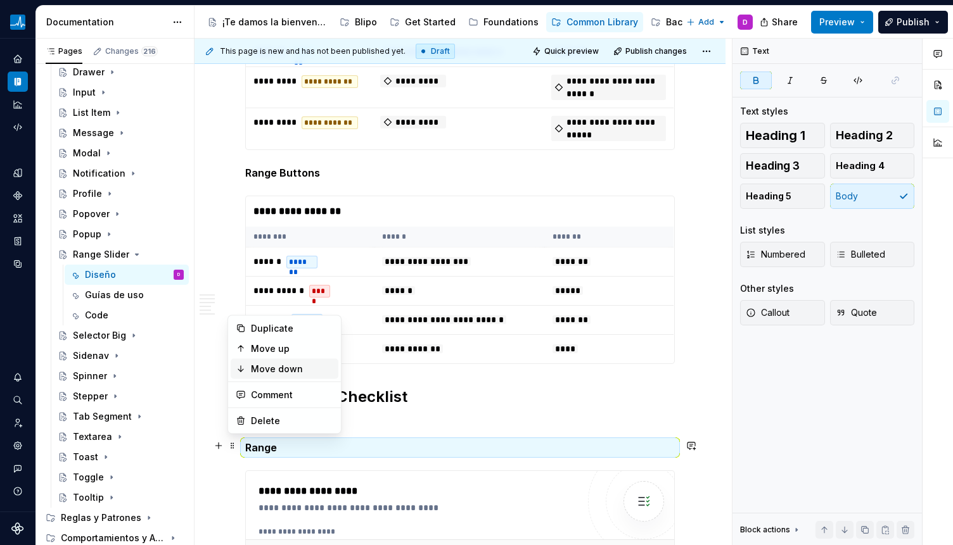
click at [267, 365] on div "Move down" at bounding box center [292, 369] width 82 height 13
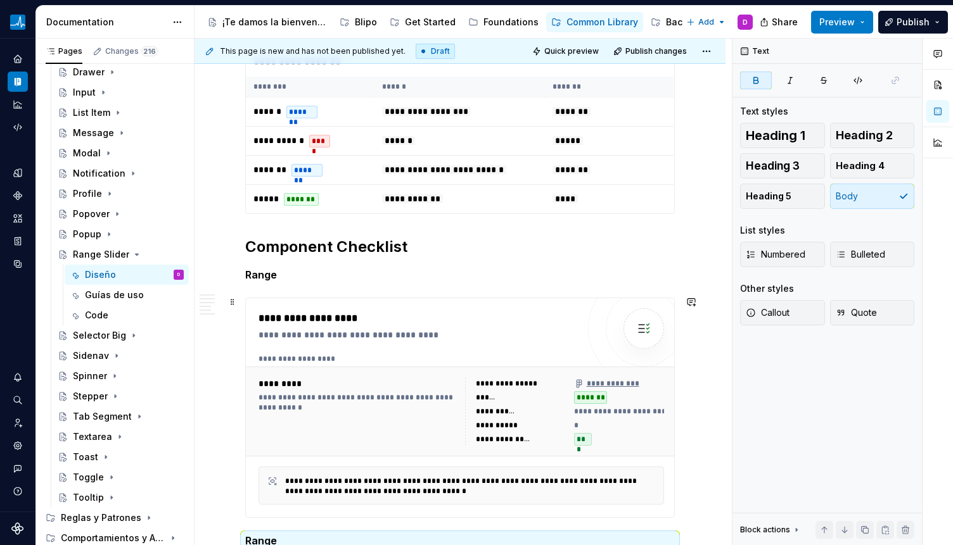
scroll to position [3734, 0]
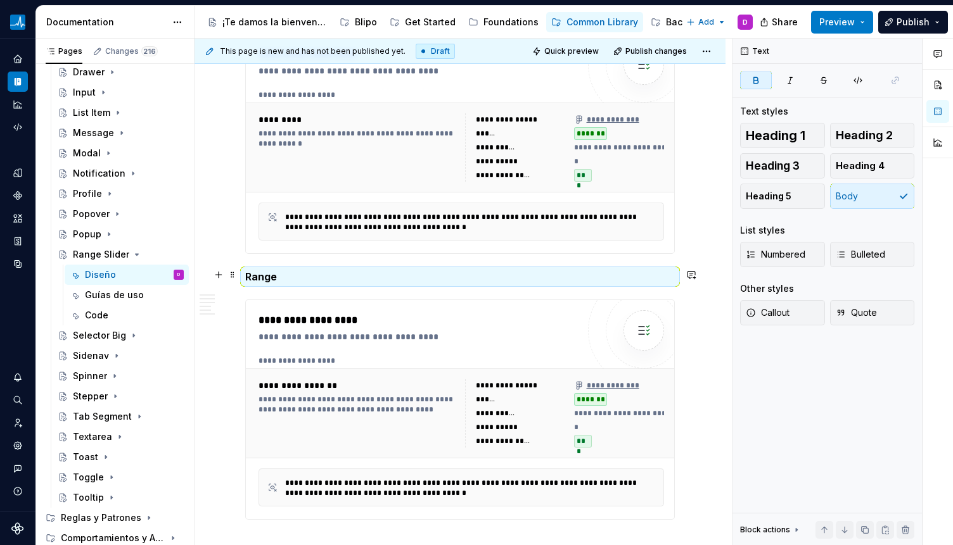
click at [285, 276] on p "Range" at bounding box center [459, 276] width 429 height 15
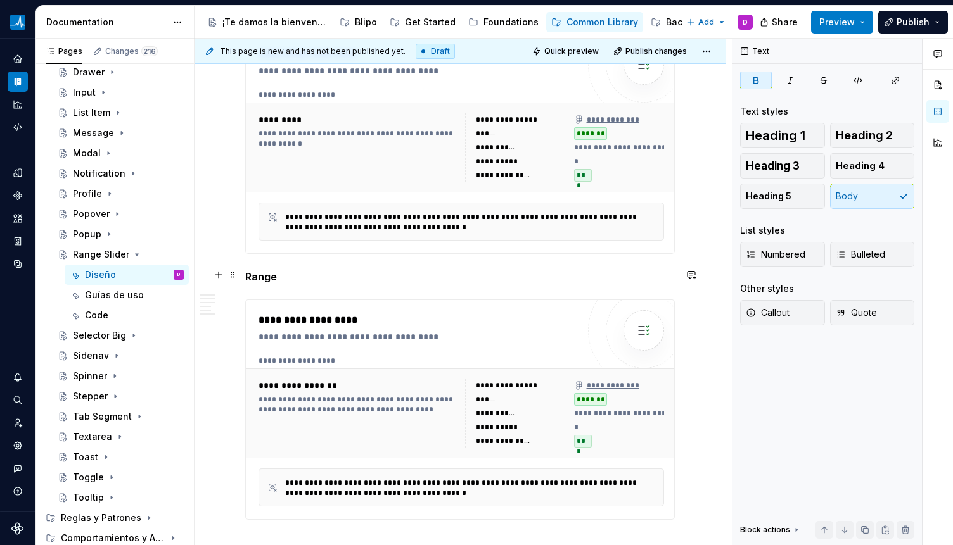
click at [281, 274] on p "Range" at bounding box center [459, 276] width 429 height 15
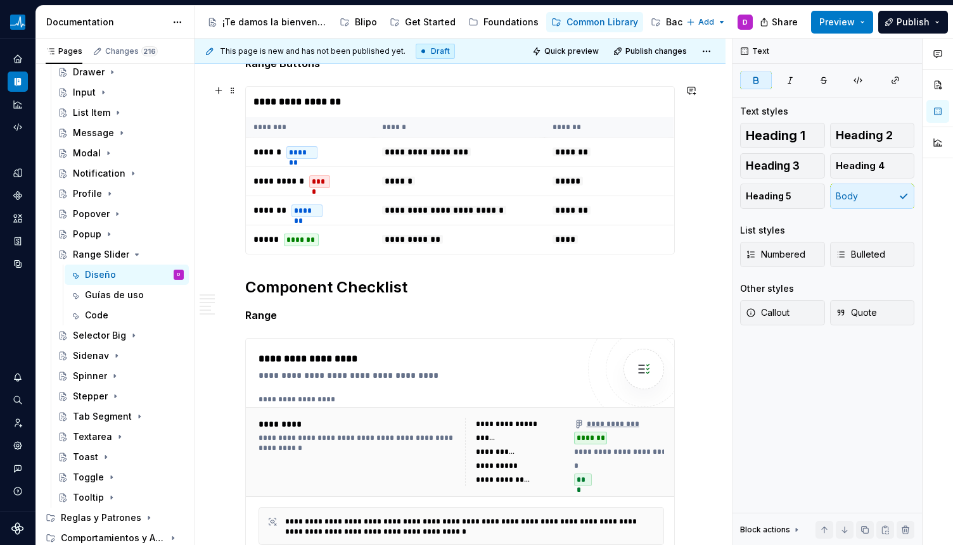
scroll to position [3429, 0]
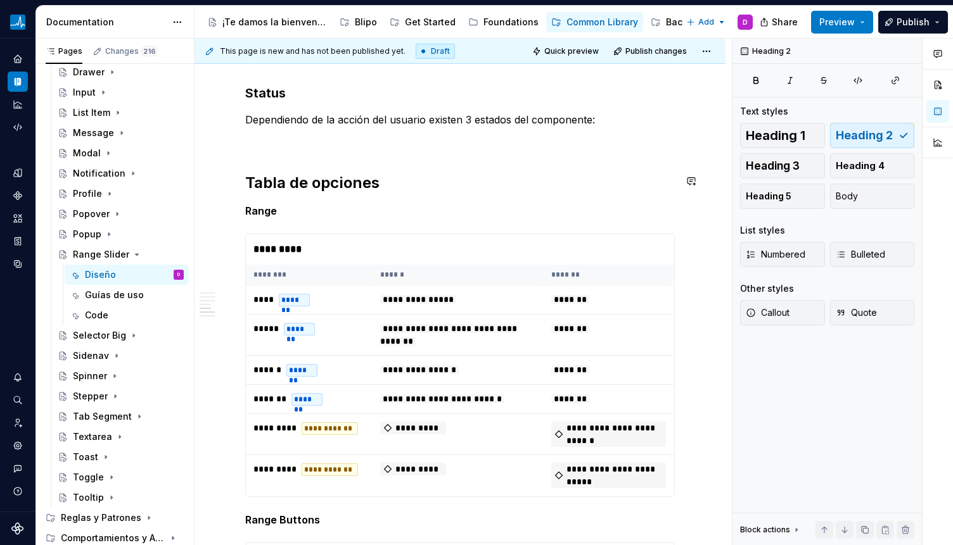
scroll to position [2972, 0]
click at [352, 136] on p at bounding box center [459, 143] width 429 height 15
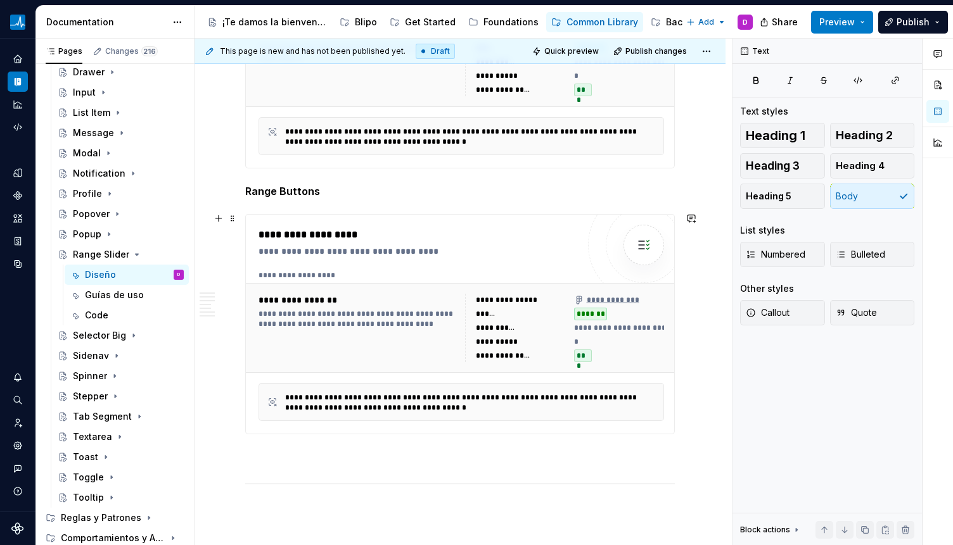
scroll to position [3999, 0]
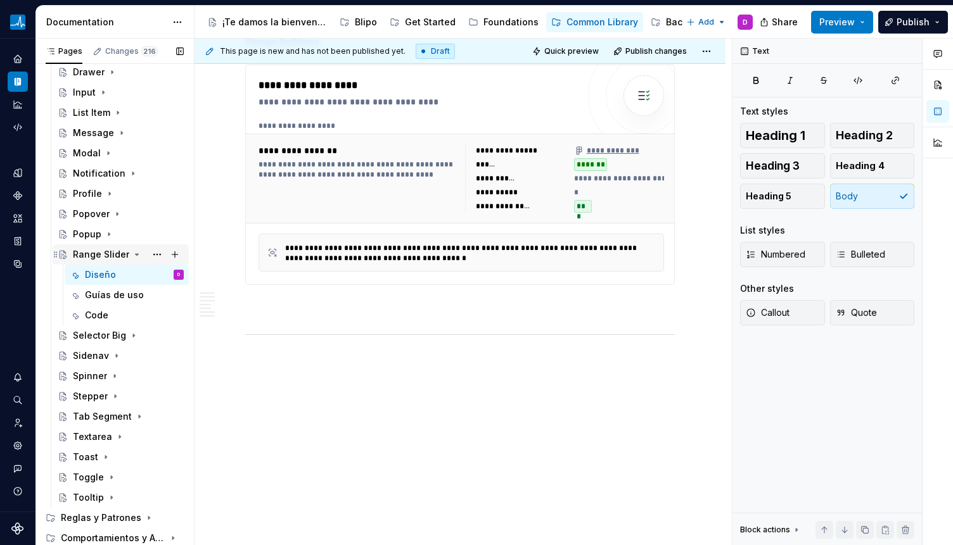
click at [136, 254] on icon "Page tree" at bounding box center [137, 254] width 3 height 1
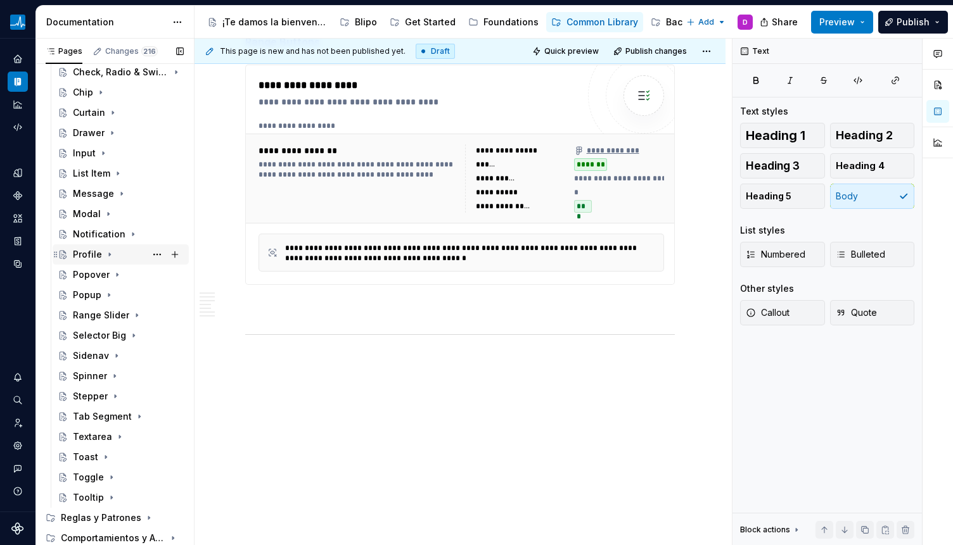
scroll to position [293, 0]
click at [130, 338] on icon "Page tree" at bounding box center [134, 336] width 10 height 10
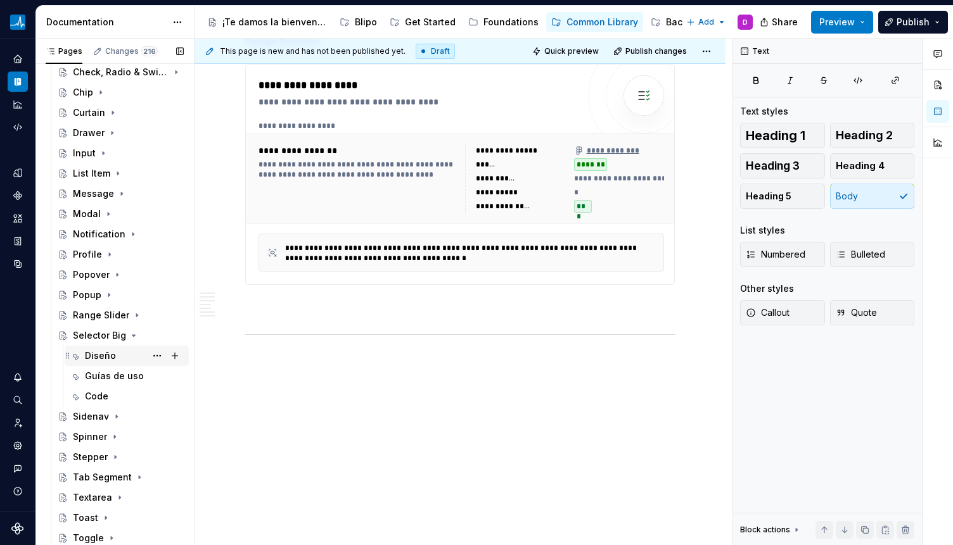
click at [109, 352] on div "Diseño" at bounding box center [100, 356] width 31 height 13
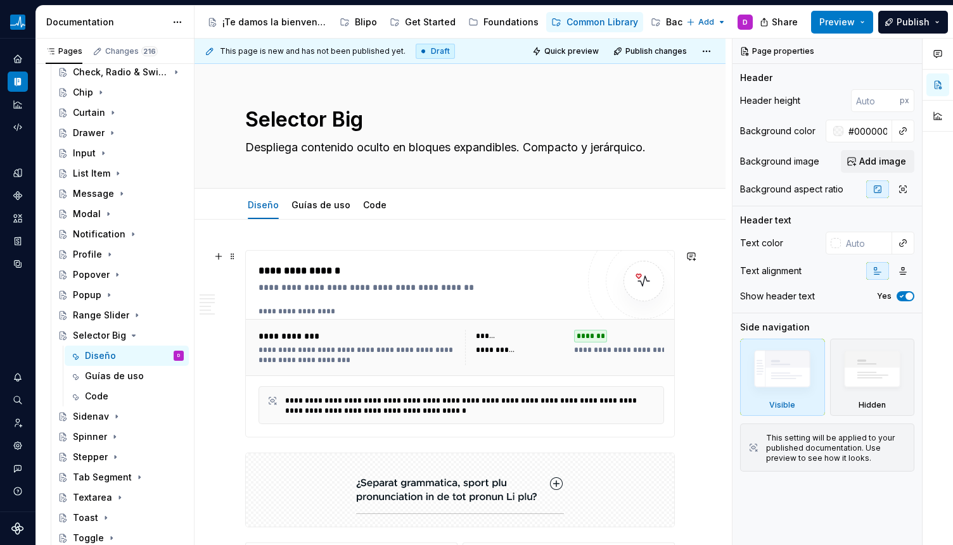
click at [343, 311] on div "**********" at bounding box center [460, 312] width 405 height 10
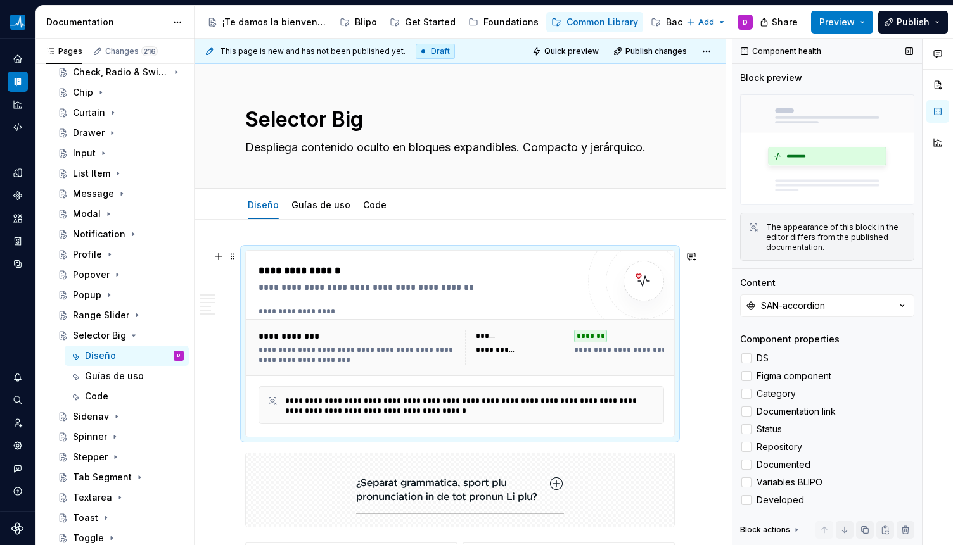
type textarea "*"
click at [811, 310] on button "SAN-accordion" at bounding box center [827, 306] width 174 height 23
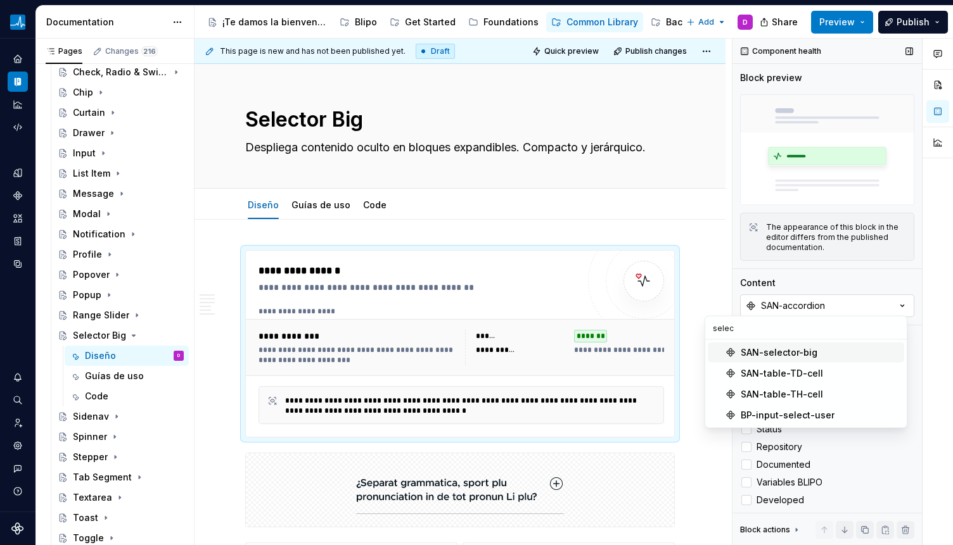
type input "select"
click at [801, 356] on div "SAN-selector-big" at bounding box center [778, 352] width 77 height 13
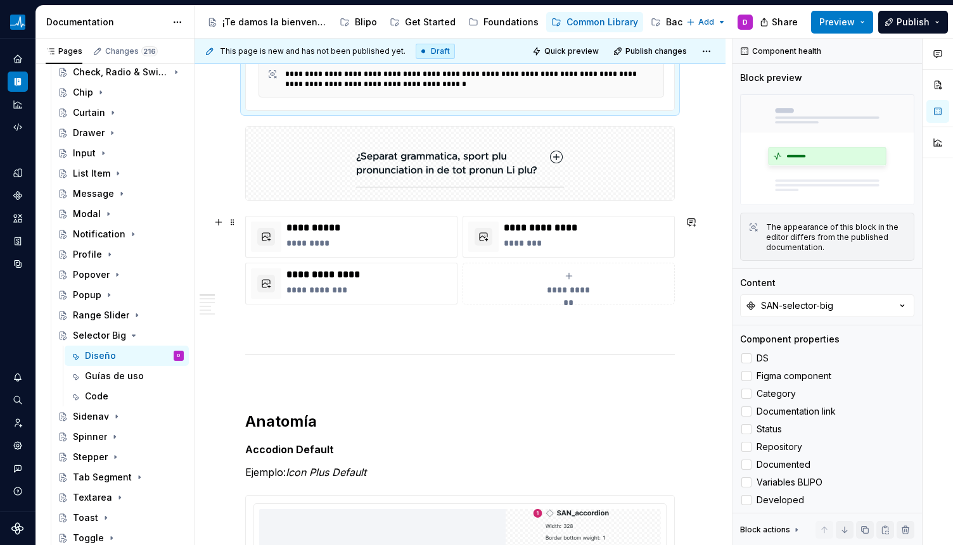
scroll to position [342, 0]
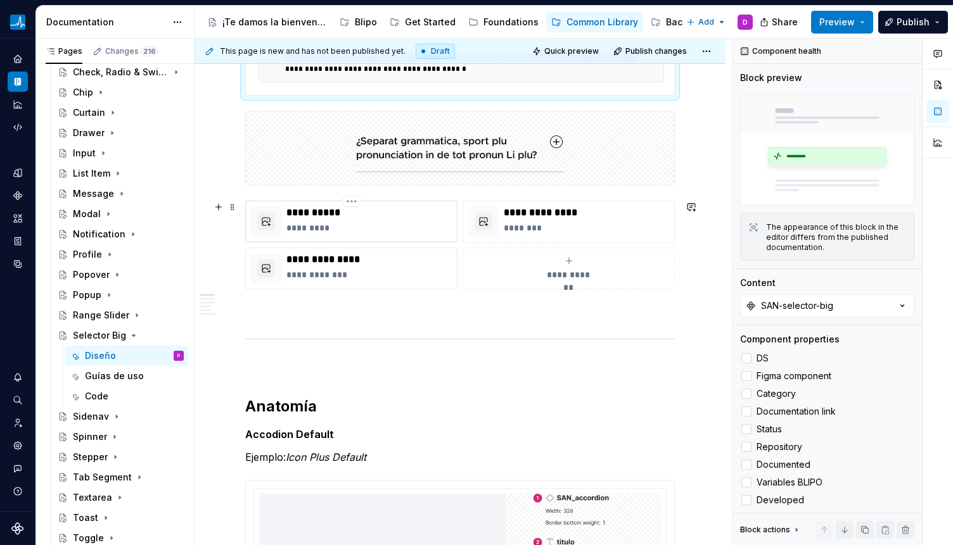
click at [367, 213] on p "**********" at bounding box center [368, 212] width 165 height 13
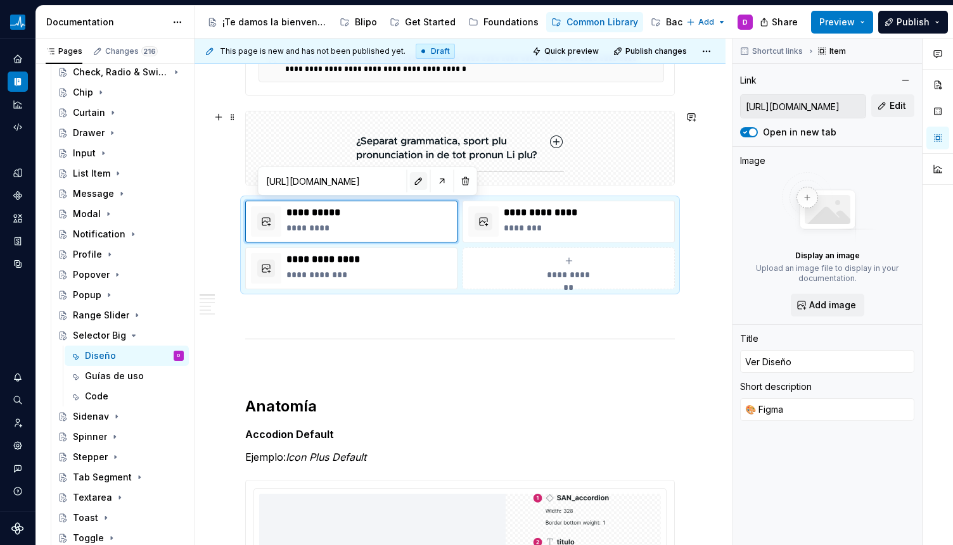
click at [410, 181] on button "button" at bounding box center [419, 181] width 18 height 18
type textarea "*"
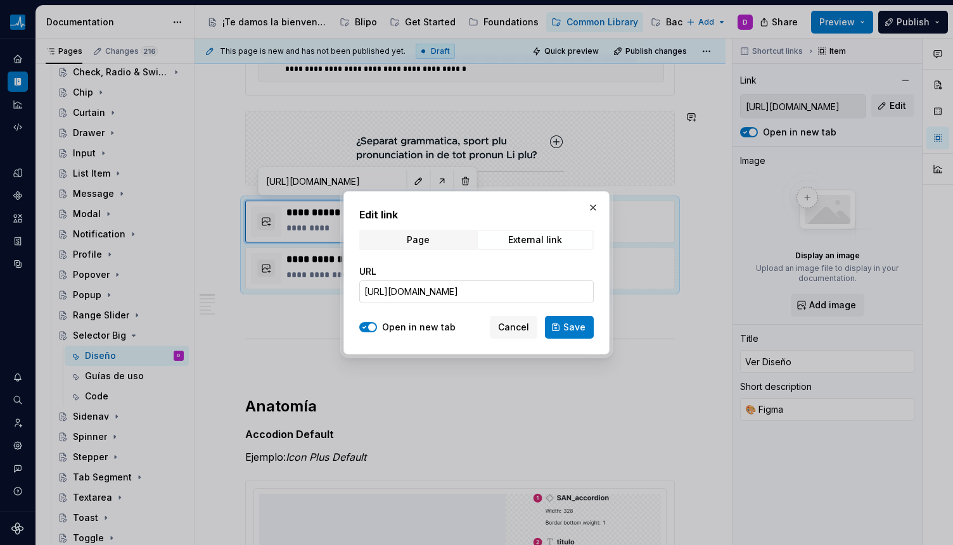
click at [438, 291] on input "[URL][DOMAIN_NAME]" at bounding box center [476, 292] width 234 height 23
click at [437, 291] on input "[URL][DOMAIN_NAME]" at bounding box center [476, 292] width 234 height 23
paste input "[URL][DOMAIN_NAME]"
type input "[URL][DOMAIN_NAME]"
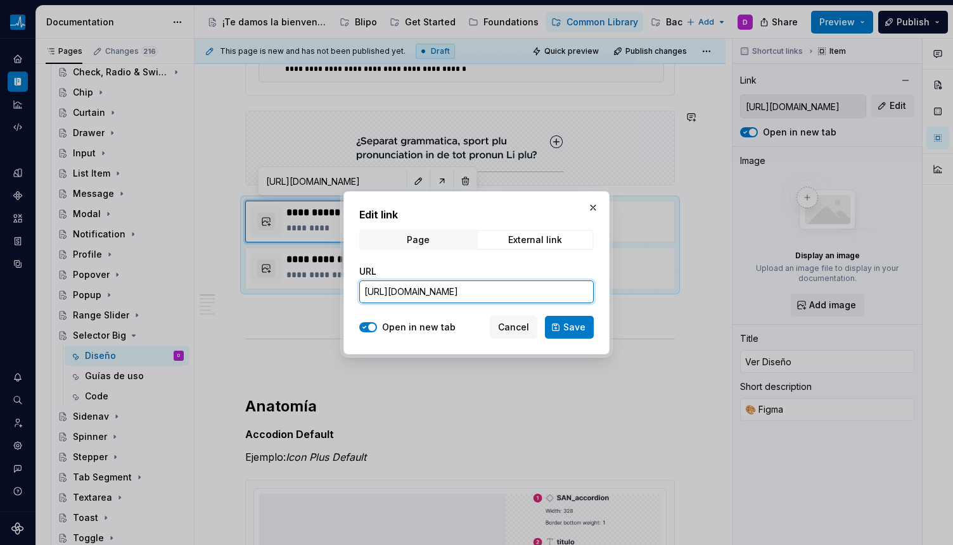
scroll to position [0, 414]
click at [555, 333] on button "Save" at bounding box center [569, 327] width 49 height 23
type textarea "*"
type input "[URL][DOMAIN_NAME]"
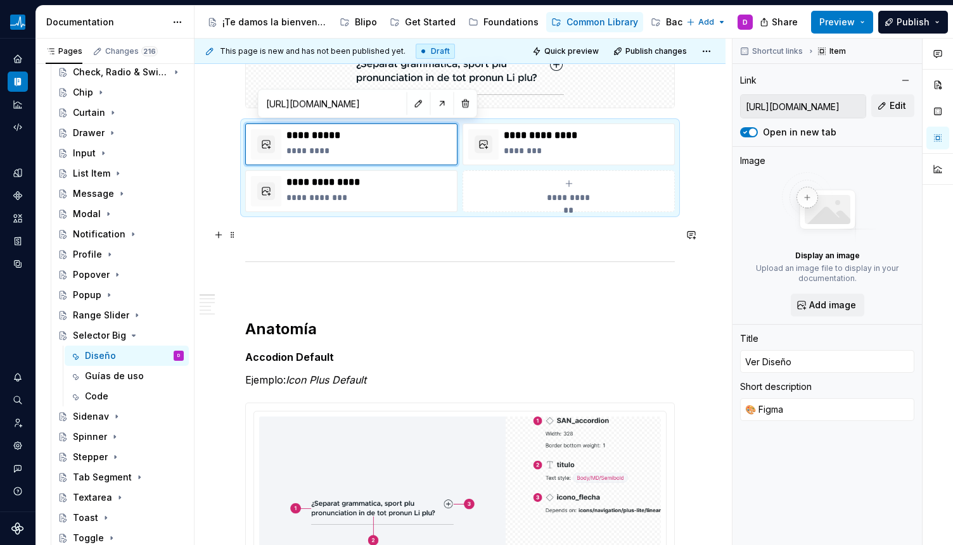
scroll to position [256, 0]
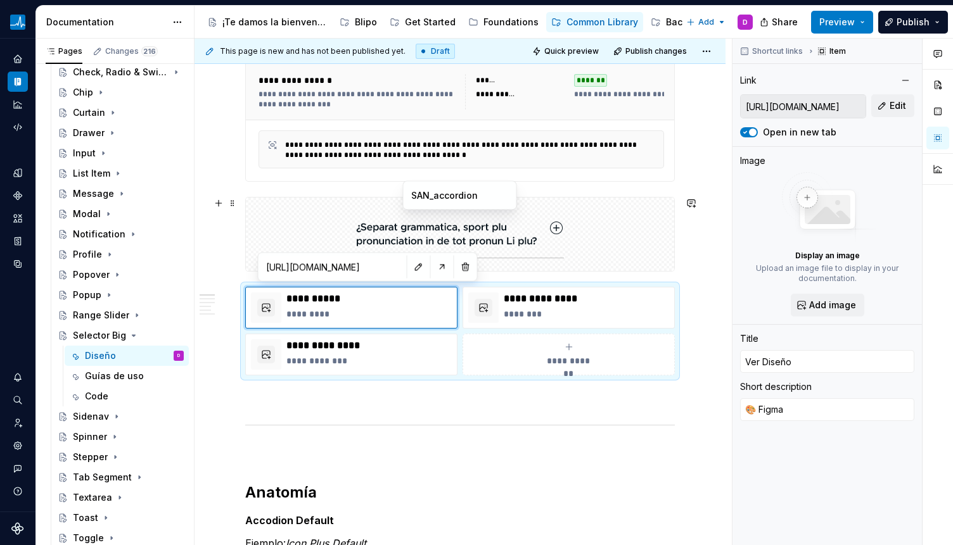
click at [513, 224] on img at bounding box center [460, 234] width 208 height 63
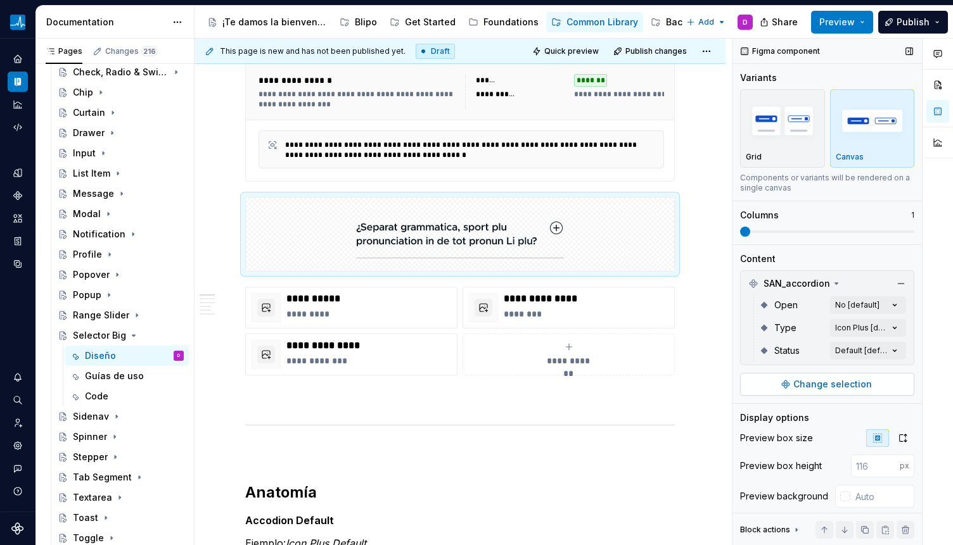
click at [849, 382] on span "Change selection" at bounding box center [832, 384] width 79 height 13
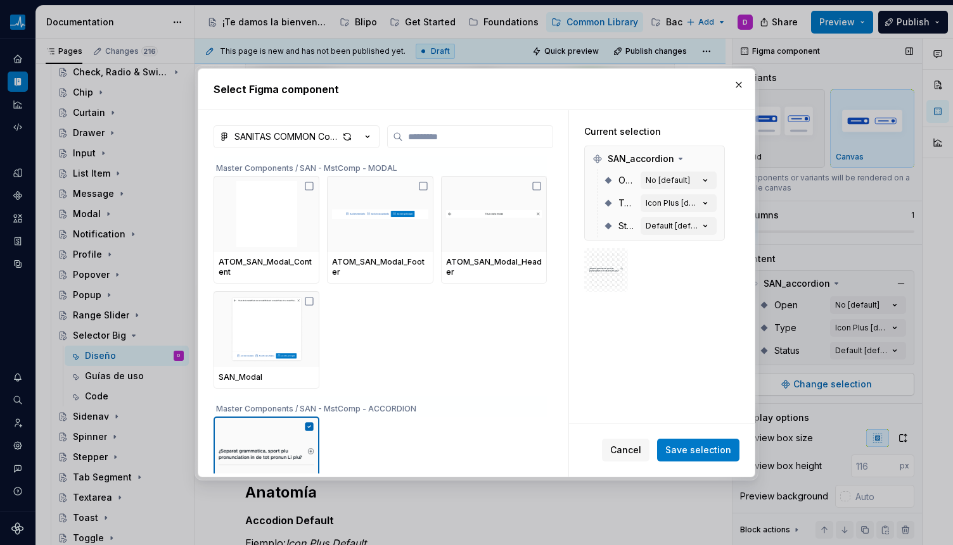
type textarea "*"
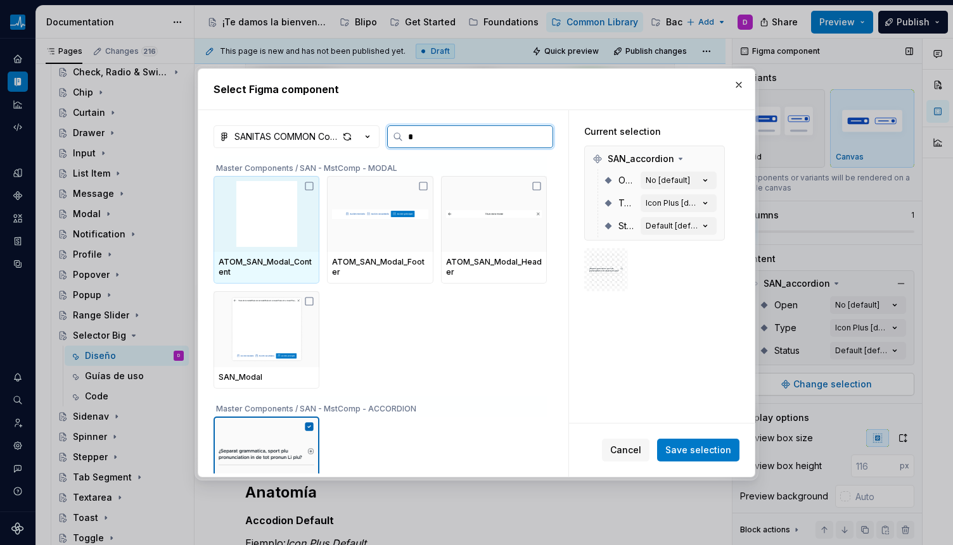
type input "**"
type textarea "*"
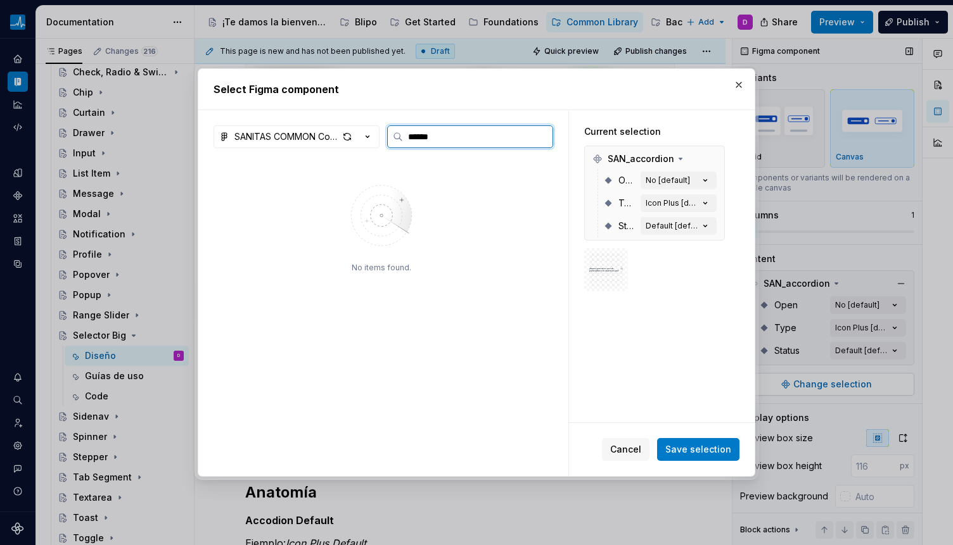
type input "******"
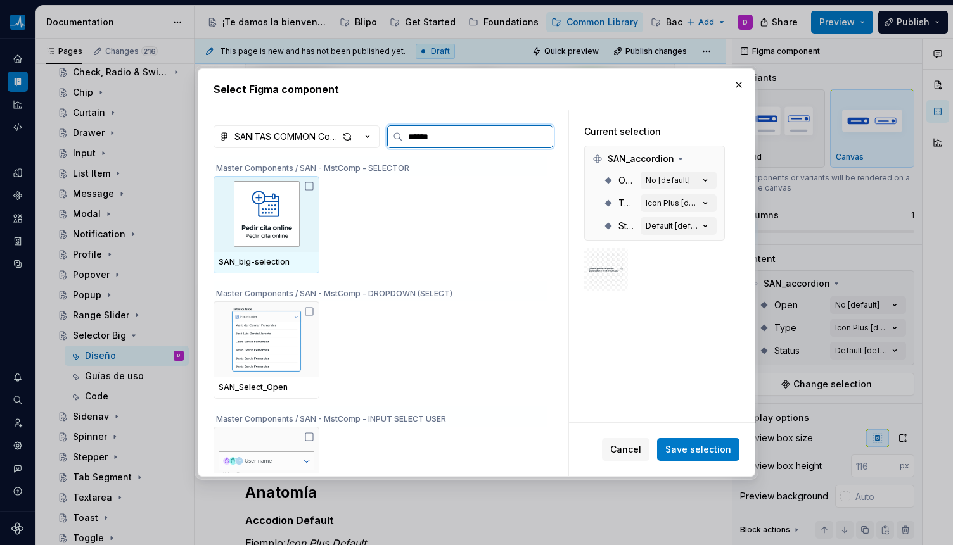
click at [288, 232] on img at bounding box center [267, 214] width 96 height 66
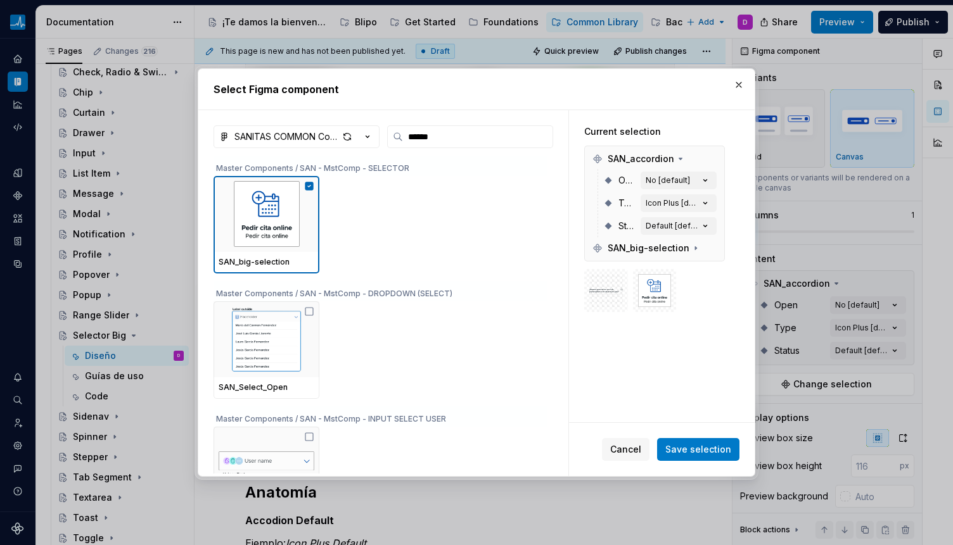
click at [697, 455] on span "Save selection" at bounding box center [698, 449] width 66 height 13
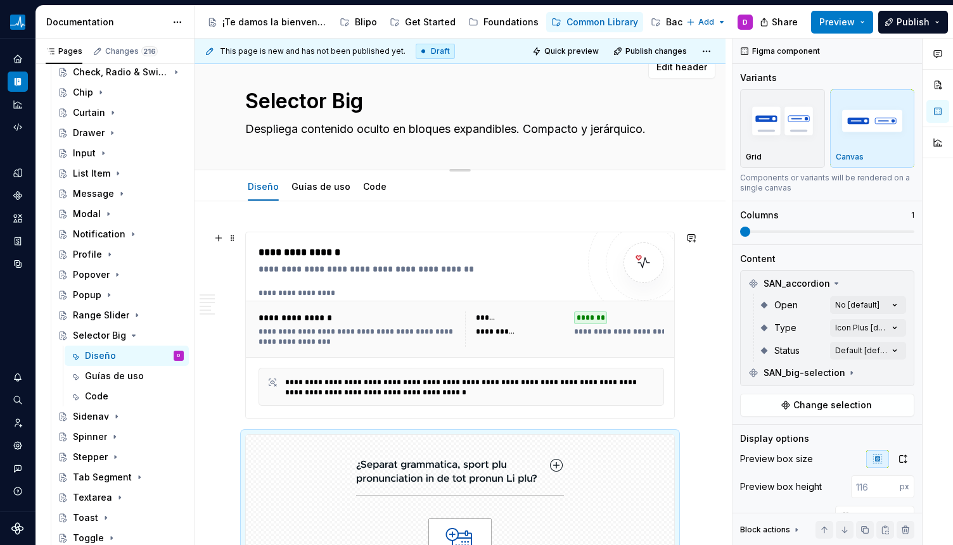
scroll to position [0, 0]
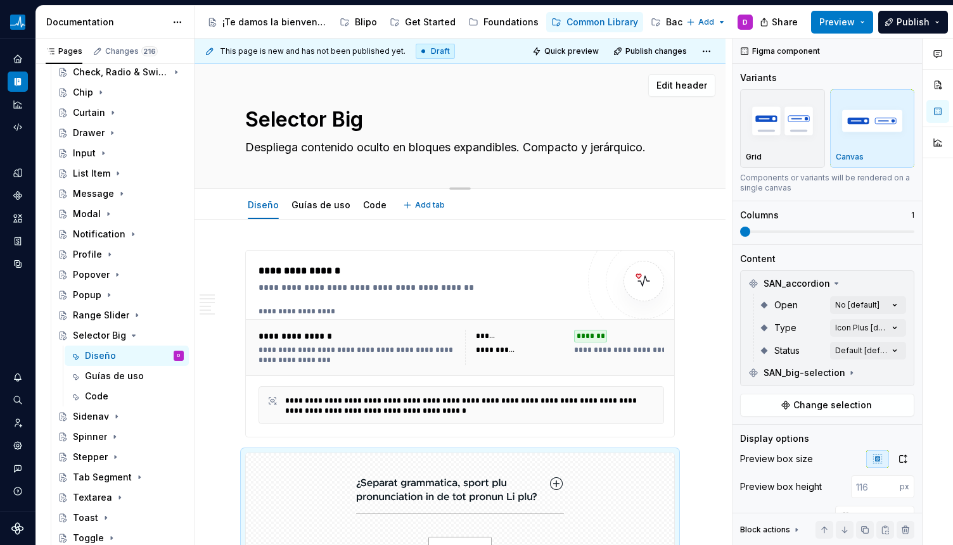
click at [307, 121] on textarea "Selector Big" at bounding box center [457, 120] width 429 height 30
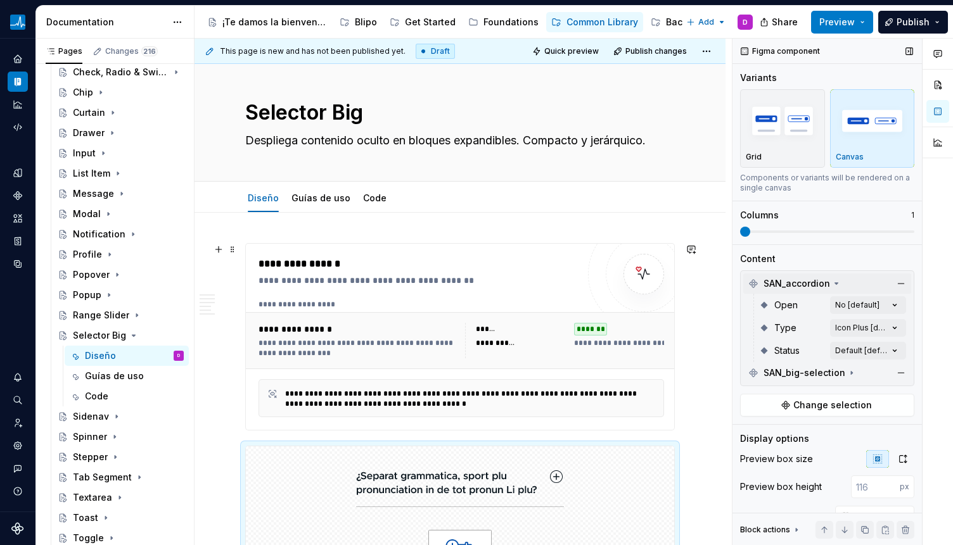
scroll to position [158, 0]
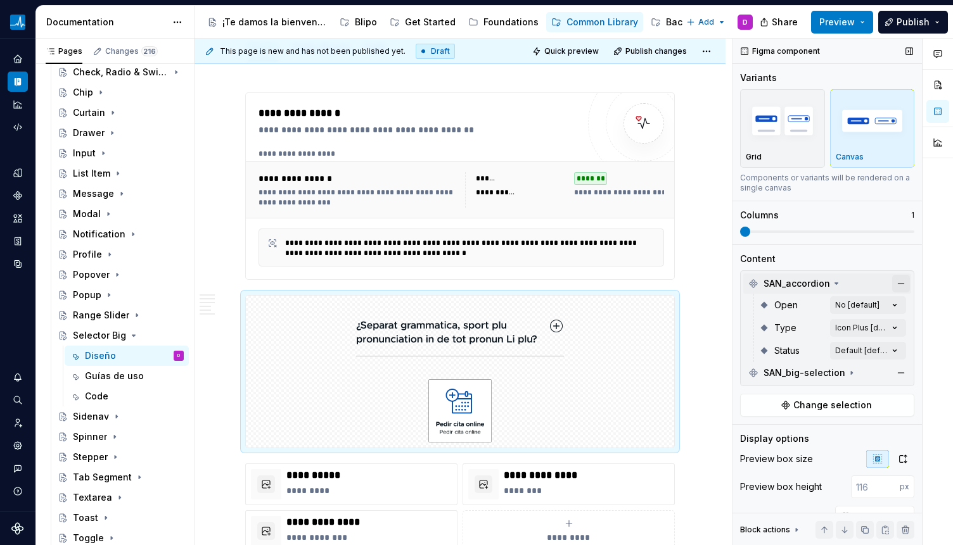
click at [866, 280] on button "button" at bounding box center [901, 284] width 18 height 18
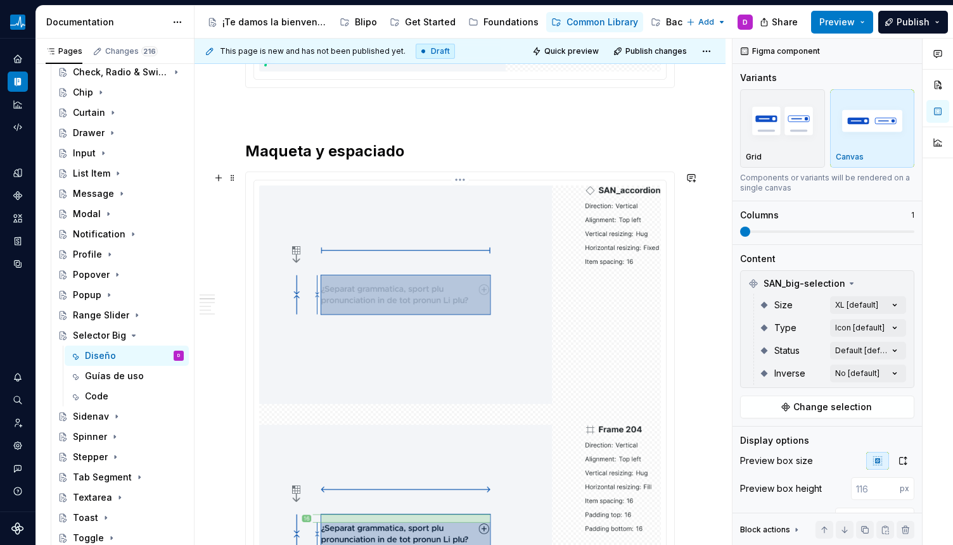
scroll to position [561, 0]
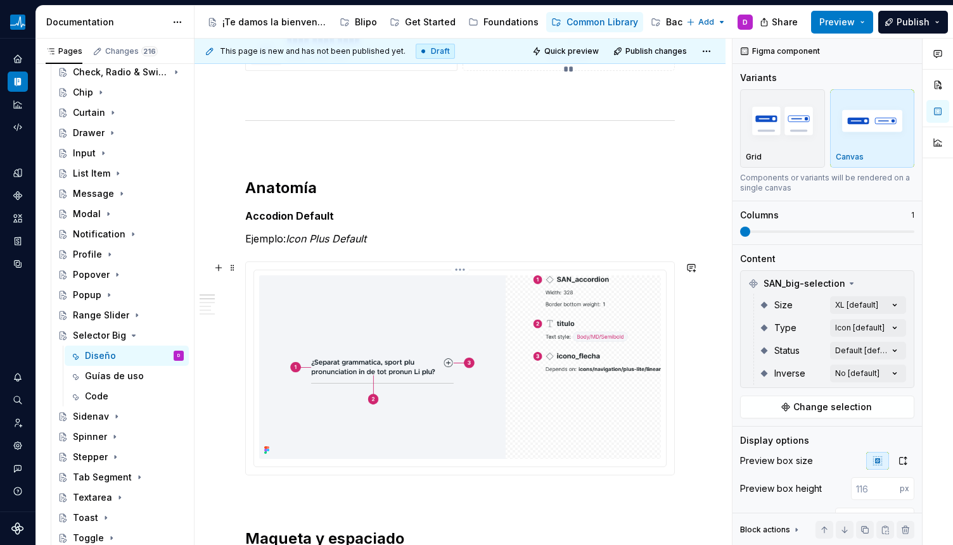
click at [405, 276] on img at bounding box center [460, 368] width 402 height 184
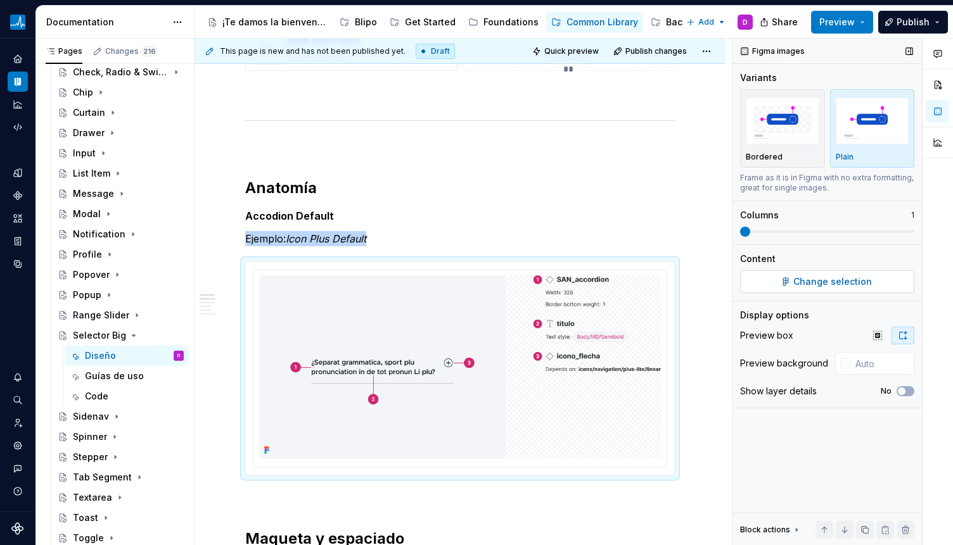
click at [849, 277] on span "Change selection" at bounding box center [832, 282] width 79 height 13
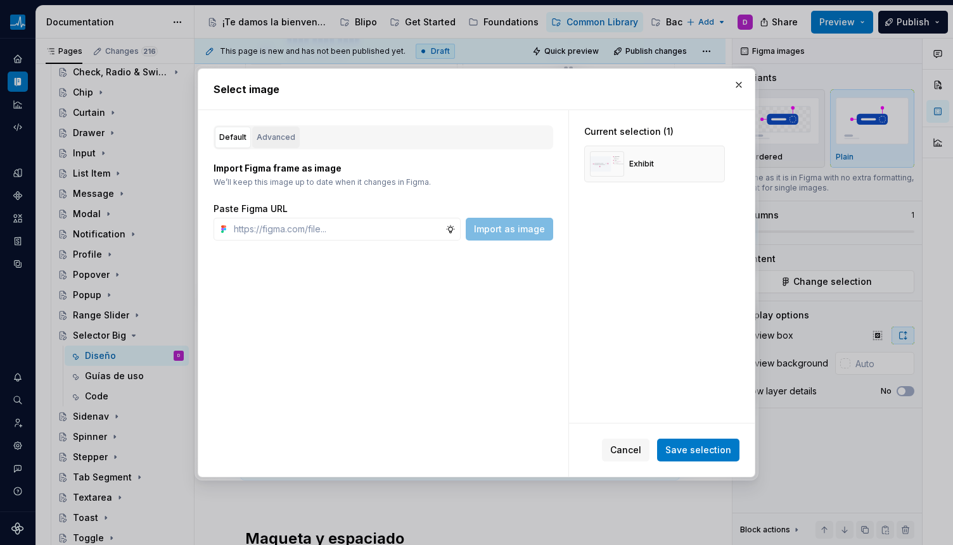
type textarea "*"
click at [285, 133] on div "Advanced" at bounding box center [276, 137] width 39 height 13
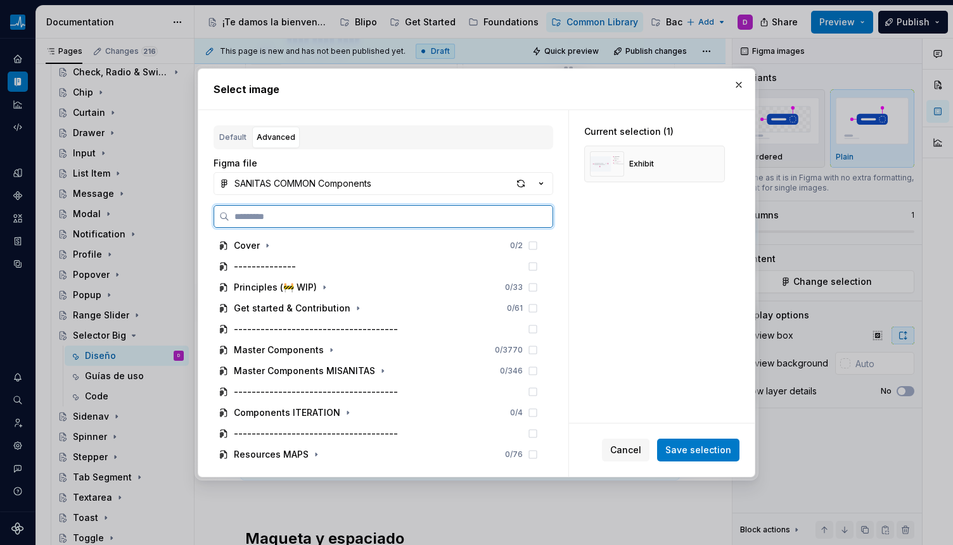
click at [312, 217] on input "search" at bounding box center [390, 216] width 323 height 13
paste input "**********"
type input "**********"
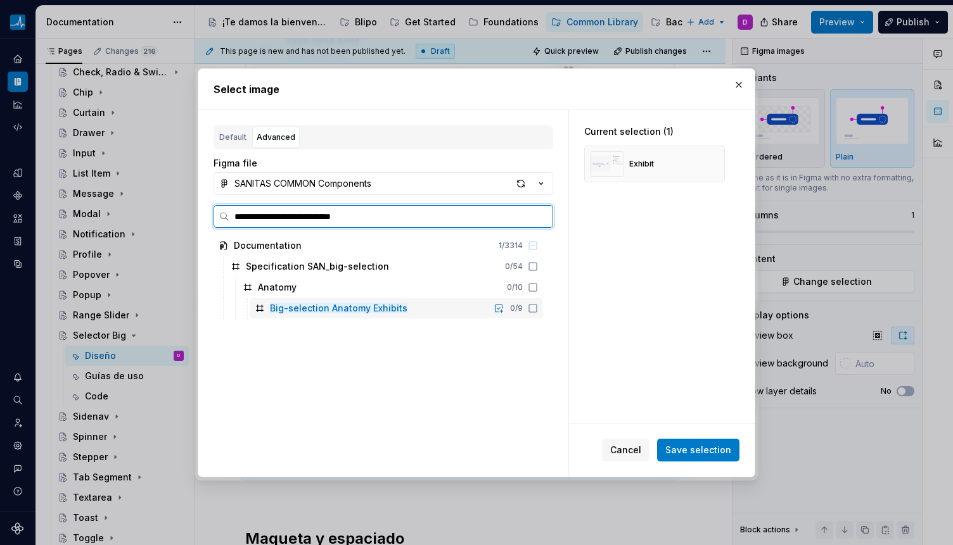
click at [530, 308] on icon at bounding box center [533, 308] width 10 height 10
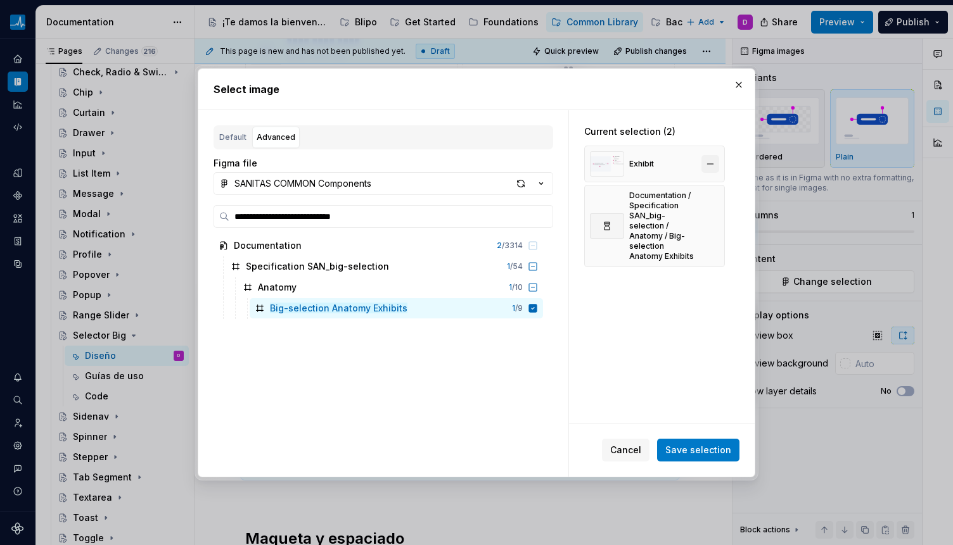
click at [712, 166] on button "button" at bounding box center [710, 164] width 18 height 18
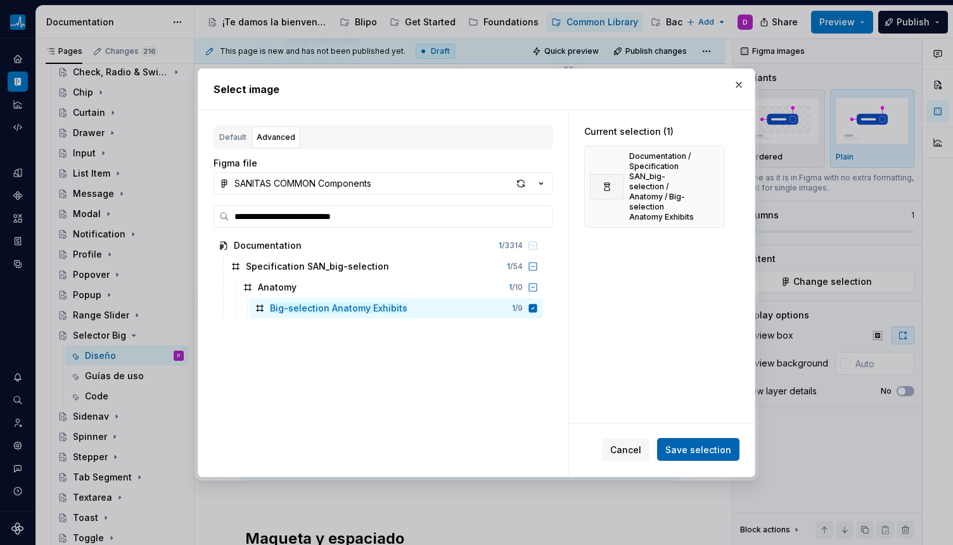
click at [725, 450] on span "Save selection" at bounding box center [698, 449] width 66 height 13
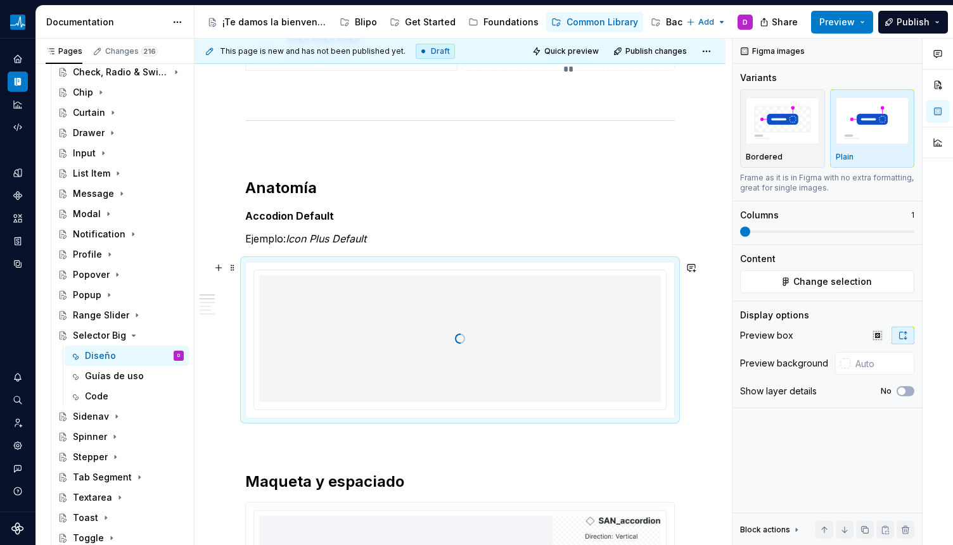
scroll to position [854, 0]
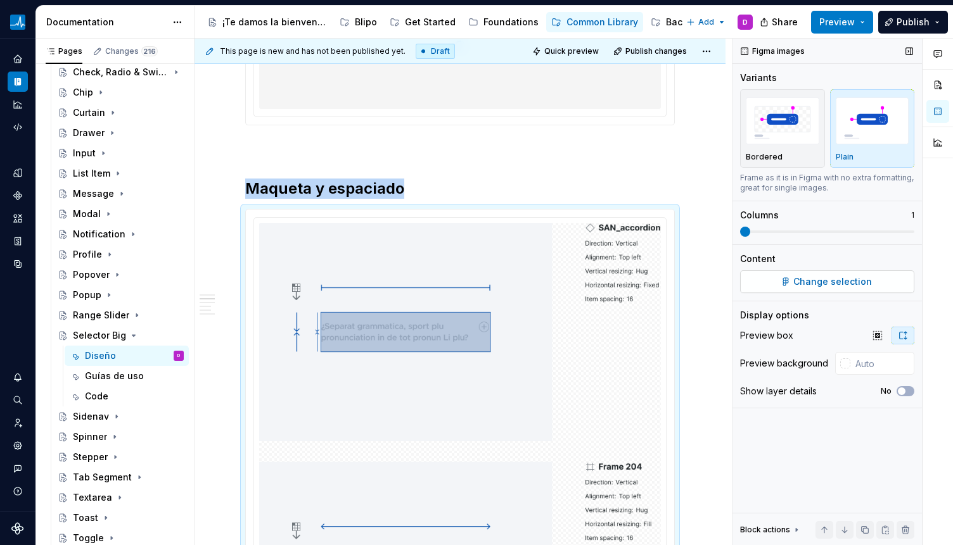
click at [771, 282] on button "Change selection" at bounding box center [827, 281] width 174 height 23
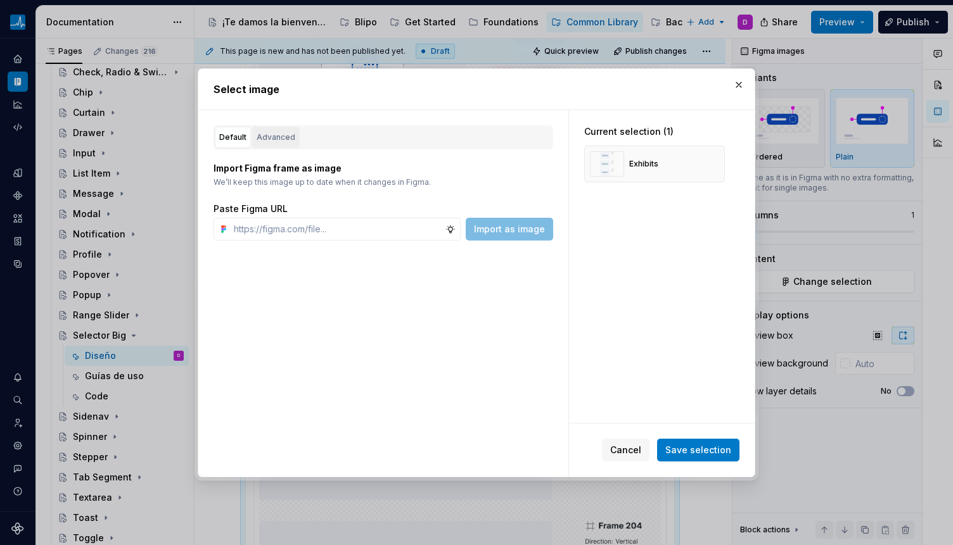
click at [269, 143] on div "Advanced" at bounding box center [276, 137] width 39 height 13
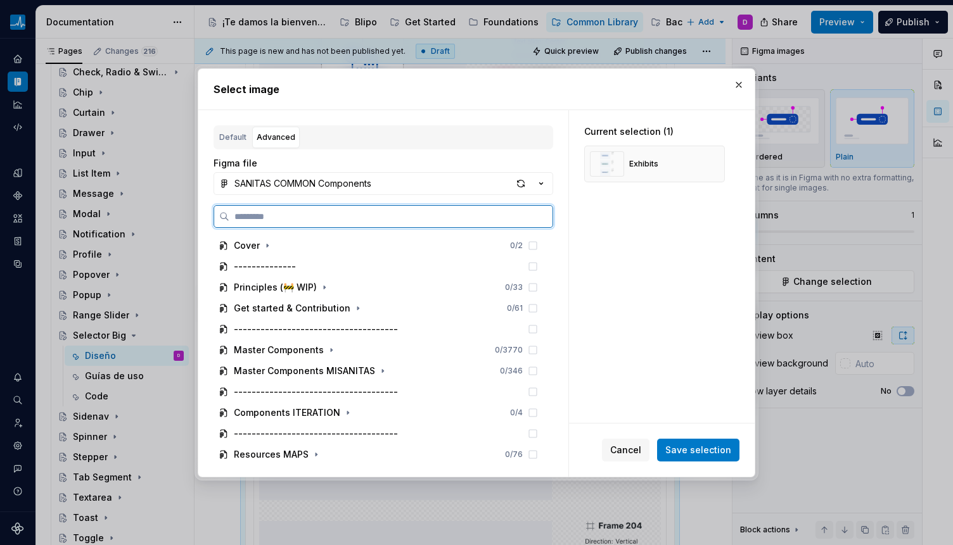
click at [287, 213] on input "search" at bounding box center [390, 216] width 323 height 13
paste input "**********"
type input "**********"
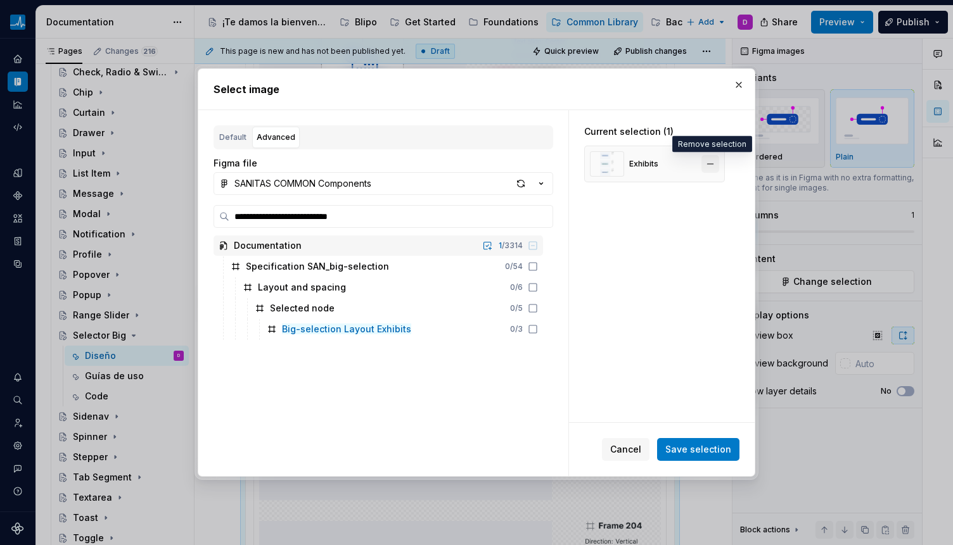
click at [709, 169] on button "button" at bounding box center [710, 164] width 18 height 18
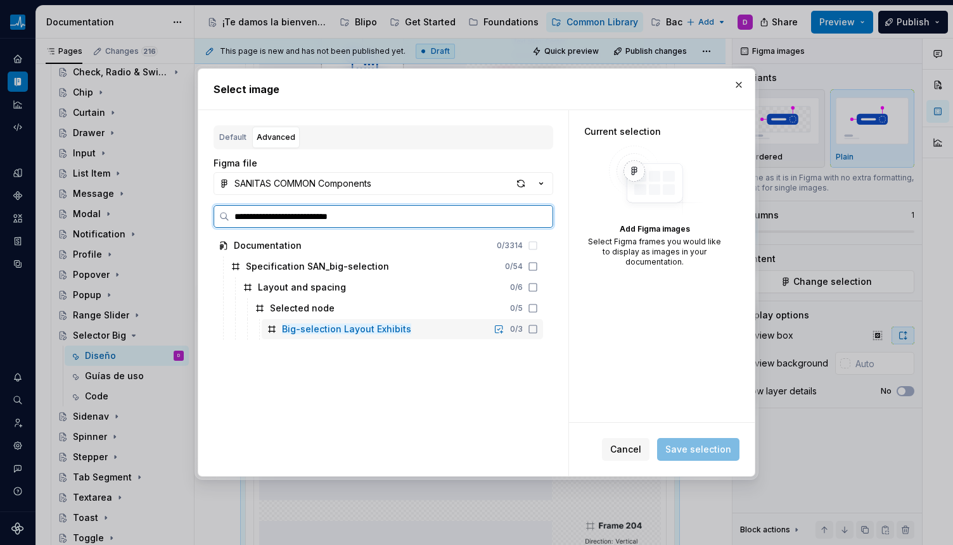
click at [530, 326] on icon at bounding box center [533, 329] width 10 height 10
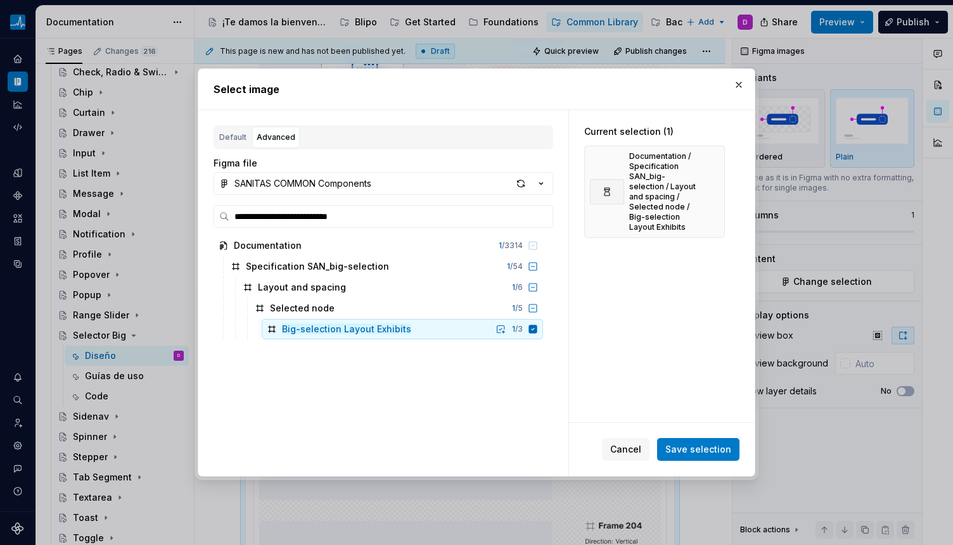
drag, startPoint x: 698, startPoint y: 445, endPoint x: 676, endPoint y: 422, distance: 31.4
click at [697, 445] on span "Save selection" at bounding box center [698, 449] width 66 height 13
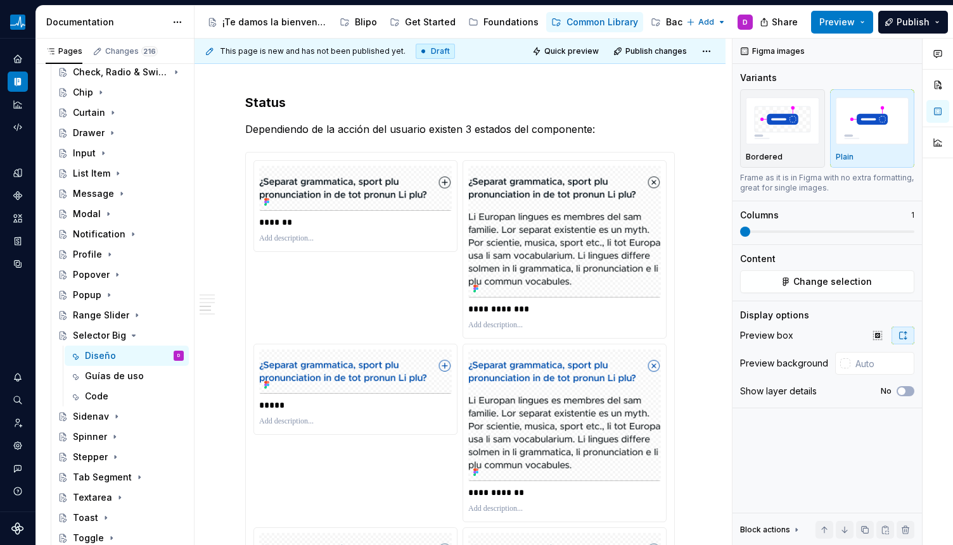
scroll to position [1322, 0]
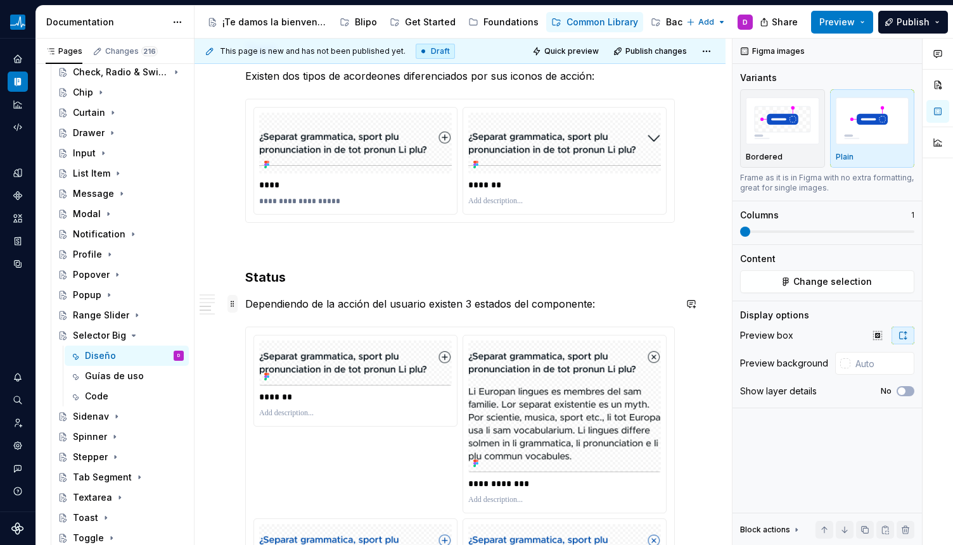
click at [233, 305] on span at bounding box center [232, 304] width 10 height 18
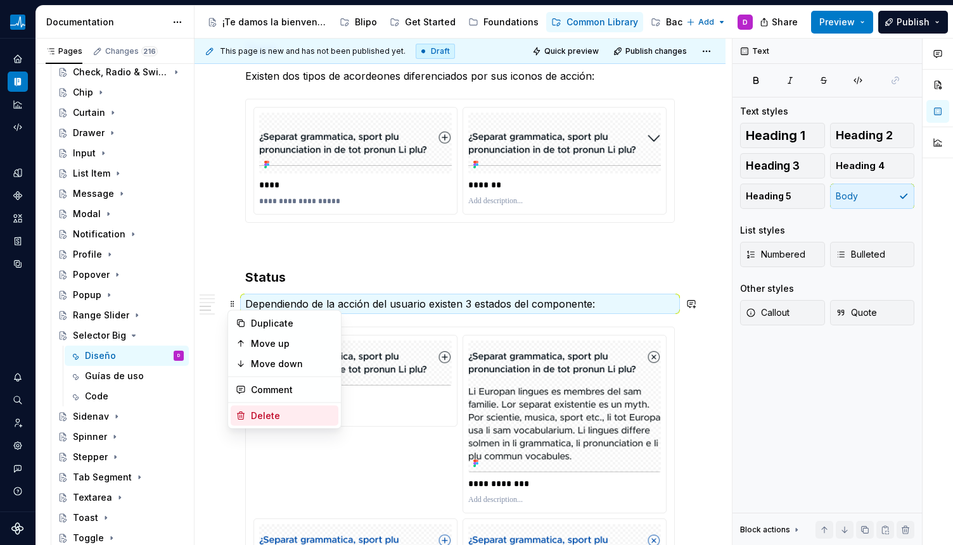
click at [264, 413] on div "Delete" at bounding box center [292, 416] width 82 height 13
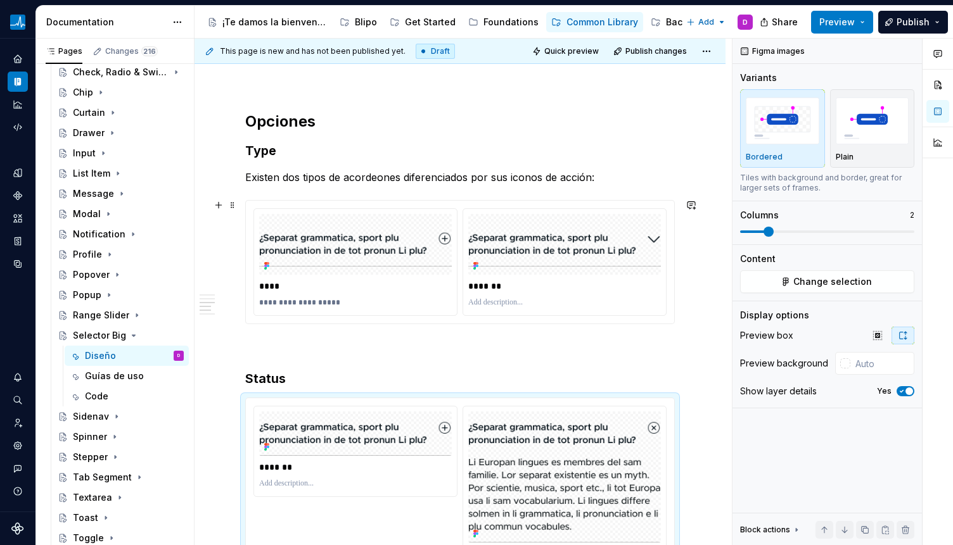
scroll to position [1654, 0]
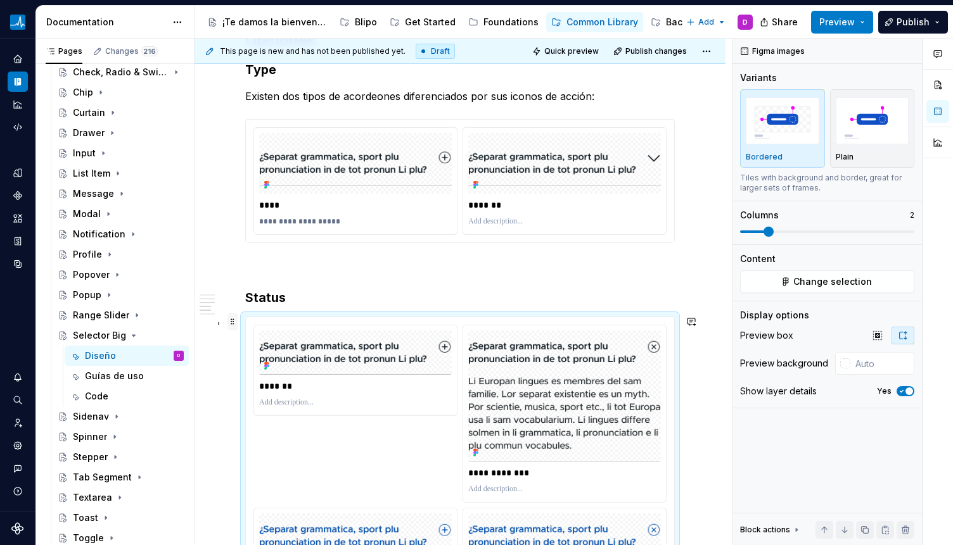
click at [232, 317] on span at bounding box center [232, 322] width 10 height 18
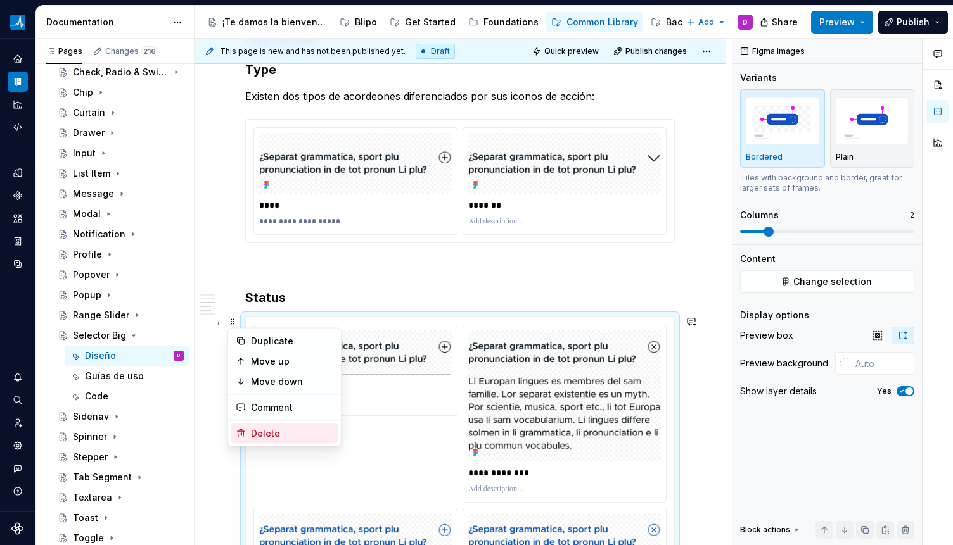
click at [279, 425] on div "Delete" at bounding box center [285, 434] width 108 height 20
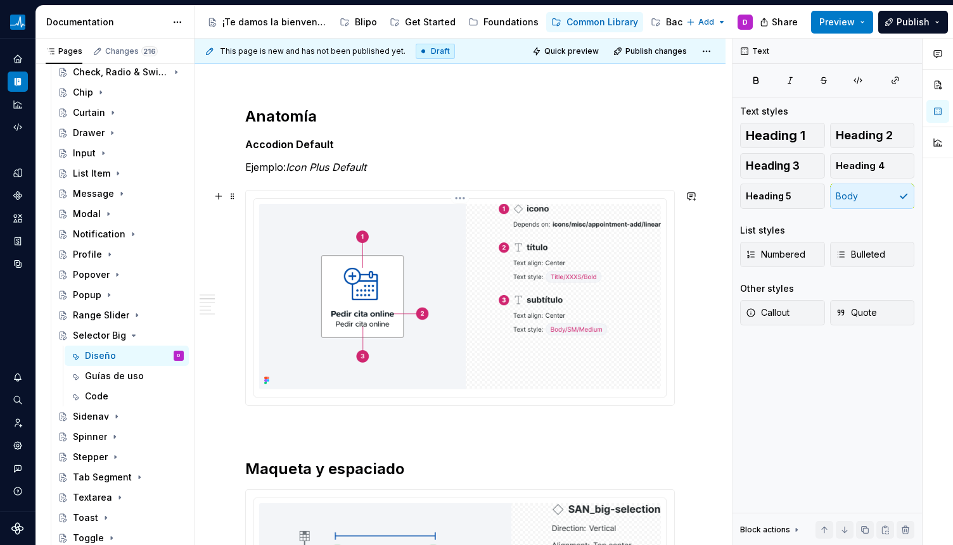
scroll to position [514, 0]
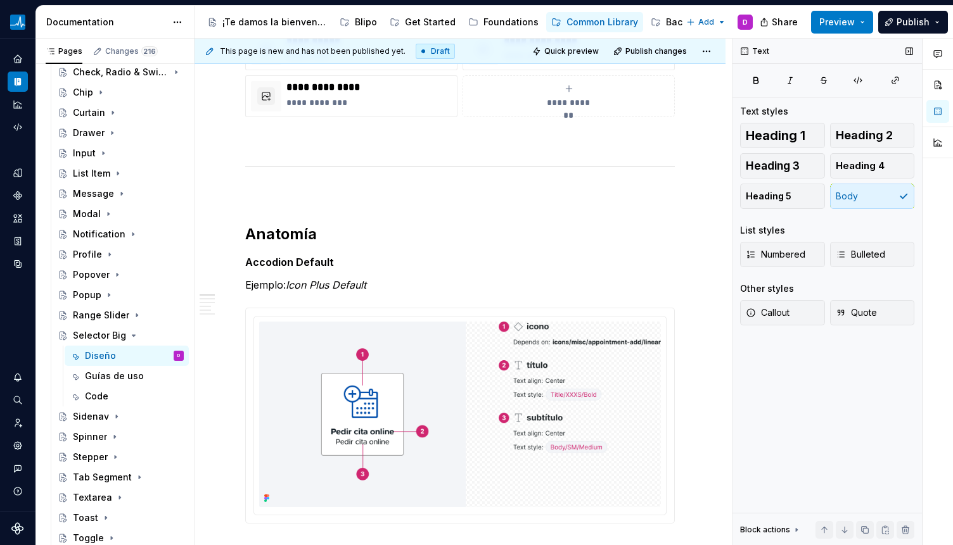
type textarea "*"
click at [308, 259] on strong "Accodion Default" at bounding box center [289, 262] width 89 height 13
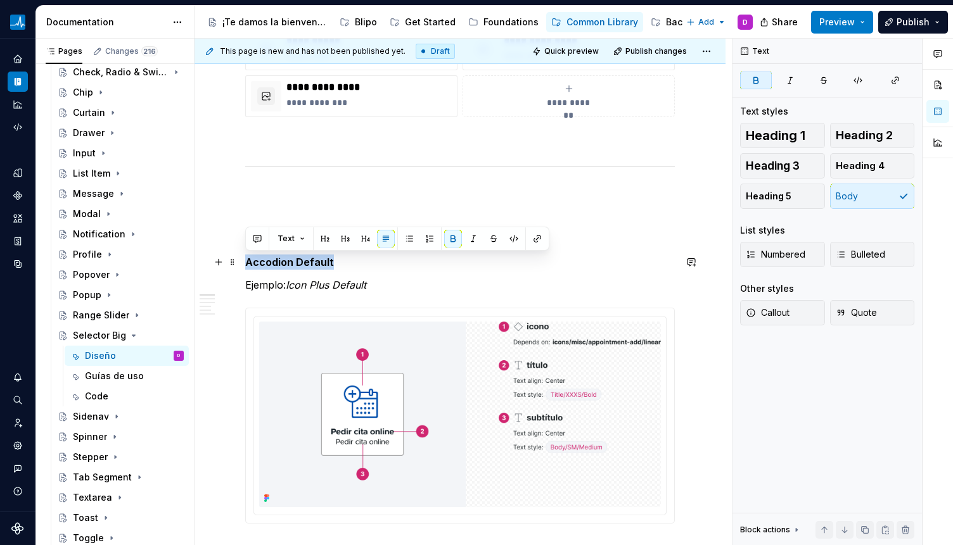
click at [308, 259] on strong "Accodion Default" at bounding box center [289, 262] width 89 height 13
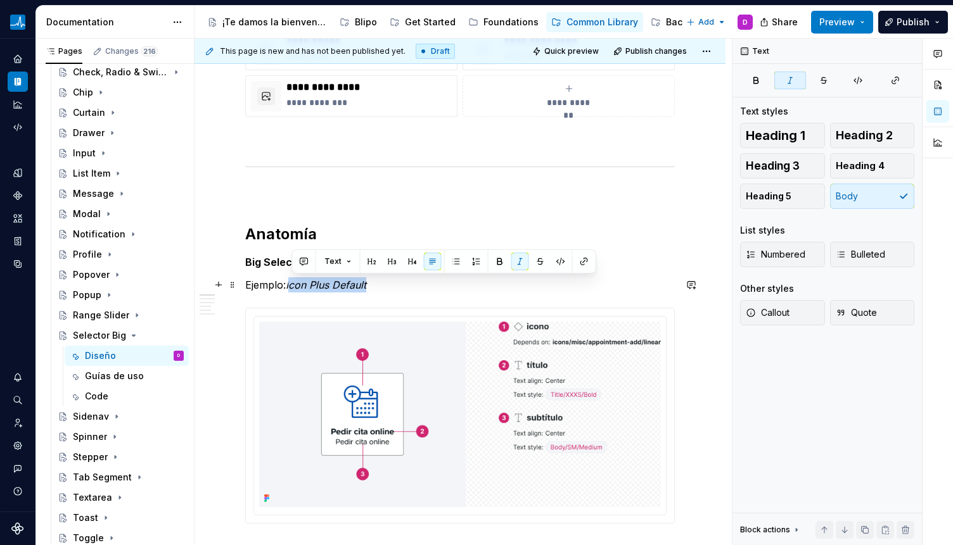
drag, startPoint x: 291, startPoint y: 282, endPoint x: 373, endPoint y: 282, distance: 82.3
click at [373, 282] on p "Ejemplo: Icon Plus Default" at bounding box center [459, 284] width 429 height 15
drag, startPoint x: 373, startPoint y: 282, endPoint x: 290, endPoint y: 280, distance: 83.0
click at [290, 280] on p "Ejemplo: Icon Plus Default" at bounding box center [459, 284] width 429 height 15
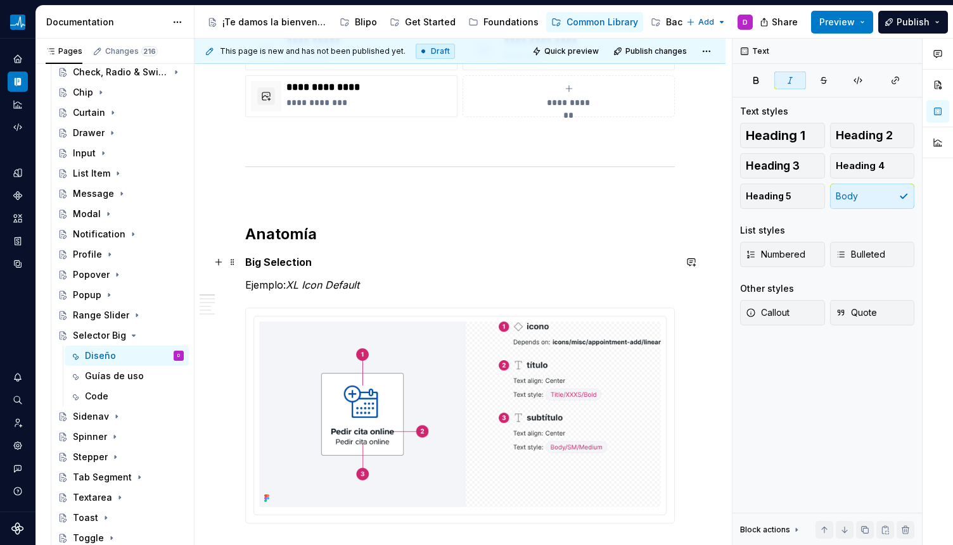
click at [355, 263] on p "Big Selection" at bounding box center [459, 262] width 429 height 15
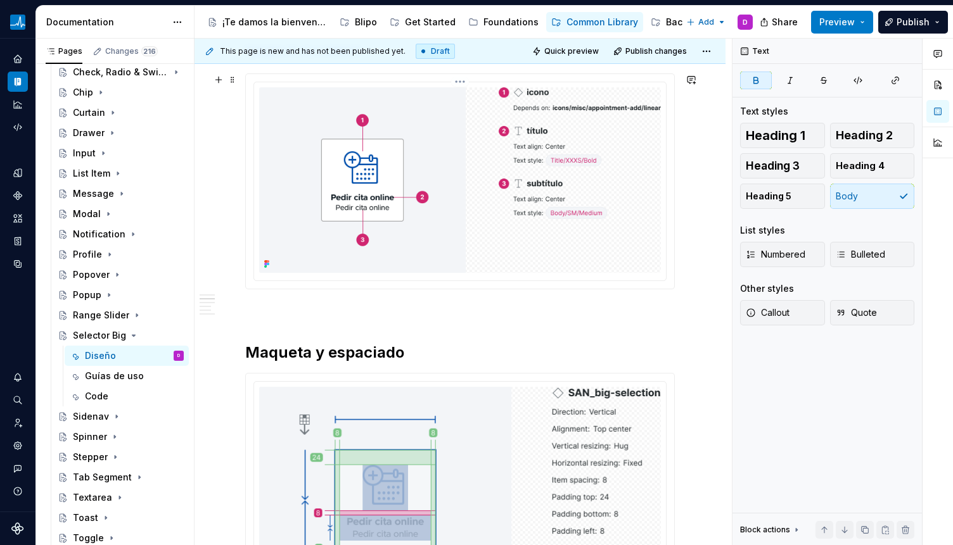
scroll to position [751, 0]
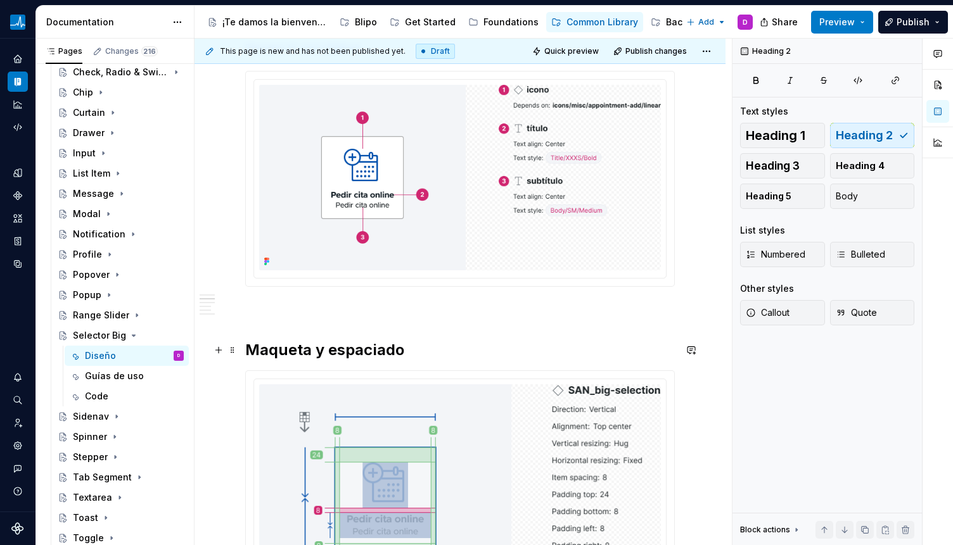
click at [375, 340] on h2 "Maqueta y espaciado" at bounding box center [459, 350] width 429 height 20
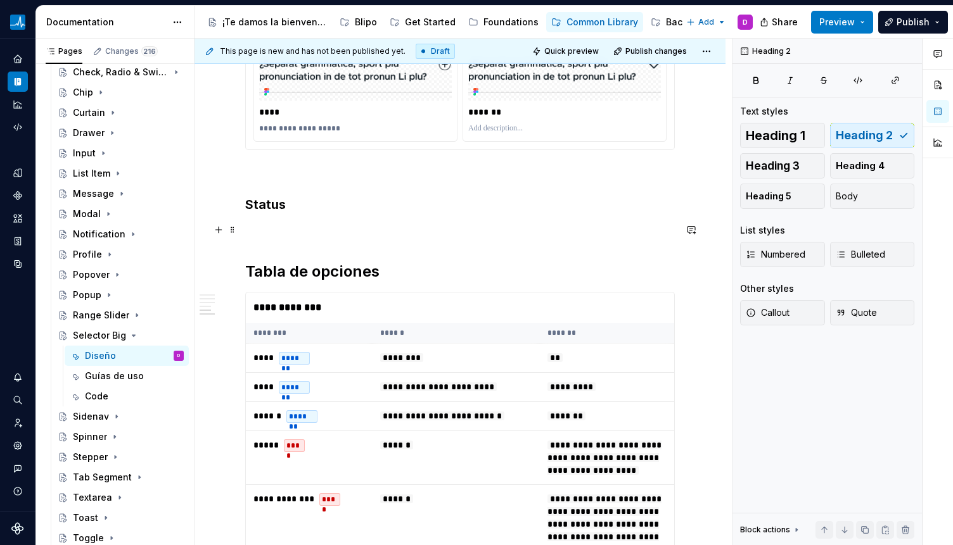
scroll to position [1849, 0]
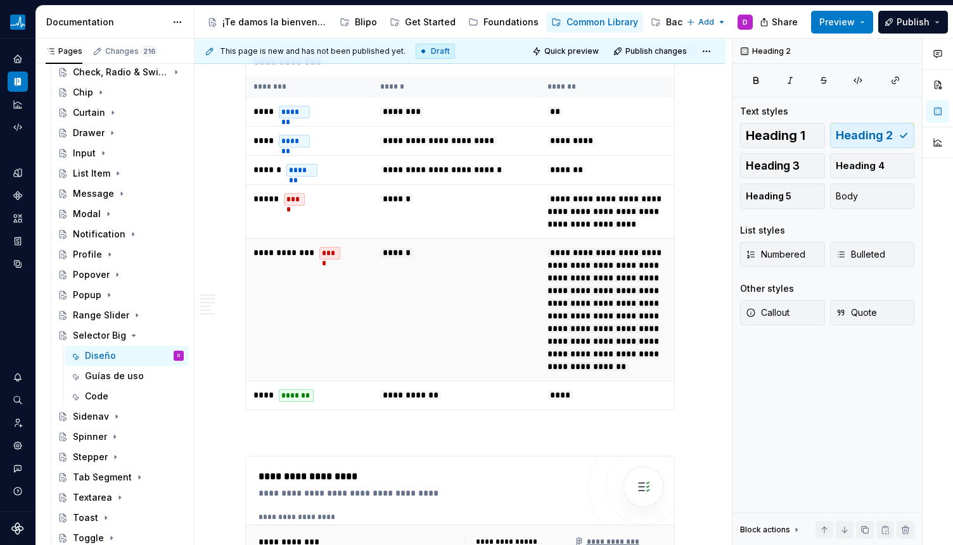
click at [410, 283] on td "******" at bounding box center [455, 309] width 167 height 143
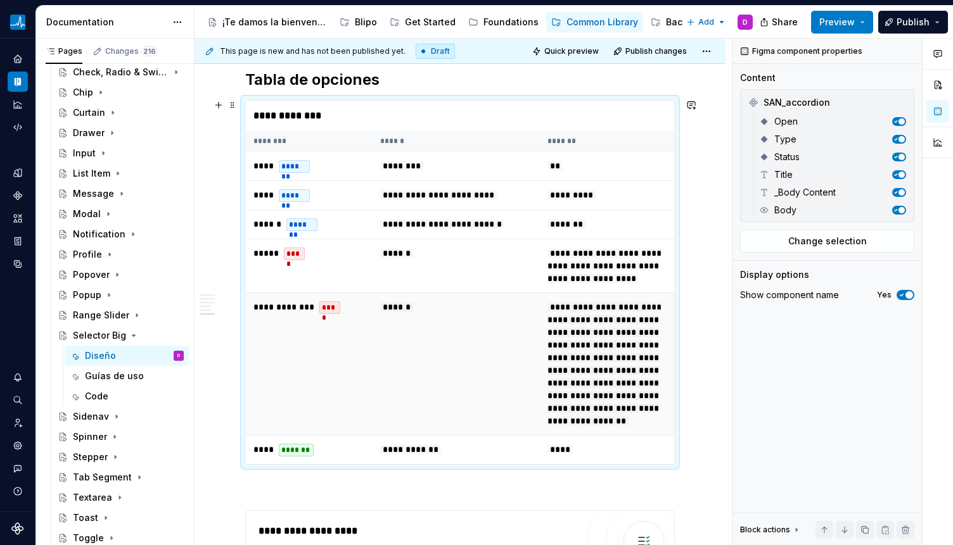
scroll to position [1931, 0]
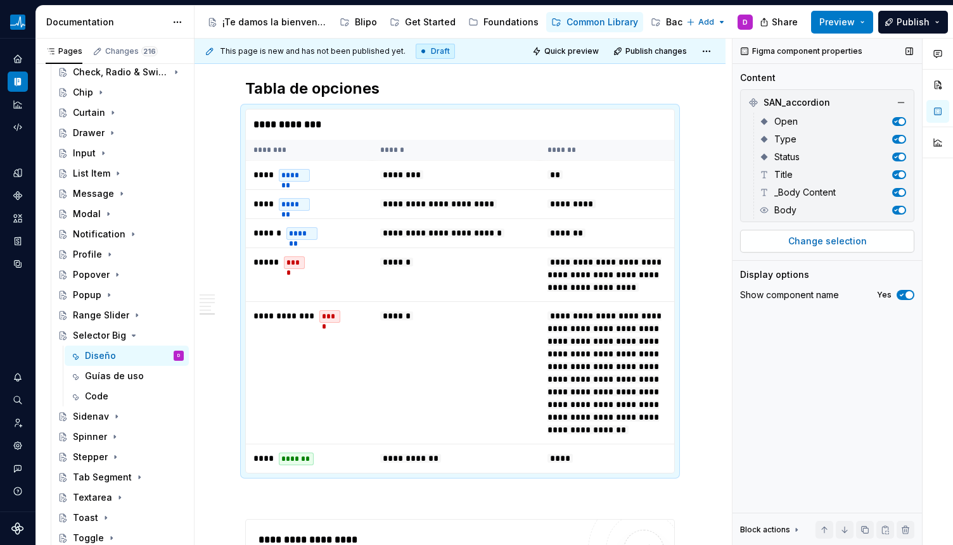
click at [811, 238] on span "Change selection" at bounding box center [827, 241] width 79 height 13
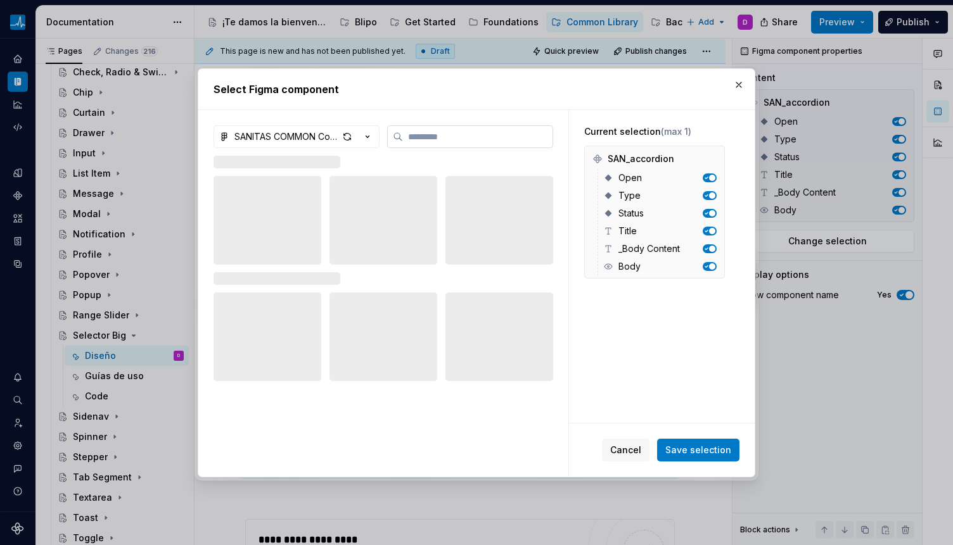
type textarea "*"
click at [408, 134] on input "search" at bounding box center [477, 136] width 149 height 13
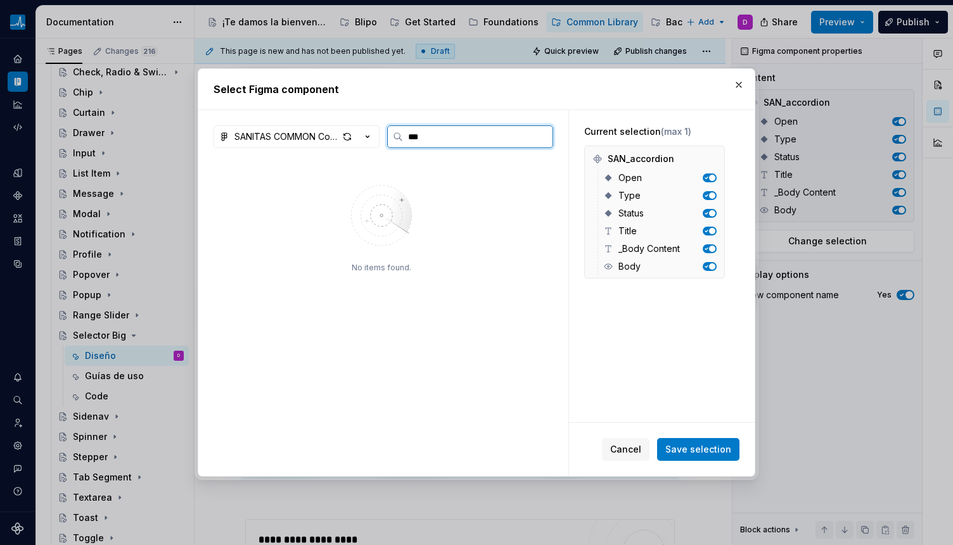
type input "***"
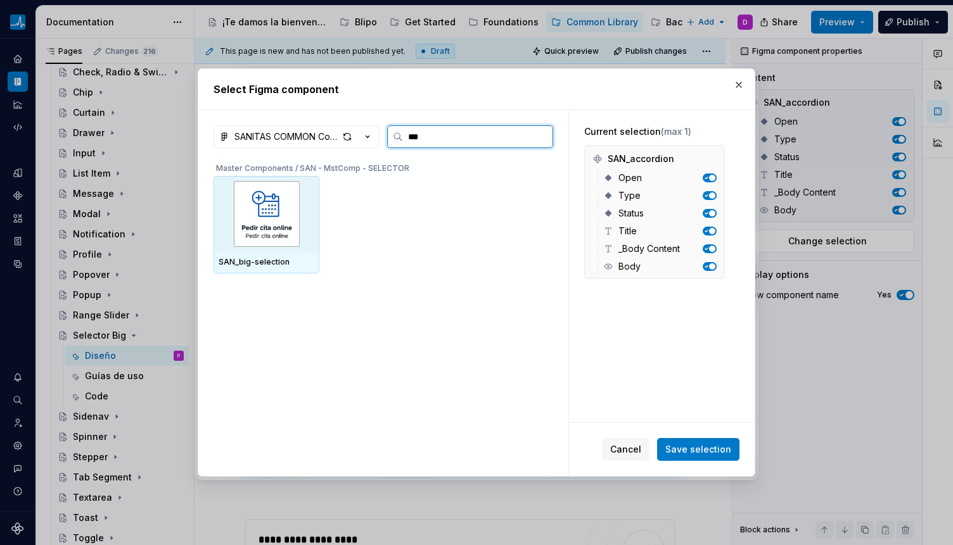
click at [263, 219] on img at bounding box center [267, 214] width 96 height 66
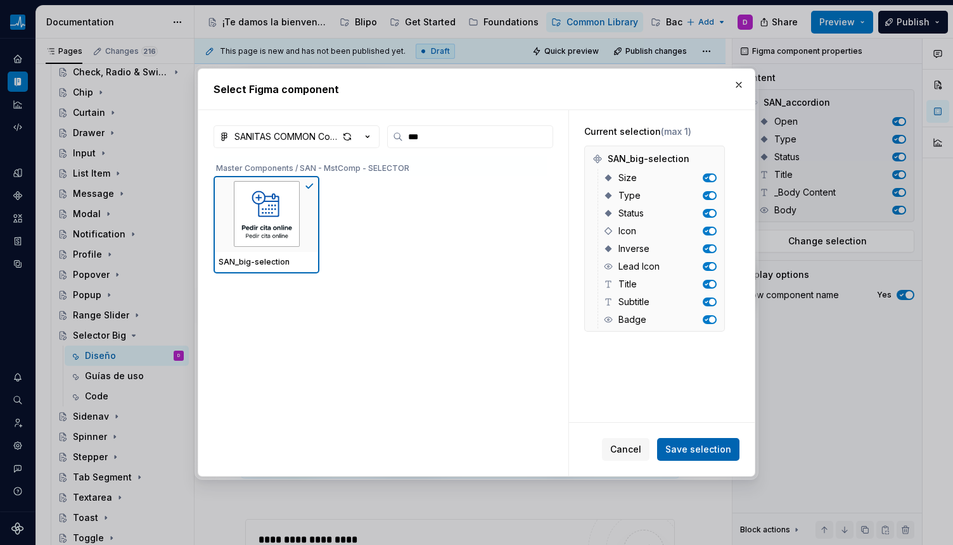
click at [682, 448] on span "Save selection" at bounding box center [698, 449] width 66 height 13
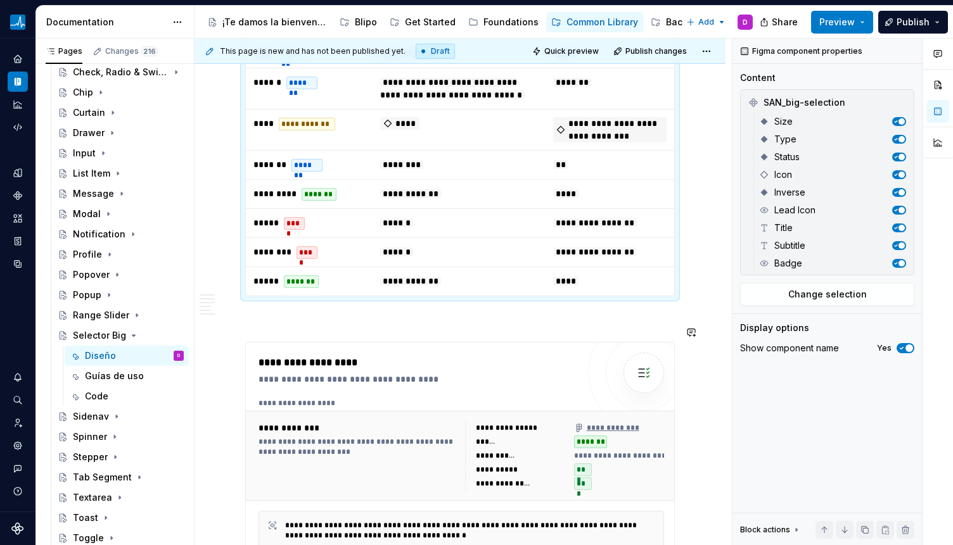
scroll to position [2133, 0]
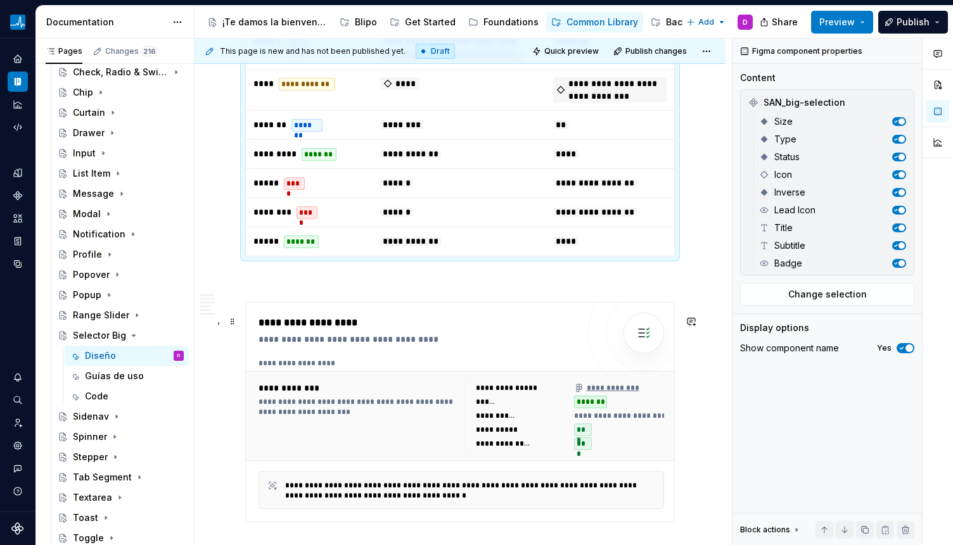
click at [450, 369] on div "**********" at bounding box center [460, 364] width 405 height 10
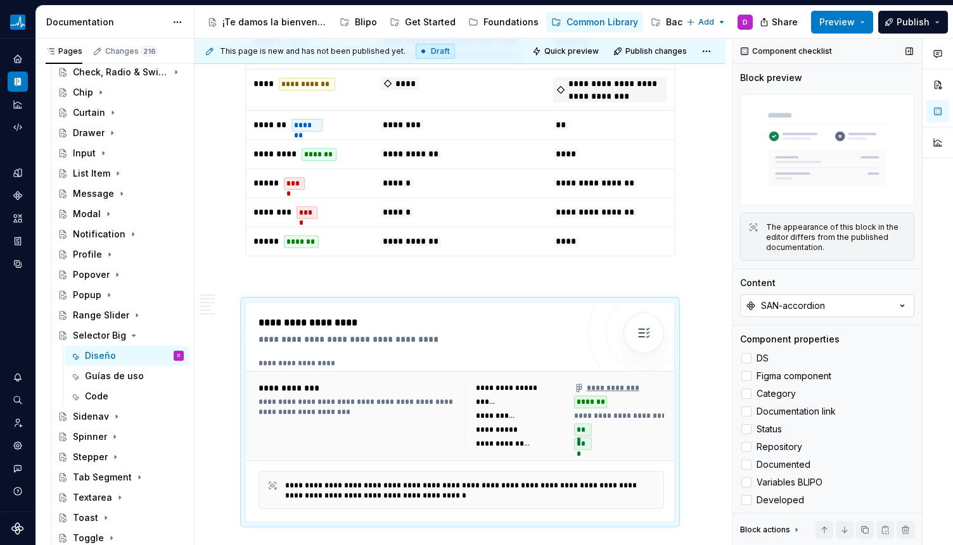
type textarea "*"
click at [815, 301] on div "SAN-accordion" at bounding box center [793, 306] width 64 height 13
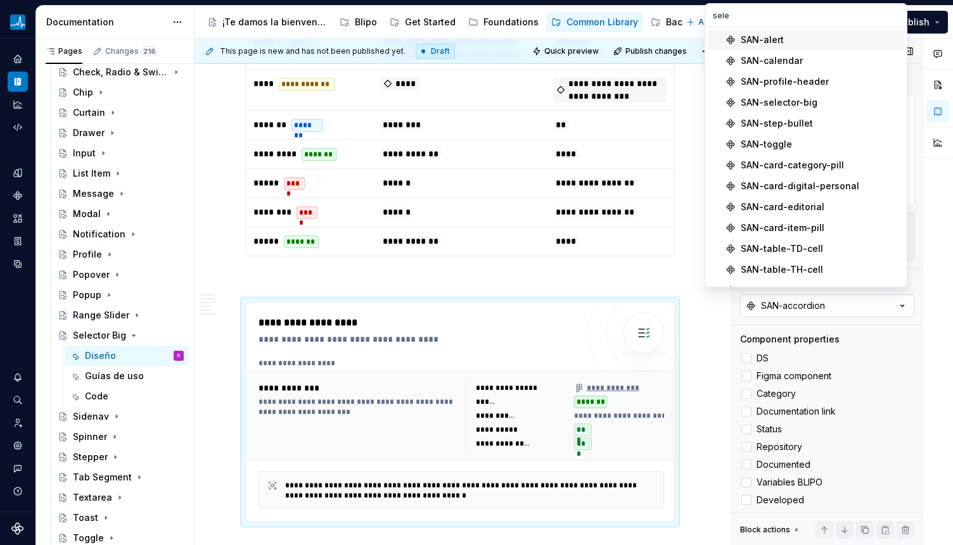
type input "selec"
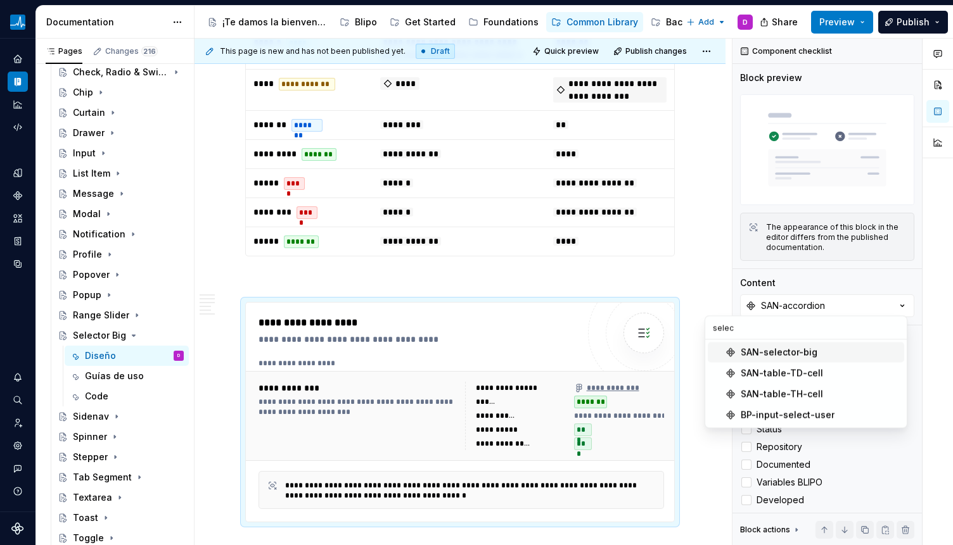
click at [814, 352] on div "SAN-selector-big" at bounding box center [778, 352] width 77 height 13
type textarea "*"
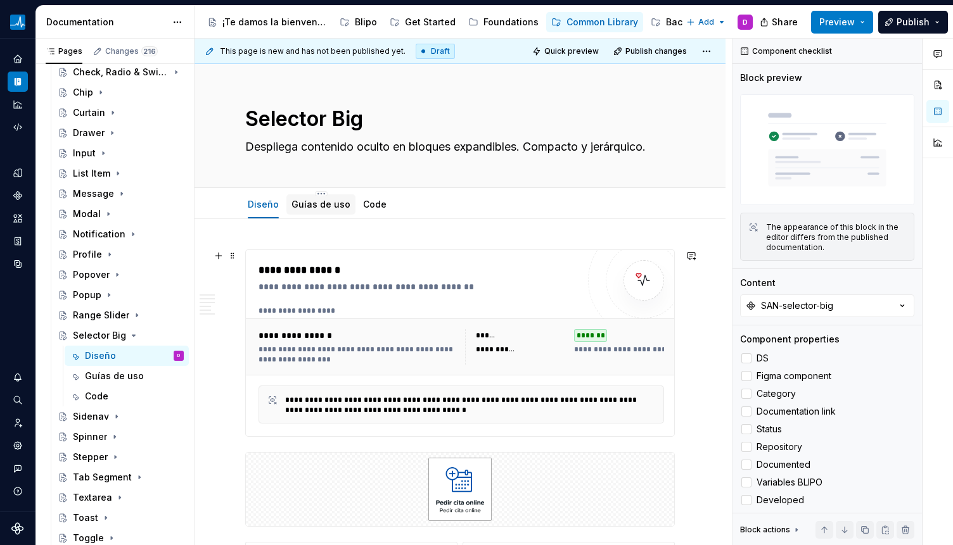
scroll to position [0, 0]
click at [297, 112] on textarea "Selector Big" at bounding box center [457, 120] width 429 height 30
type textarea "*"
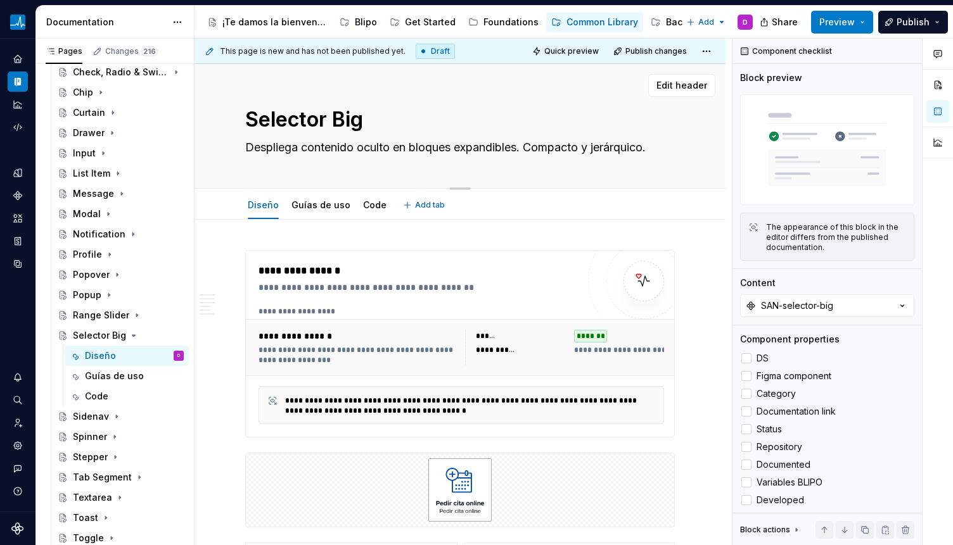
type textarea "B"
type textarea "*"
type textarea "Bi"
type textarea "*"
type textarea "Big"
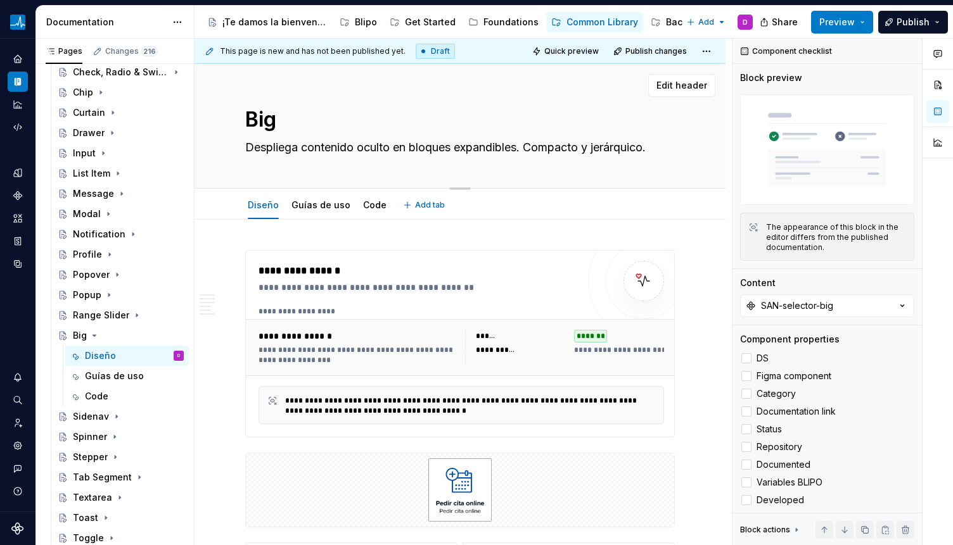
type textarea "*"
type textarea "Big"
type textarea "*"
type textarea "Big S"
type textarea "*"
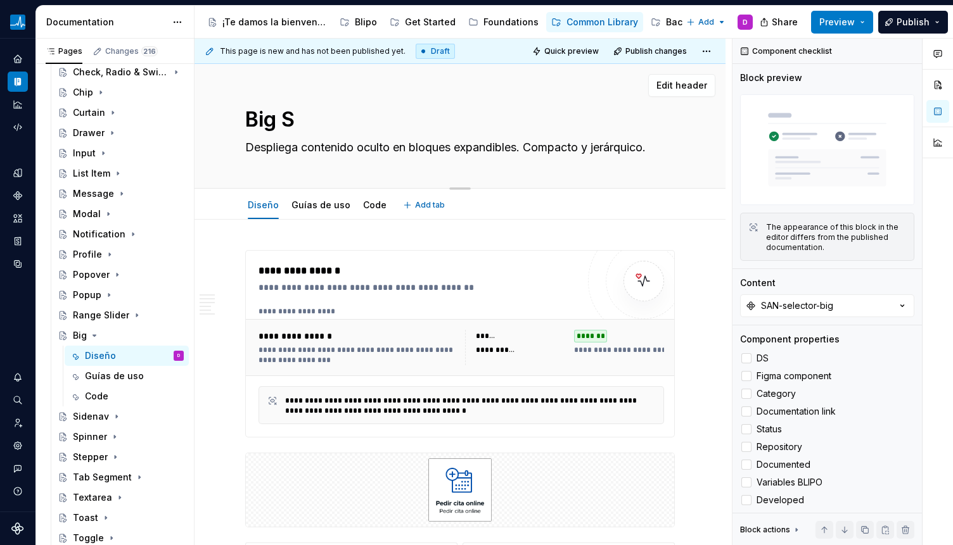
type textarea "Big Se"
type textarea "*"
type textarea "Big Sel"
type textarea "*"
type textarea "Big Sele"
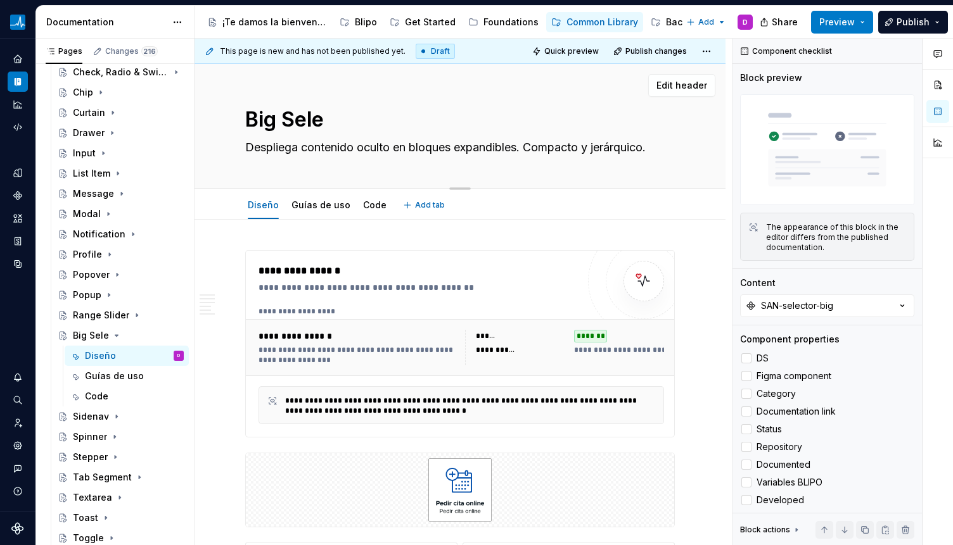
type textarea "*"
type textarea "Big Selec"
type textarea "*"
type textarea "Big Select"
type textarea "*"
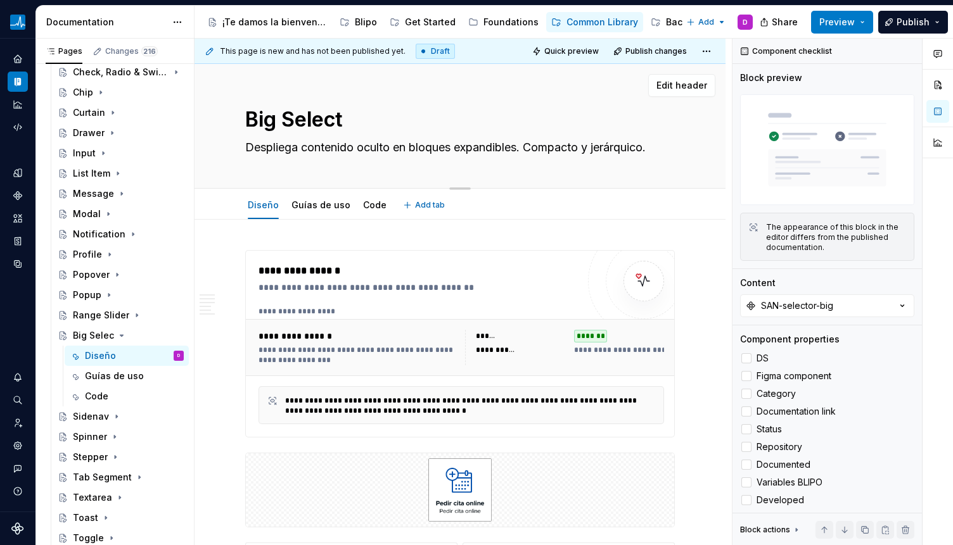
type textarea "Big Selecti"
type textarea "*"
type textarea "Big Selectio"
type textarea "*"
type textarea "Big Selection"
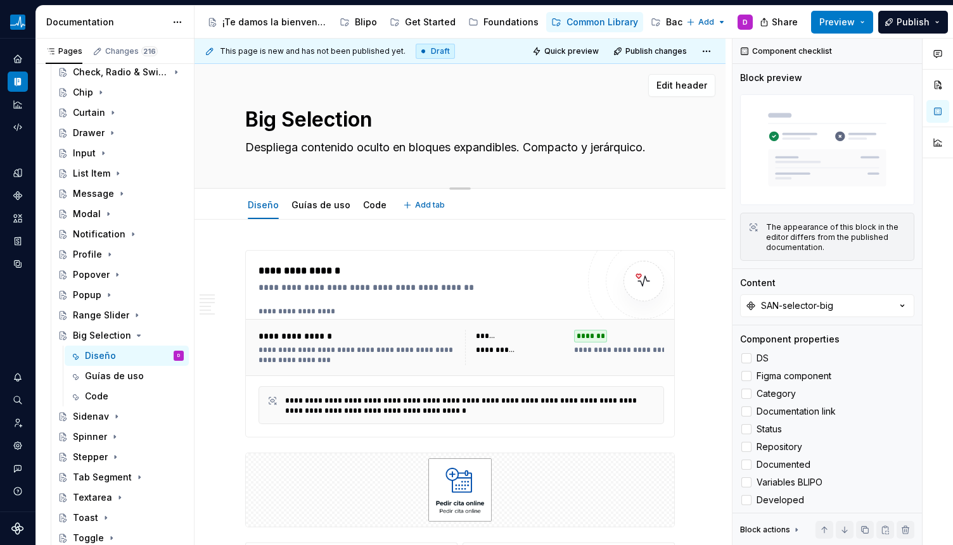
click at [307, 120] on textarea "Big Selection" at bounding box center [457, 120] width 429 height 30
type textarea "*"
type textarea "S"
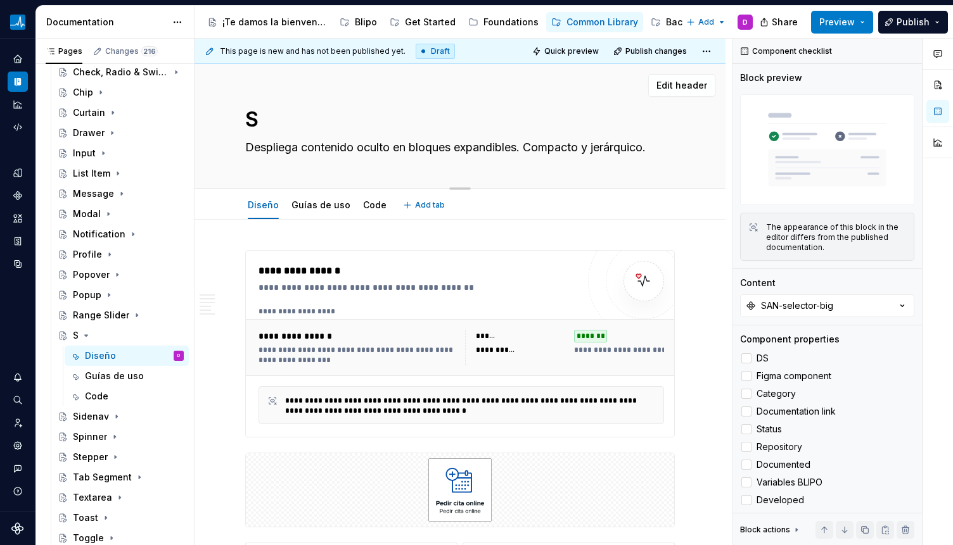
type textarea "*"
type textarea "Untitled group"
type textarea "*"
type textarea "Untitled groupb"
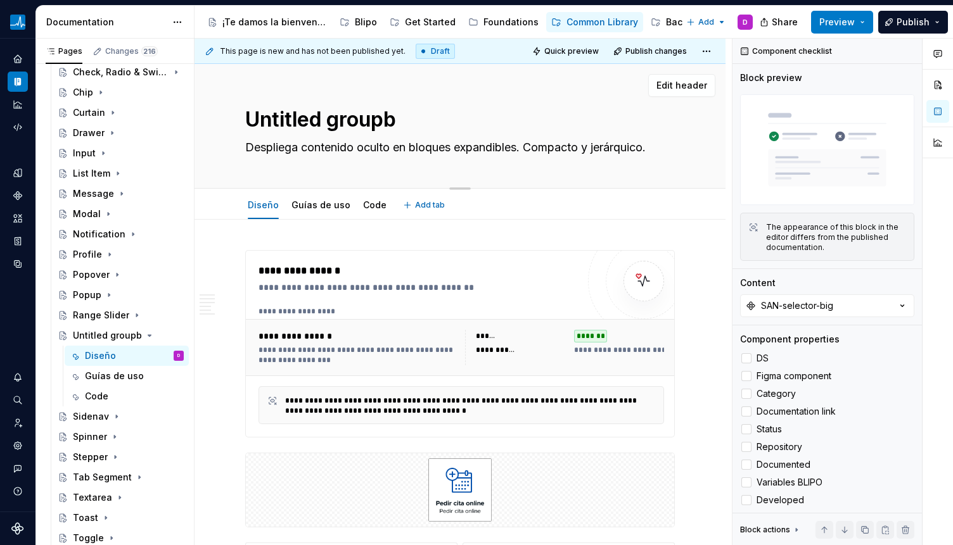
type textarea "*"
type textarea "Untitled group"
type textarea "*"
type textarea "Untitled groupb"
click at [317, 113] on textarea "Untitled groupb" at bounding box center [457, 120] width 429 height 30
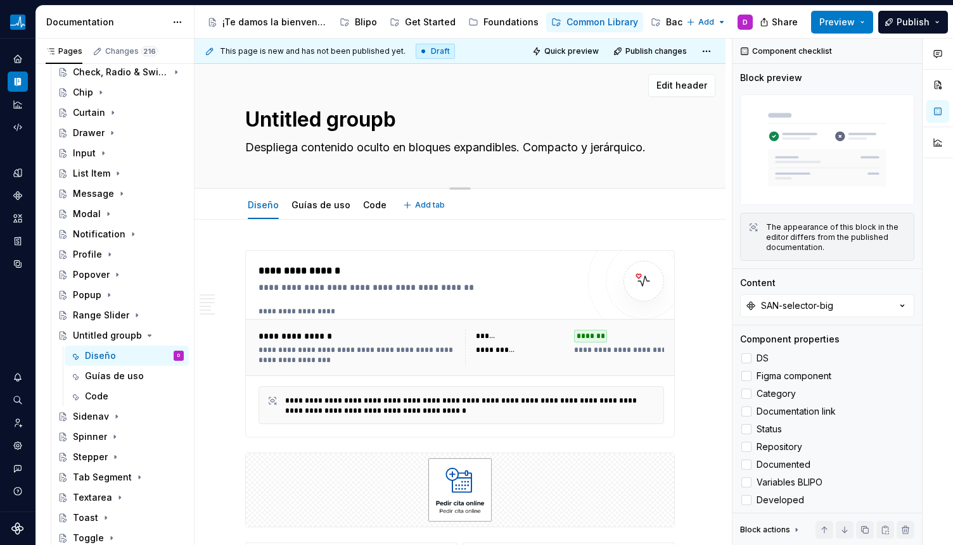
click at [317, 113] on textarea "Untitled groupb" at bounding box center [457, 120] width 429 height 30
type textarea "*"
type textarea "B"
type textarea "*"
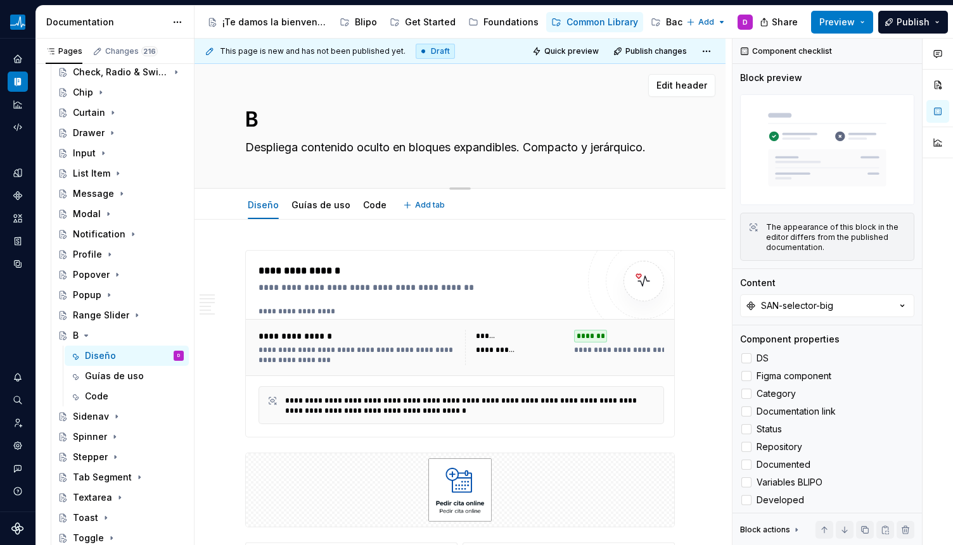
type textarea "Bi"
type textarea "*"
type textarea "Big"
type textarea "*"
type textarea "Big"
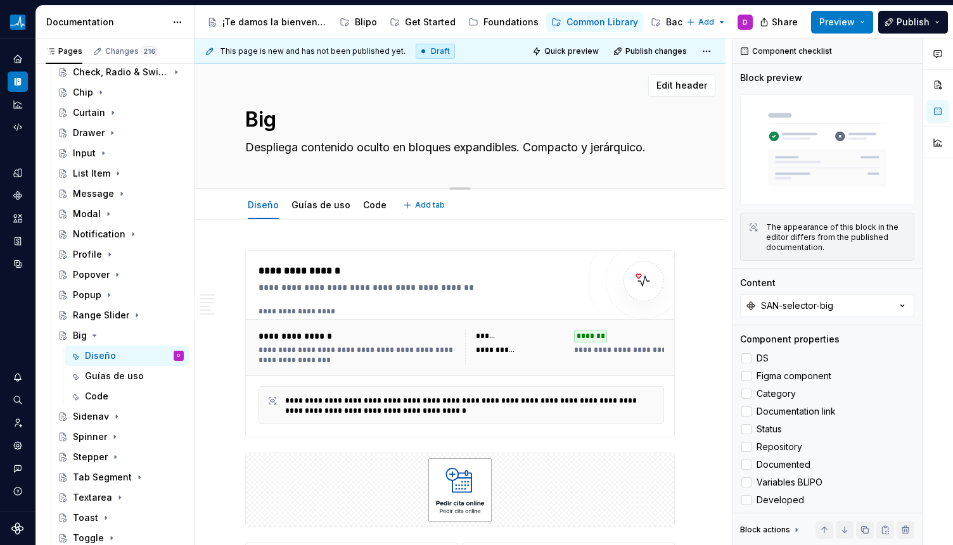
type textarea "*"
type textarea "Big S"
type textarea "*"
type textarea "Big Se"
type textarea "*"
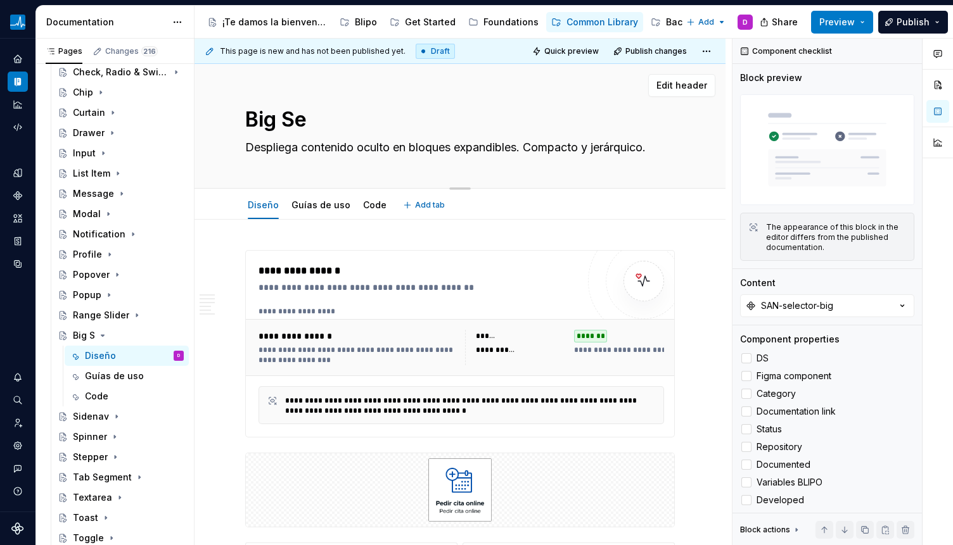
type textarea "Big Sel"
type textarea "*"
type textarea "Big Sele"
type textarea "*"
type textarea "Big Selec"
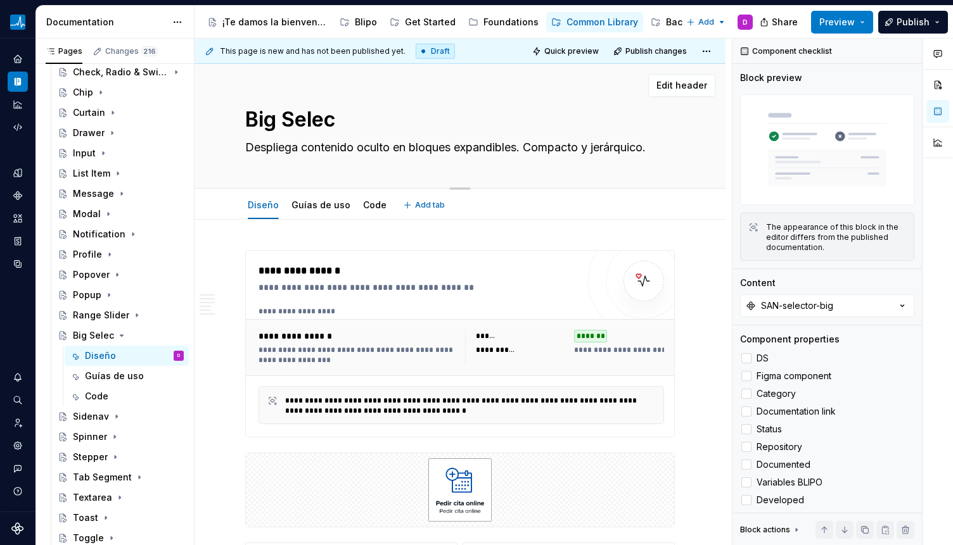
type textarea "*"
type textarea "Big Select"
type textarea "*"
type textarea "Big Selecto"
type textarea "*"
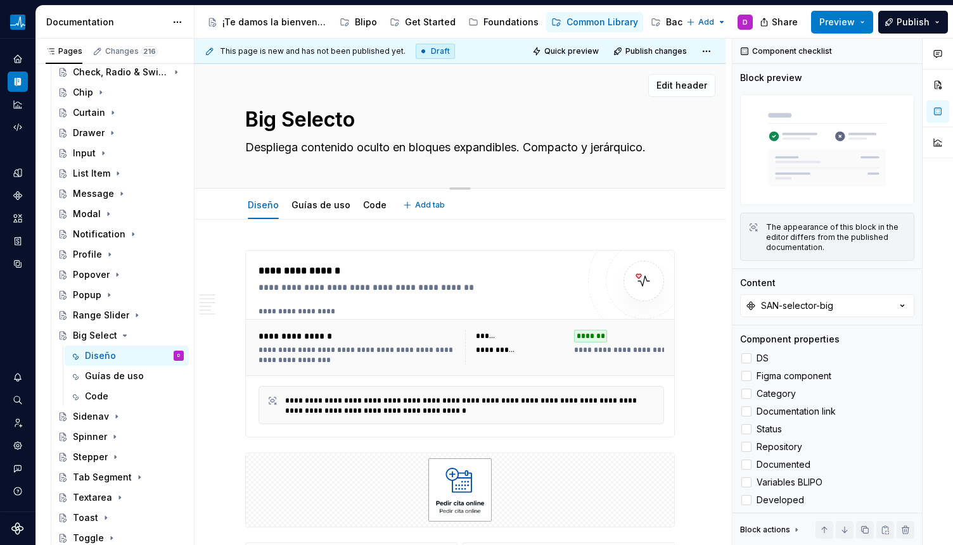
type textarea "Big Selector"
type textarea "*"
type textarea "Big Selector"
click at [330, 145] on textarea "Despliega contenido oculto en bloques expandibles. Compacto y jerárquico." at bounding box center [457, 147] width 429 height 20
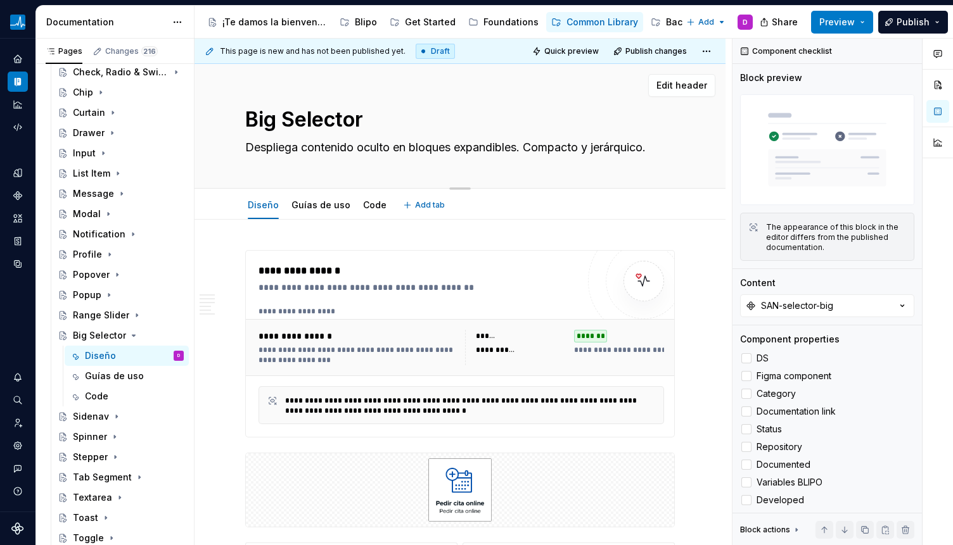
click at [330, 145] on textarea "Despliega contenido oculto en bloques expandibles. Compacto y jerárquico." at bounding box center [457, 147] width 429 height 20
click at [345, 172] on div "Big Selector Despliega contenido oculto en bloques expandibles. Compacto y jerá…" at bounding box center [459, 126] width 429 height 124
click at [320, 131] on textarea "Big Selector" at bounding box center [457, 120] width 429 height 30
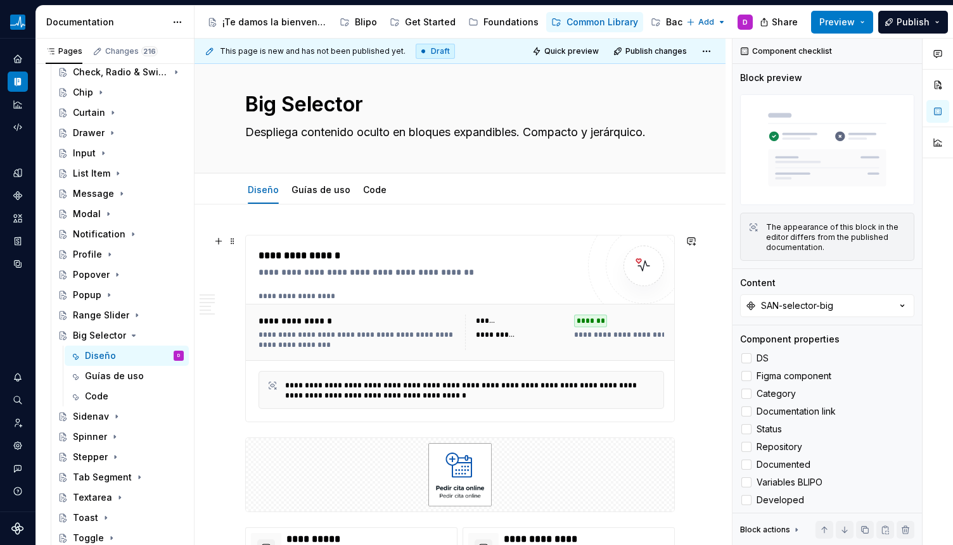
scroll to position [18, 0]
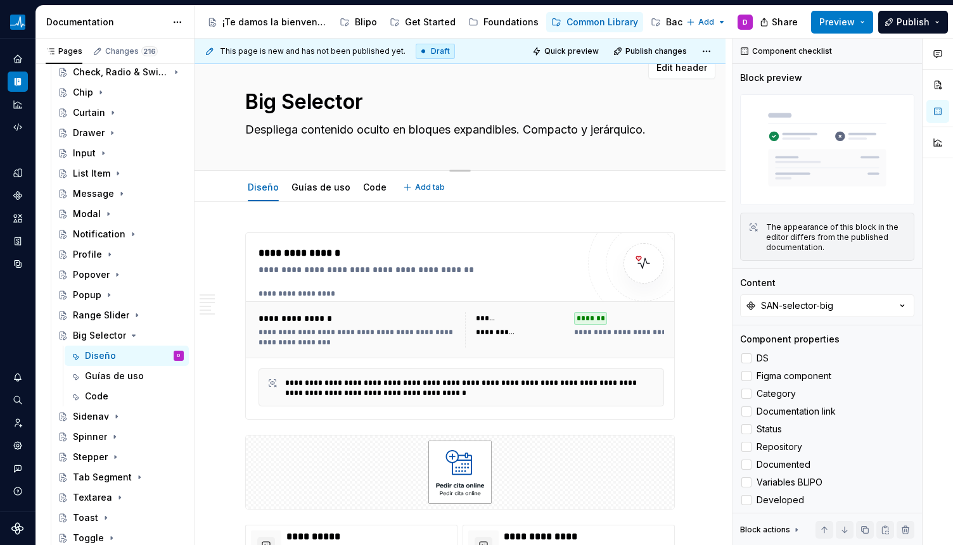
click at [350, 167] on div "Big Selector Despliega contenido oculto en bloques expandibles. Compacto y jerá…" at bounding box center [459, 108] width 429 height 124
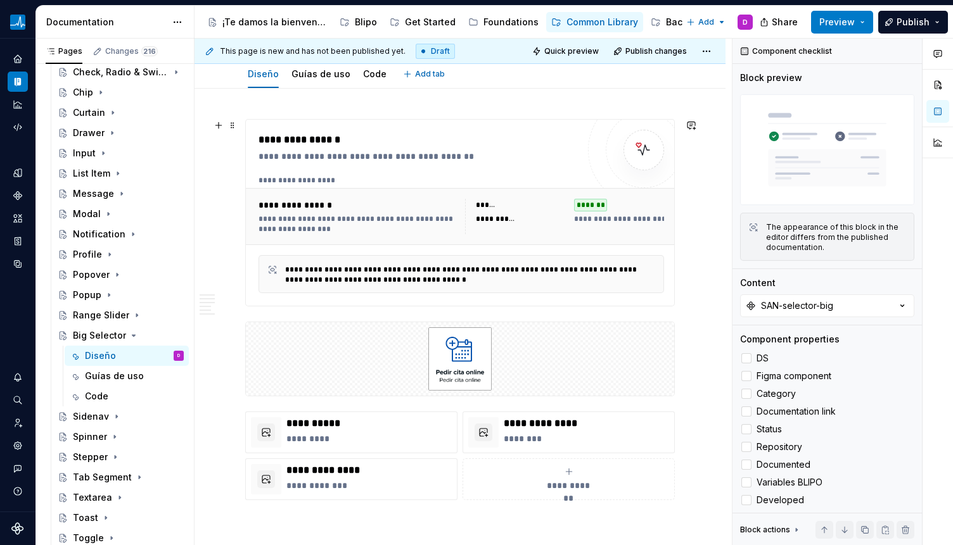
scroll to position [0, 0]
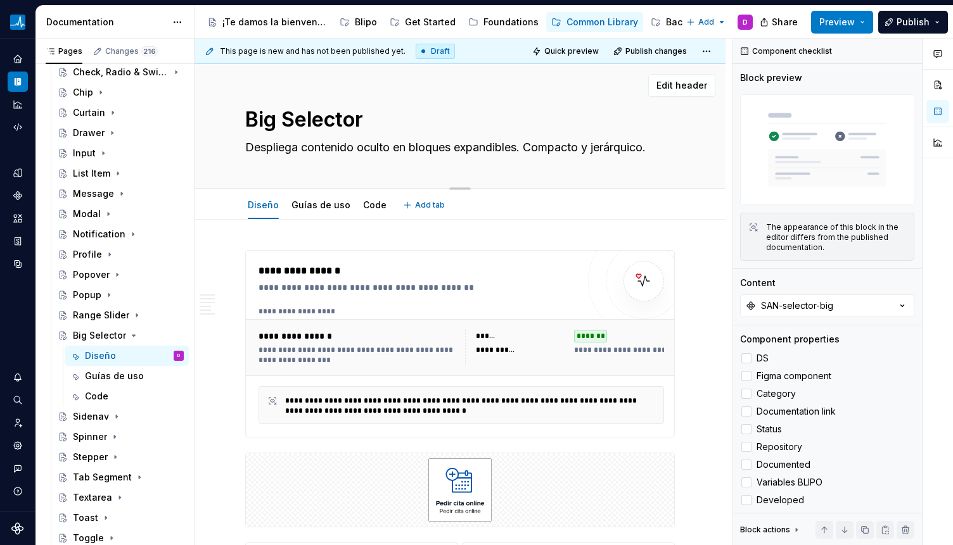
click at [278, 124] on textarea "Big Selector" at bounding box center [457, 120] width 429 height 30
click at [278, 125] on textarea "Big Selector" at bounding box center [457, 120] width 429 height 30
click at [274, 124] on textarea "Big Selector" at bounding box center [457, 120] width 429 height 30
drag, startPoint x: 282, startPoint y: 124, endPoint x: 246, endPoint y: 125, distance: 36.2
click at [246, 125] on textarea "Big Selector" at bounding box center [457, 120] width 429 height 30
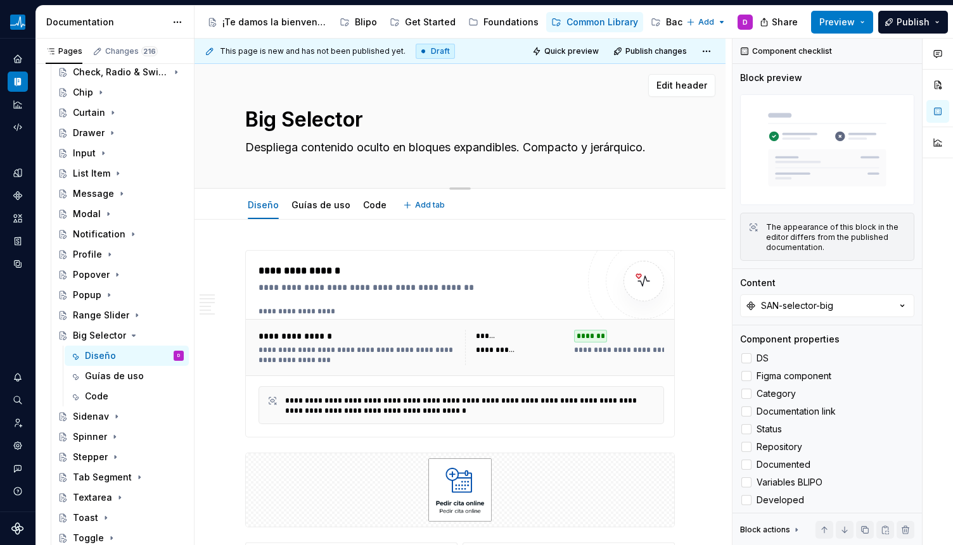
type textarea "*"
type textarea "Selector"
click at [341, 123] on textarea "Selector" at bounding box center [457, 120] width 429 height 30
type textarea "*"
type textarea "Selector"
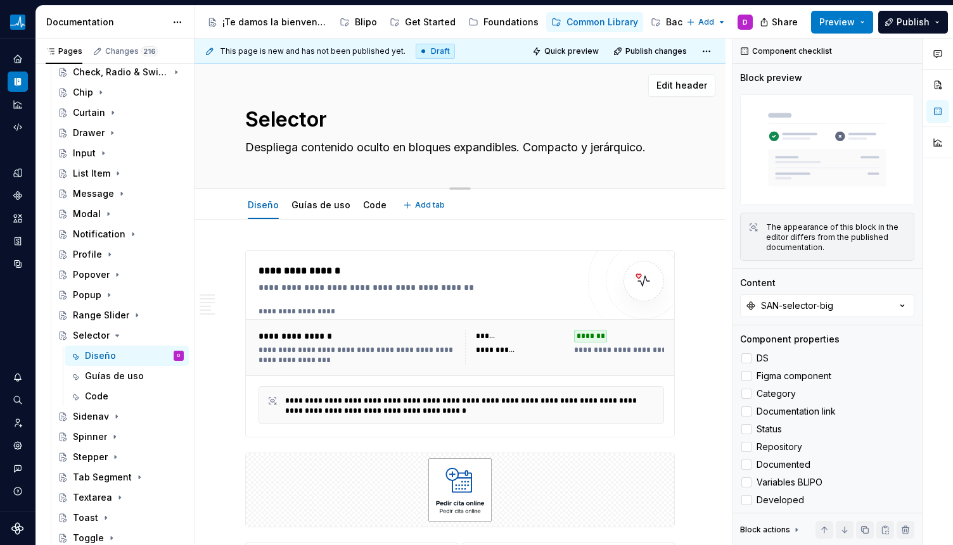
paste textarea "Big"
type textarea "*"
type textarea "Selector Big"
type textarea "*"
type textarea "Selector Big"
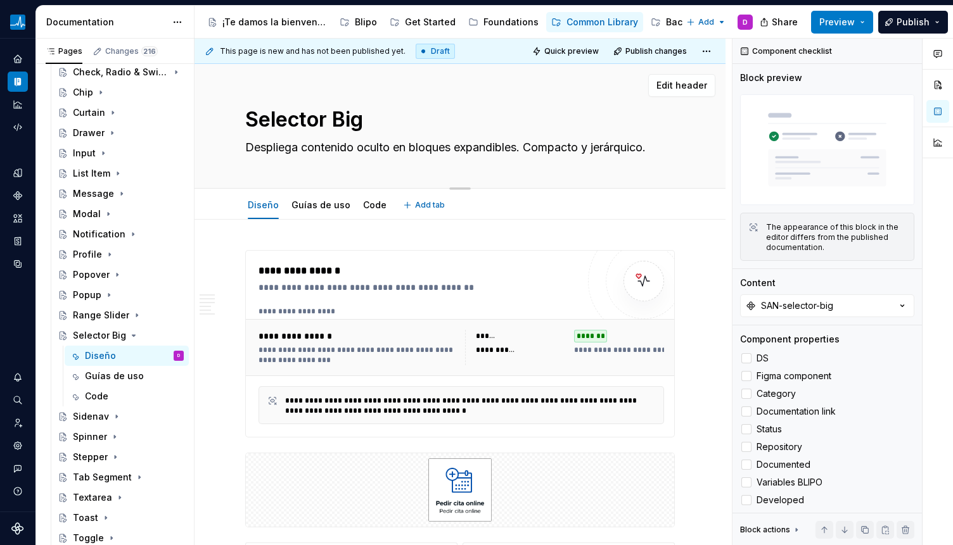
click at [356, 166] on div "Selector Big Despliega contenido oculto en bloques expandibles. Compacto y jerá…" at bounding box center [459, 126] width 429 height 124
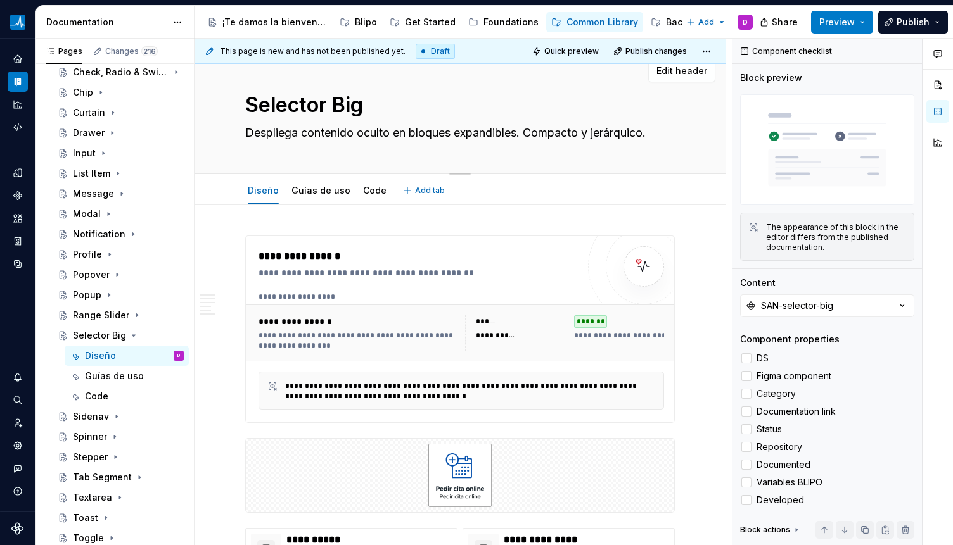
scroll to position [25, 0]
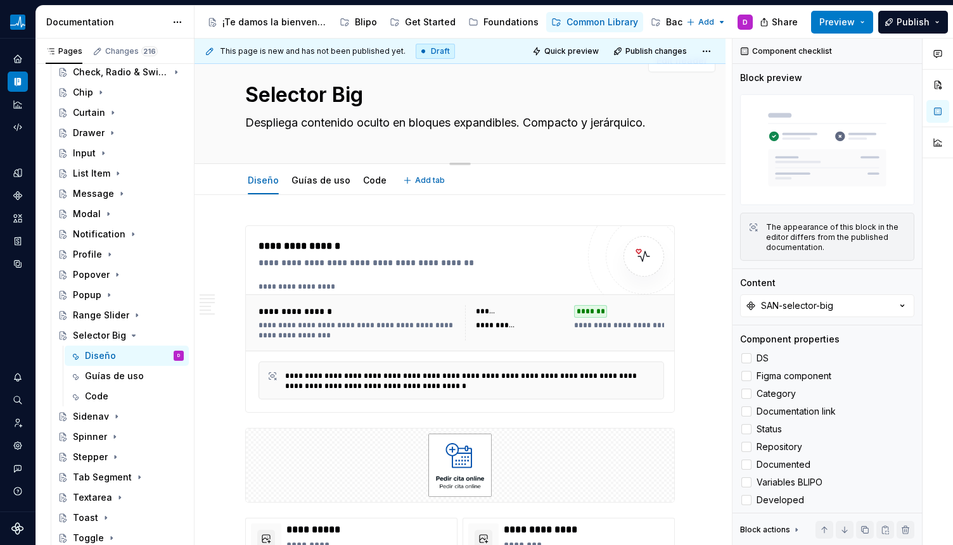
click at [469, 127] on textarea "Despliega contenido oculto en bloques expandibles. Compacto y jerárquico." at bounding box center [457, 123] width 429 height 20
click at [479, 127] on textarea "Despliega contenido oculto en bloques expandibles. Compacto y jerárquico." at bounding box center [457, 123] width 429 height 20
click at [477, 127] on textarea "Despliega contenido oculto en bloques expandibles. Compacto y jerárquico." at bounding box center [457, 123] width 429 height 20
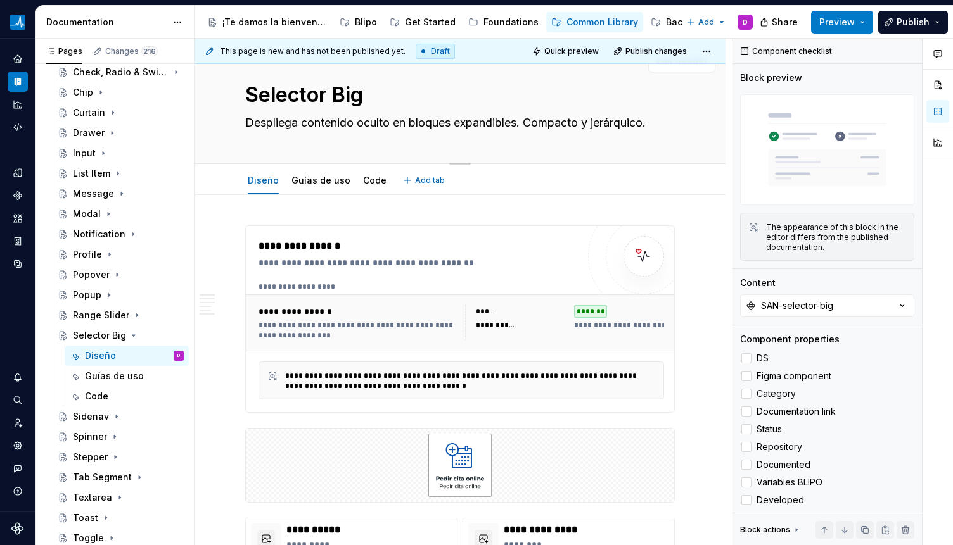
click at [477, 127] on textarea "Despliega contenido oculto en bloques expandibles. Compacto y jerárquico." at bounding box center [457, 123] width 429 height 20
click at [578, 150] on div "Selector Big Despliega contenido oculto en bloques expandibles. Compacto y jerá…" at bounding box center [459, 101] width 429 height 124
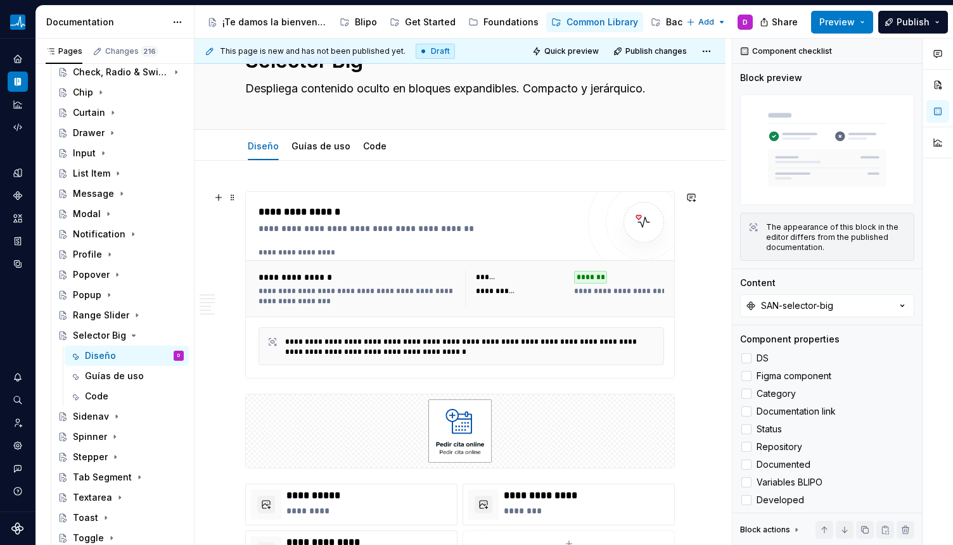
scroll to position [60, 0]
click at [99, 314] on div "Range Slider" at bounding box center [101, 315] width 56 height 13
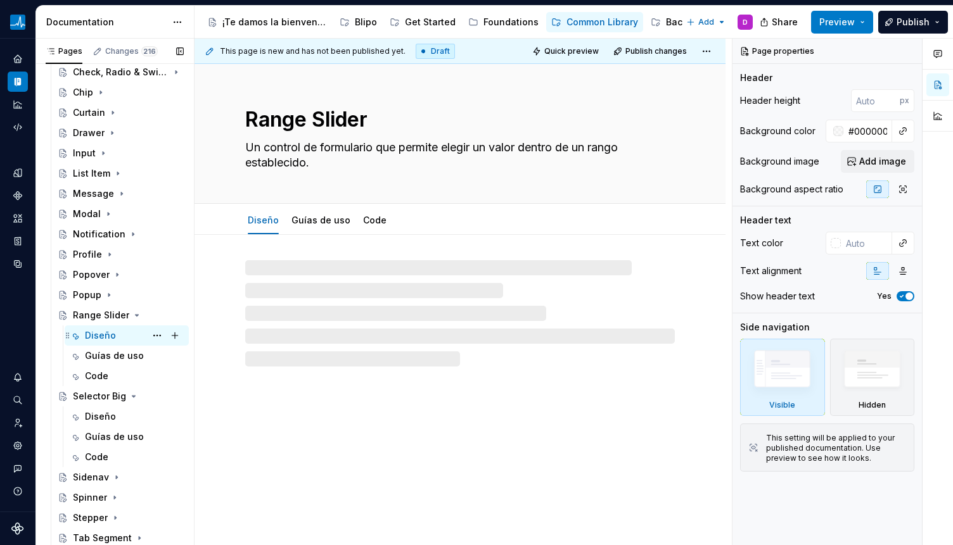
click at [98, 338] on div "Diseño" at bounding box center [100, 335] width 31 height 13
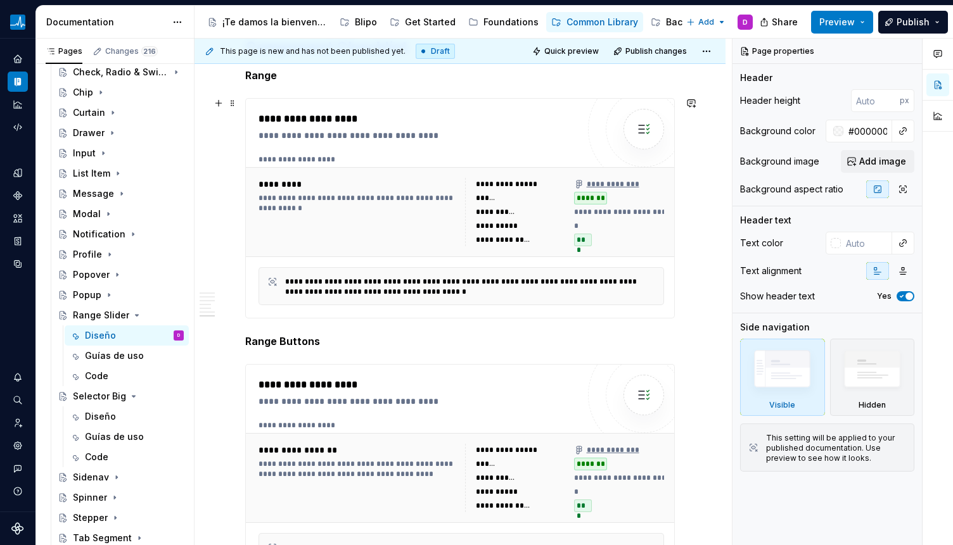
scroll to position [3719, 0]
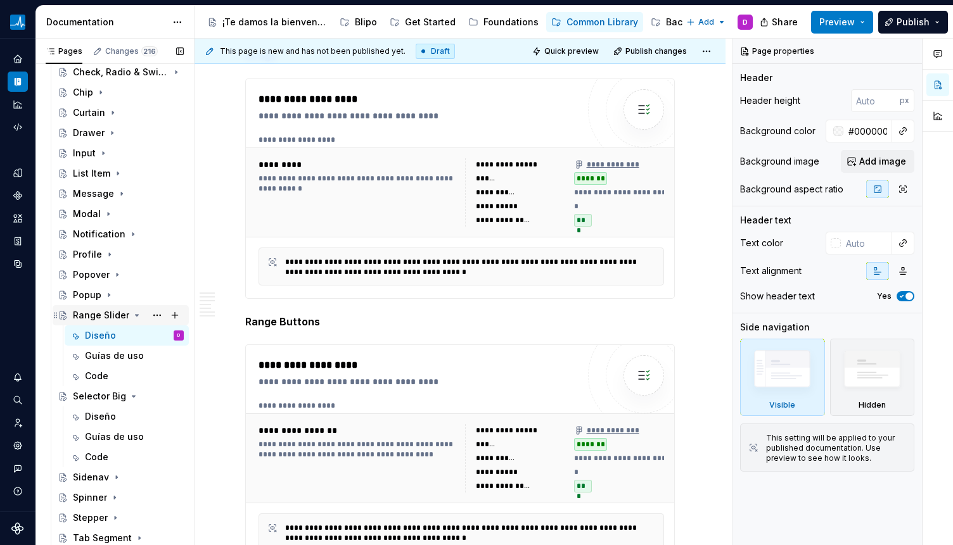
click at [135, 319] on icon "Page tree" at bounding box center [137, 315] width 10 height 10
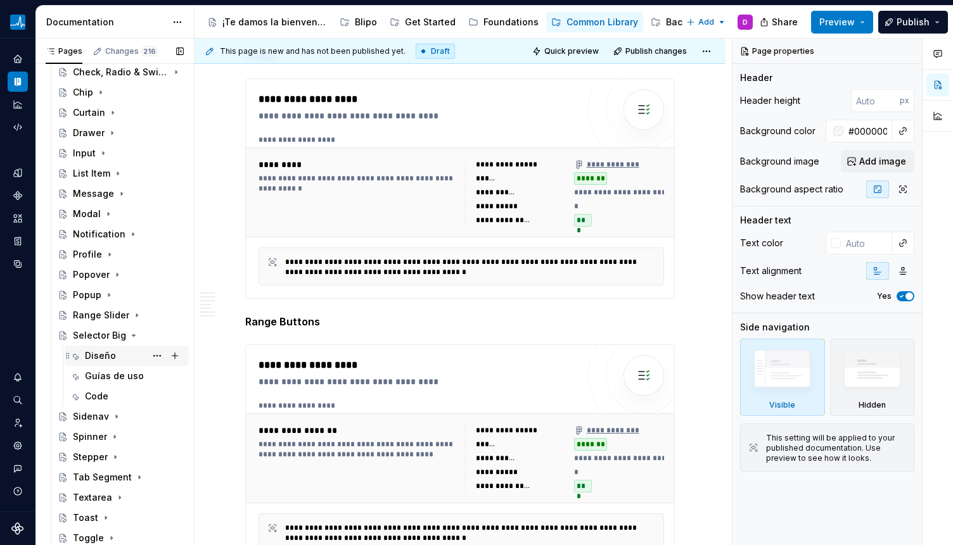
click at [111, 355] on div "Diseño" at bounding box center [100, 356] width 31 height 13
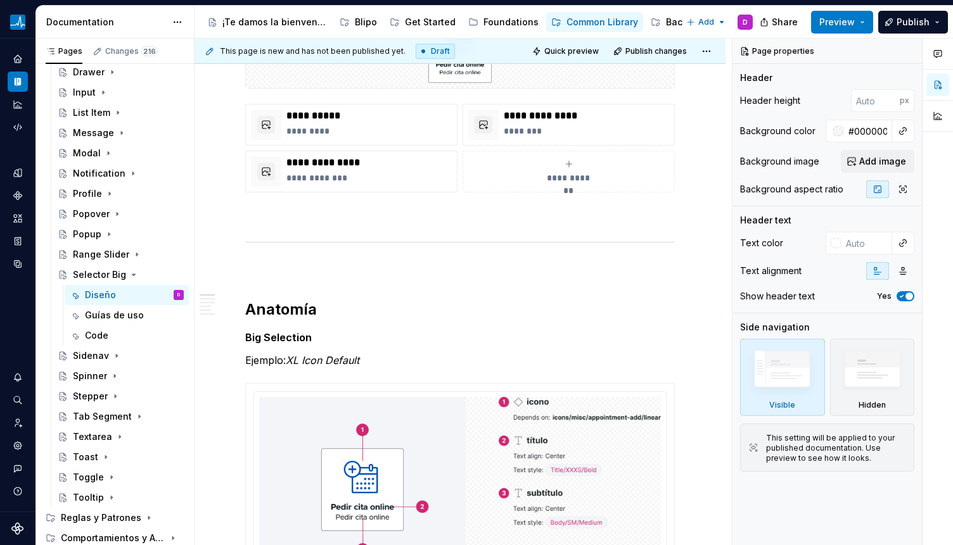
scroll to position [198, 0]
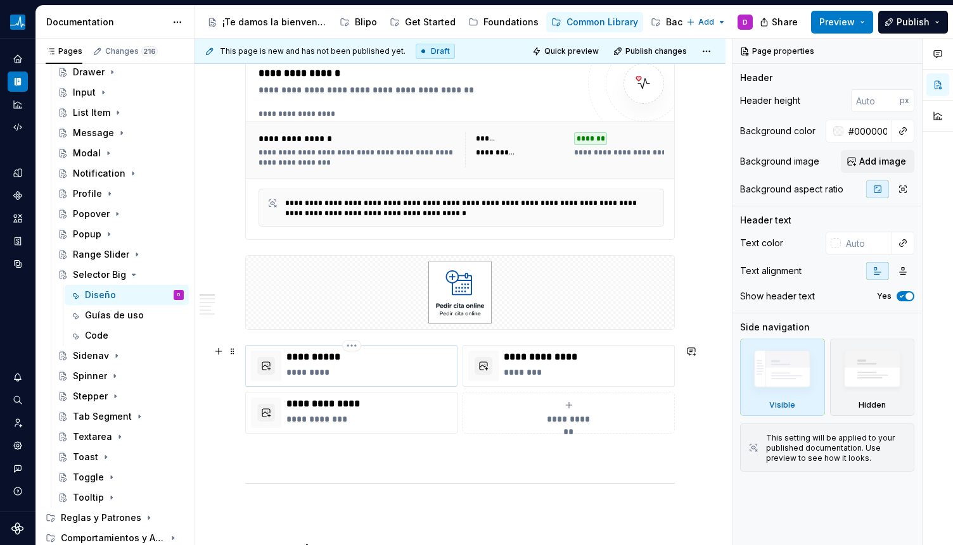
click at [384, 350] on div "**********" at bounding box center [351, 366] width 212 height 42
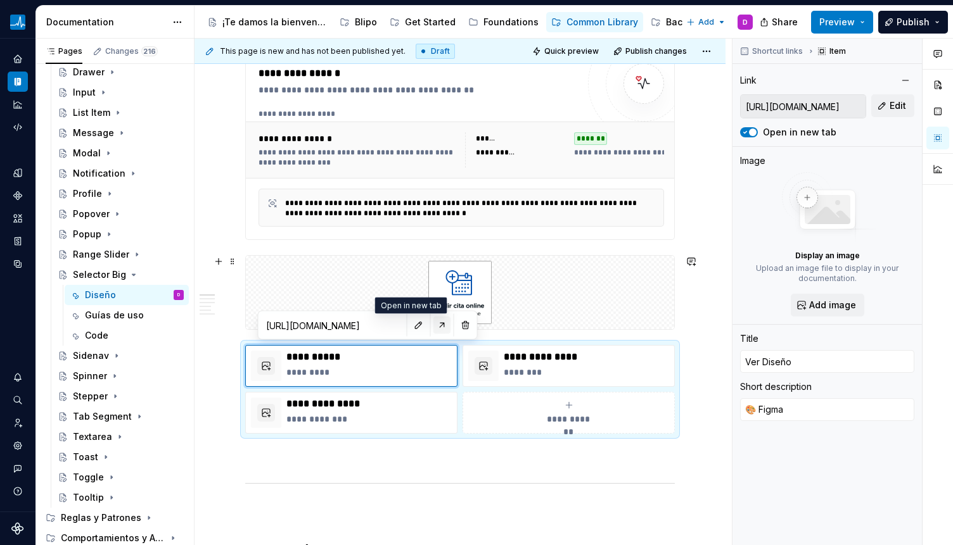
click at [433, 327] on button "button" at bounding box center [442, 326] width 18 height 18
type textarea "*"
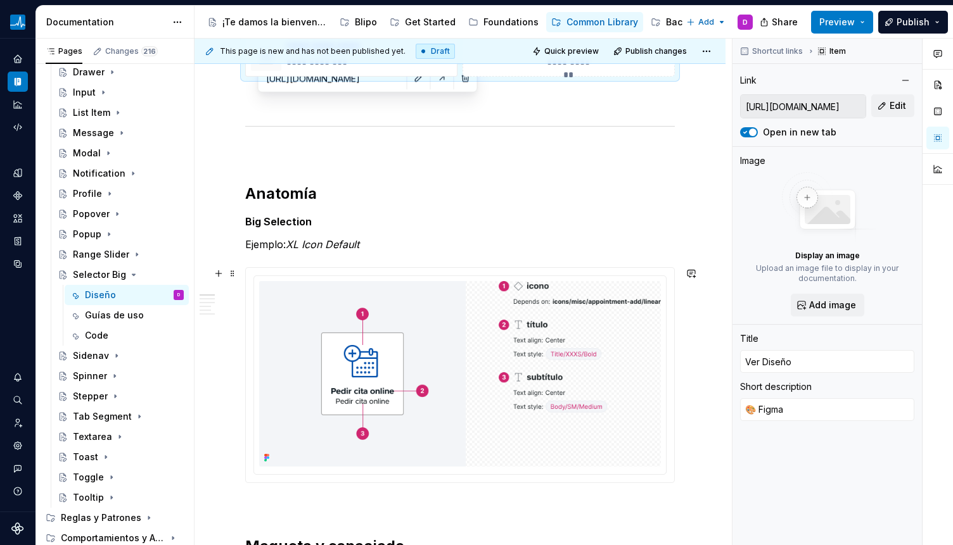
scroll to position [440, 0]
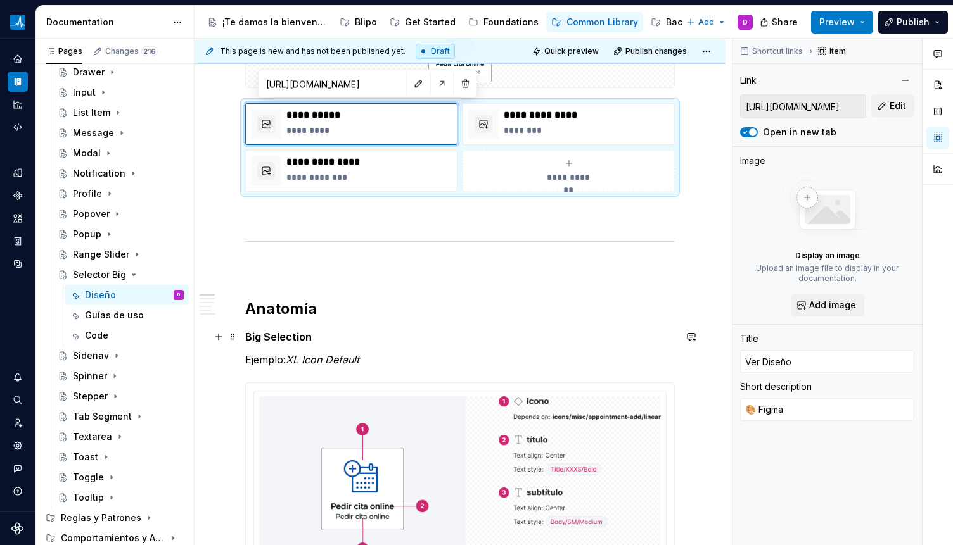
click at [298, 338] on strong "Big Selection" at bounding box center [278, 337] width 67 height 13
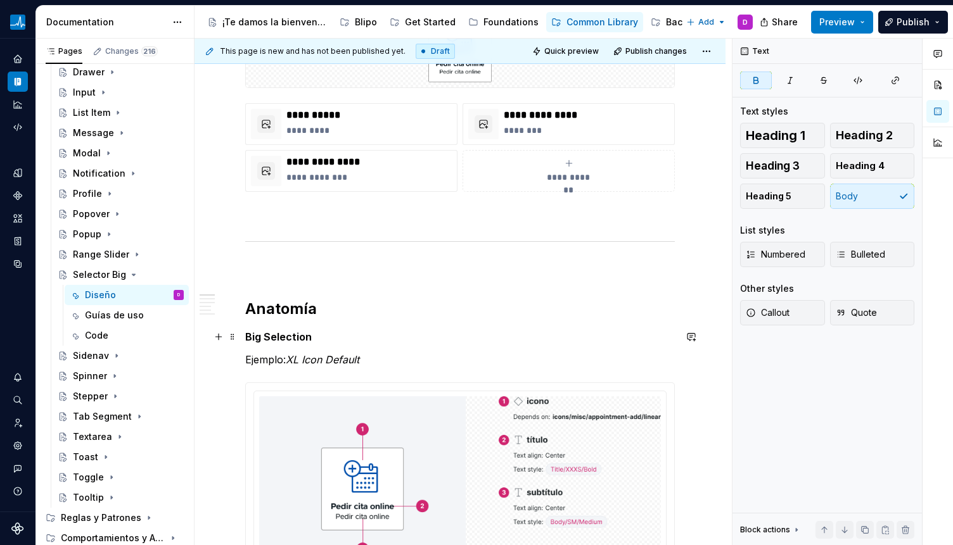
click at [298, 338] on strong "Big Selection" at bounding box center [278, 337] width 67 height 13
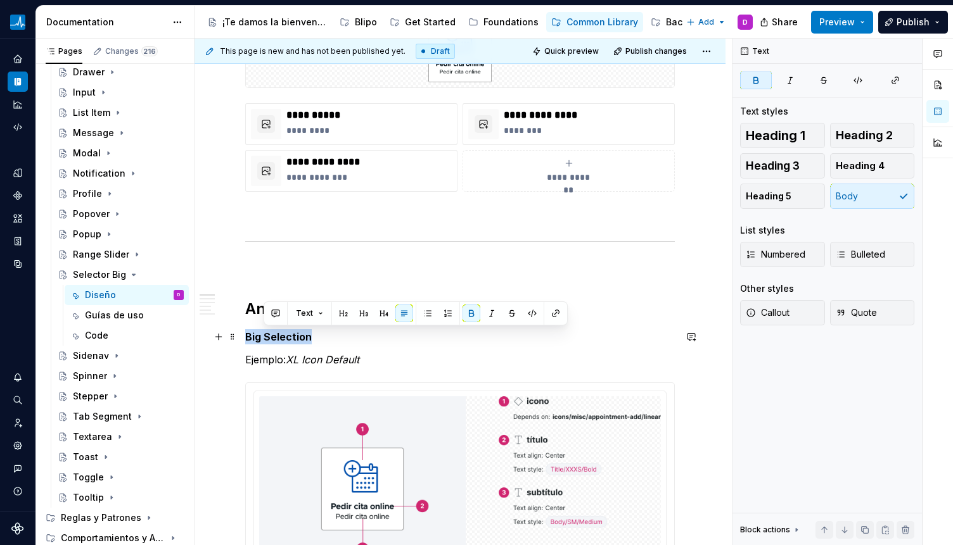
click at [298, 338] on strong "Big Selection" at bounding box center [278, 337] width 67 height 13
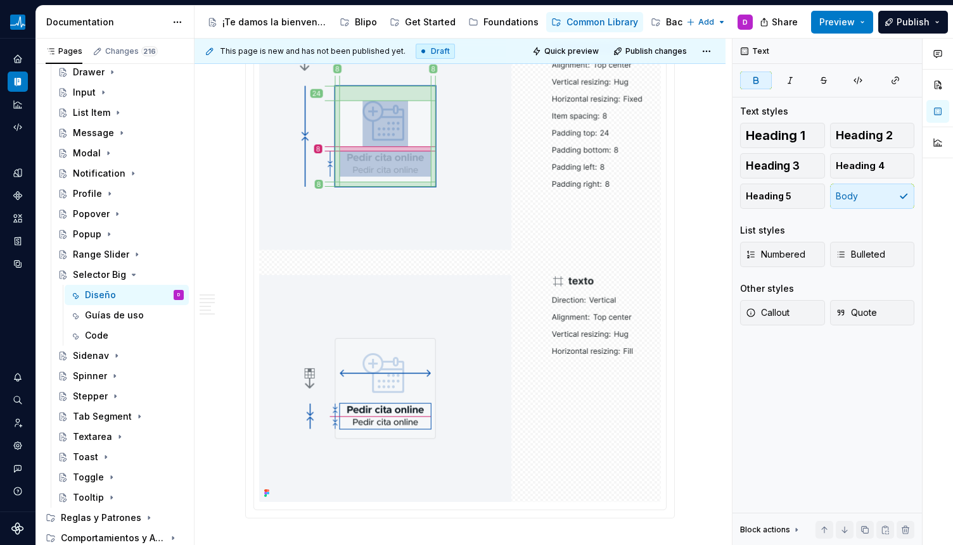
scroll to position [1696, 0]
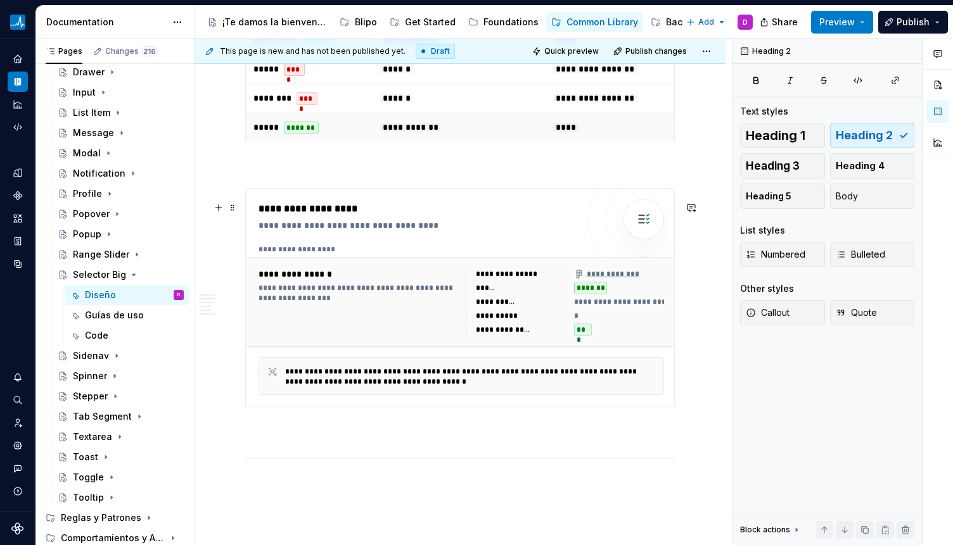
scroll to position [2386, 0]
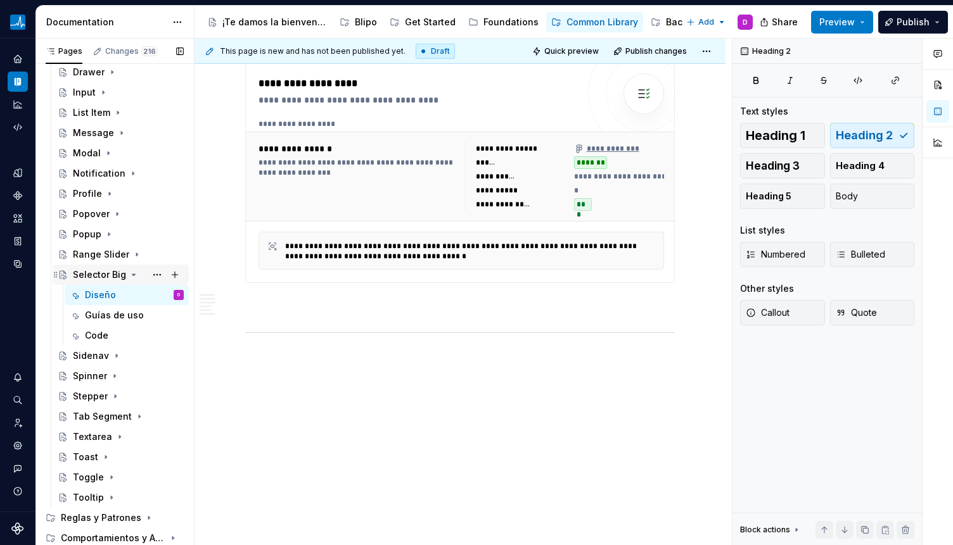
click at [130, 279] on icon "Page tree" at bounding box center [134, 275] width 10 height 10
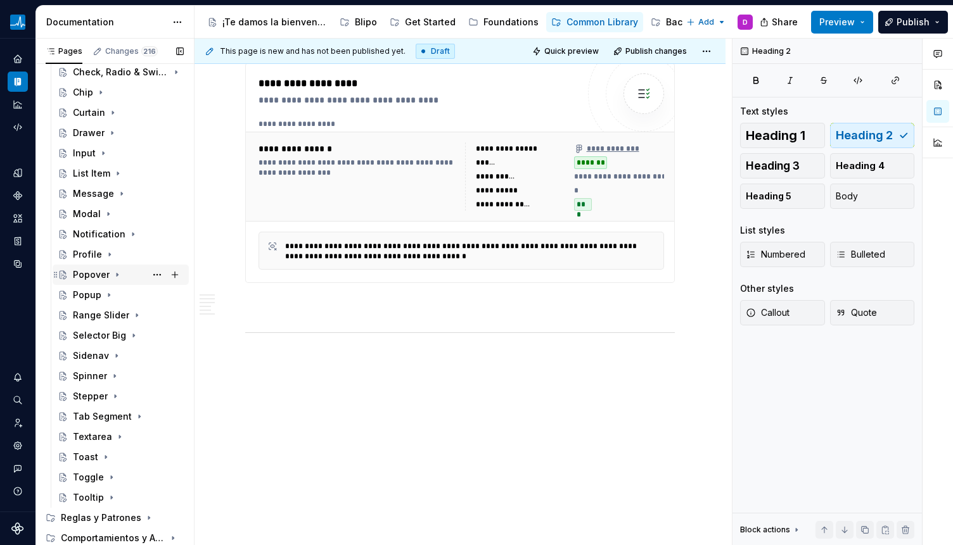
scroll to position [293, 0]
click at [115, 354] on icon "Page tree" at bounding box center [116, 356] width 10 height 10
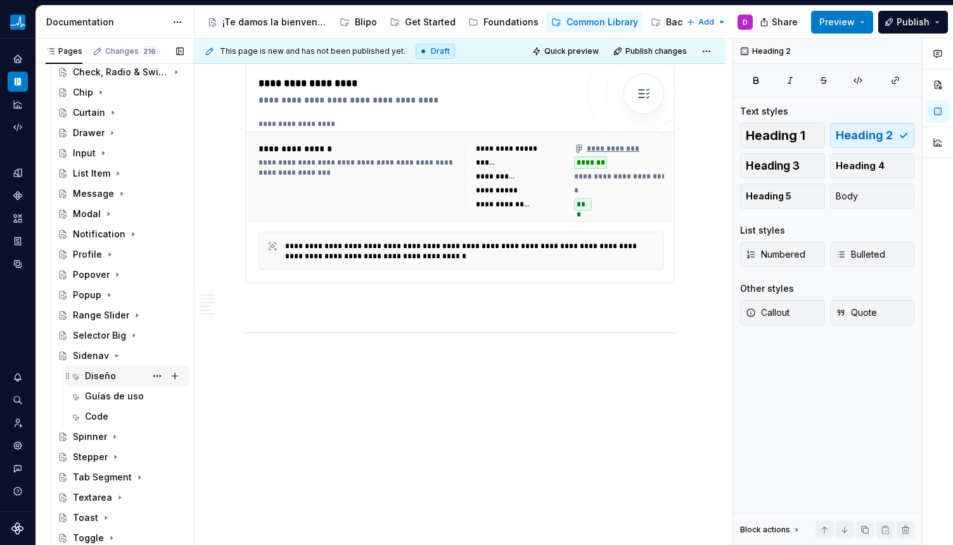
click at [109, 371] on div "Diseño" at bounding box center [100, 376] width 31 height 13
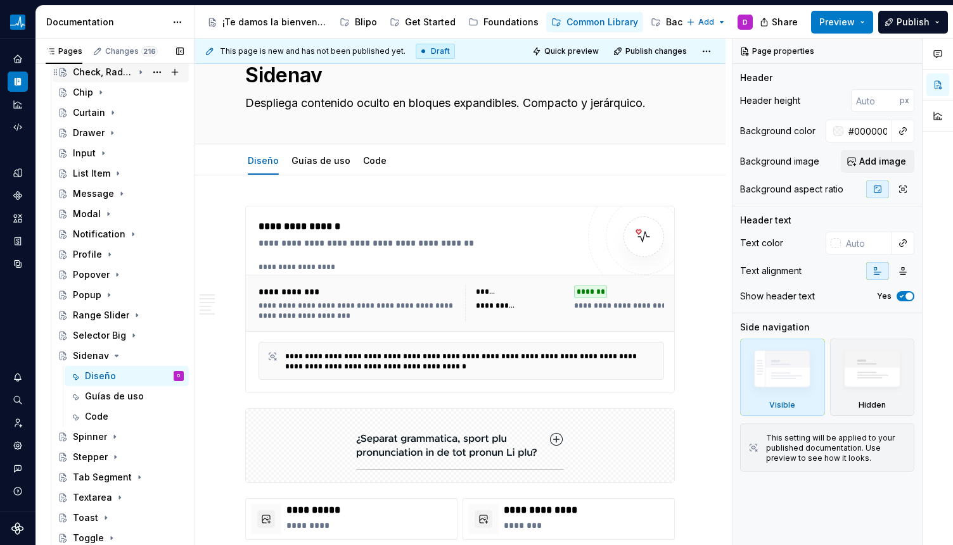
scroll to position [293, 0]
click at [343, 265] on div "**********" at bounding box center [460, 267] width 405 height 10
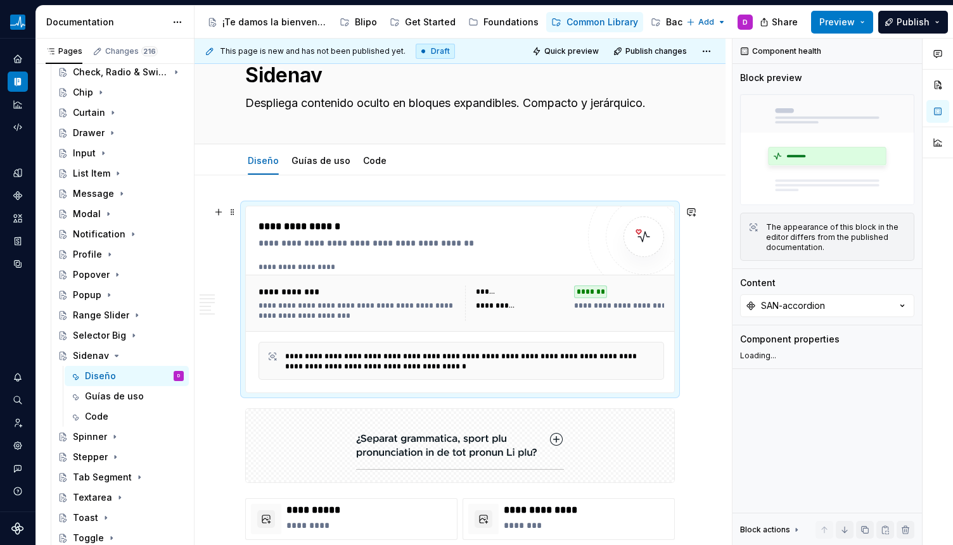
type textarea "*"
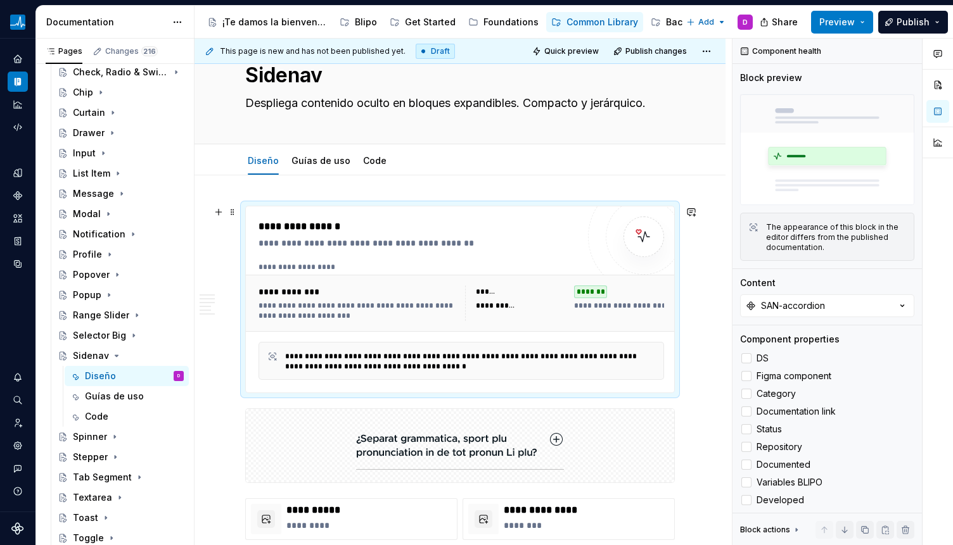
click at [347, 275] on div "**********" at bounding box center [461, 303] width 431 height 57
click at [866, 303] on icon "button" at bounding box center [902, 306] width 13 height 13
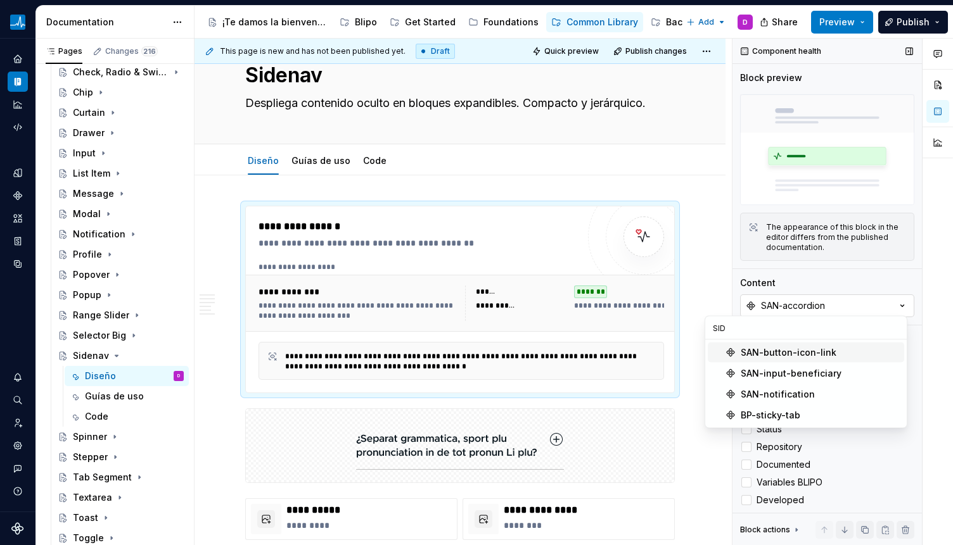
scroll to position [0, 0]
type input "SIDE N"
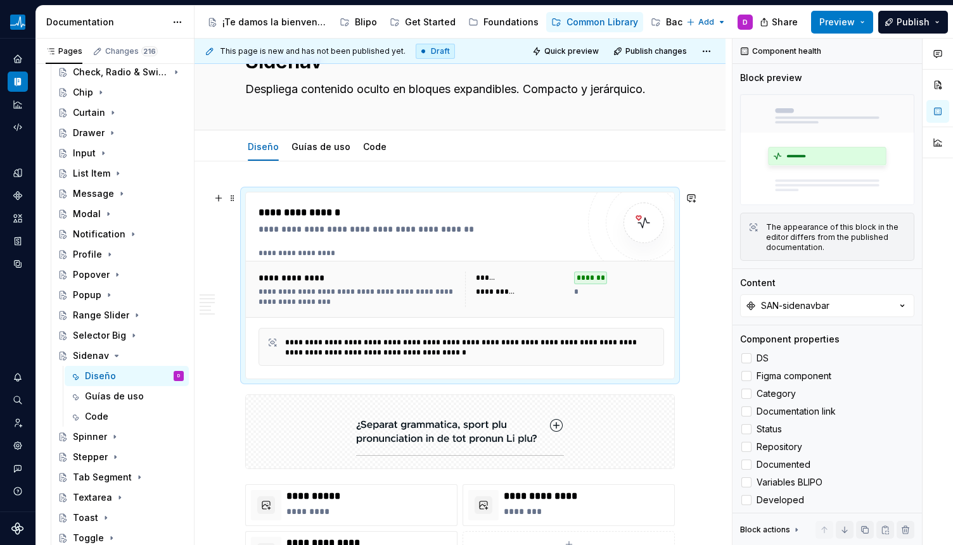
scroll to position [62, 0]
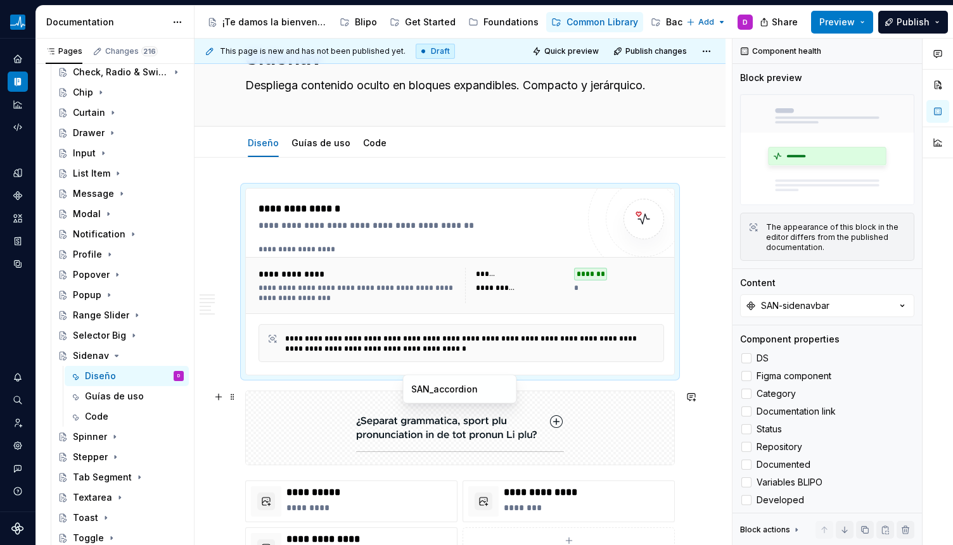
click at [491, 436] on img at bounding box center [460, 428] width 208 height 63
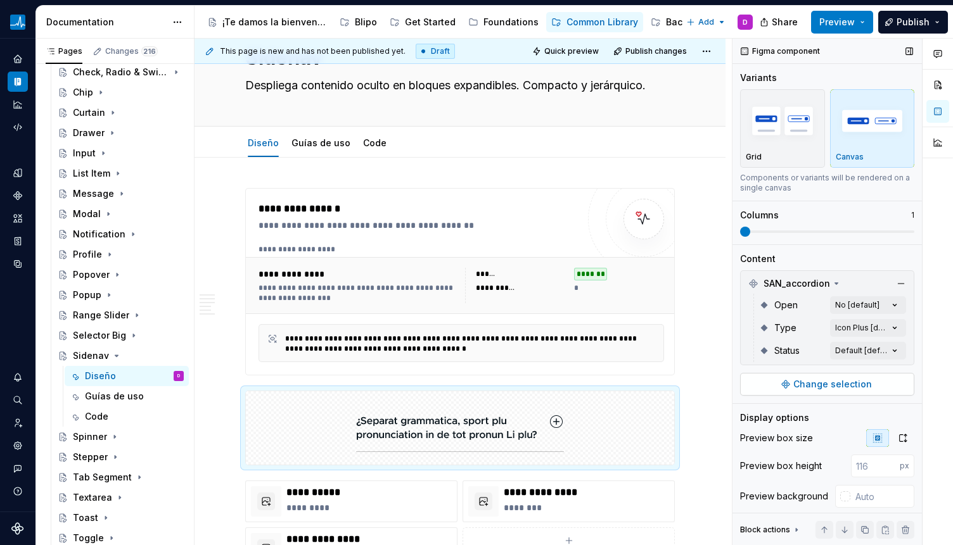
click at [822, 393] on button "Change selection" at bounding box center [827, 384] width 174 height 23
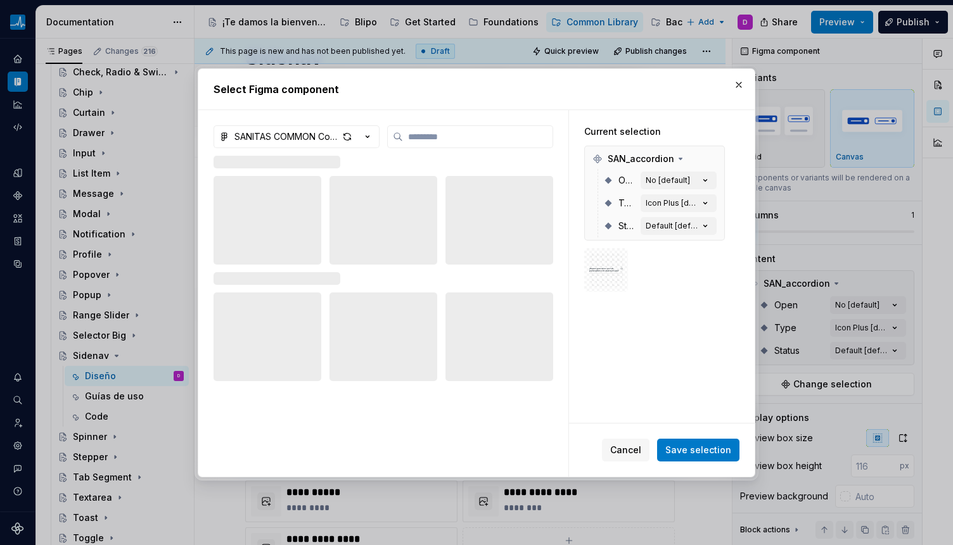
type textarea "*"
type input "******"
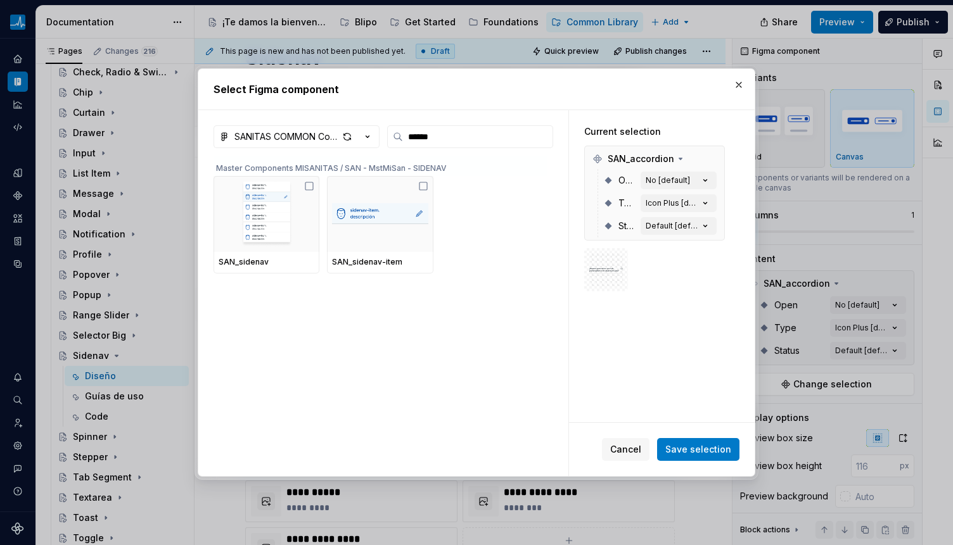
type textarea "*"
